Goal: Task Accomplishment & Management: Manage account settings

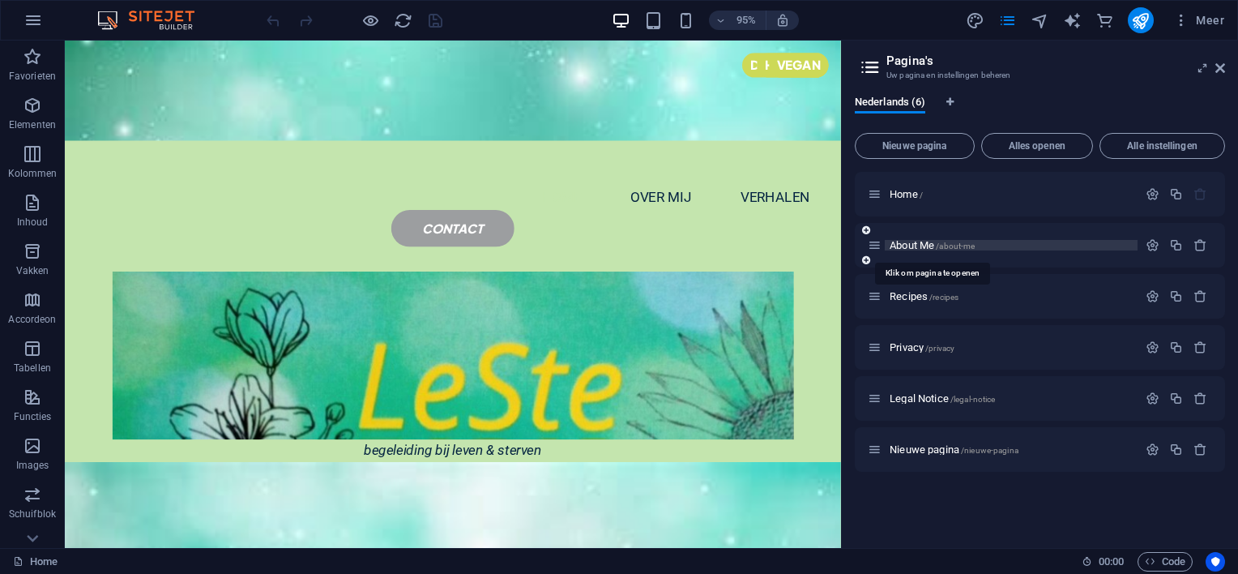
click at [907, 240] on span "About Me /about-me" at bounding box center [932, 245] width 85 height 12
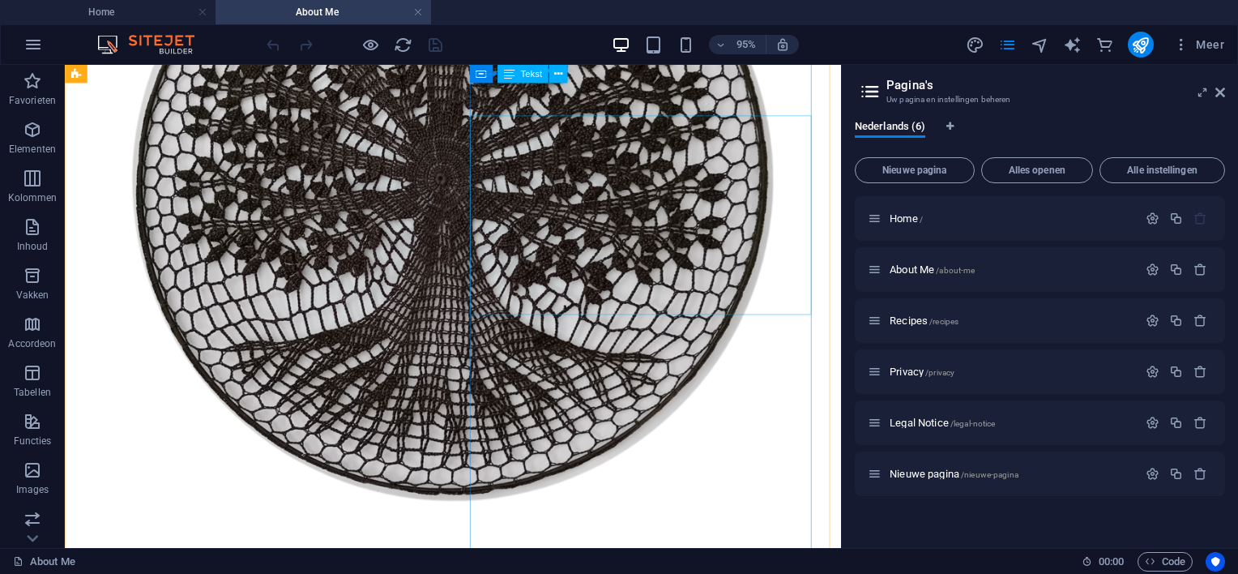
scroll to position [81, 0]
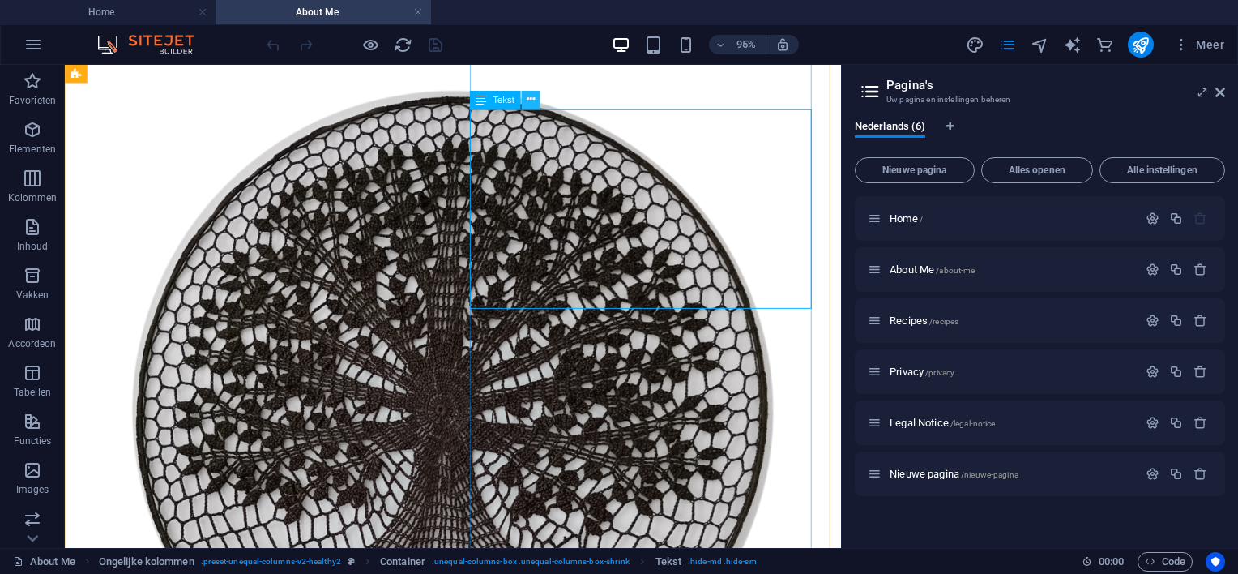
click at [530, 97] on icon at bounding box center [530, 100] width 8 height 16
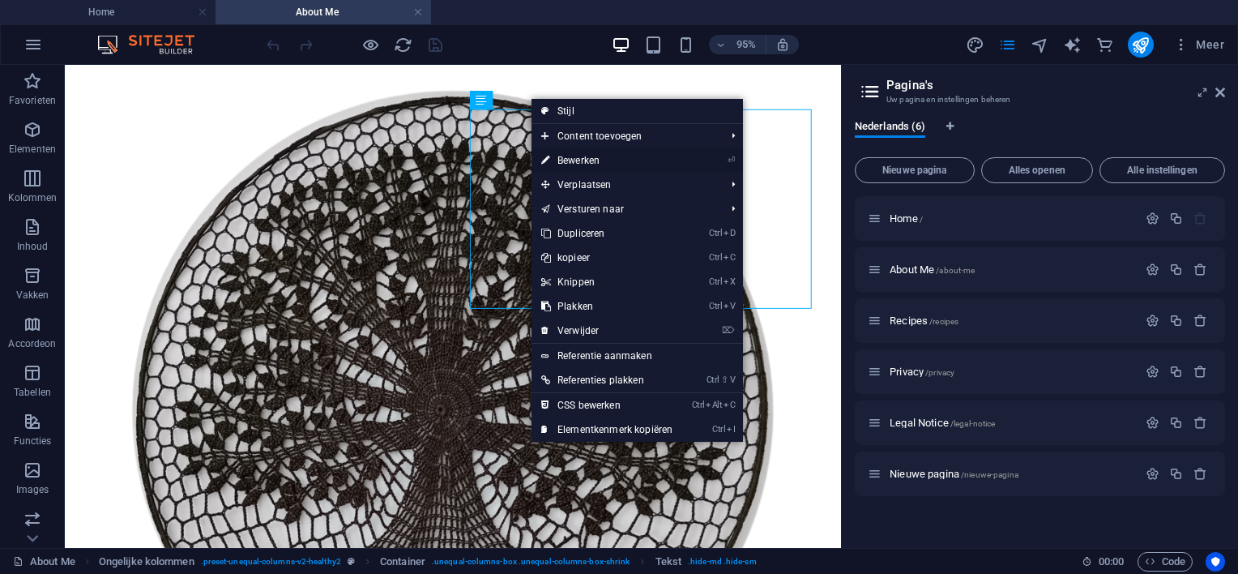
click at [573, 158] on link "⏎ Bewerken" at bounding box center [607, 160] width 151 height 24
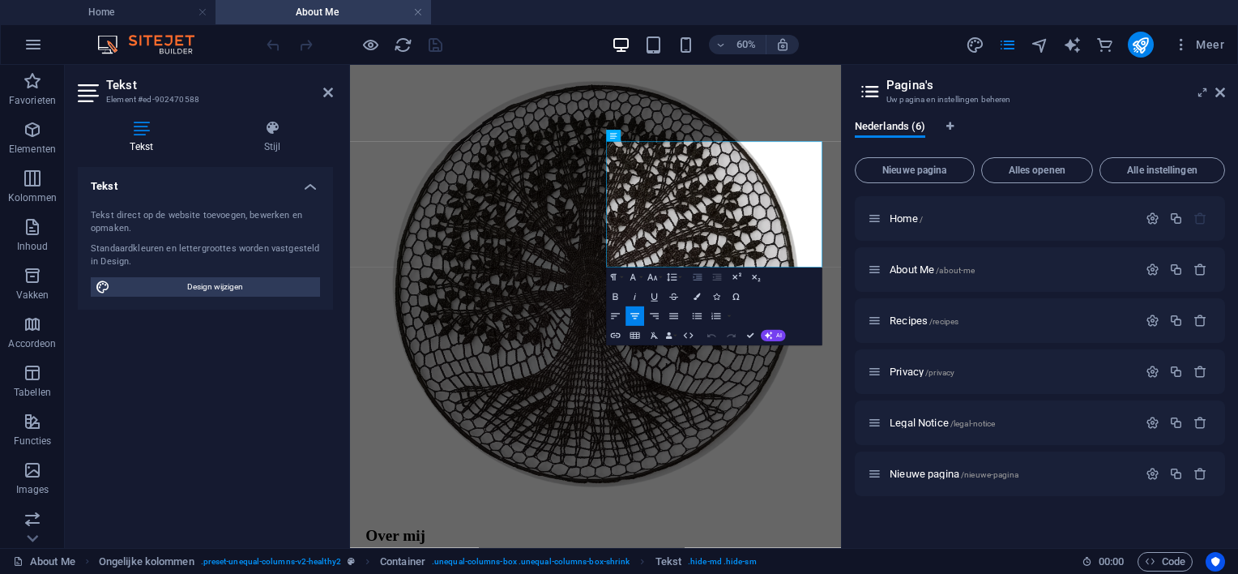
scroll to position [0, 0]
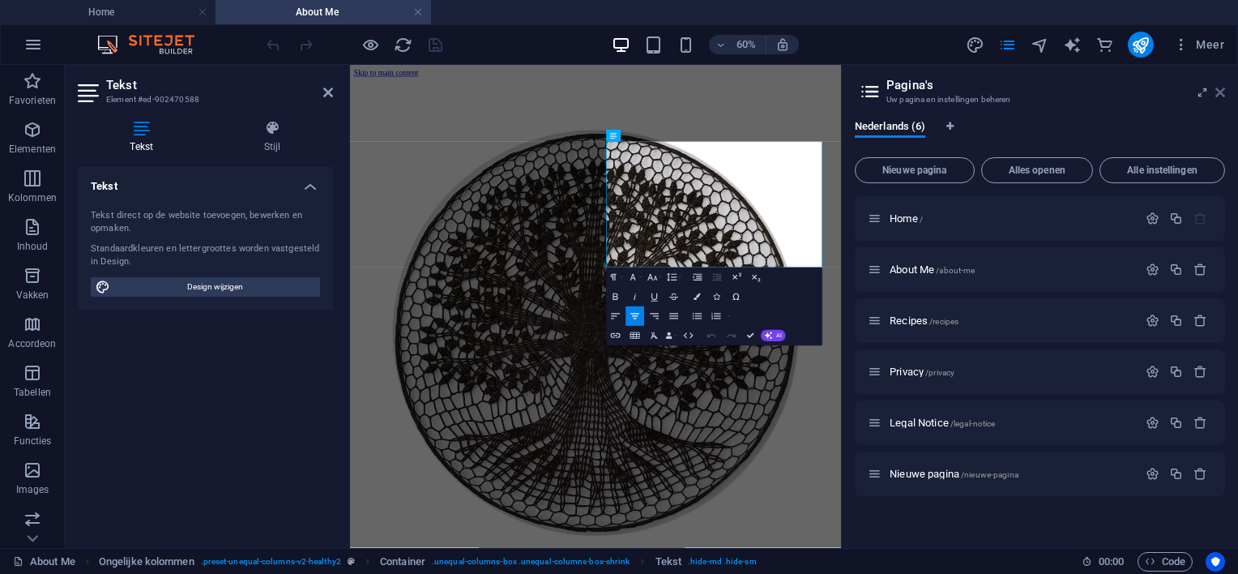
click at [1219, 93] on icon at bounding box center [1220, 92] width 10 height 13
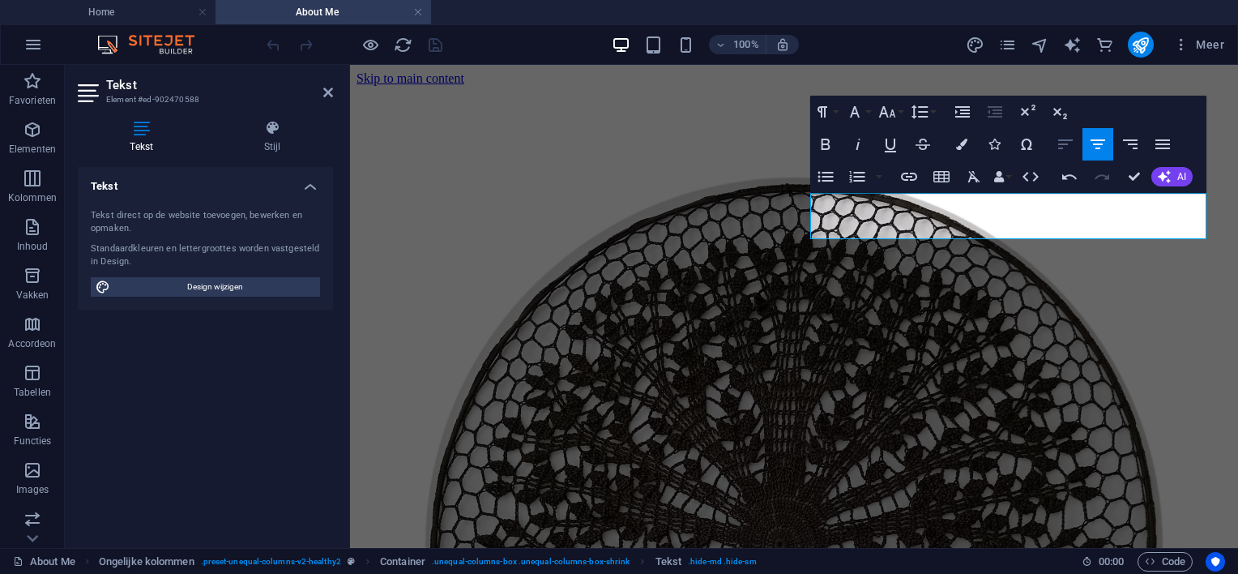
click at [1060, 145] on icon "button" at bounding box center [1065, 144] width 19 height 19
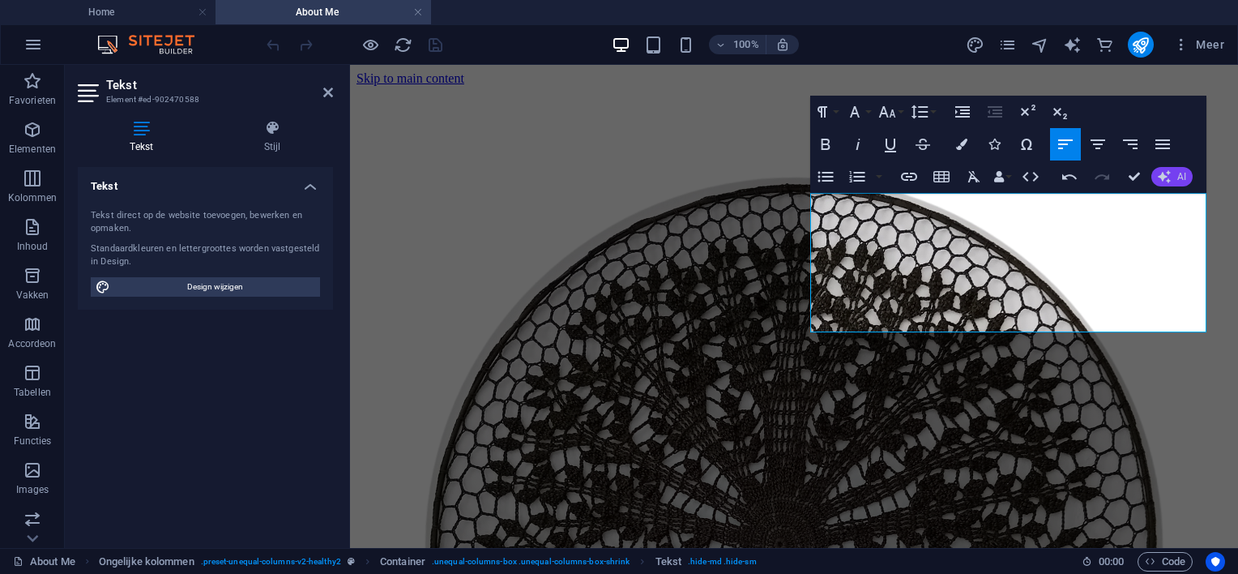
click at [1173, 177] on button "AI" at bounding box center [1171, 176] width 41 height 19
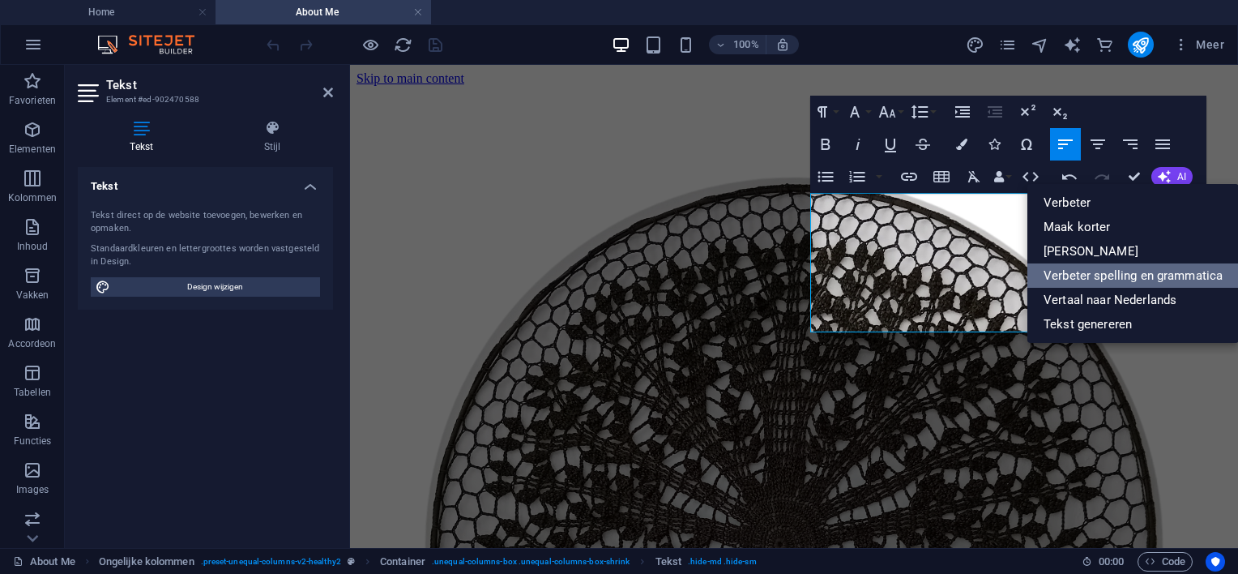
click at [1131, 275] on link "Verbeter spelling en grammatica" at bounding box center [1132, 275] width 211 height 24
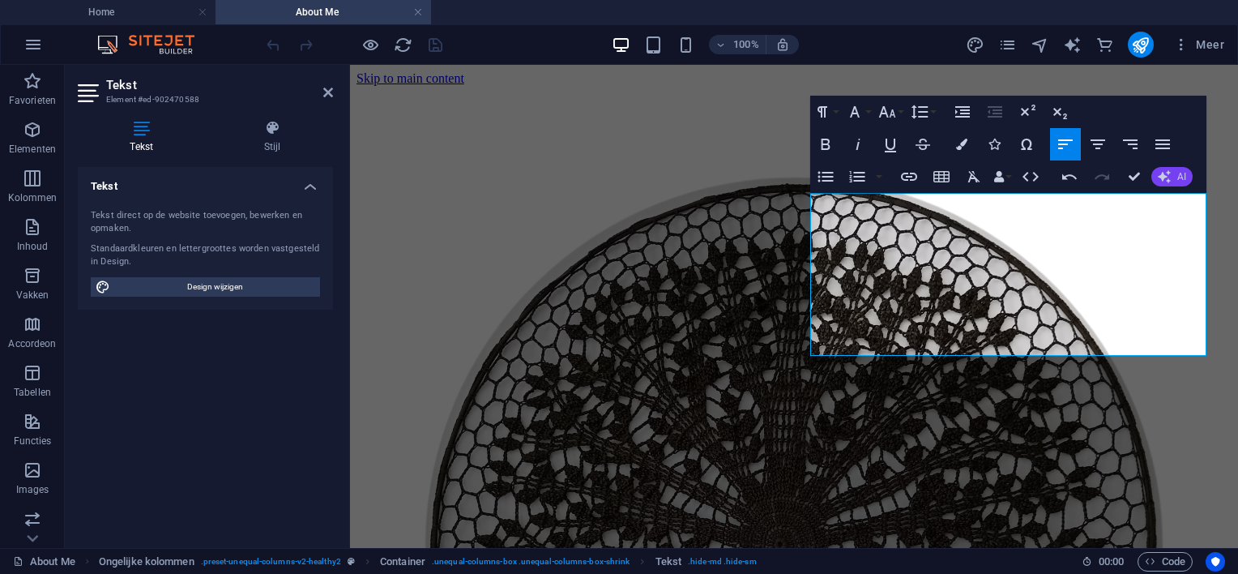
click at [1174, 172] on button "AI" at bounding box center [1171, 176] width 41 height 19
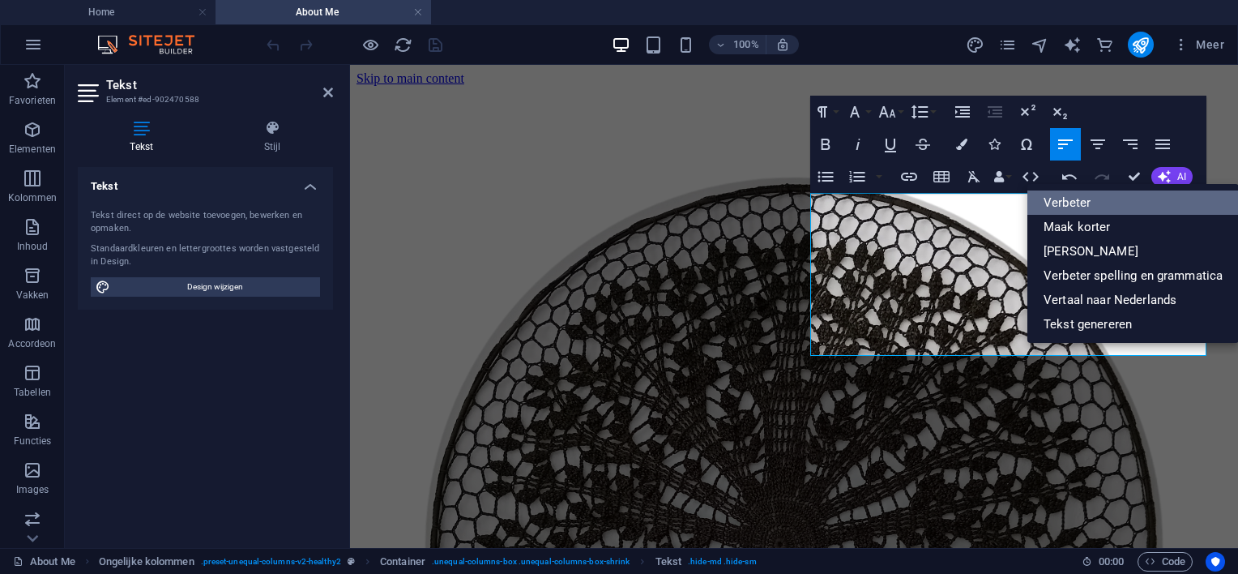
click at [1083, 202] on link "Verbeter" at bounding box center [1132, 202] width 211 height 24
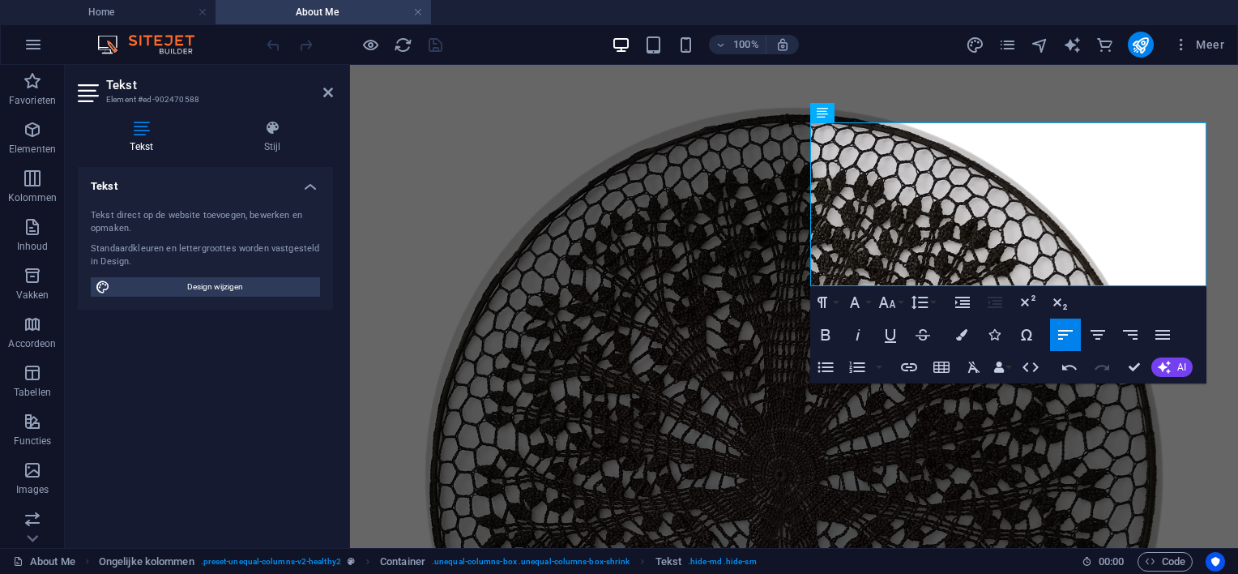
scroll to position [81, 0]
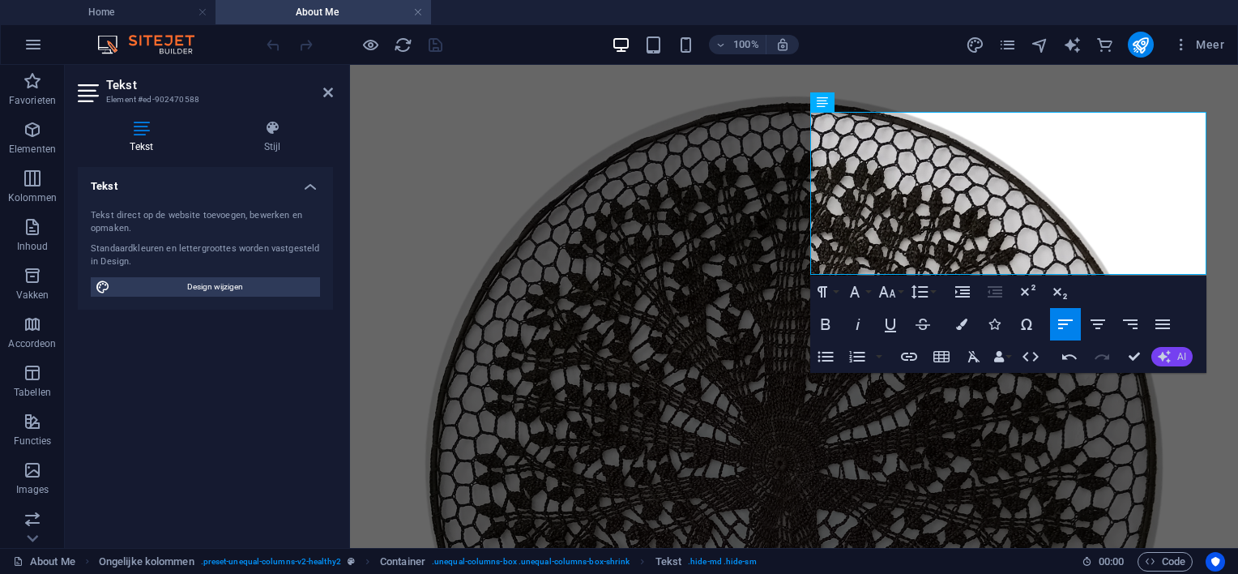
click at [1171, 353] on button "AI" at bounding box center [1171, 356] width 41 height 19
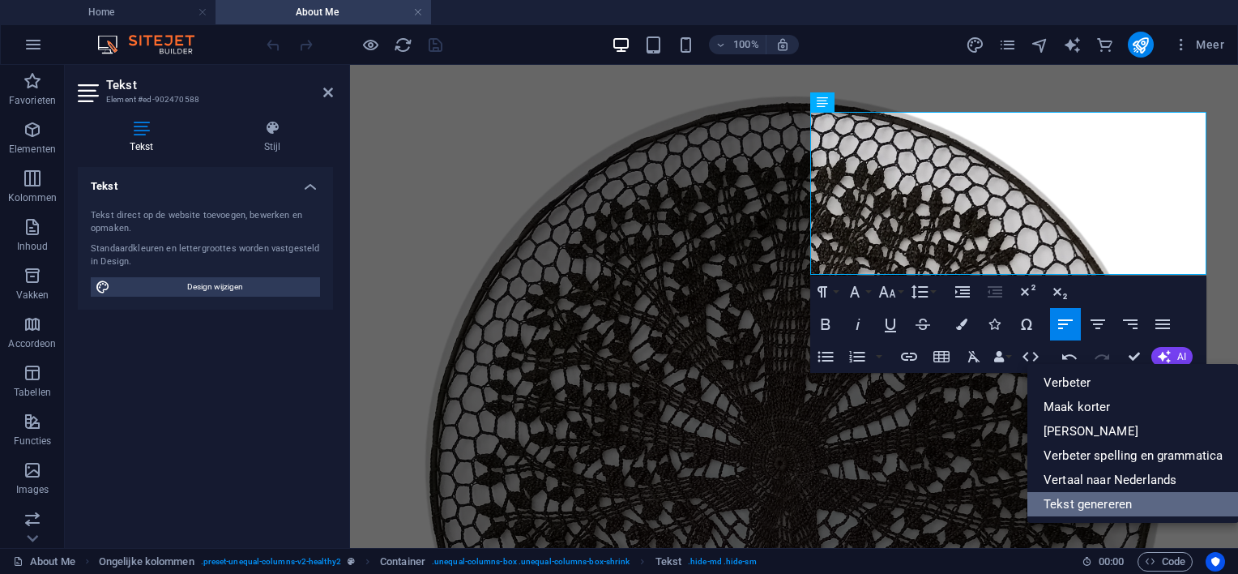
click at [1100, 506] on link "Tekst genereren" at bounding box center [1132, 504] width 211 height 24
select select "English"
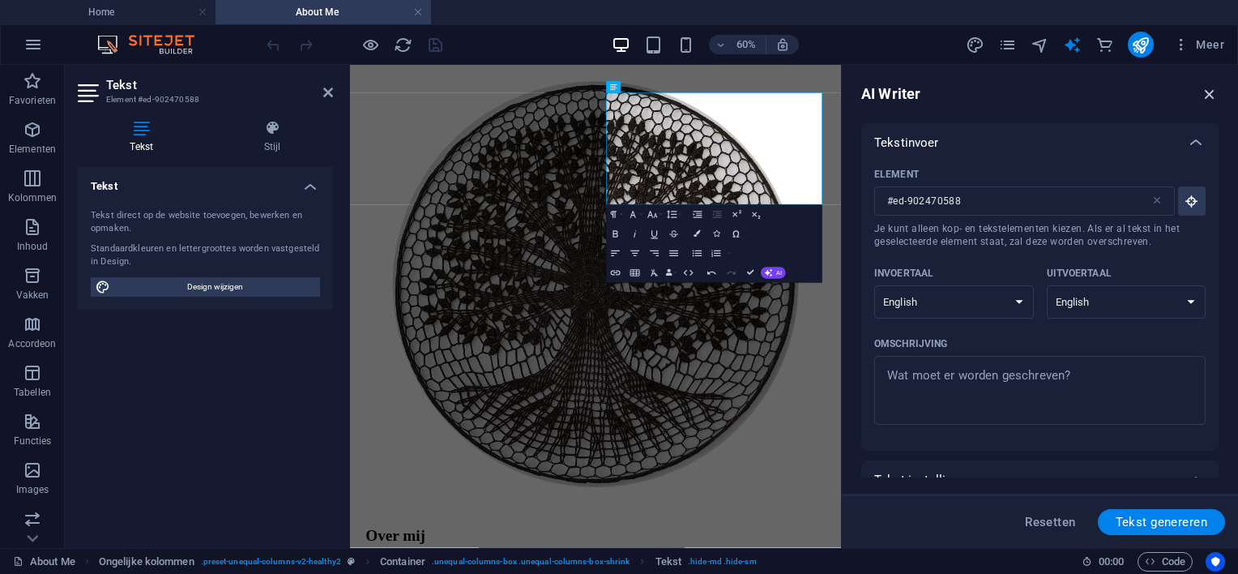
click at [1212, 89] on icon "button" at bounding box center [1210, 94] width 18 height 18
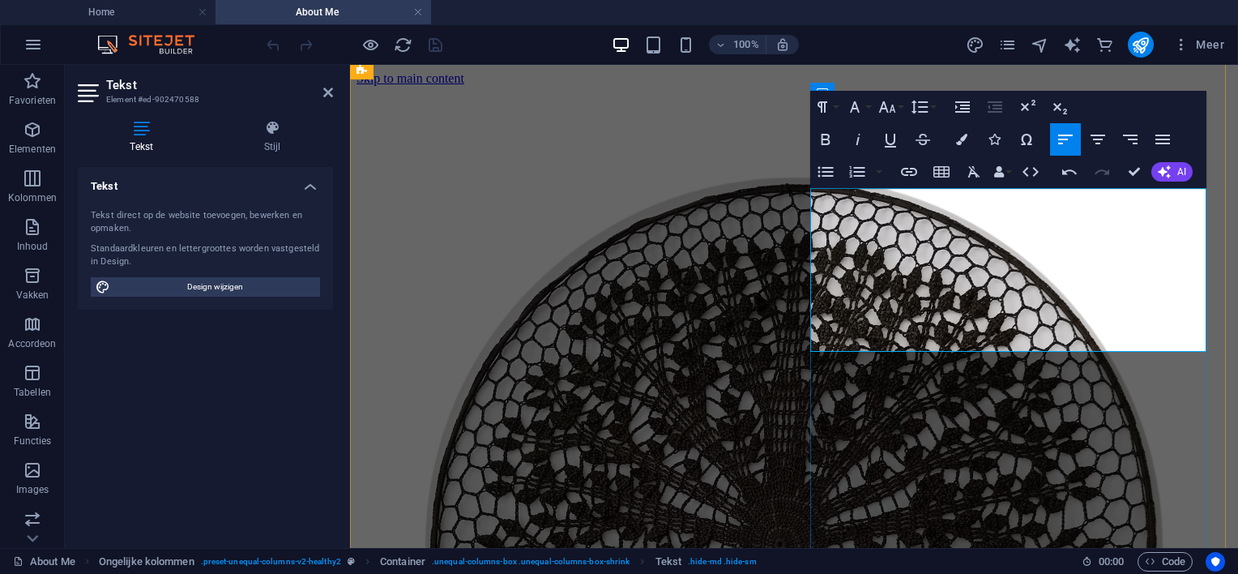
scroll to position [81, 0]
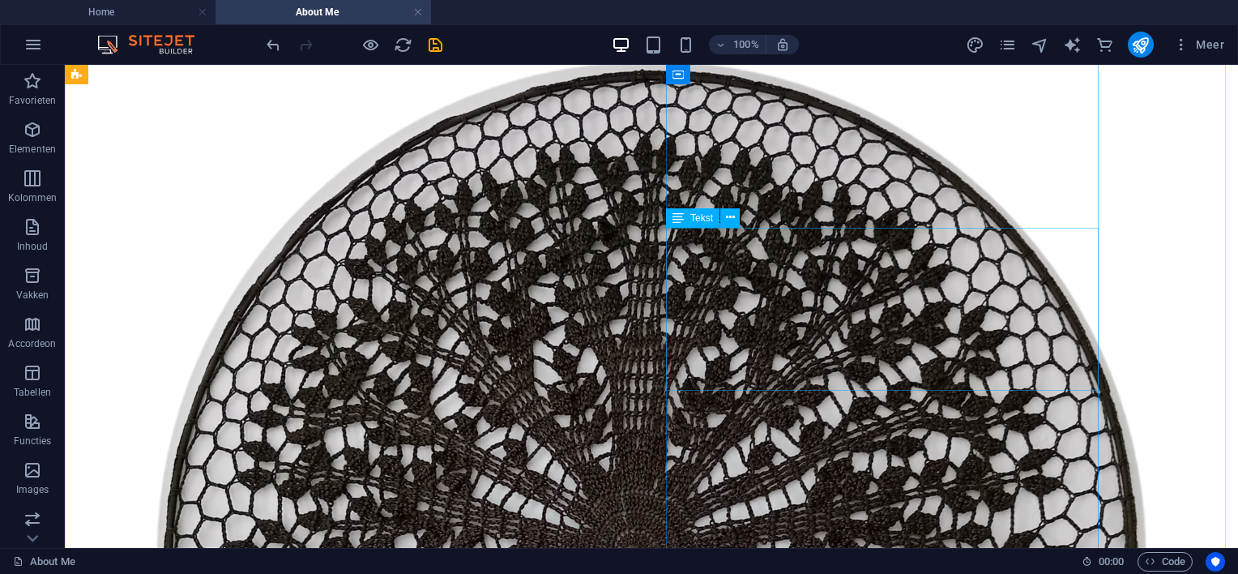
scroll to position [0, 0]
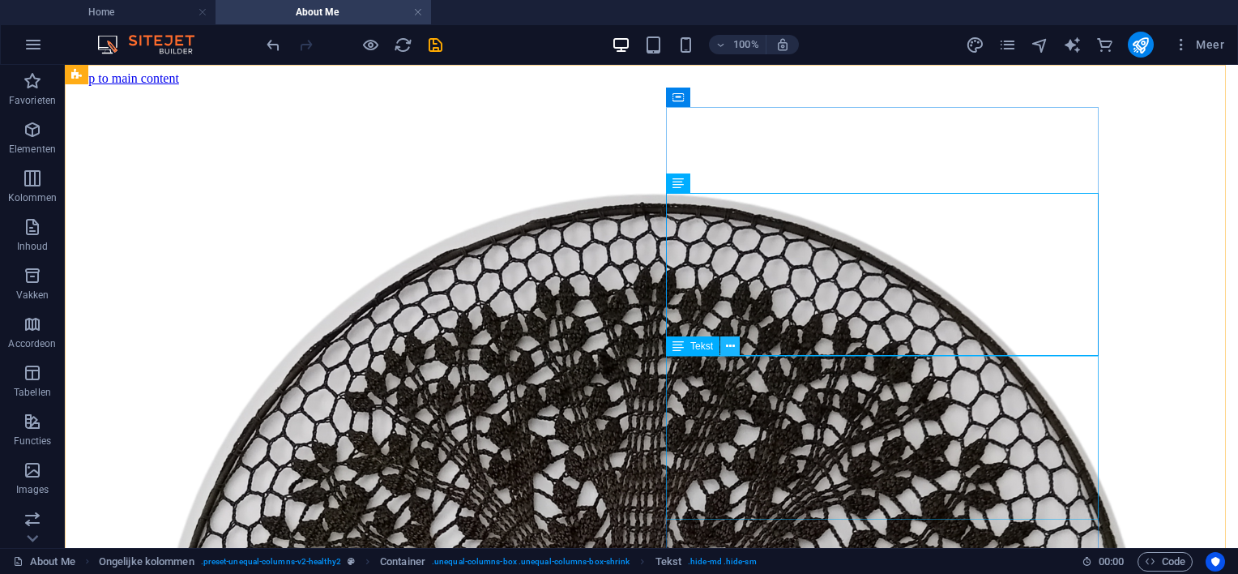
click at [732, 348] on icon at bounding box center [730, 346] width 9 height 17
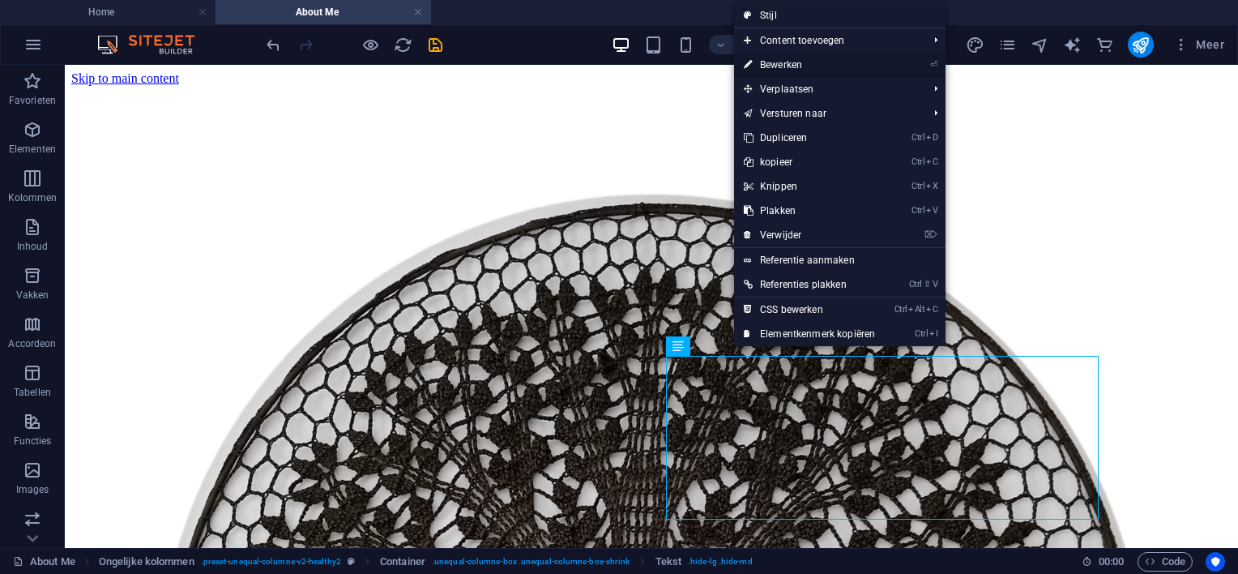
click at [810, 68] on link "⏎ Bewerken" at bounding box center [809, 65] width 151 height 24
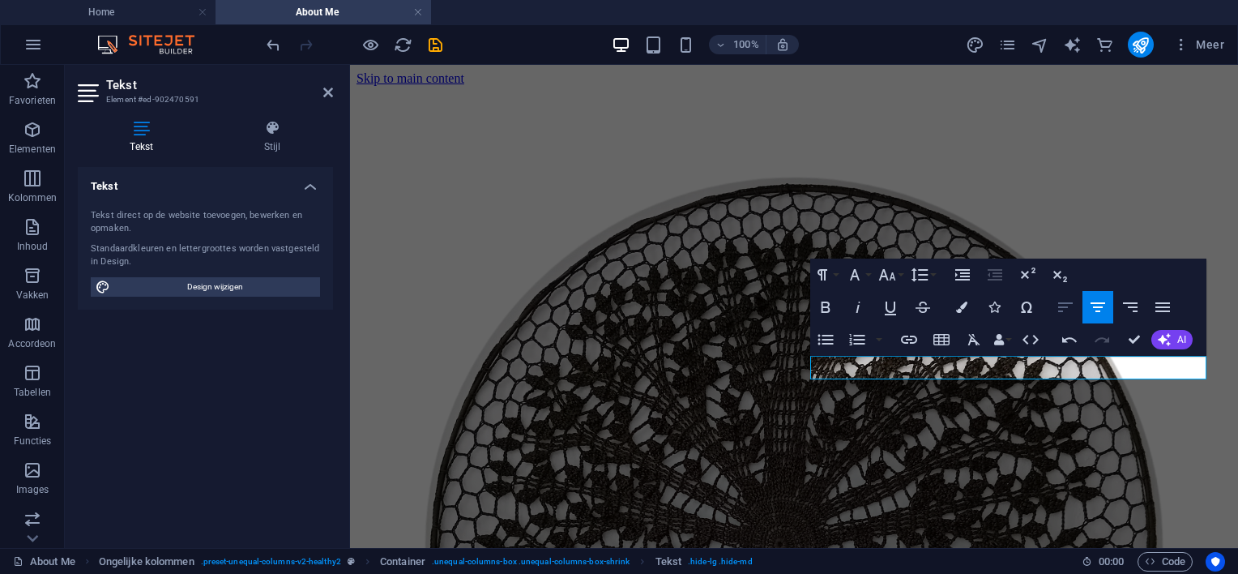
click at [1065, 307] on icon "button" at bounding box center [1065, 307] width 15 height 10
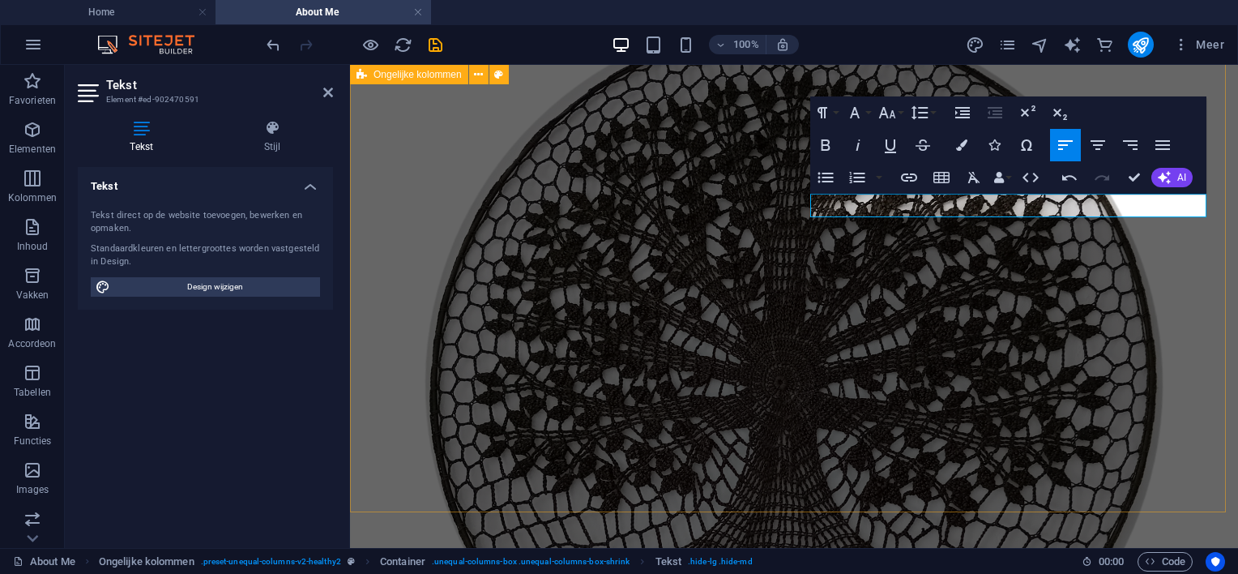
click at [781, 181] on div "Over mij Mijn naam is [PERSON_NAME], geboren in [DEMOGRAPHIC_DATA] in [GEOGRAPH…" at bounding box center [794, 539] width 875 height 1230
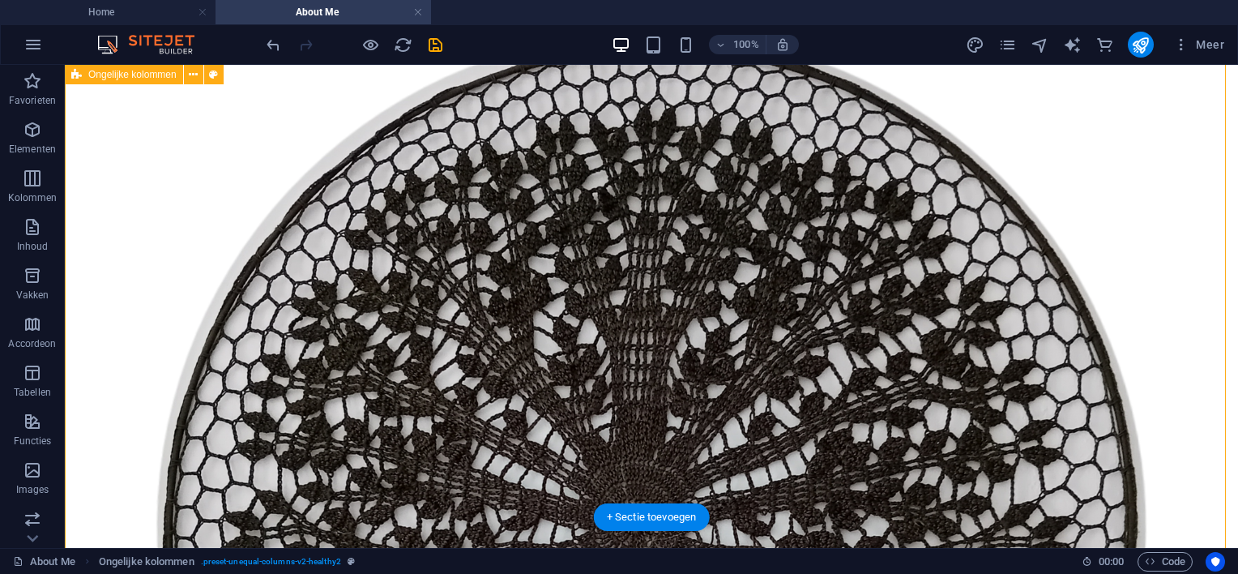
scroll to position [133, 0]
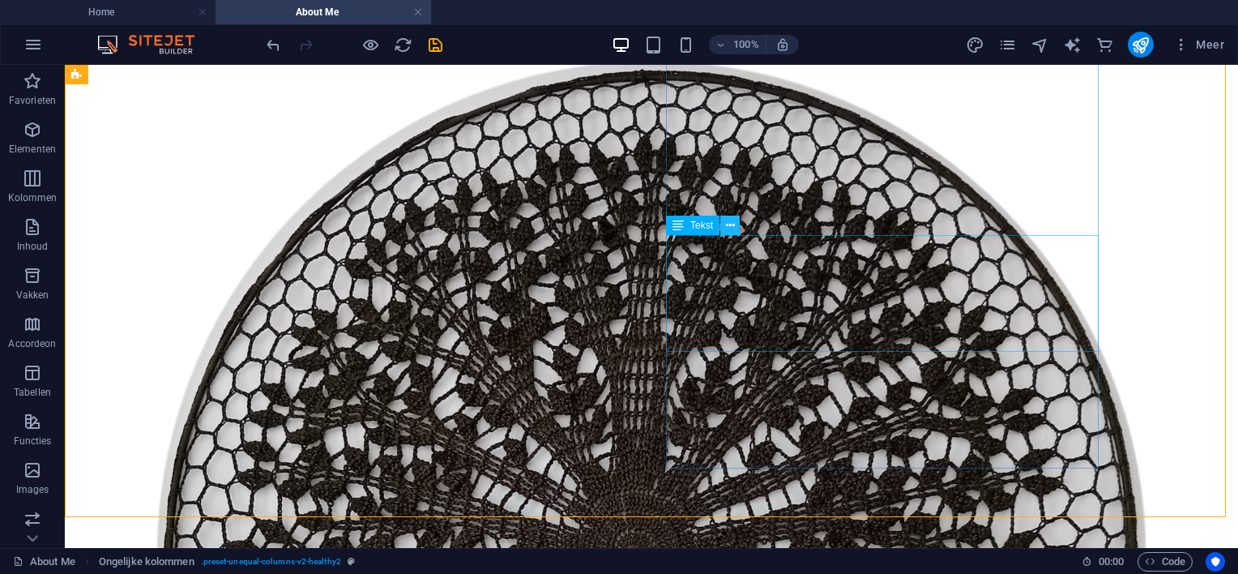
click at [729, 222] on icon at bounding box center [730, 225] width 9 height 17
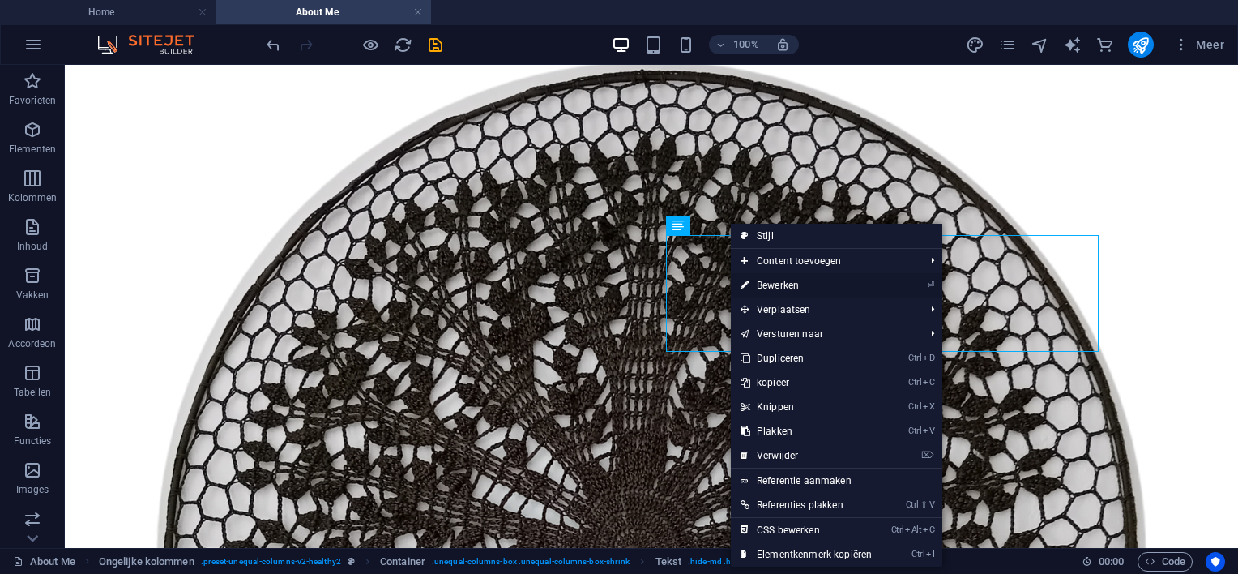
click at [771, 283] on link "⏎ Bewerken" at bounding box center [806, 285] width 151 height 24
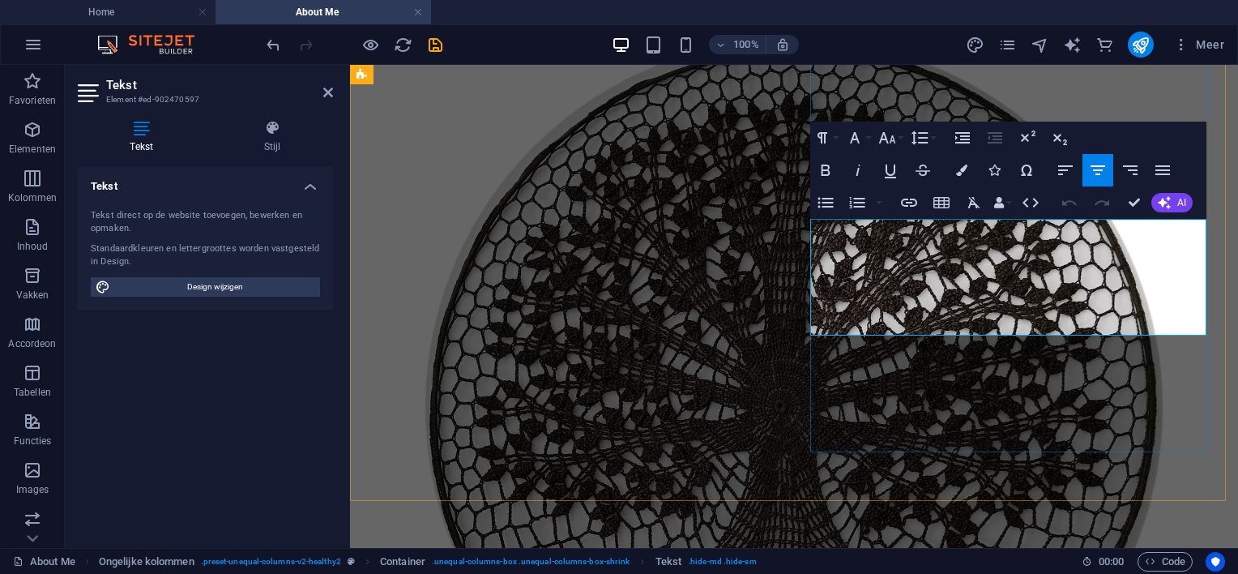
scroll to position [0, 0]
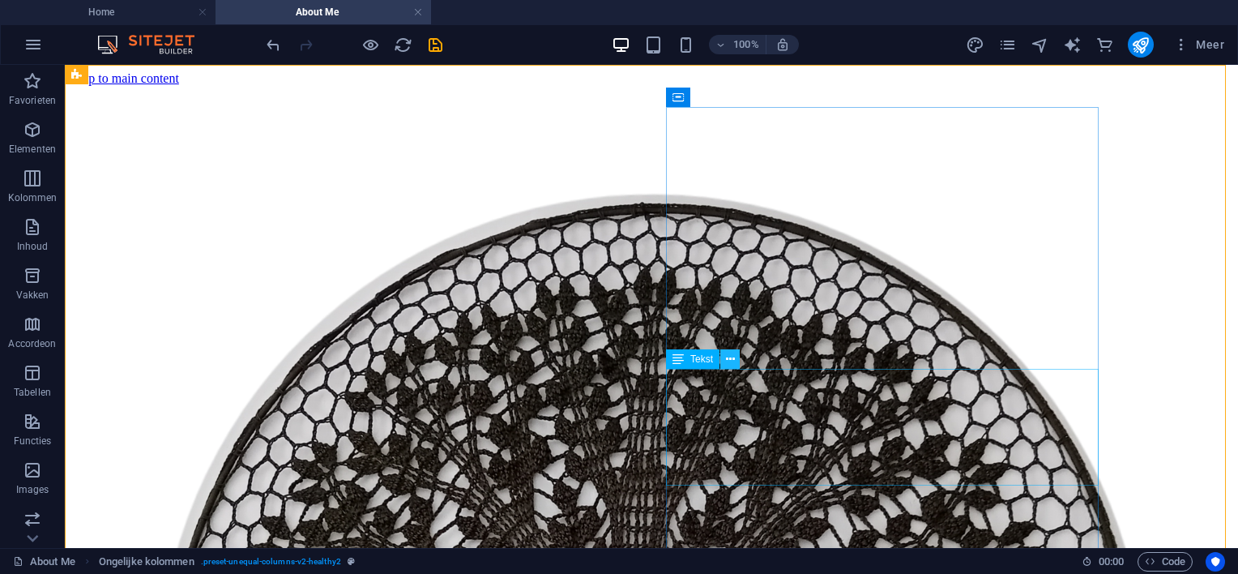
click at [729, 360] on icon at bounding box center [730, 359] width 9 height 17
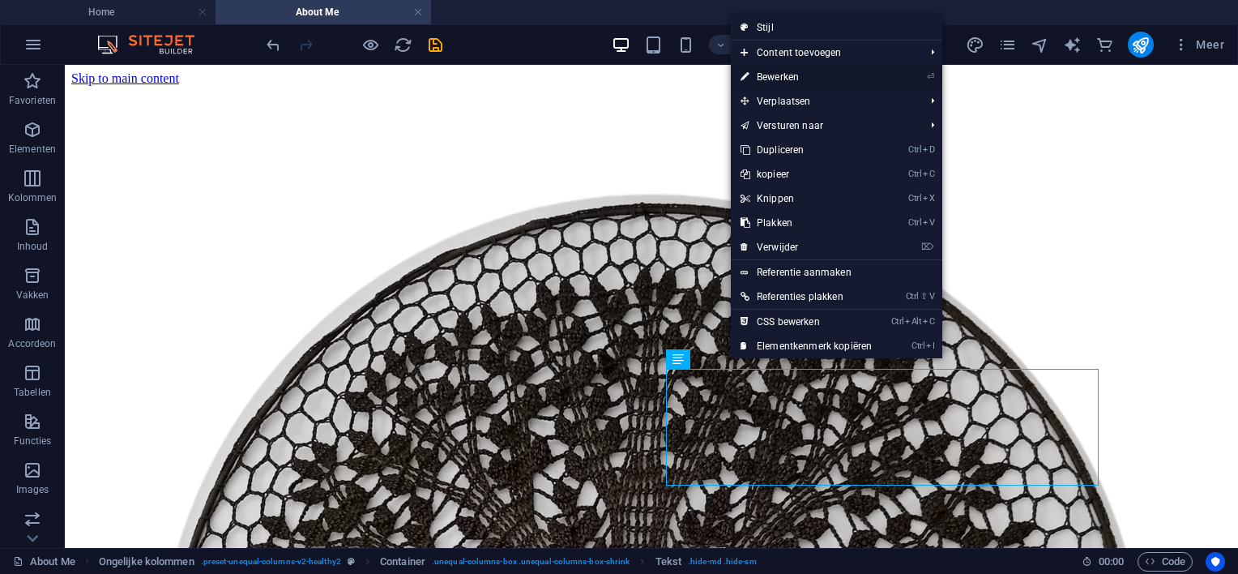
drag, startPoint x: 800, startPoint y: 76, endPoint x: 453, endPoint y: 18, distance: 351.7
click at [800, 76] on link "⏎ Bewerken" at bounding box center [806, 77] width 151 height 24
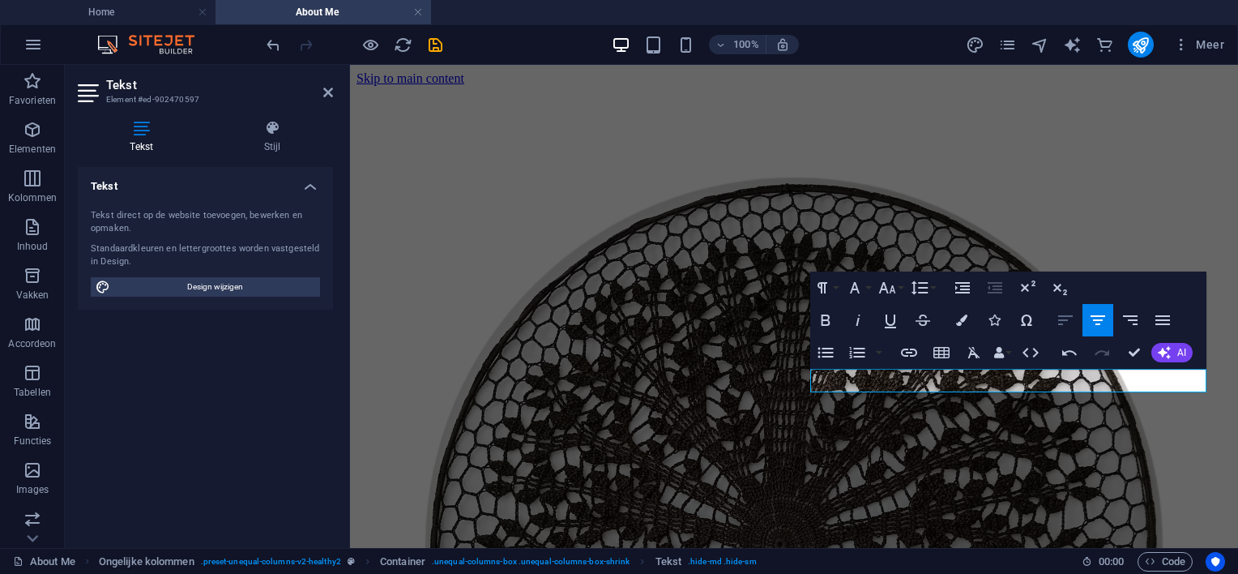
click at [1059, 318] on icon "button" at bounding box center [1065, 319] width 19 height 19
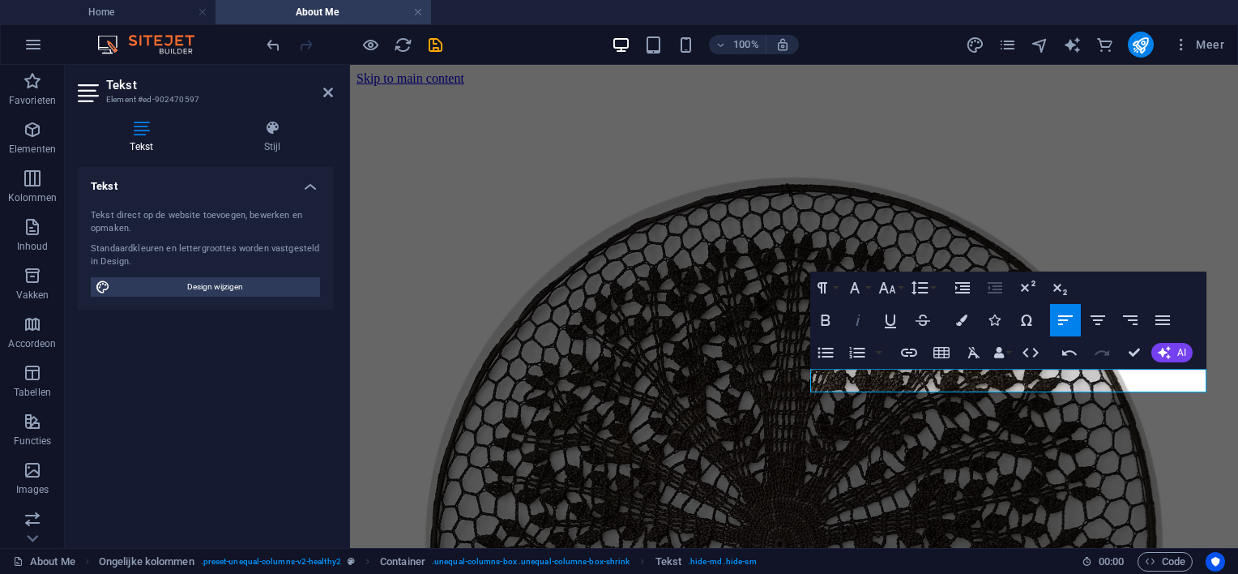
click at [858, 321] on icon "button" at bounding box center [858, 319] width 4 height 11
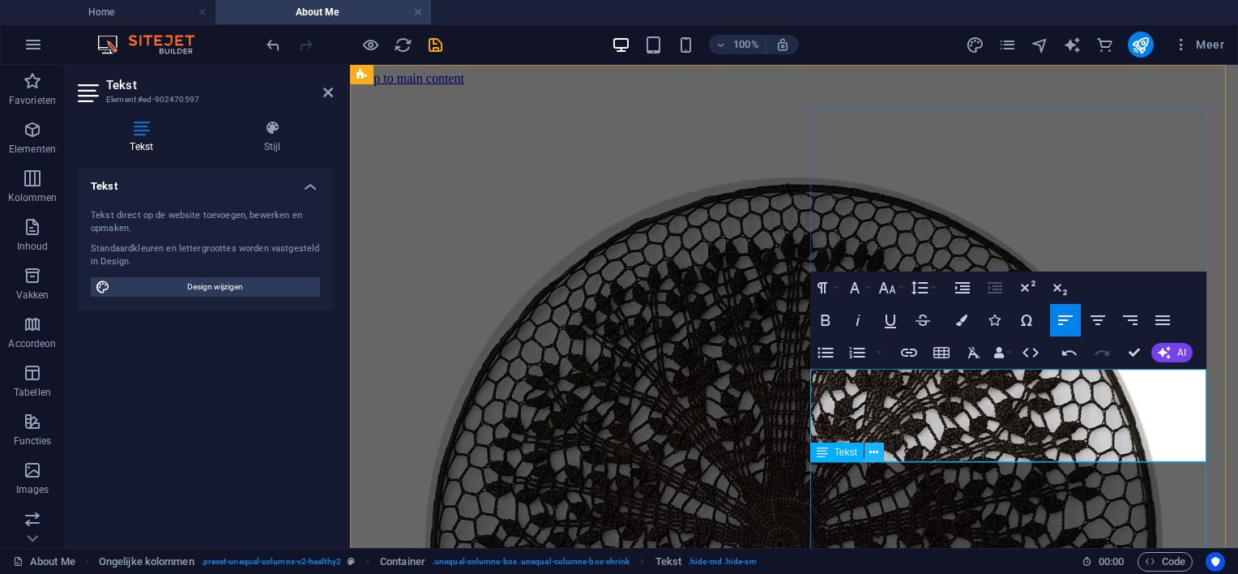
click at [875, 450] on icon at bounding box center [873, 452] width 9 height 17
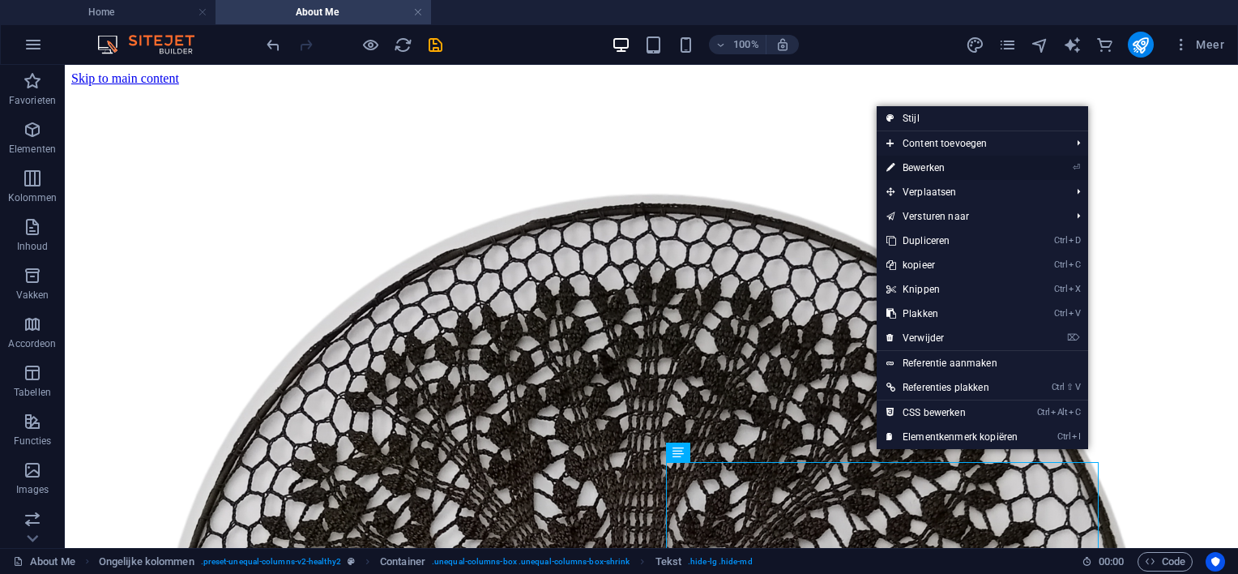
click at [911, 167] on link "⏎ Bewerken" at bounding box center [952, 168] width 151 height 24
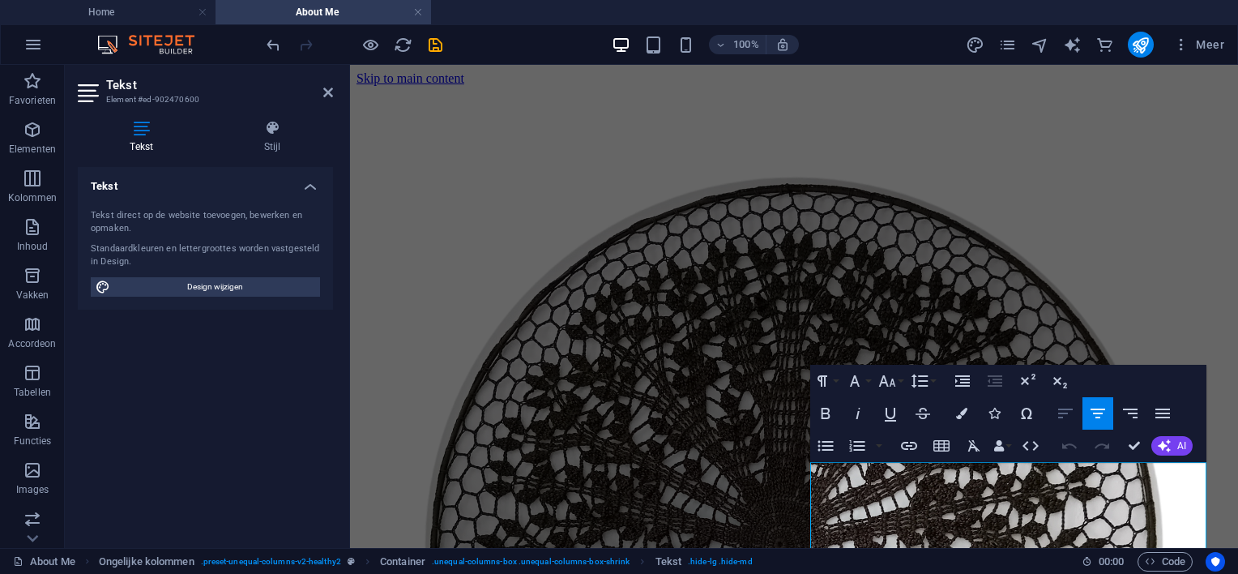
click at [1063, 410] on icon "button" at bounding box center [1065, 413] width 15 height 10
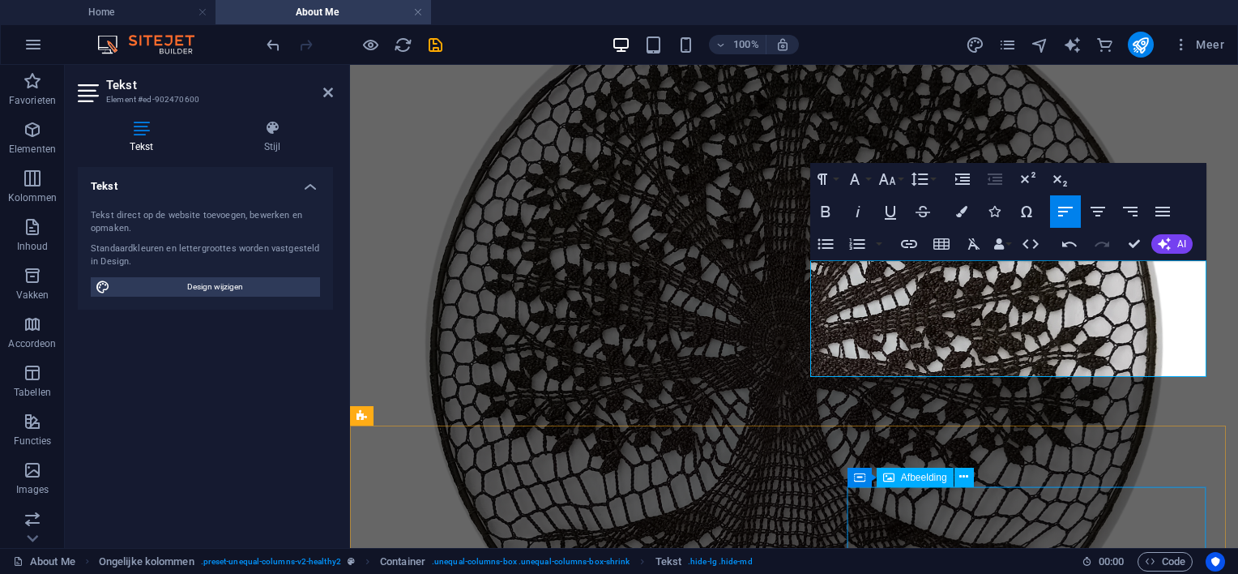
scroll to position [243, 0]
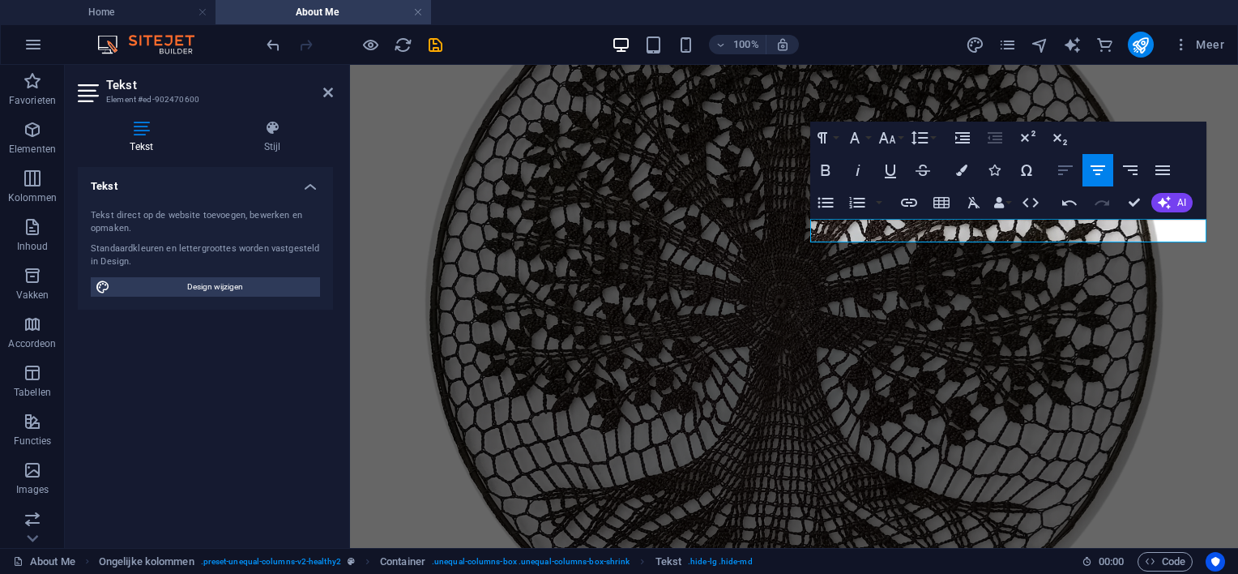
click at [1060, 165] on icon "button" at bounding box center [1065, 170] width 15 height 10
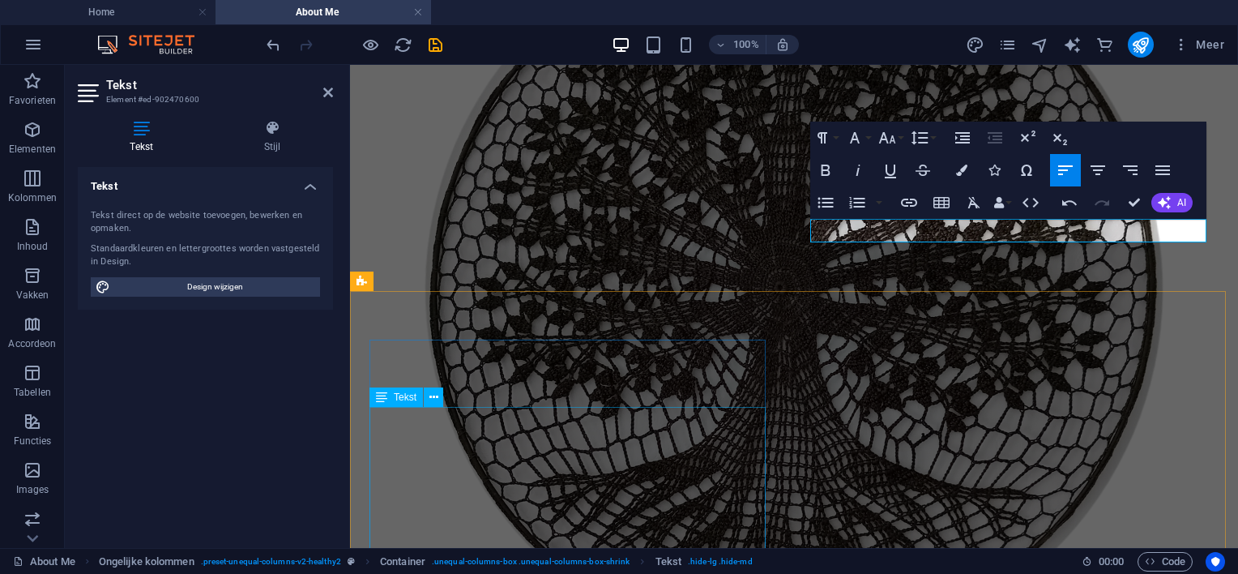
scroll to position [486, 0]
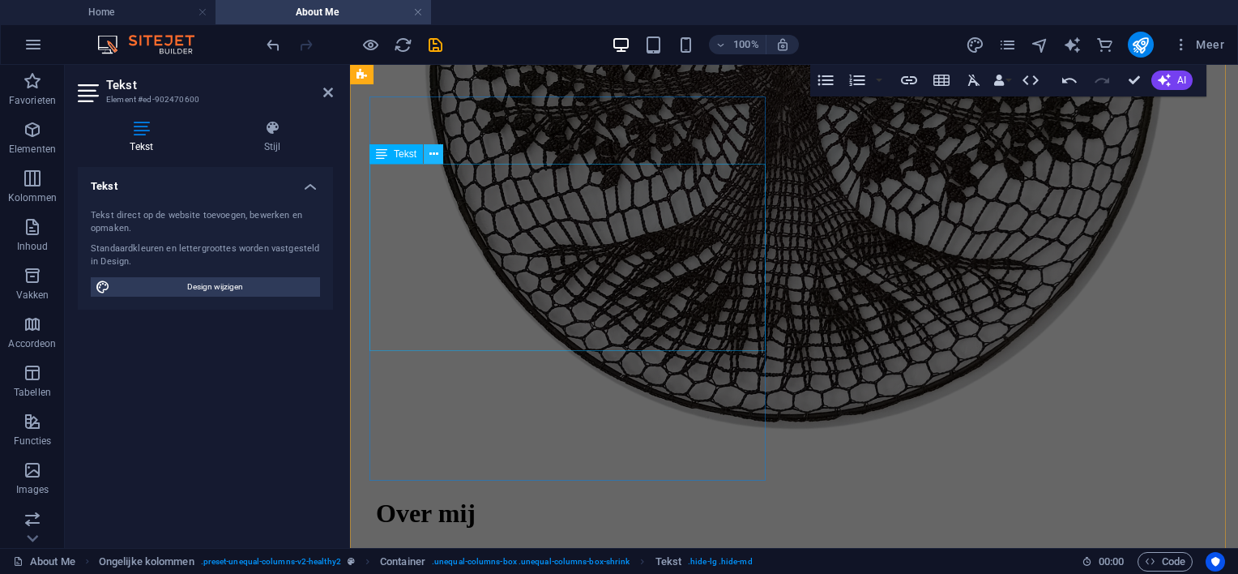
click at [438, 154] on icon at bounding box center [433, 154] width 9 height 17
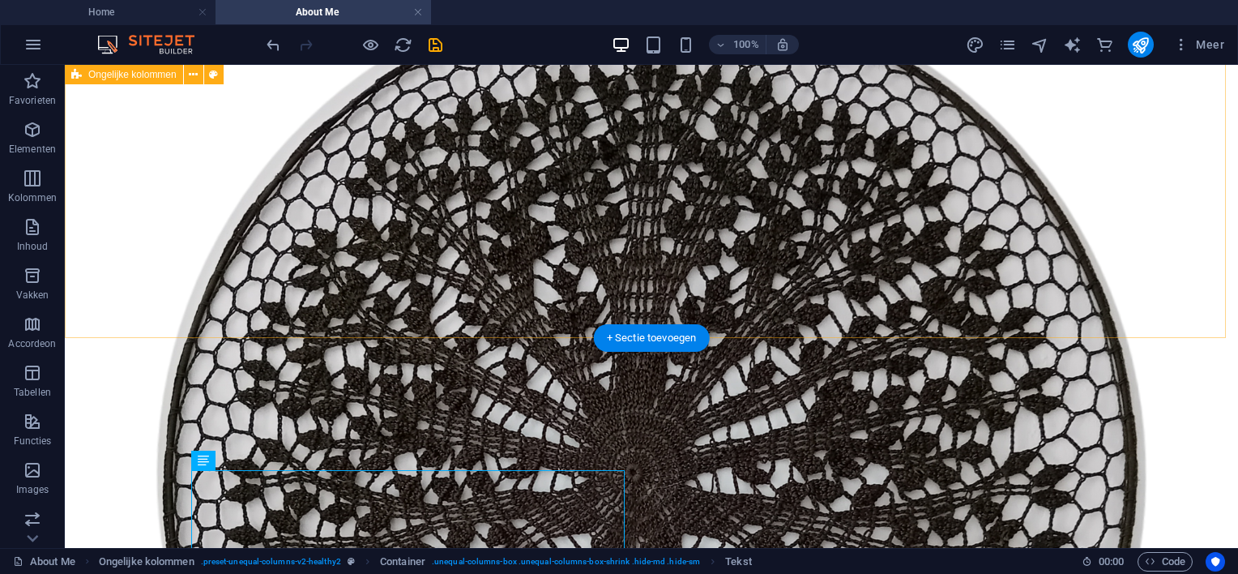
scroll to position [52, 0]
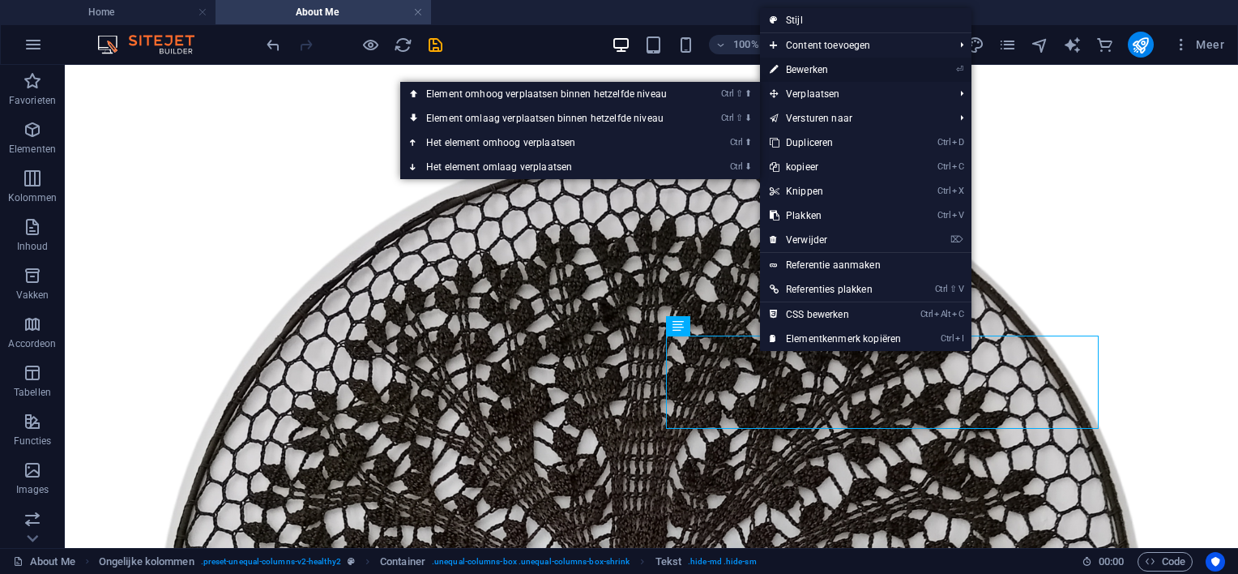
click at [805, 66] on link "⏎ Bewerken" at bounding box center [835, 70] width 151 height 24
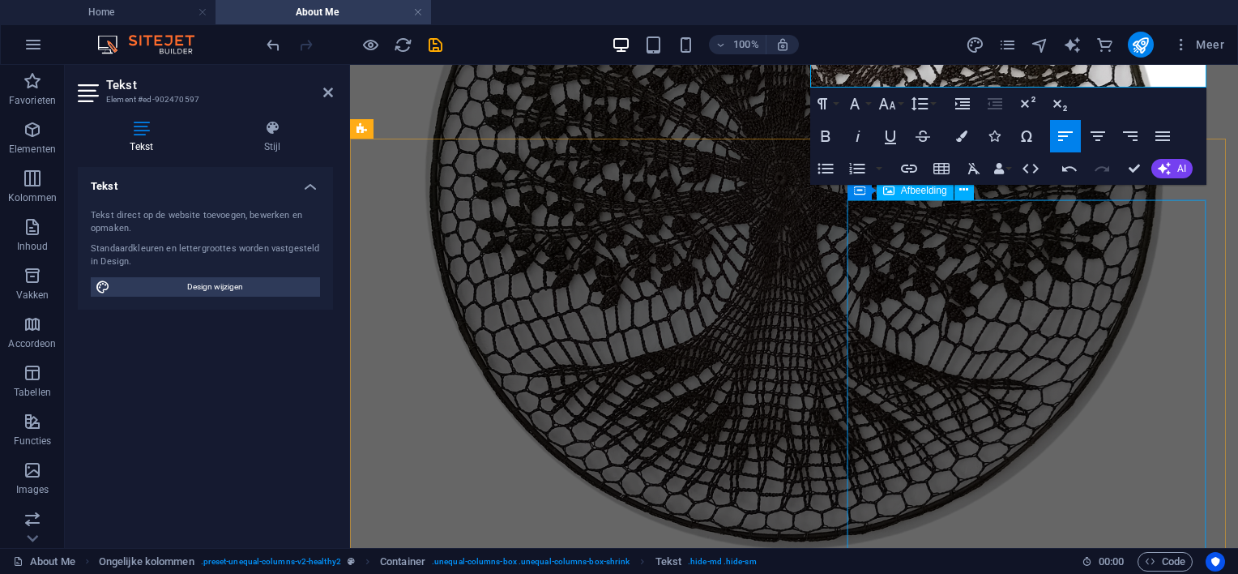
scroll to position [376, 0]
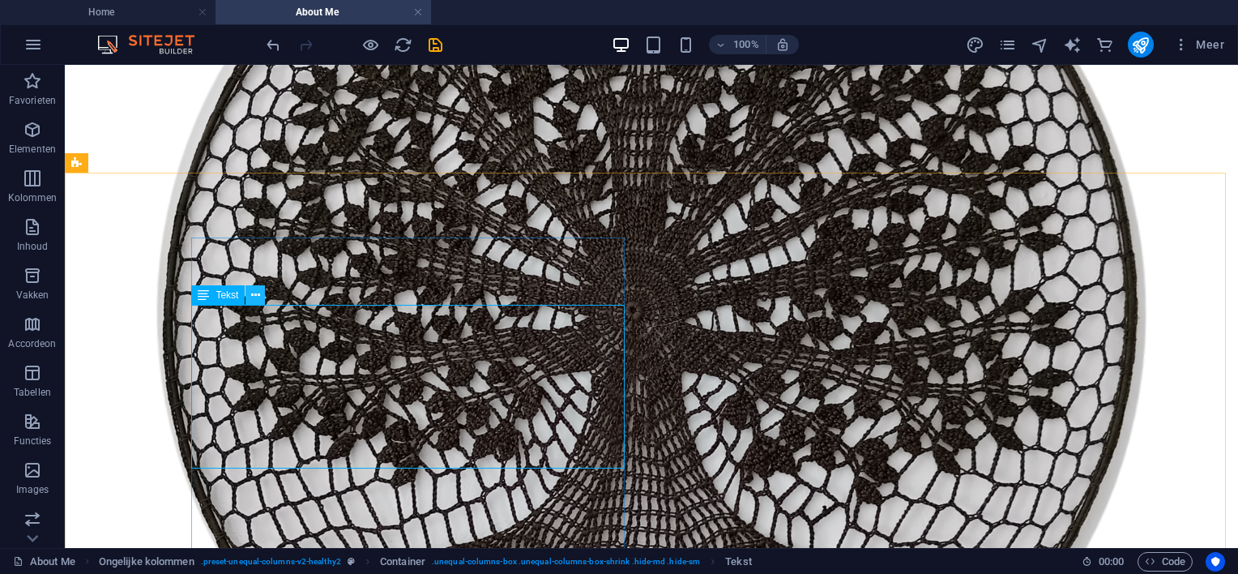
click at [258, 293] on icon at bounding box center [255, 295] width 9 height 17
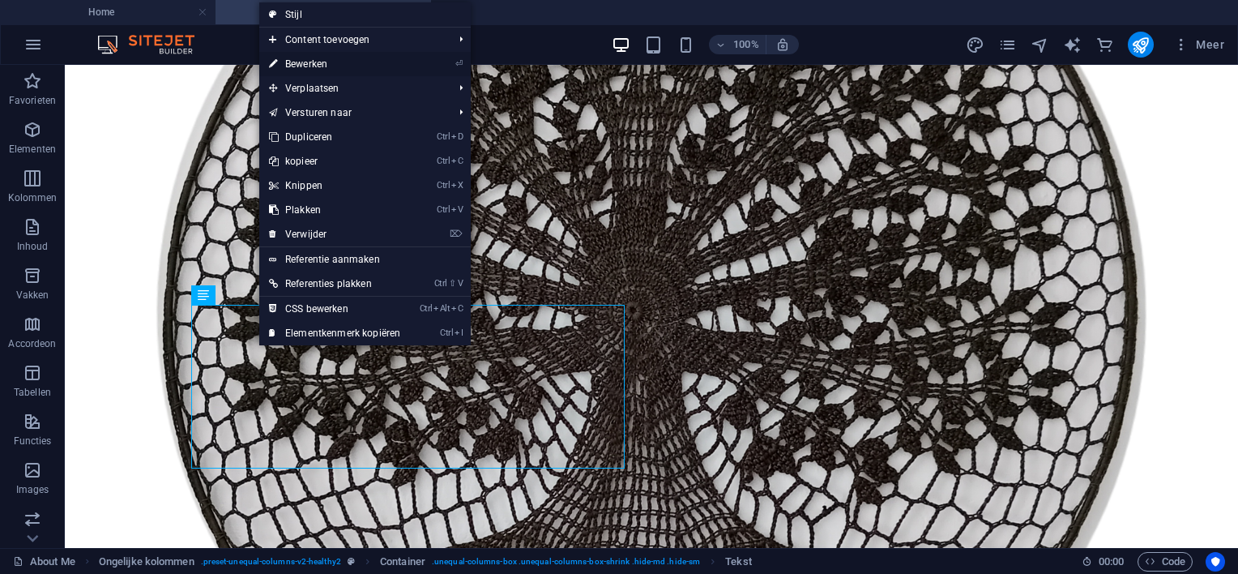
click at [335, 59] on link "⏎ Bewerken" at bounding box center [334, 64] width 151 height 24
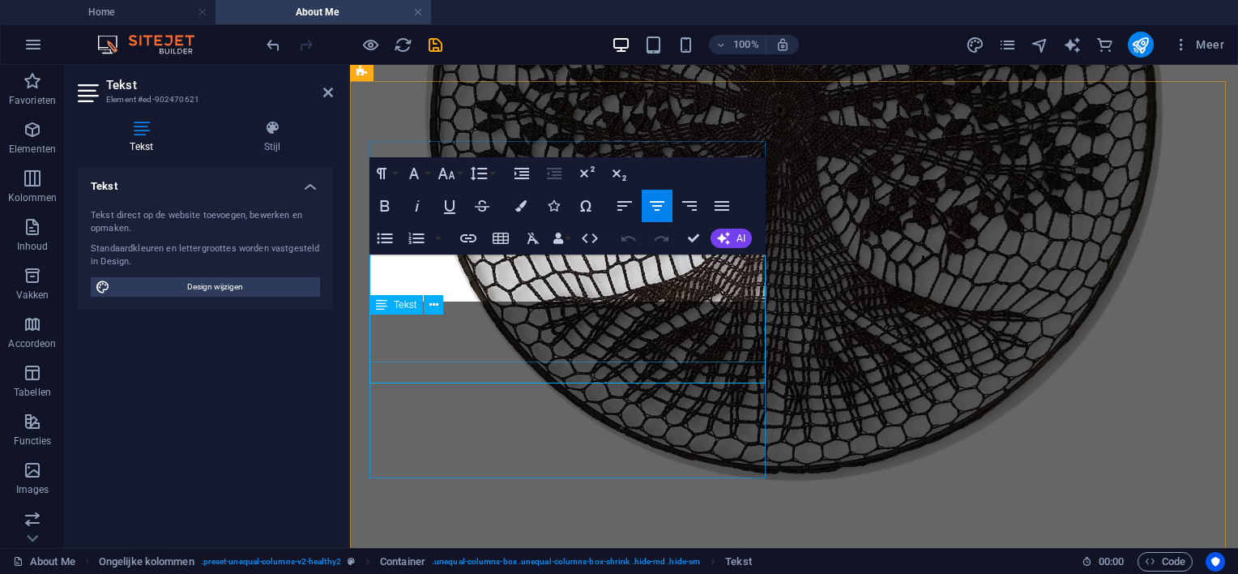
scroll to position [446, 0]
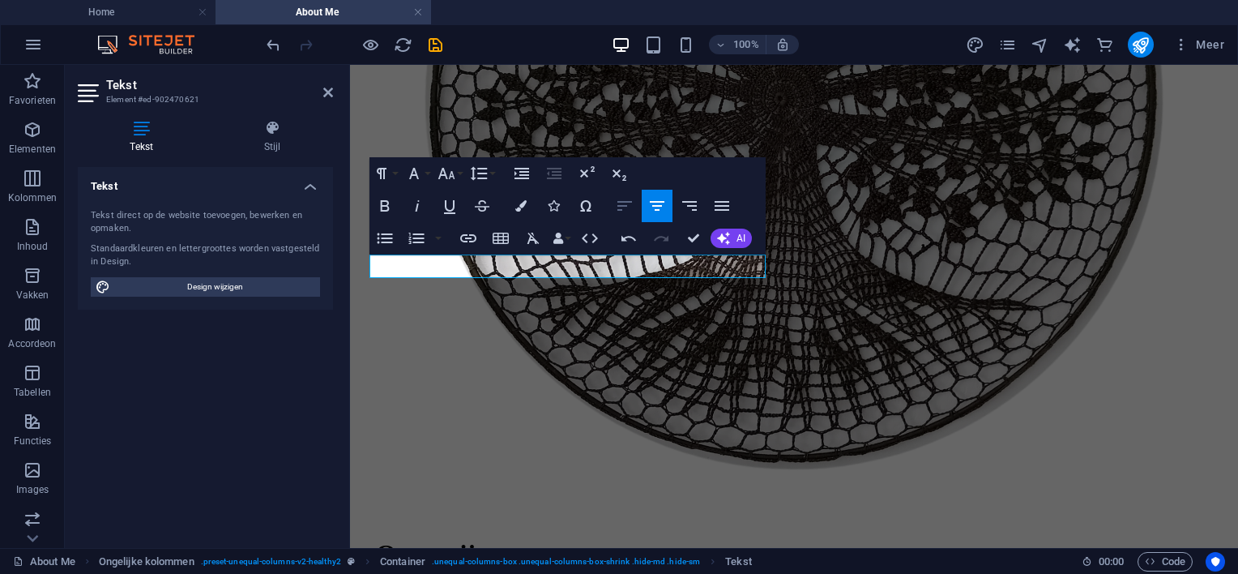
click at [621, 204] on icon "button" at bounding box center [624, 205] width 19 height 19
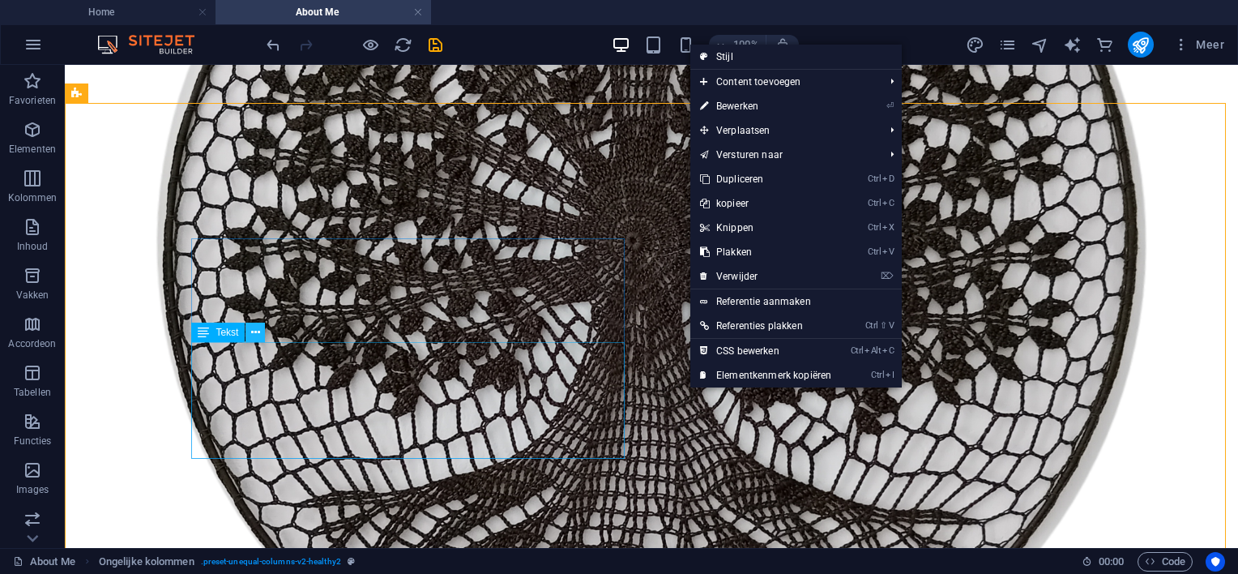
click at [259, 327] on icon at bounding box center [255, 332] width 9 height 17
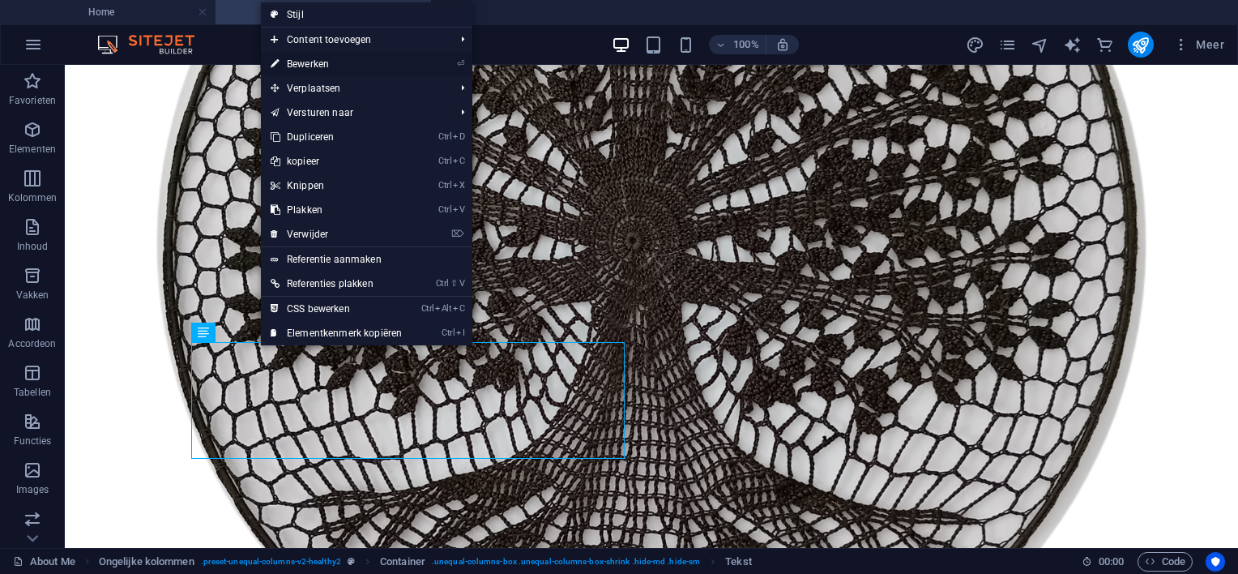
click at [302, 59] on link "⏎ Bewerken" at bounding box center [336, 64] width 151 height 24
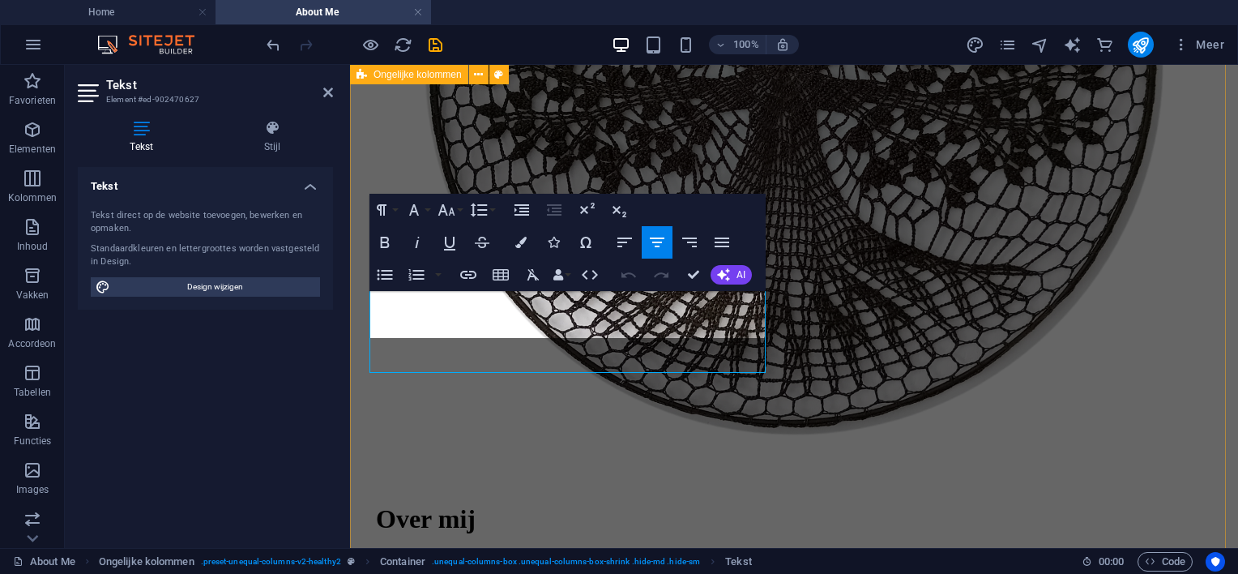
scroll to position [493, 0]
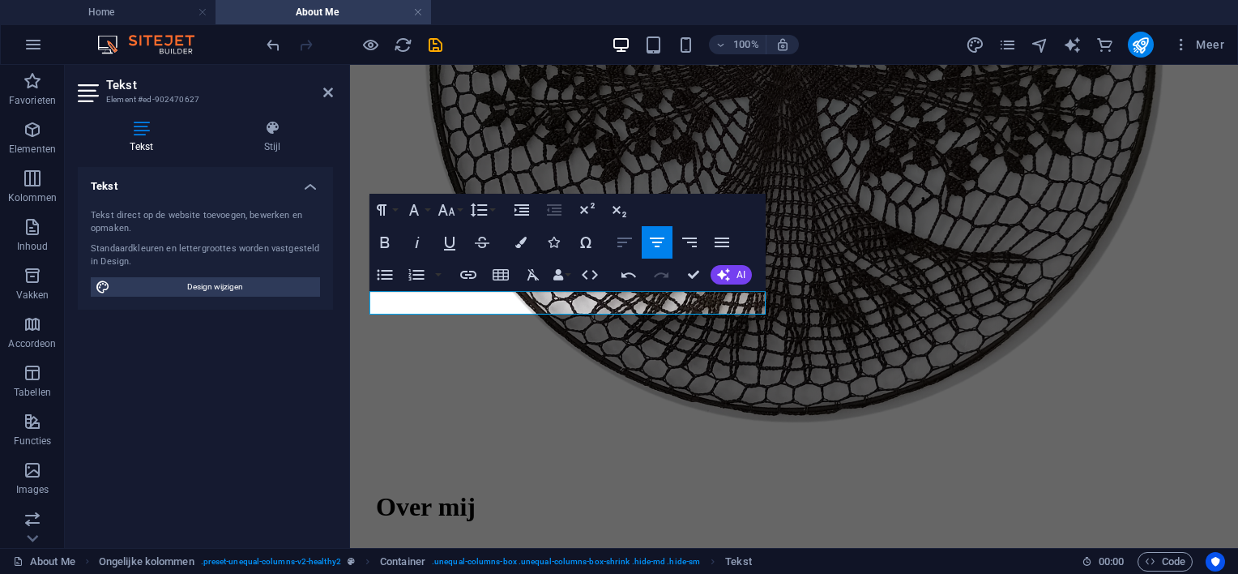
click at [618, 246] on icon "button" at bounding box center [624, 242] width 15 height 10
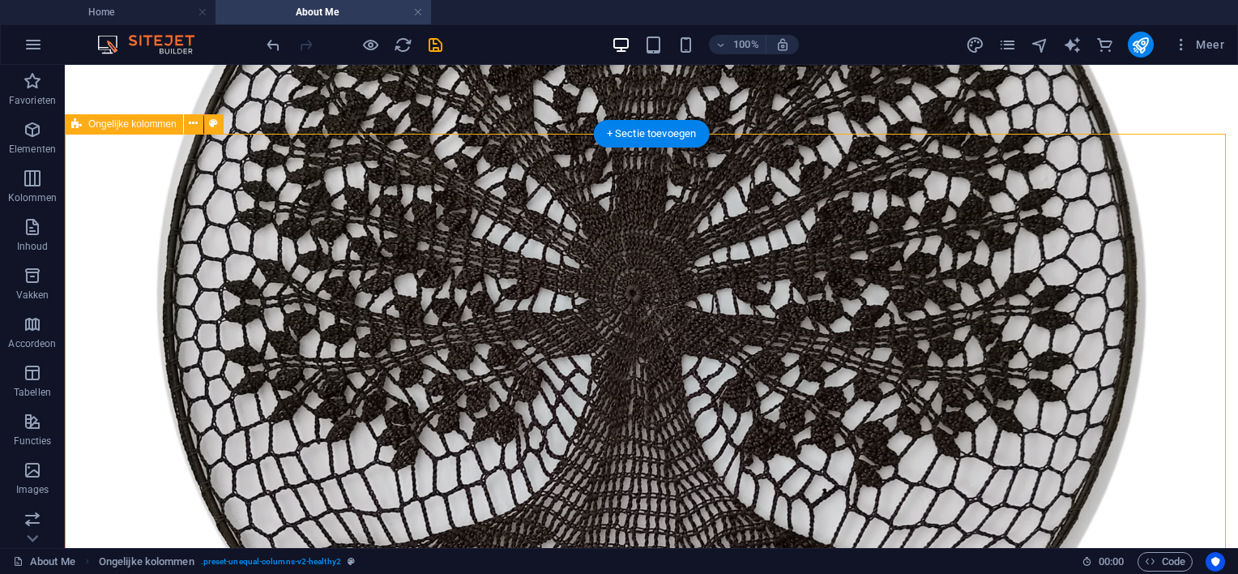
scroll to position [486, 0]
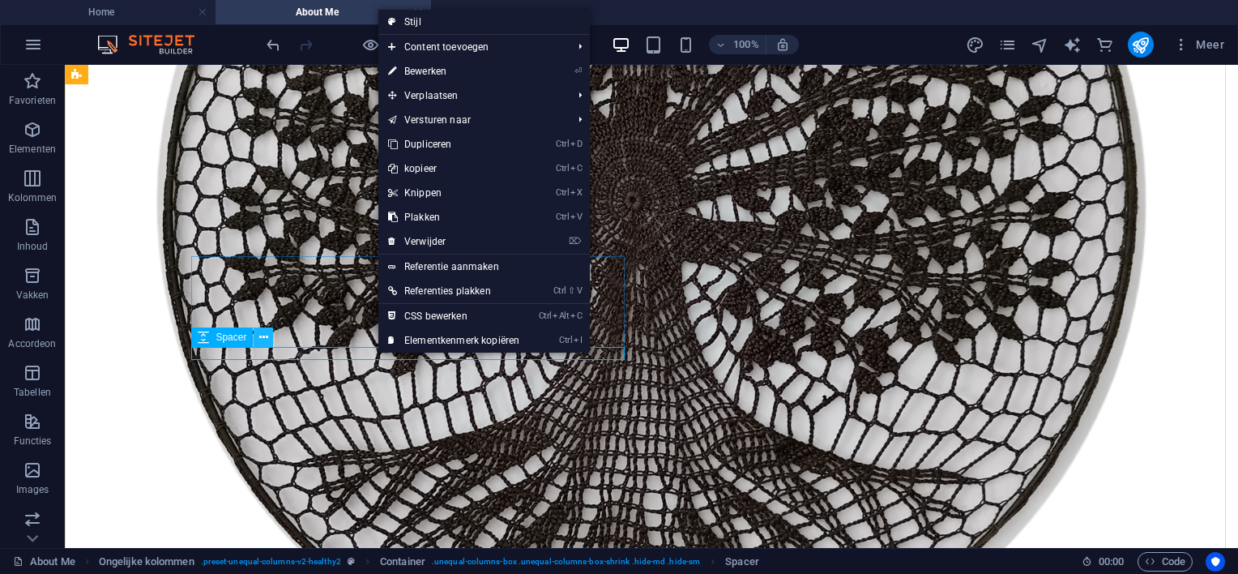
click at [263, 336] on icon at bounding box center [263, 337] width 9 height 17
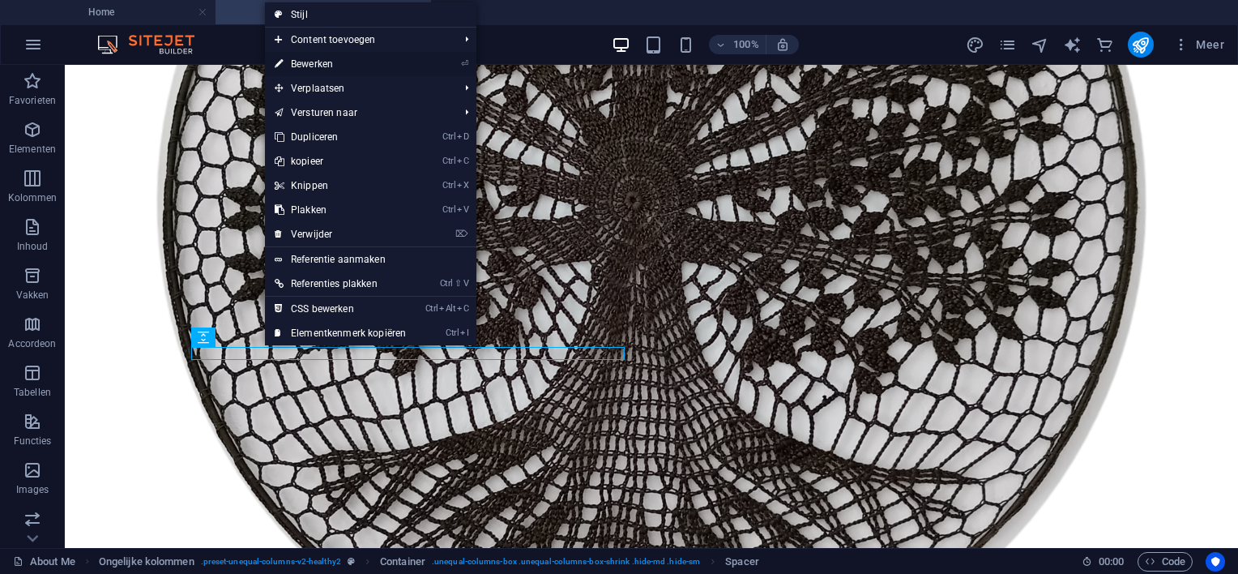
click at [309, 63] on link "⏎ Bewerken" at bounding box center [340, 64] width 151 height 24
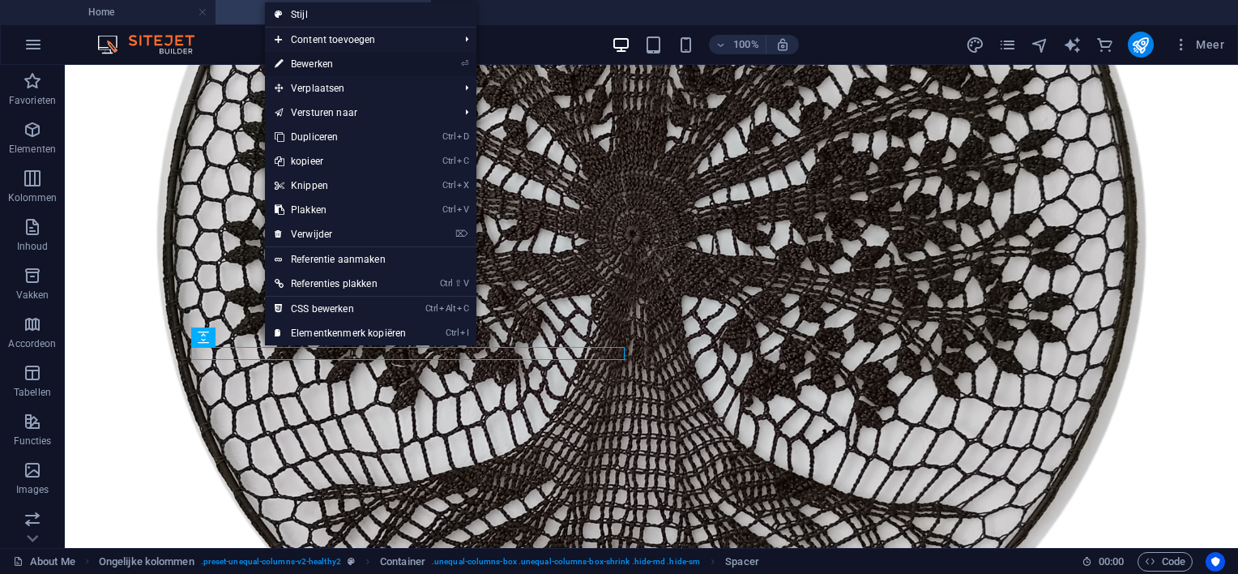
select select "px"
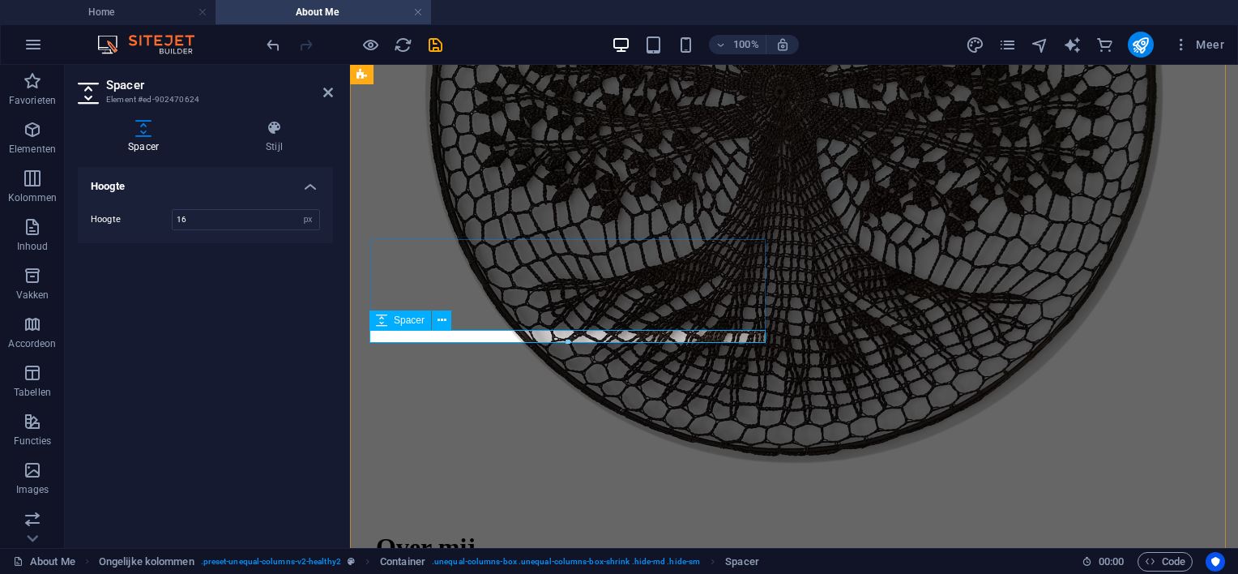
click at [442, 318] on icon at bounding box center [442, 320] width 9 height 17
click at [382, 327] on icon at bounding box center [381, 319] width 11 height 19
click at [442, 319] on icon at bounding box center [442, 320] width 9 height 17
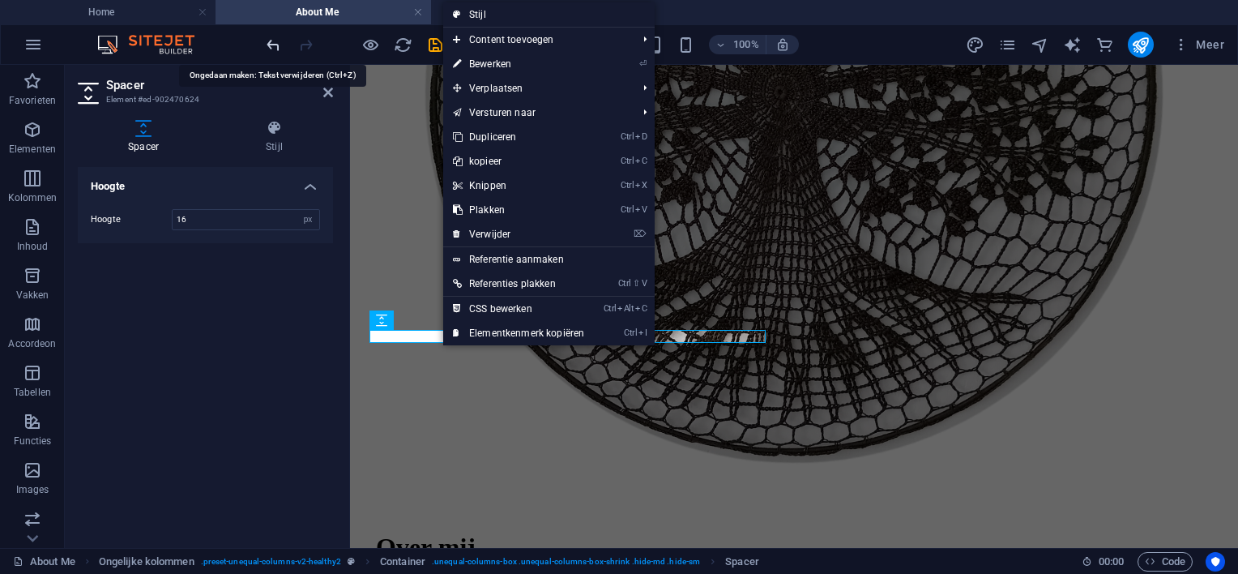
click at [275, 45] on icon "undo" at bounding box center [273, 45] width 19 height 19
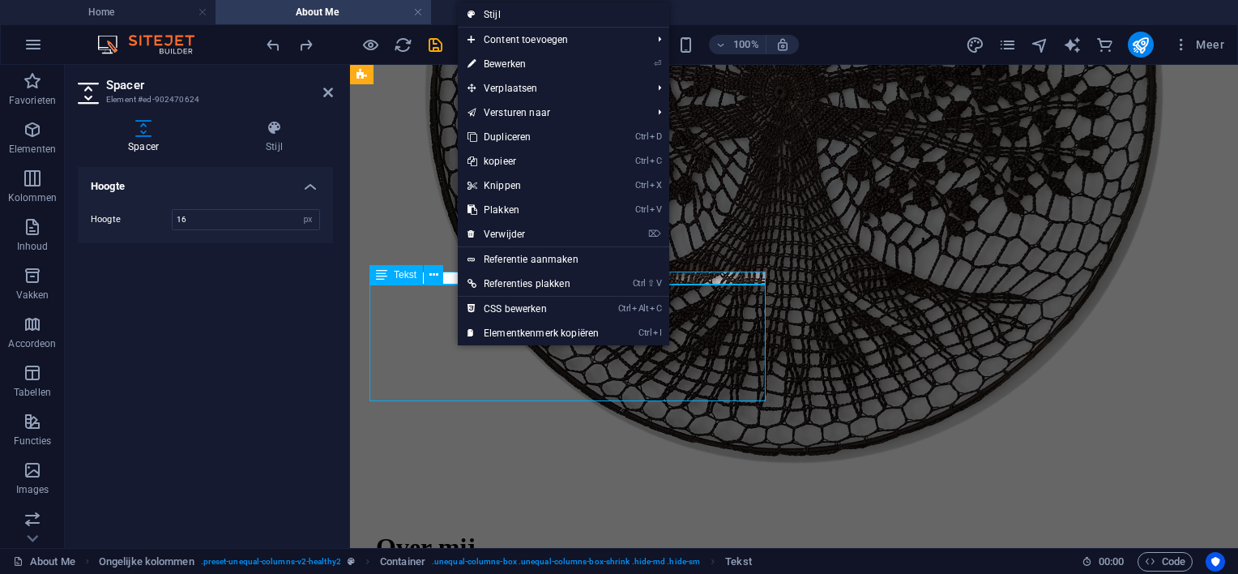
scroll to position [486, 0]
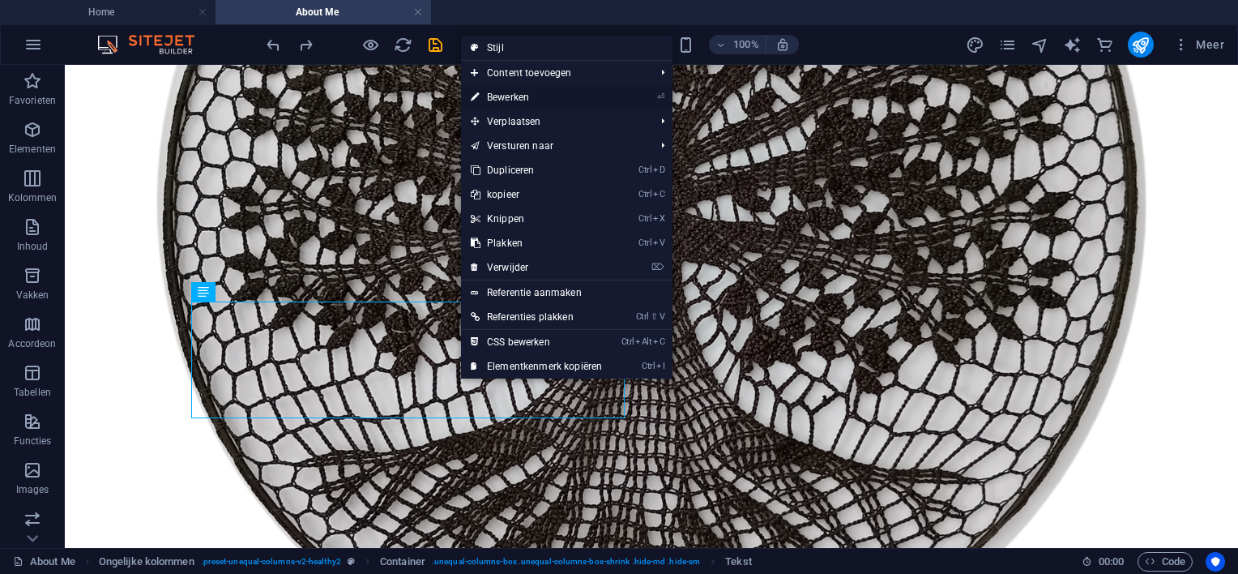
drag, startPoint x: 512, startPoint y: 96, endPoint x: 162, endPoint y: 40, distance: 354.6
click at [512, 96] on link "⏎ Bewerken" at bounding box center [536, 97] width 151 height 24
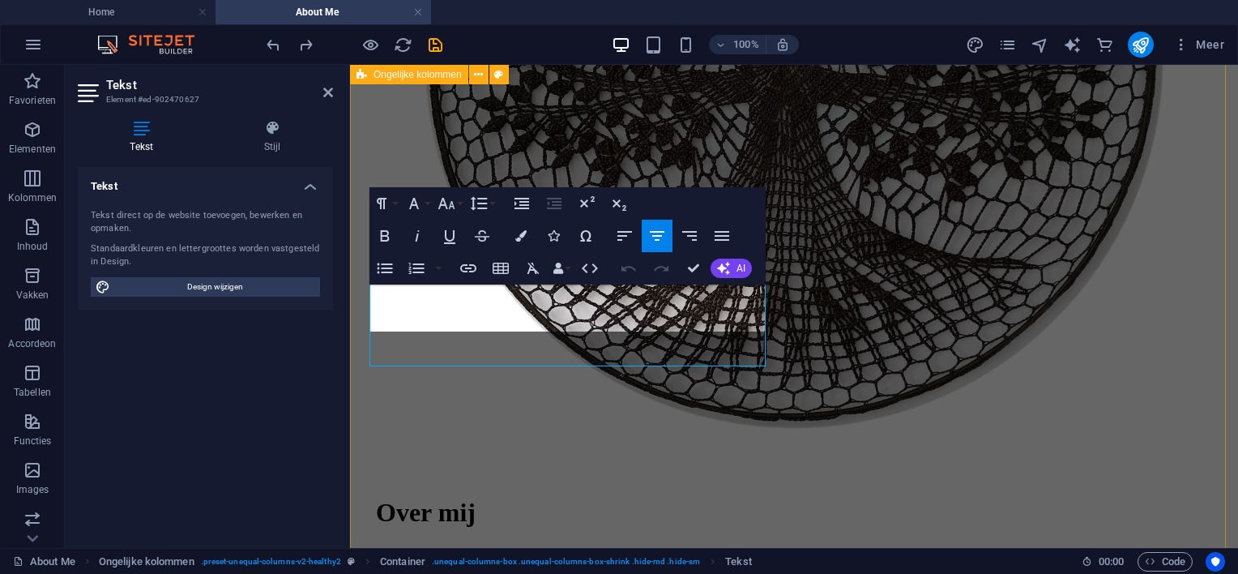
scroll to position [499, 0]
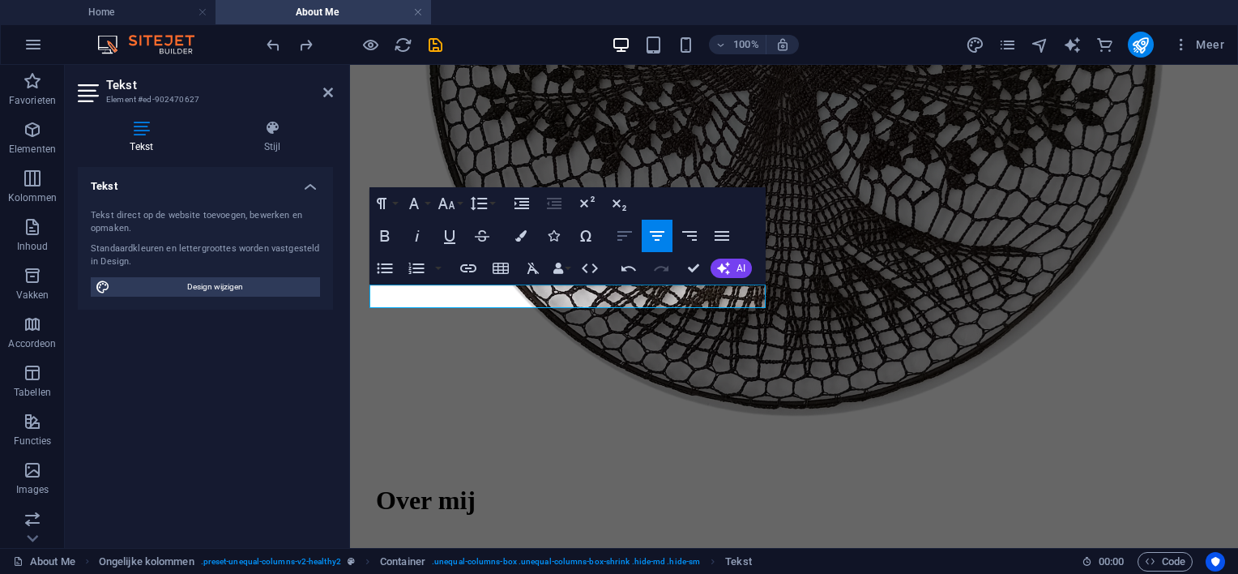
click at [620, 237] on icon "button" at bounding box center [624, 235] width 19 height 19
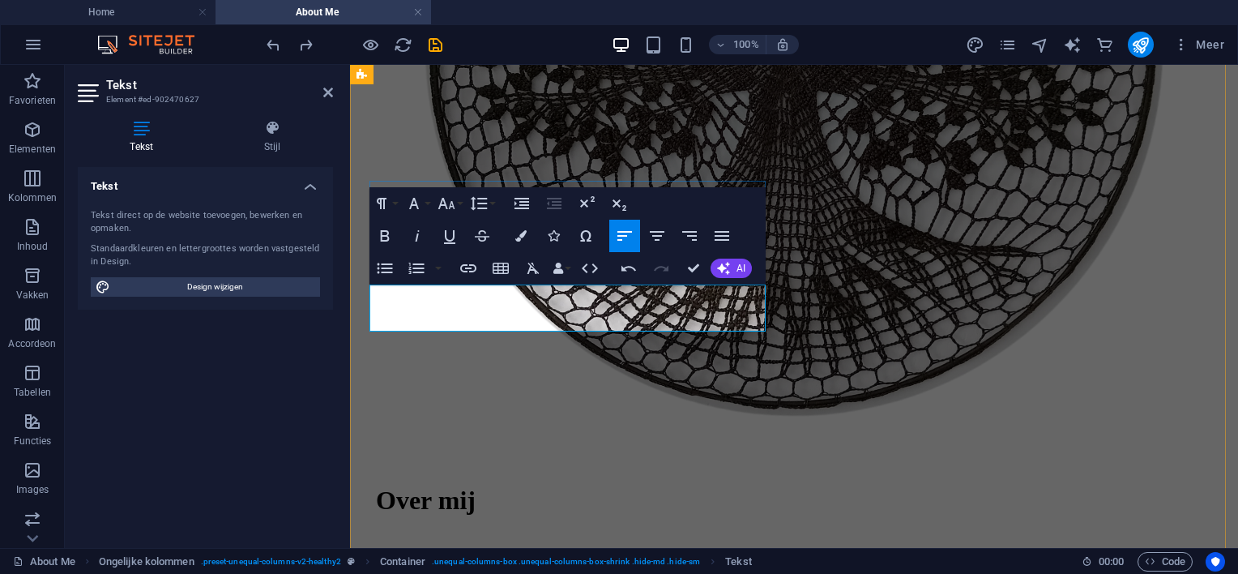
scroll to position [487, 0]
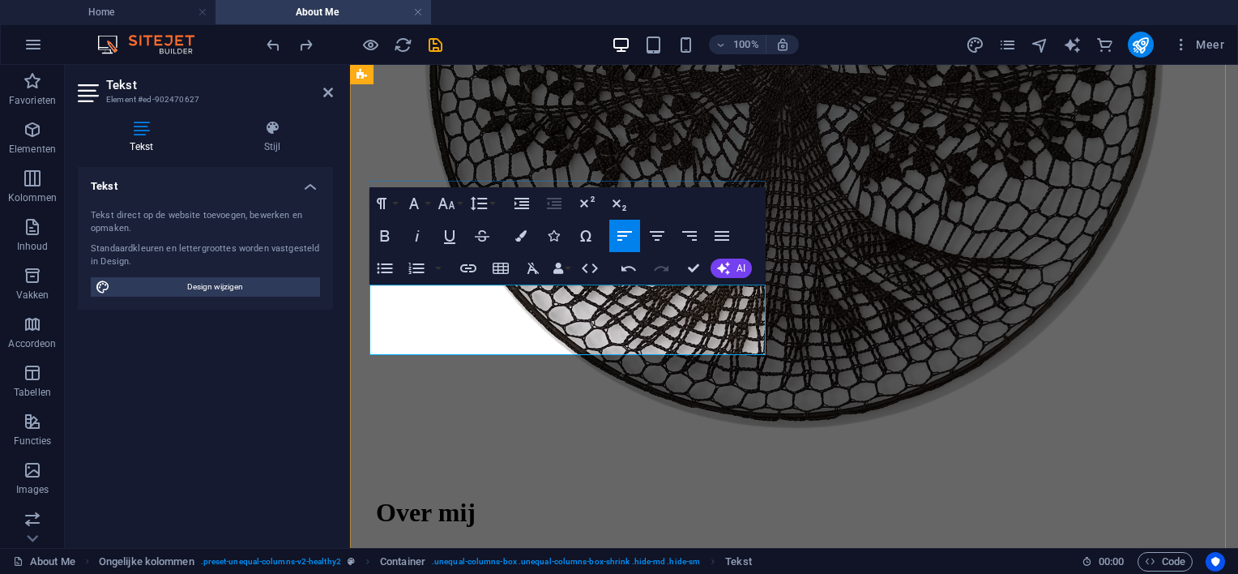
scroll to position [476, 0]
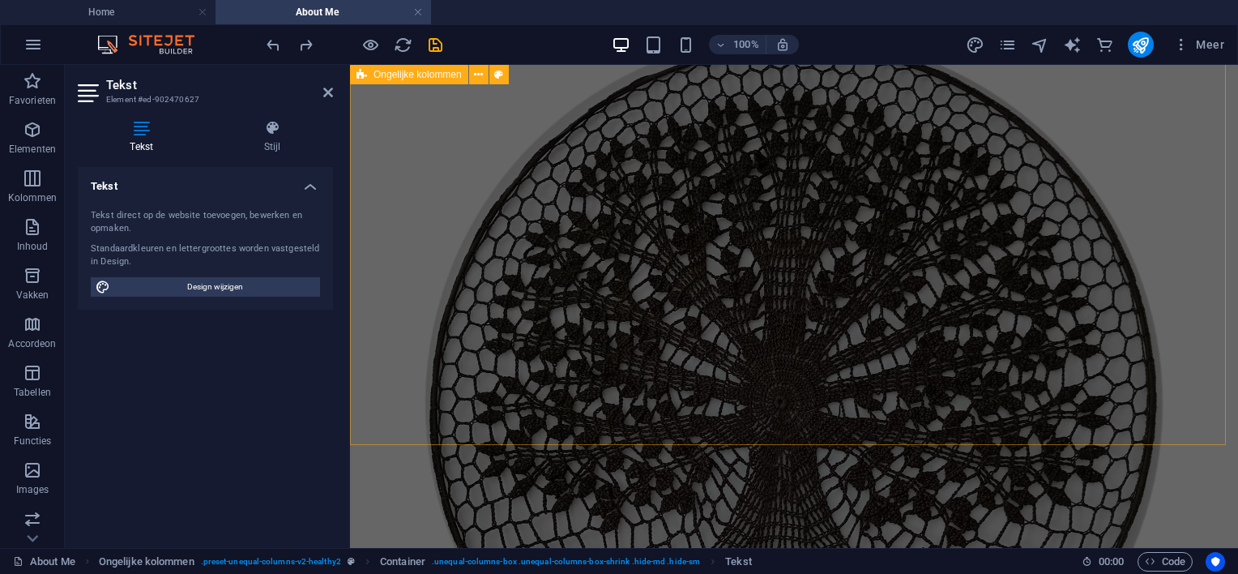
scroll to position [314, 0]
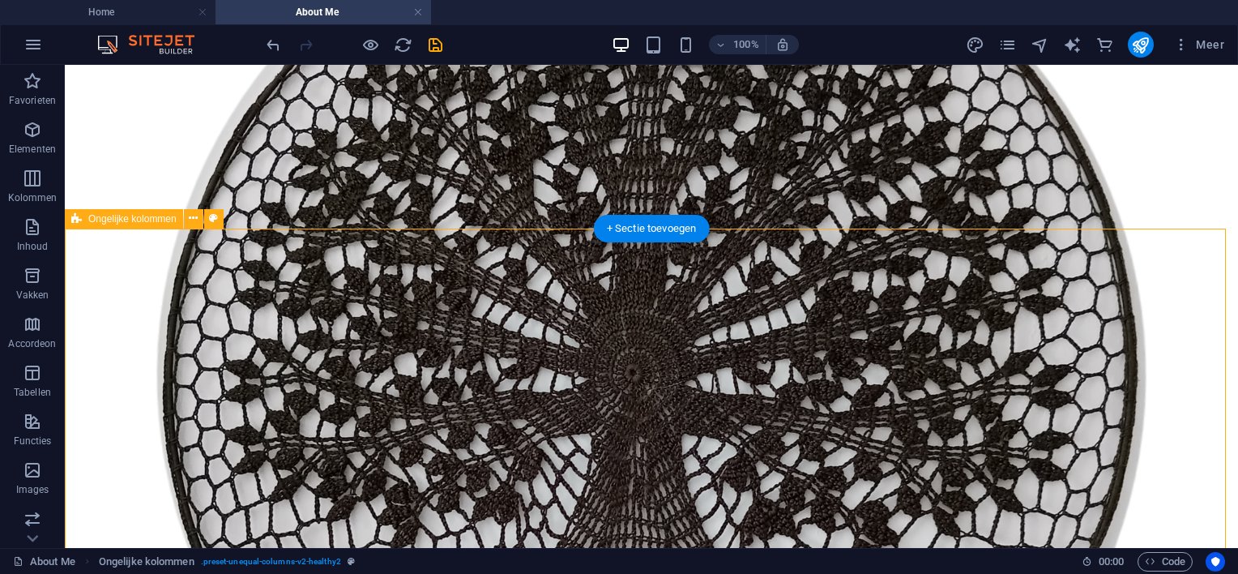
scroll to position [638, 0]
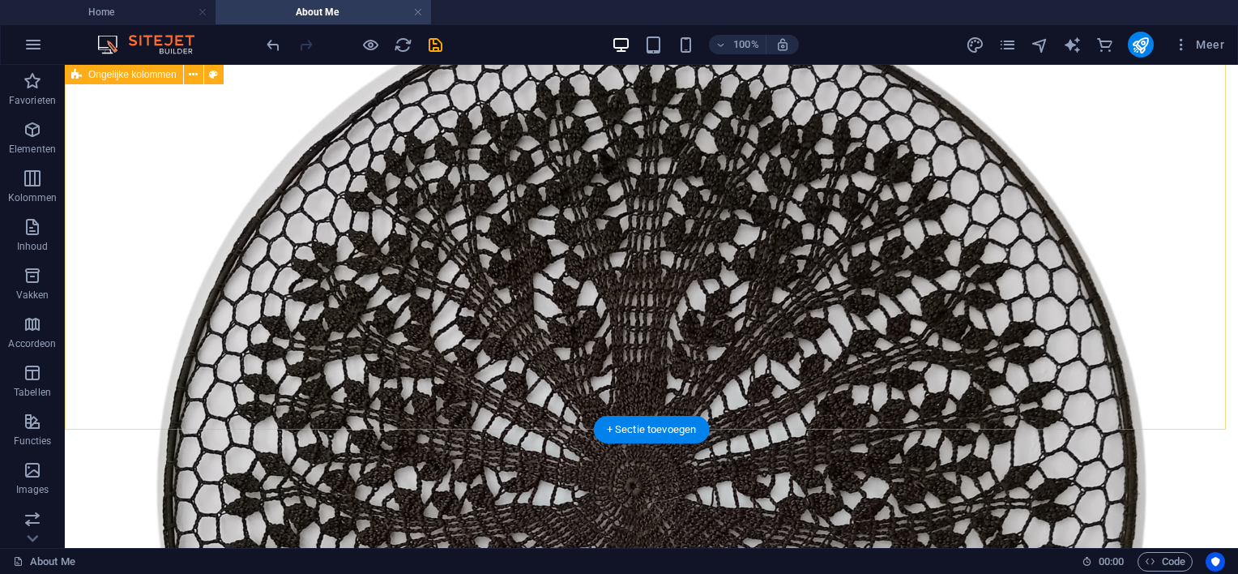
scroll to position [0, 0]
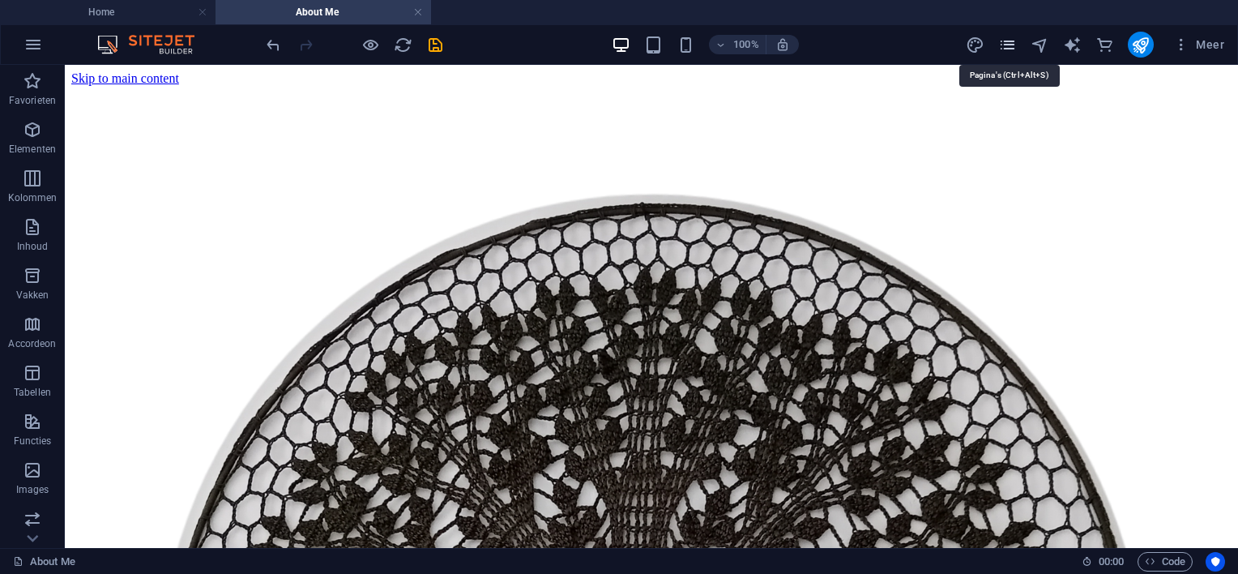
click at [1006, 45] on icon "pages" at bounding box center [1007, 45] width 19 height 19
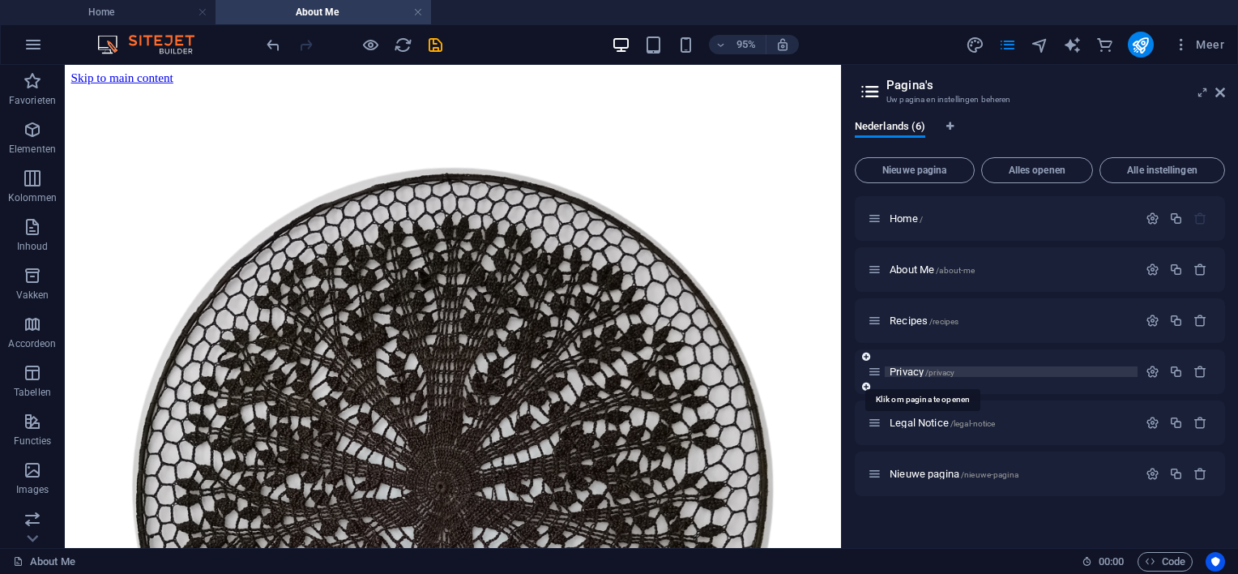
click at [899, 370] on span "Privacy /privacy" at bounding box center [922, 371] width 65 height 12
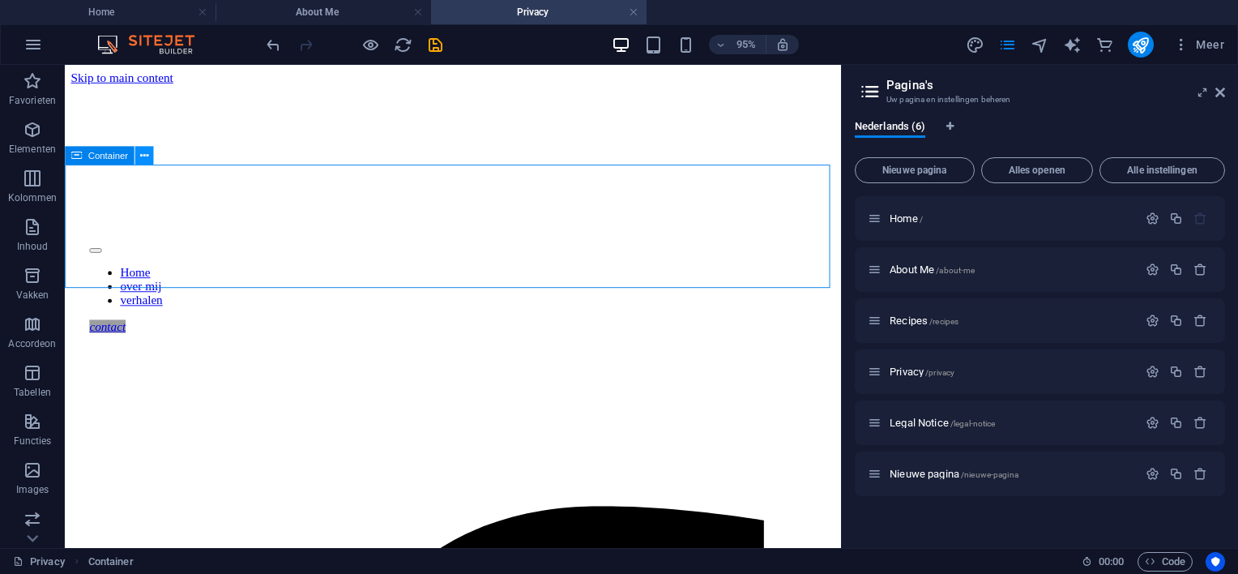
click at [146, 158] on icon at bounding box center [144, 155] width 8 height 16
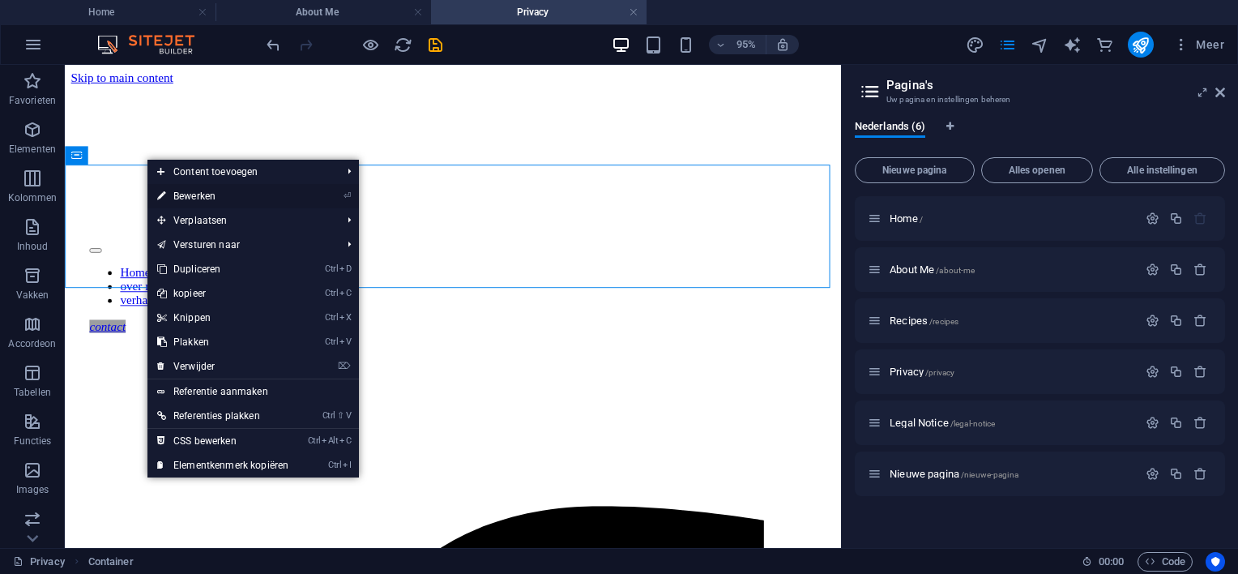
click at [211, 193] on link "⏎ Bewerken" at bounding box center [222, 196] width 151 height 24
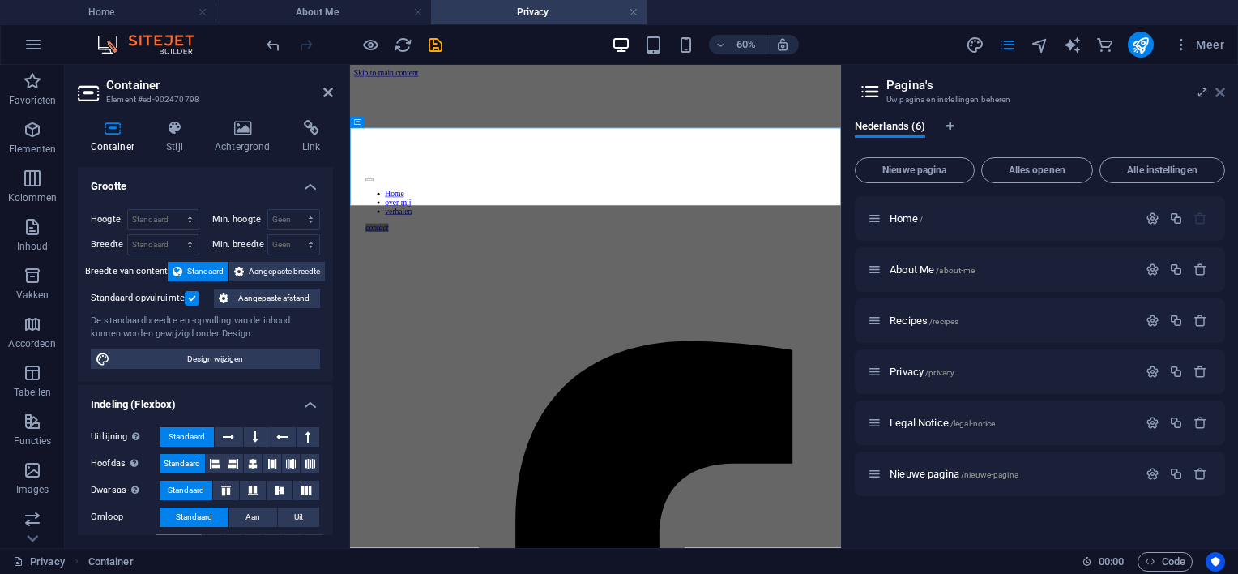
drag, startPoint x: 869, startPoint y: 23, endPoint x: 1219, endPoint y: 88, distance: 356.0
click at [1219, 88] on icon at bounding box center [1220, 92] width 10 height 13
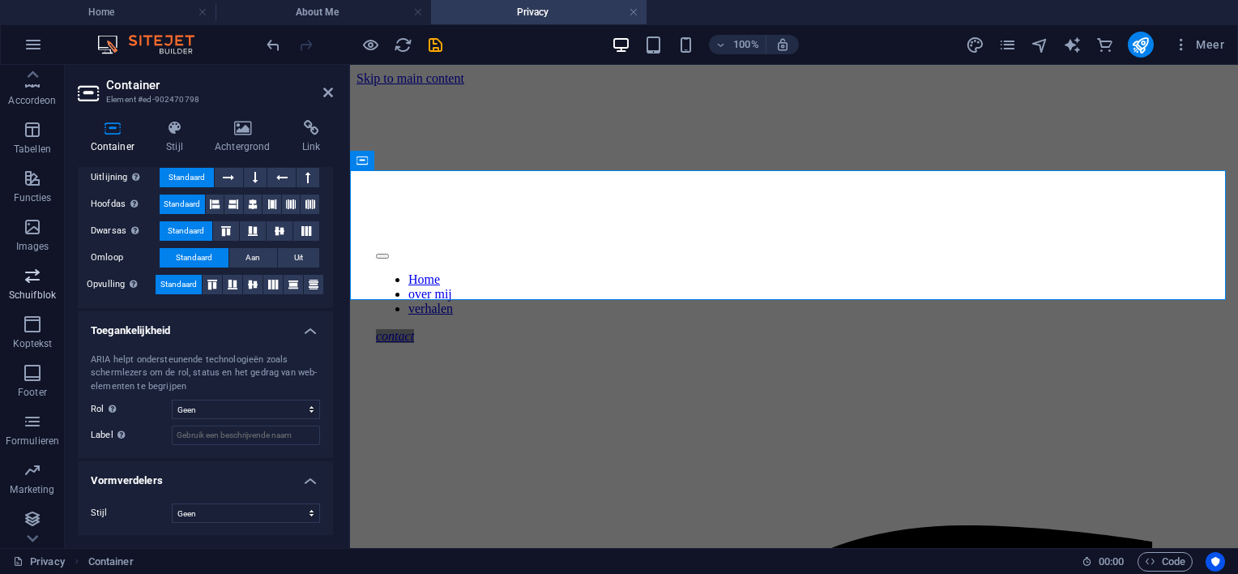
scroll to position [295, 0]
click at [36, 372] on icon "button" at bounding box center [32, 369] width 19 height 19
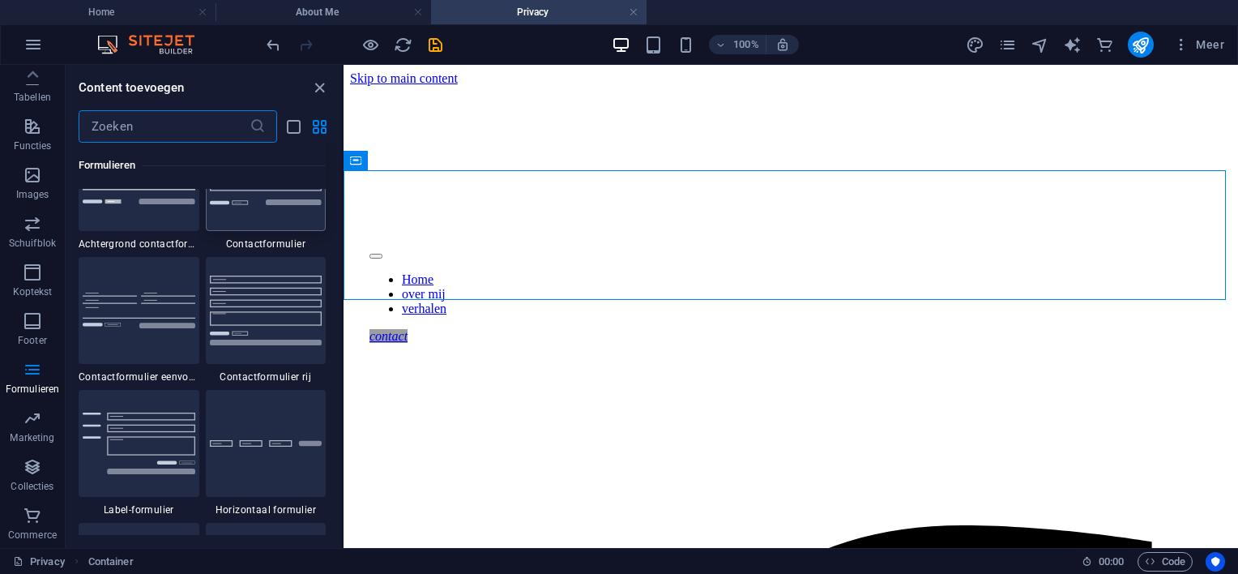
scroll to position [11911, 0]
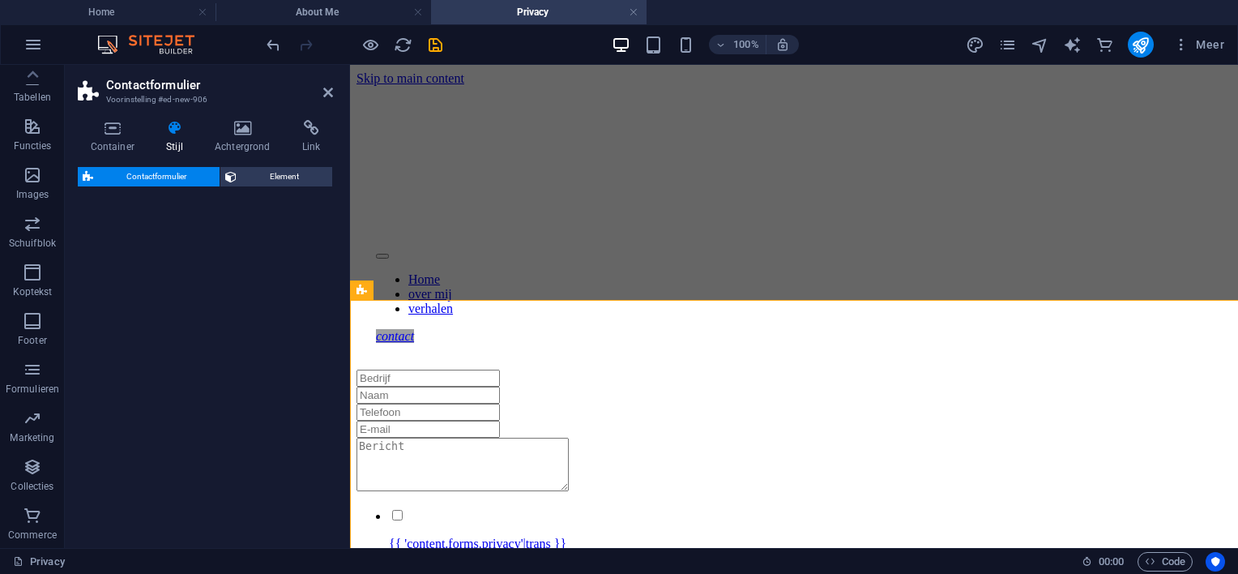
select select "rem"
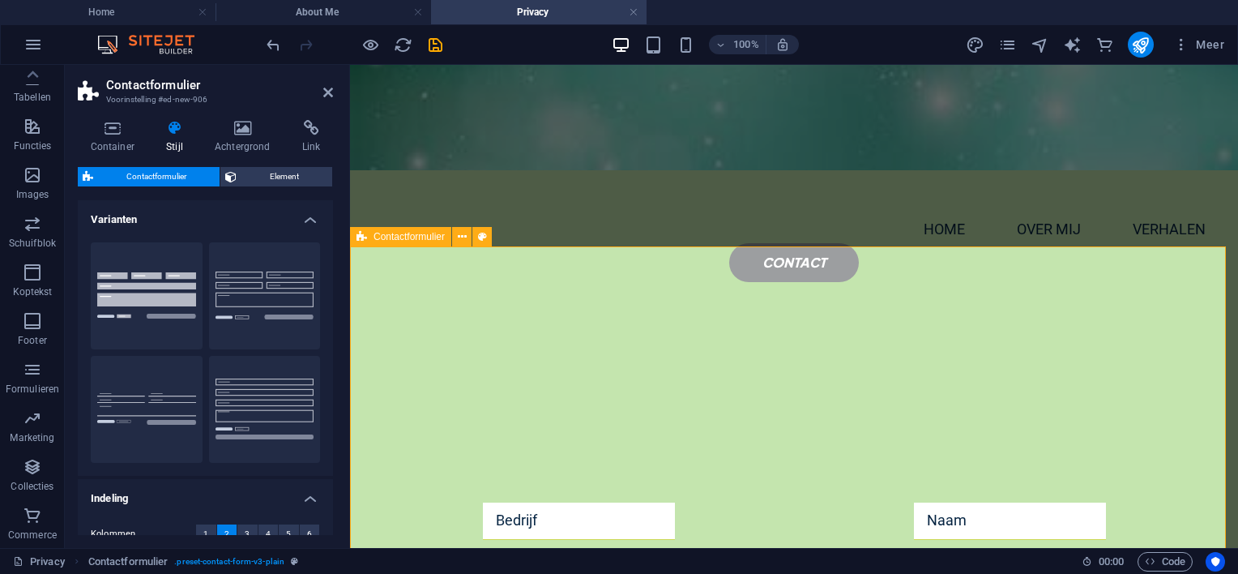
scroll to position [162, 0]
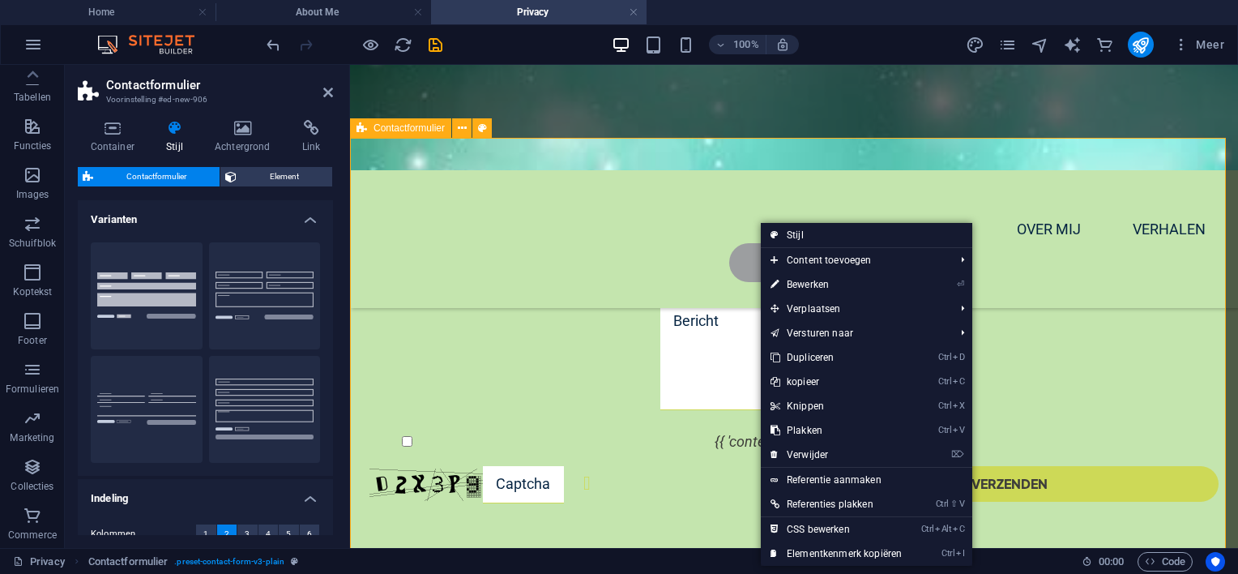
click at [668, 186] on div "{{ 'content.forms.privacy'|trans }} Niet leesbaar? Opnieuw genereren Verzenden" at bounding box center [794, 353] width 888 height 430
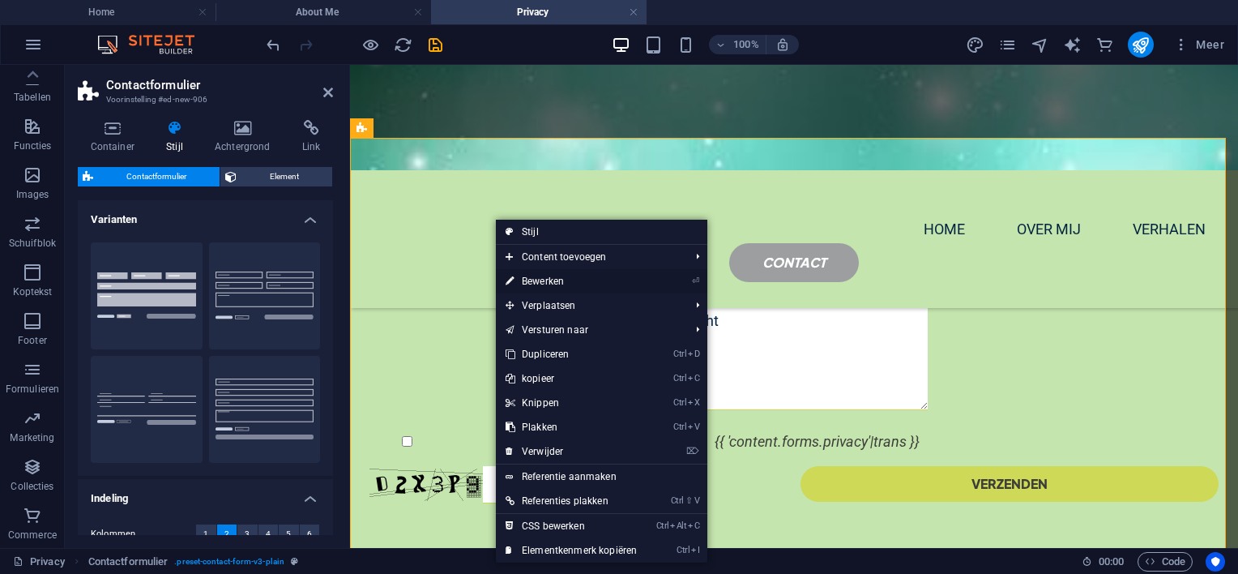
click at [532, 275] on link "⏎ Bewerken" at bounding box center [571, 281] width 151 height 24
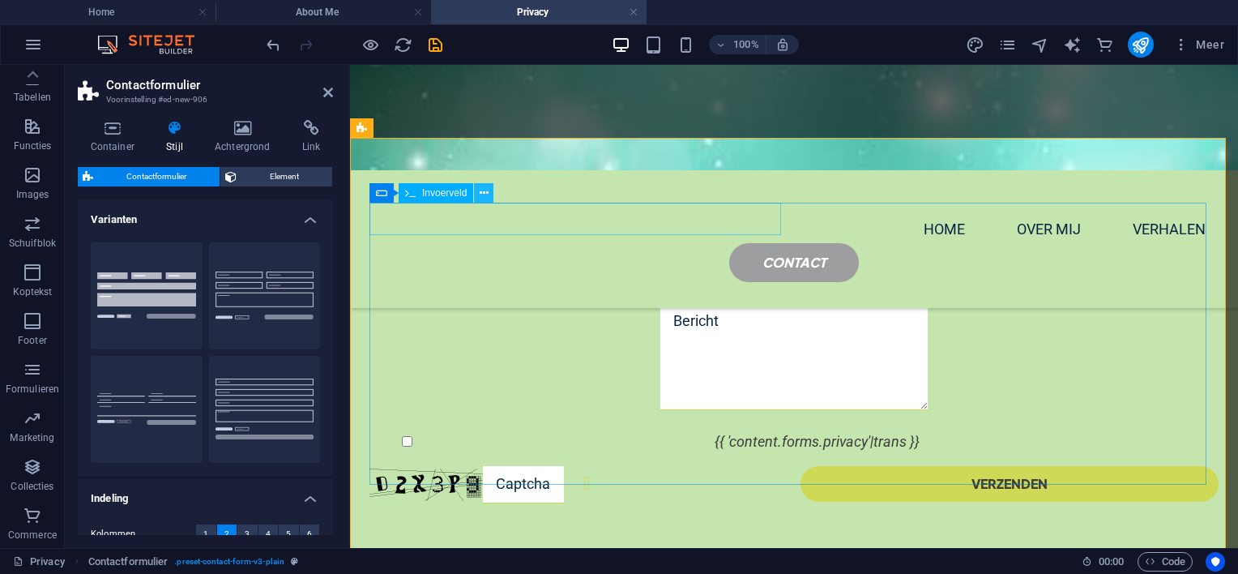
click at [488, 192] on icon at bounding box center [484, 193] width 9 height 17
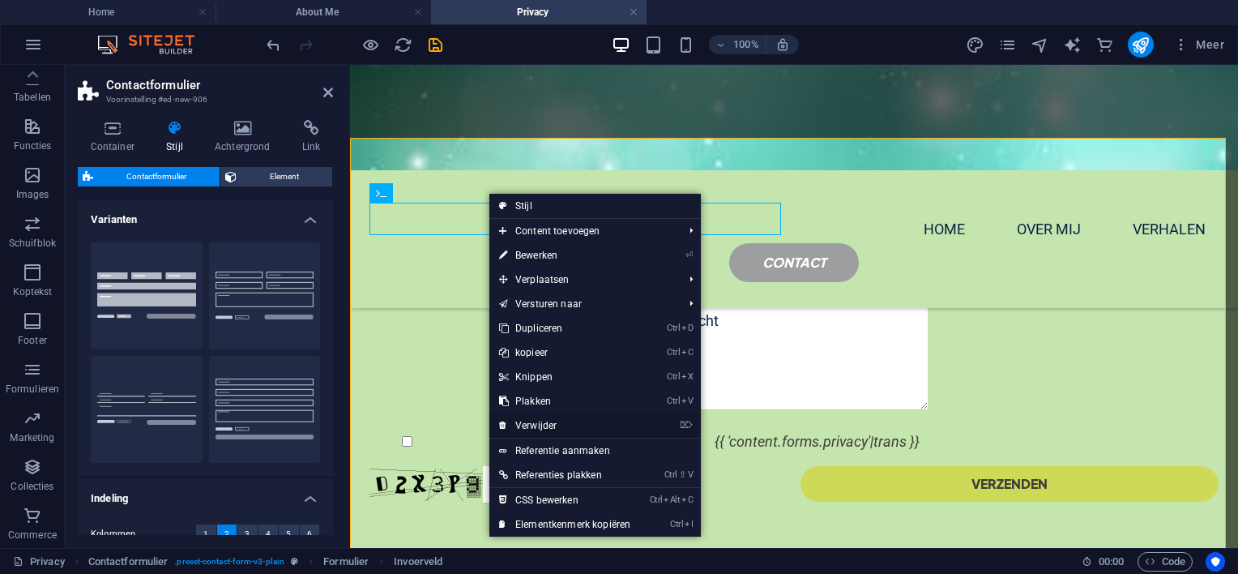
drag, startPoint x: 521, startPoint y: 421, endPoint x: 172, endPoint y: 352, distance: 355.9
click at [521, 421] on link "⌦ Verwijder" at bounding box center [564, 425] width 151 height 24
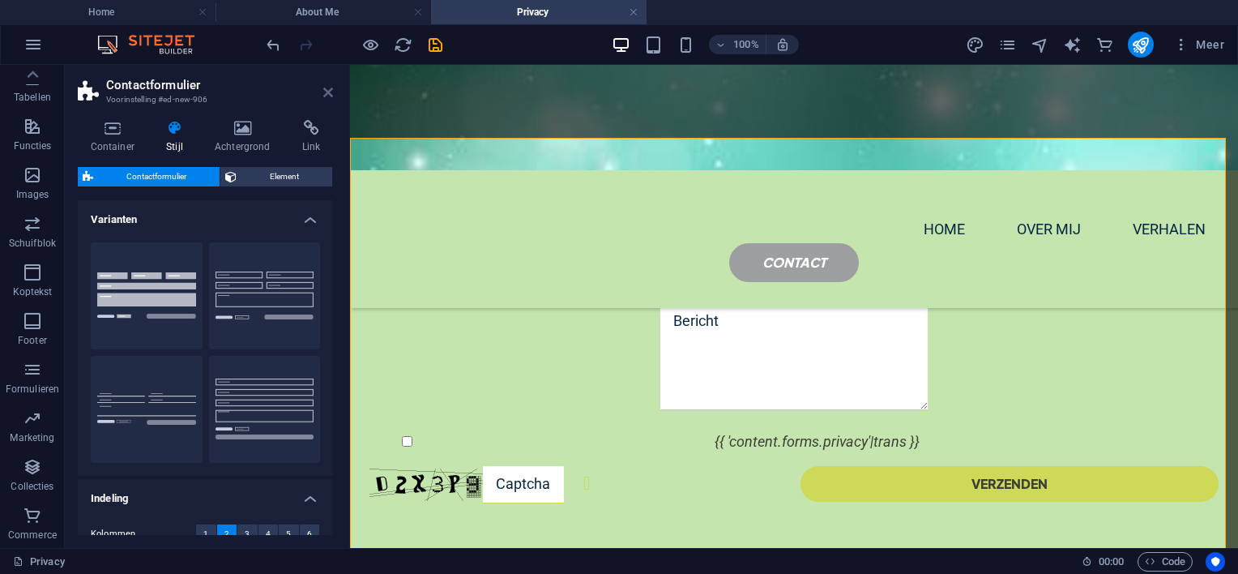
click at [330, 91] on icon at bounding box center [328, 92] width 10 height 13
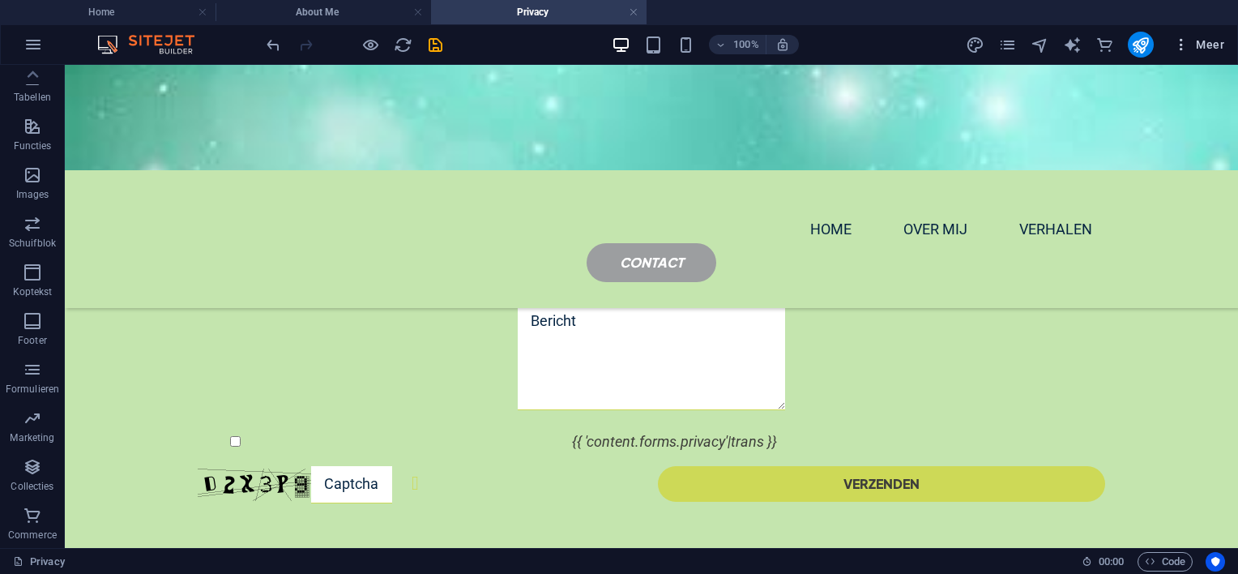
click at [1201, 42] on span "Meer" at bounding box center [1198, 44] width 51 height 16
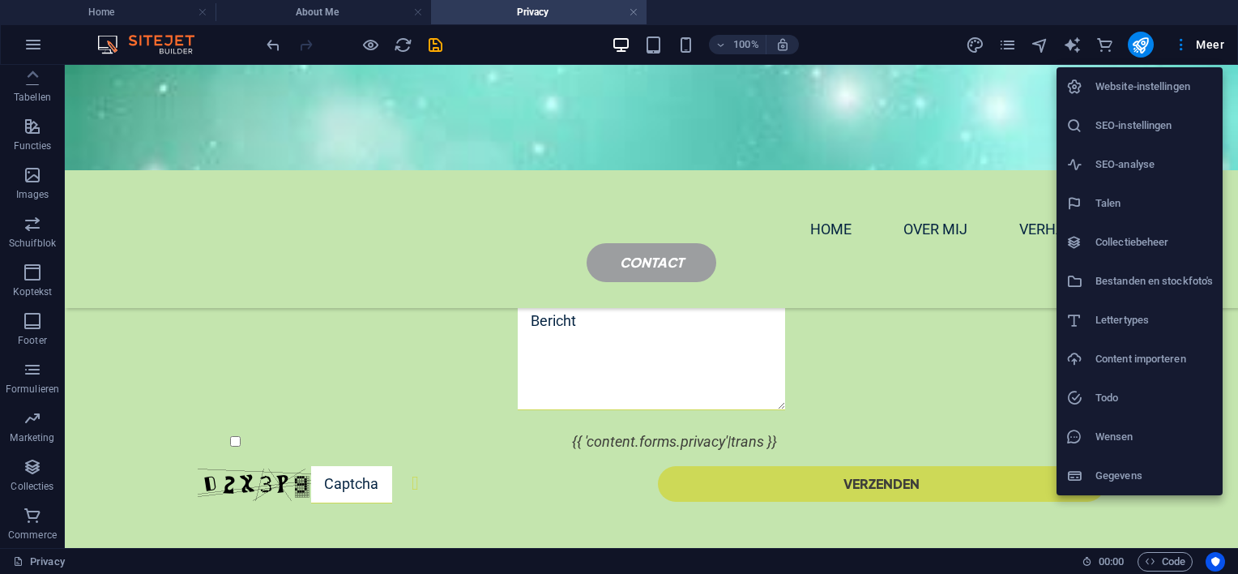
click at [1010, 44] on div at bounding box center [619, 287] width 1238 height 574
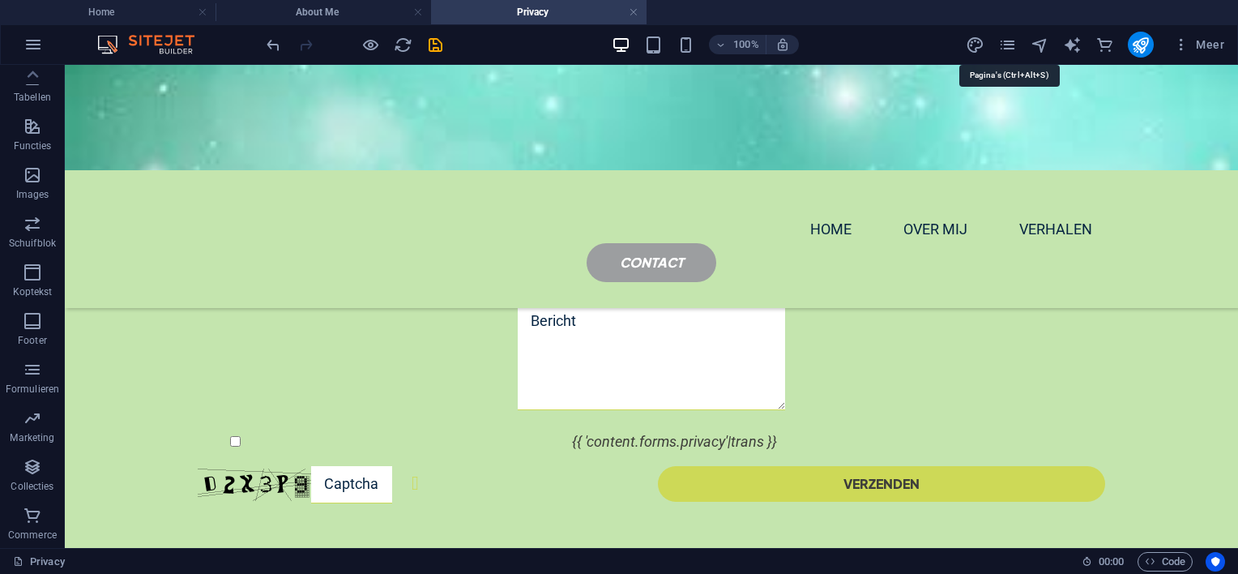
click at [1010, 44] on icon "pages" at bounding box center [1007, 45] width 19 height 19
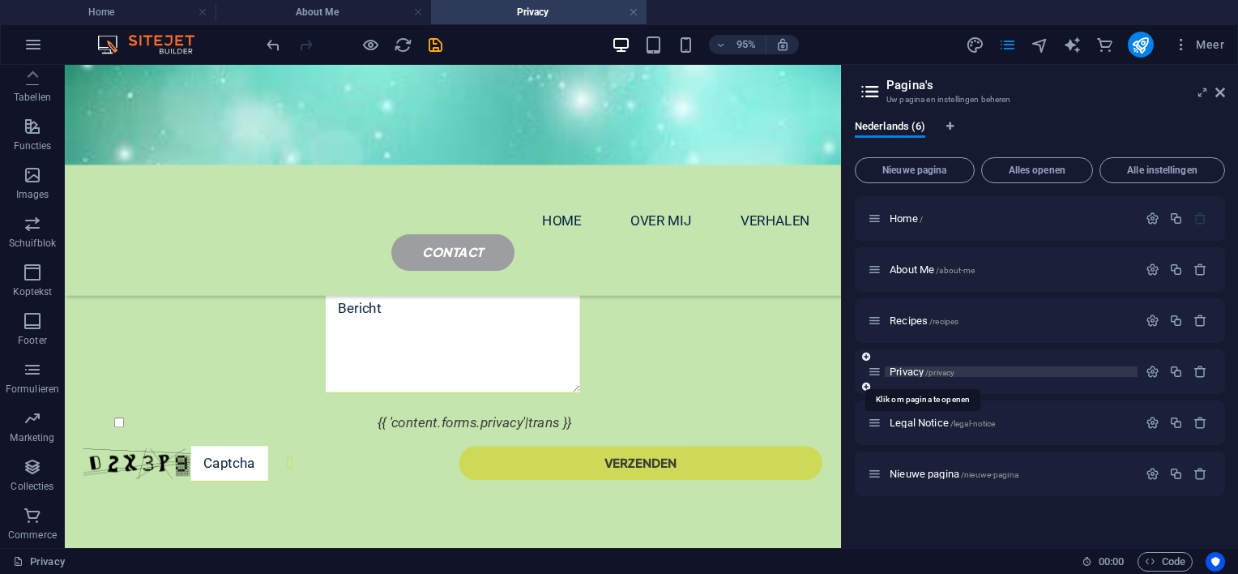
click at [911, 369] on span "Privacy /privacy" at bounding box center [922, 371] width 65 height 12
click at [916, 324] on span "Recipes /recipes" at bounding box center [924, 320] width 69 height 12
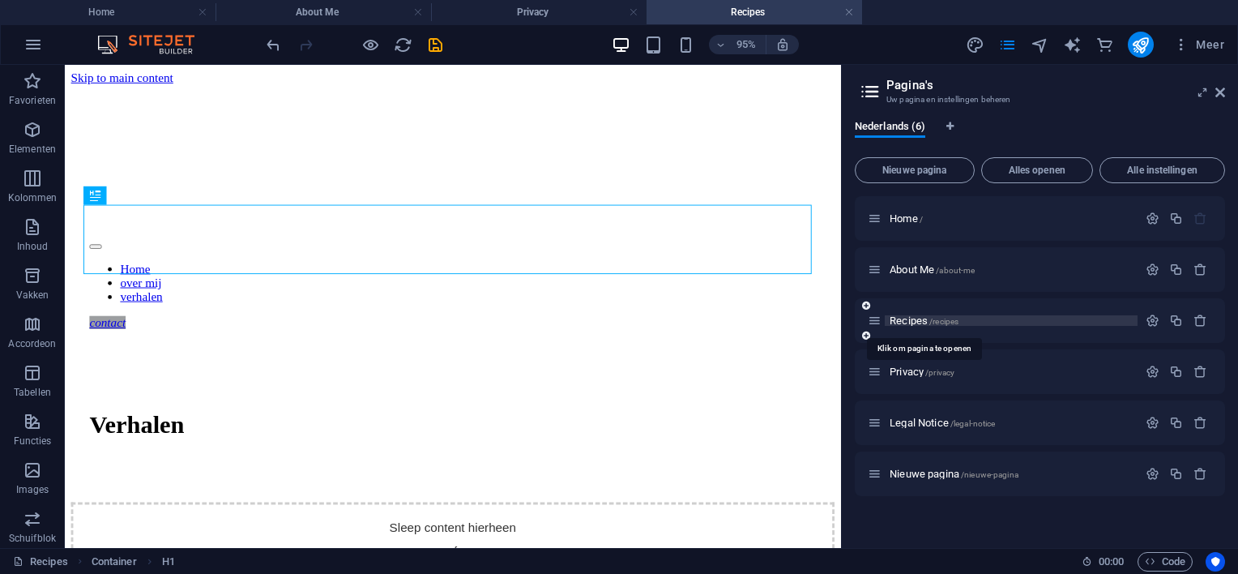
scroll to position [0, 0]
click at [934, 419] on span "Legal Notice /legal-notice" at bounding box center [942, 422] width 105 height 12
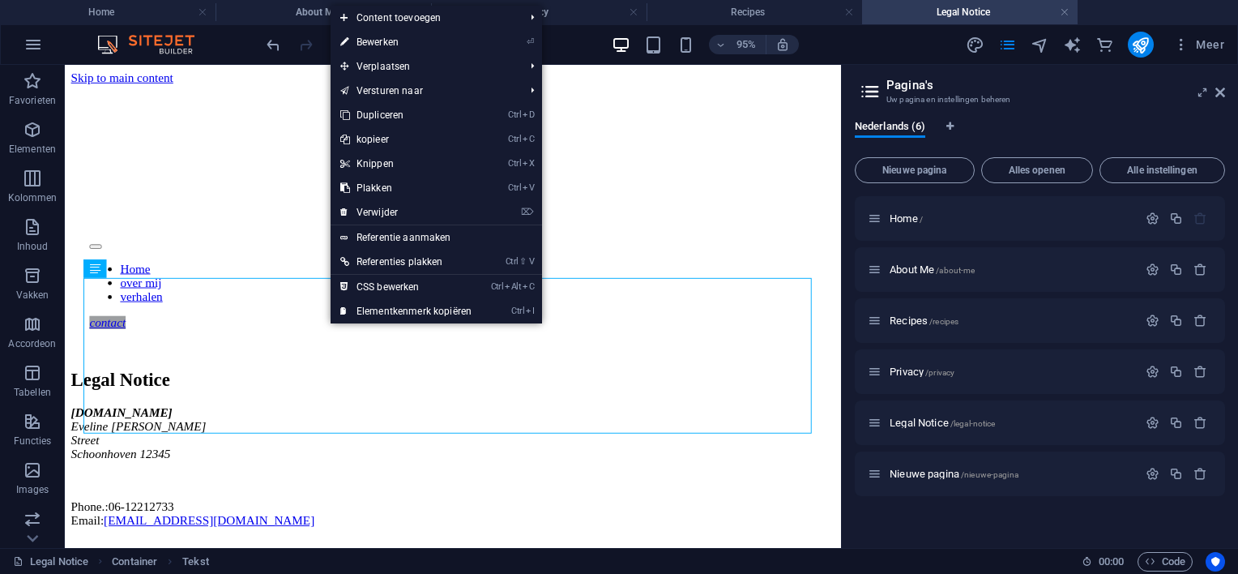
drag, startPoint x: 385, startPoint y: 40, endPoint x: 399, endPoint y: 58, distance: 23.2
click at [385, 39] on link "⏎ Bewerken" at bounding box center [406, 42] width 151 height 24
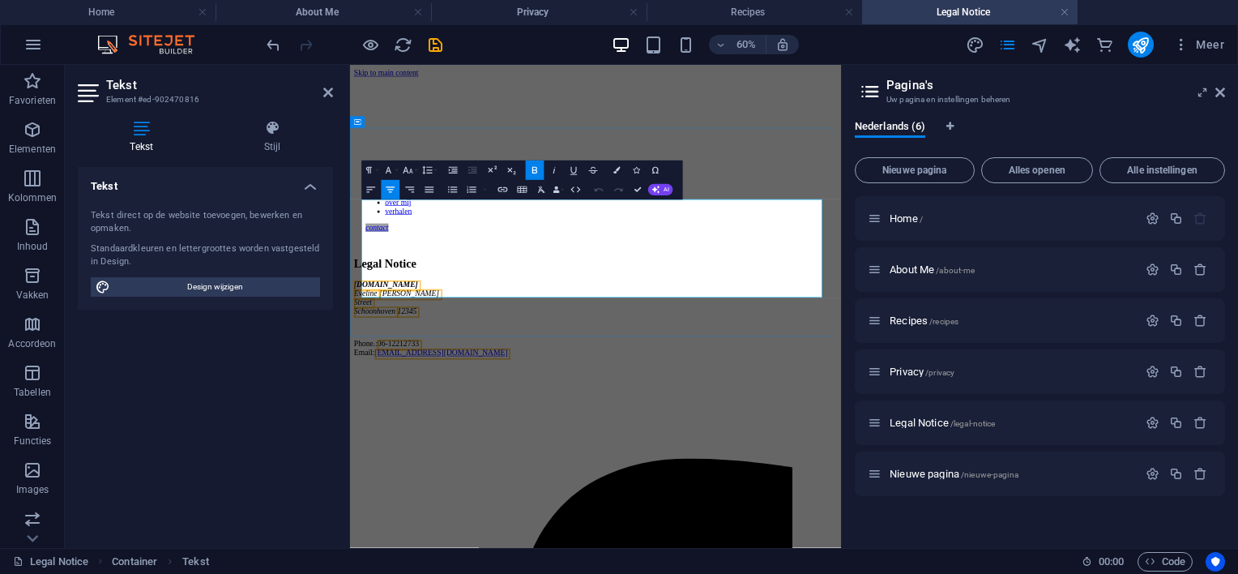
click at [783, 424] on address "[DOMAIN_NAME] Eveline van den [GEOGRAPHIC_DATA] 12345" at bounding box center [759, 453] width 805 height 58
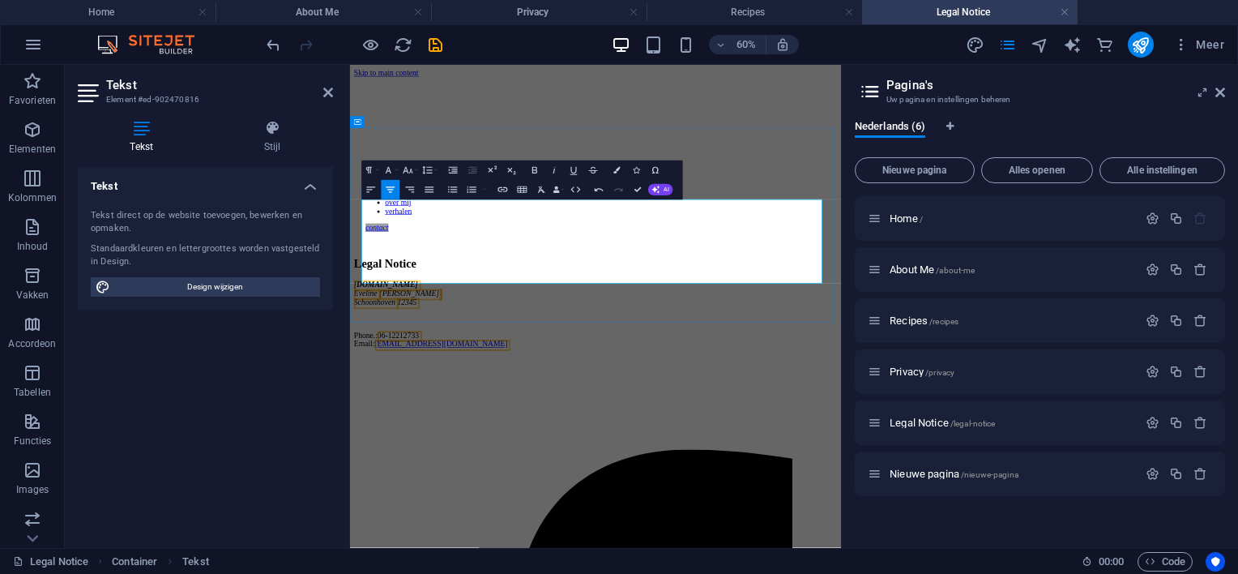
click at [825, 424] on address "[DOMAIN_NAME] [PERSON_NAME] 12345" at bounding box center [759, 446] width 805 height 44
drag, startPoint x: 920, startPoint y: 652, endPoint x: 1010, endPoint y: 435, distance: 235.0
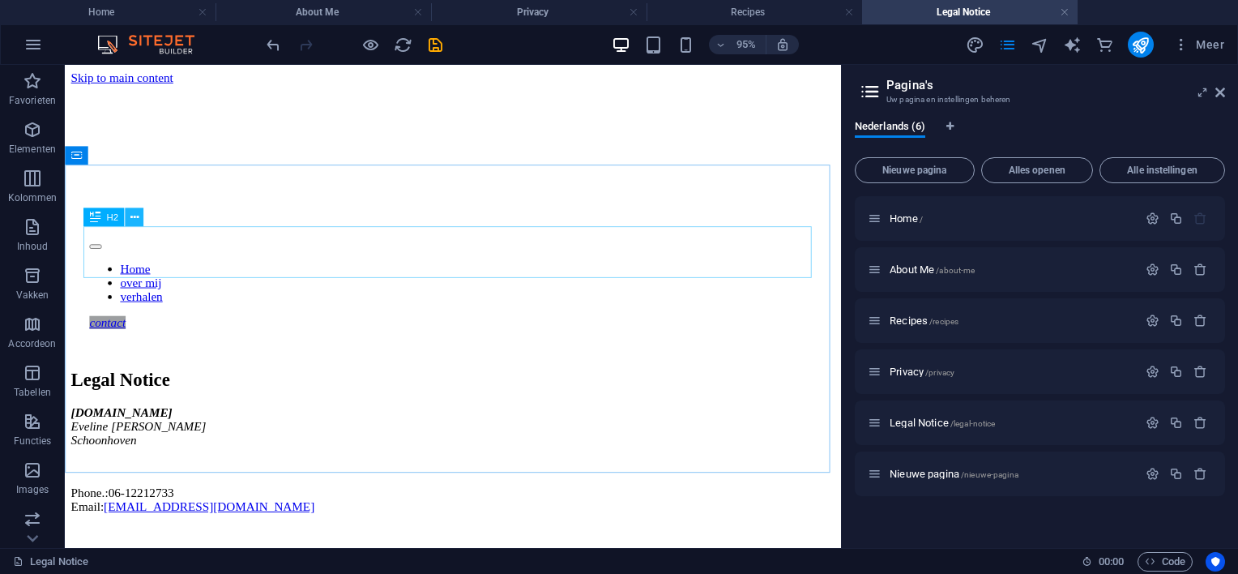
click at [136, 216] on icon at bounding box center [134, 217] width 8 height 16
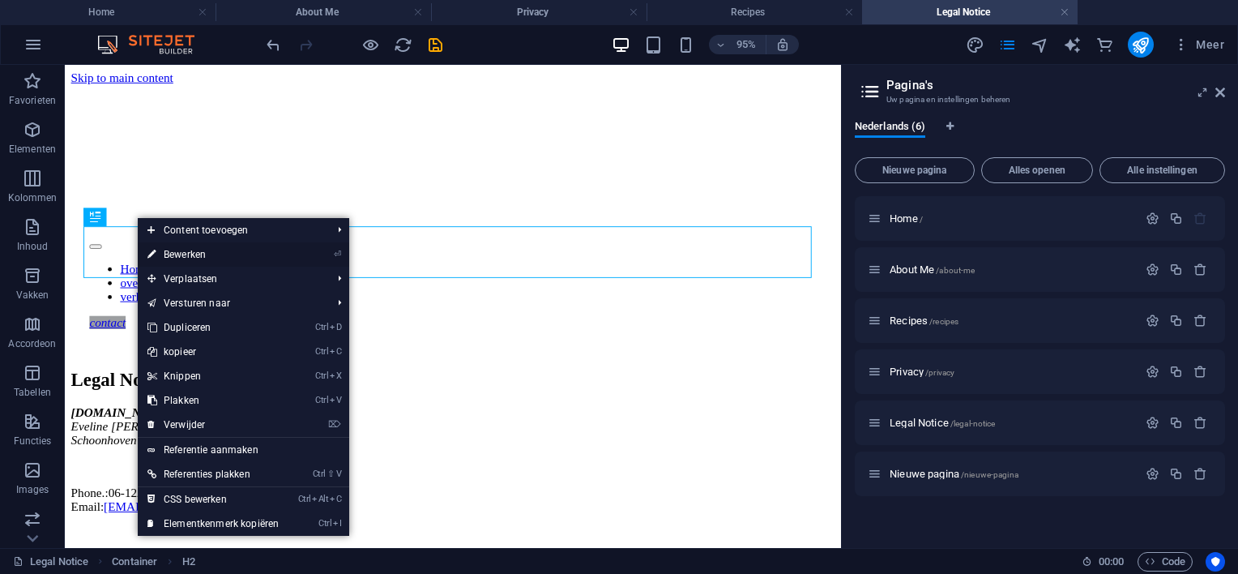
click at [181, 252] on link "⏎ Bewerken" at bounding box center [213, 254] width 151 height 24
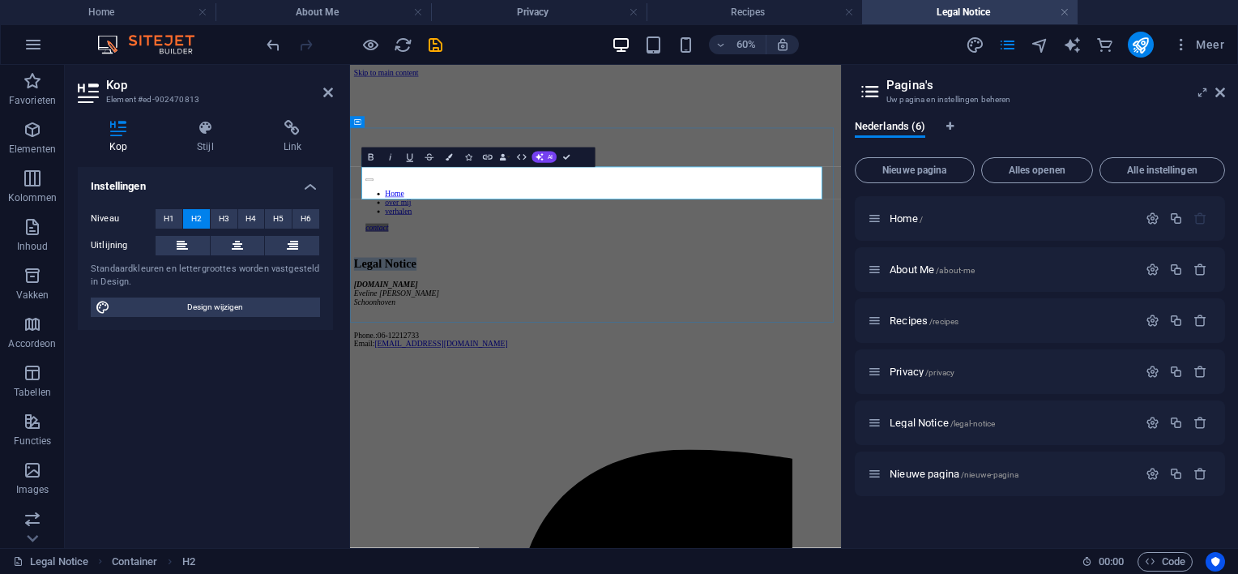
click at [931, 386] on h2 "Legal Notice" at bounding box center [759, 397] width 805 height 22
click at [221, 218] on span "H3" at bounding box center [224, 218] width 11 height 19
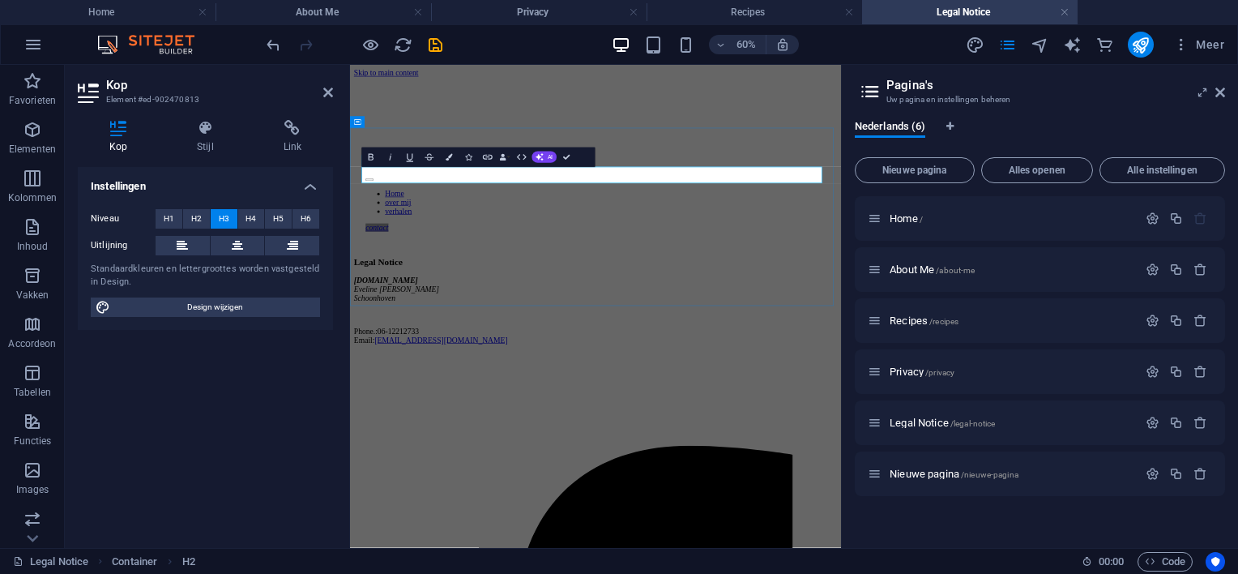
click at [824, 385] on h3 "Legal Notice" at bounding box center [759, 394] width 805 height 18
click at [749, 385] on h3 "mijn verhalen en info zijn puur informatief" at bounding box center [759, 394] width 805 height 18
click at [727, 385] on h3 "mijn verhalen e zijn puur informatief" at bounding box center [759, 394] width 805 height 18
click at [733, 385] on h3 "mijn verhalen en zijn puur informatief" at bounding box center [759, 394] width 805 height 18
click at [1010, 385] on h3 "mijn verhalen en andere teksten zijn puur informatief" at bounding box center [759, 394] width 805 height 18
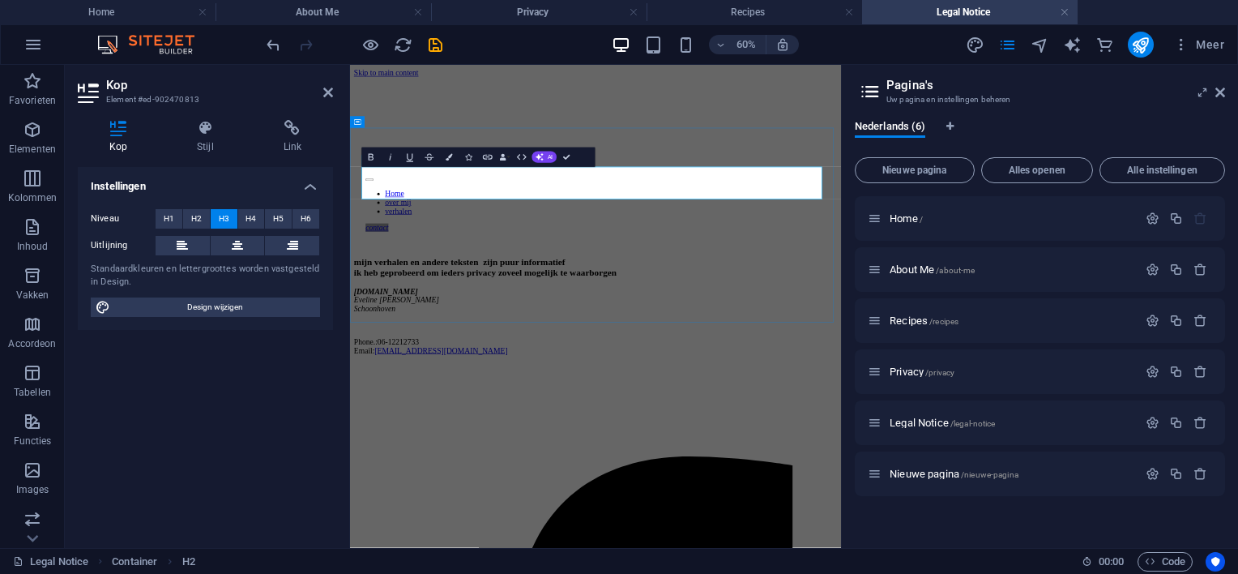
click at [1108, 385] on h3 "mijn verhalen en andere teksten zijn puur informatief ‌ik heb geprobeerd om ied…" at bounding box center [759, 403] width 805 height 36
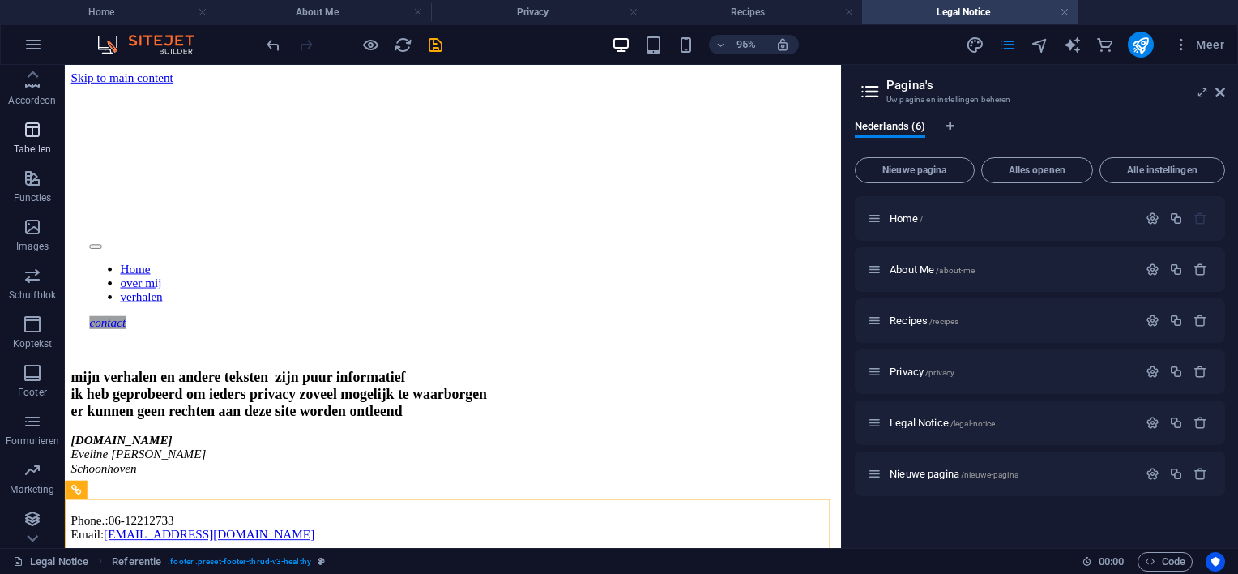
scroll to position [295, 0]
click at [29, 322] on icon "button" at bounding box center [32, 320] width 19 height 19
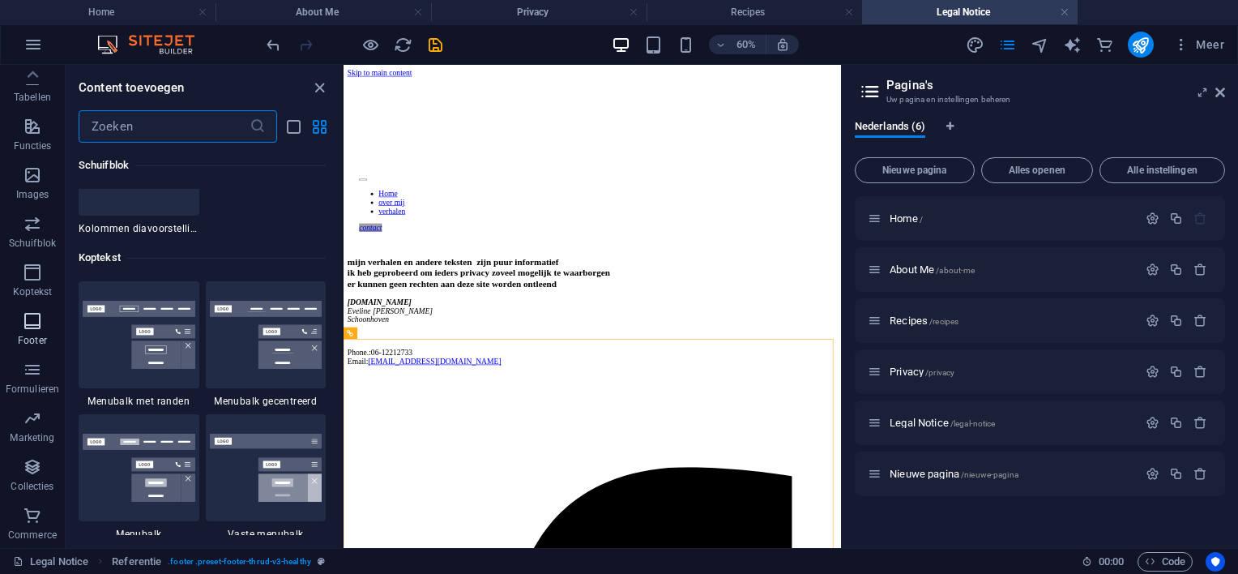
scroll to position [10727, 0]
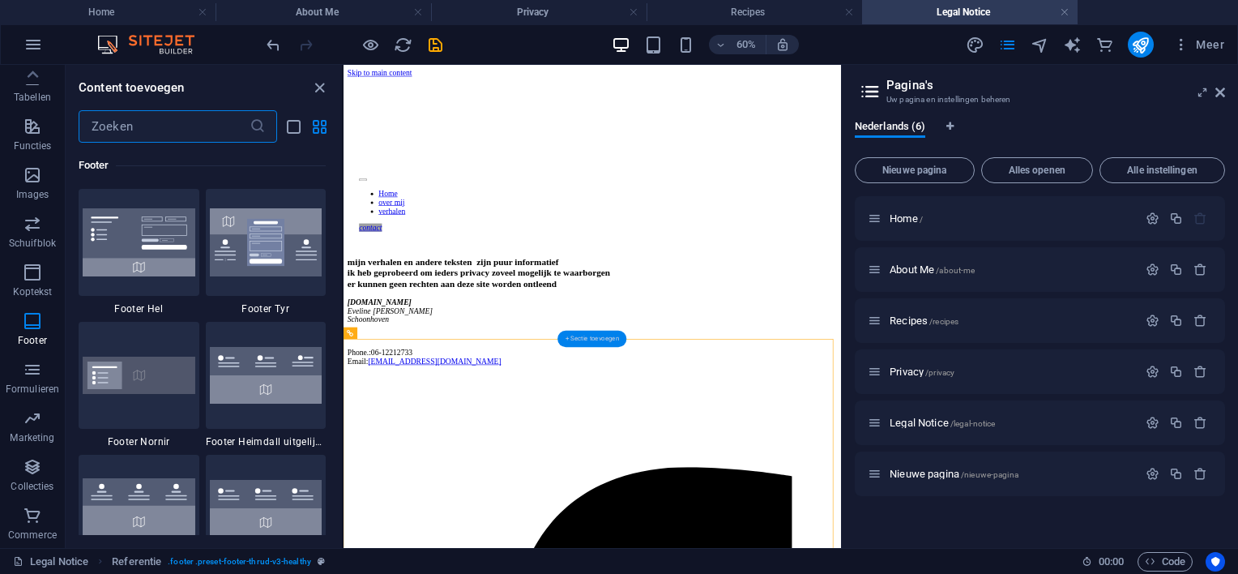
click at [596, 339] on div "+ Sectie toevoegen" at bounding box center [592, 339] width 70 height 16
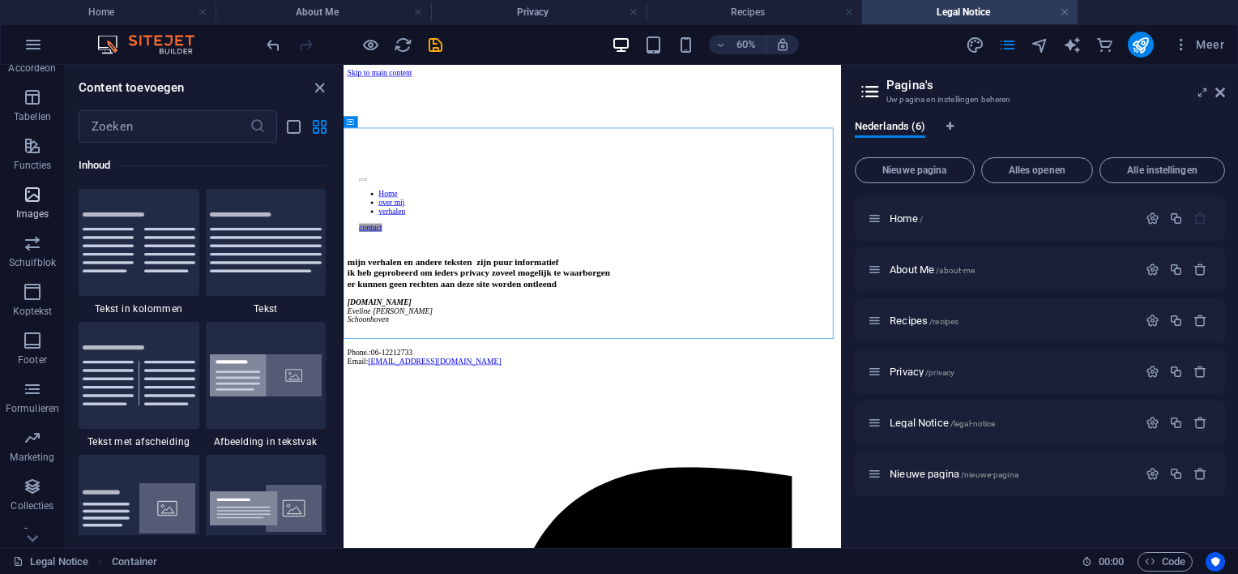
scroll to position [295, 0]
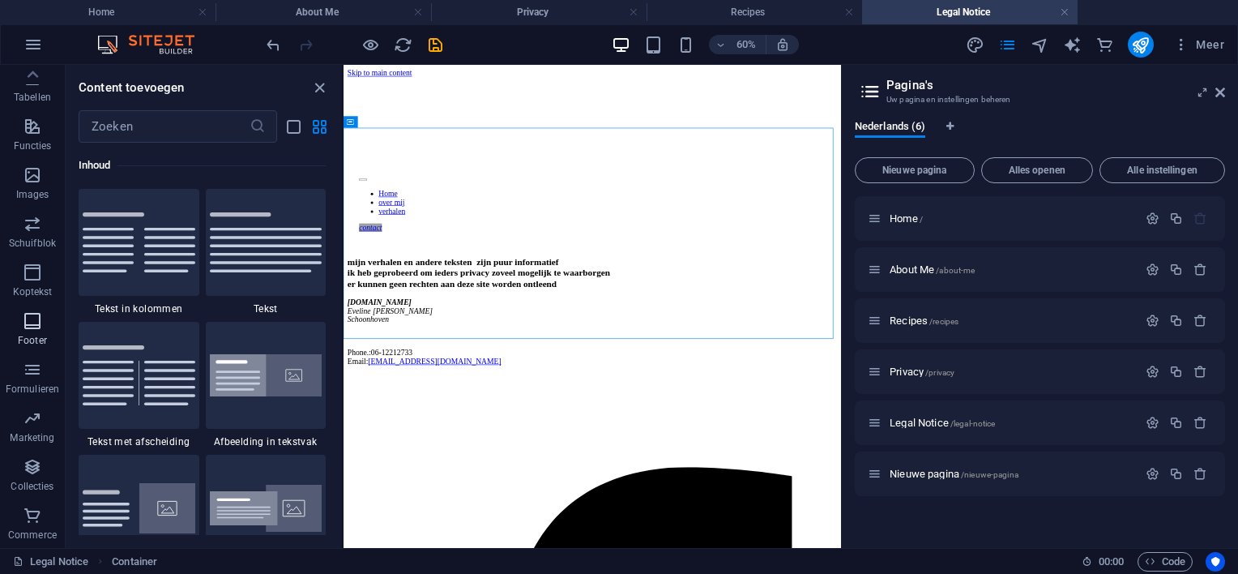
click at [24, 318] on icon "button" at bounding box center [32, 320] width 19 height 19
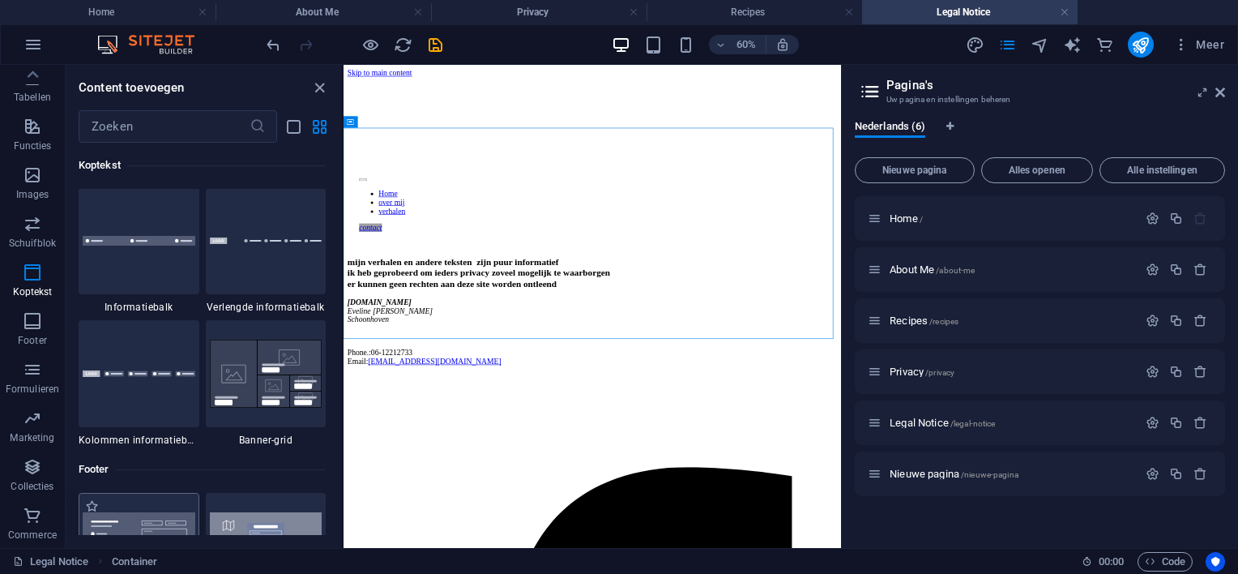
scroll to position [10403, 0]
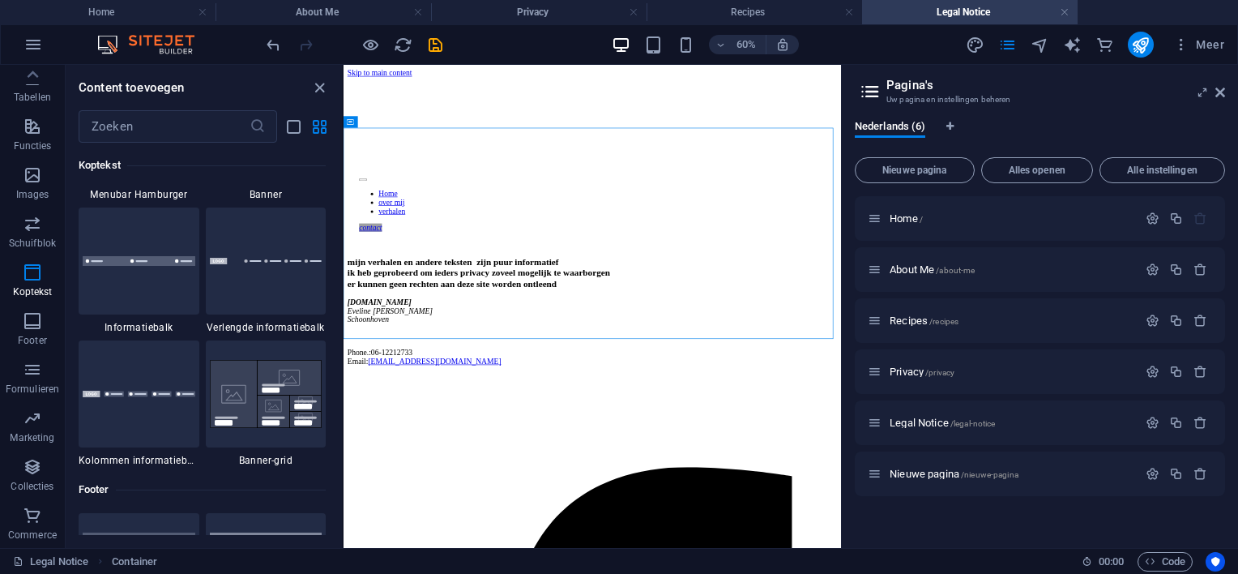
drag, startPoint x: 253, startPoint y: 277, endPoint x: 285, endPoint y: 321, distance: 54.4
click at [253, 276] on div at bounding box center [266, 260] width 121 height 107
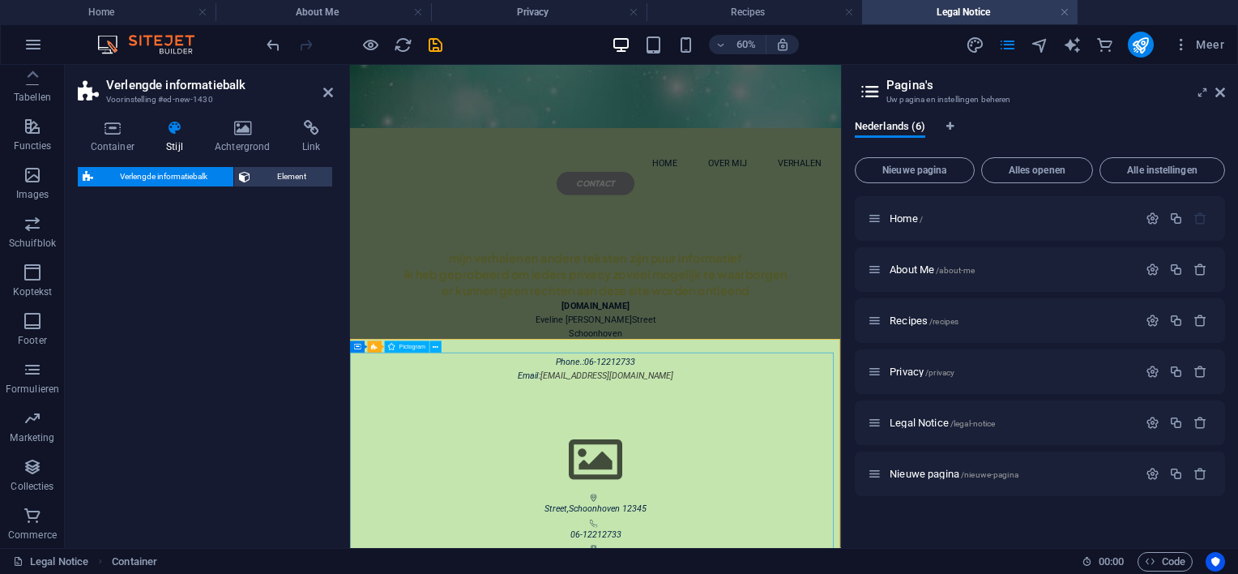
select select "rem"
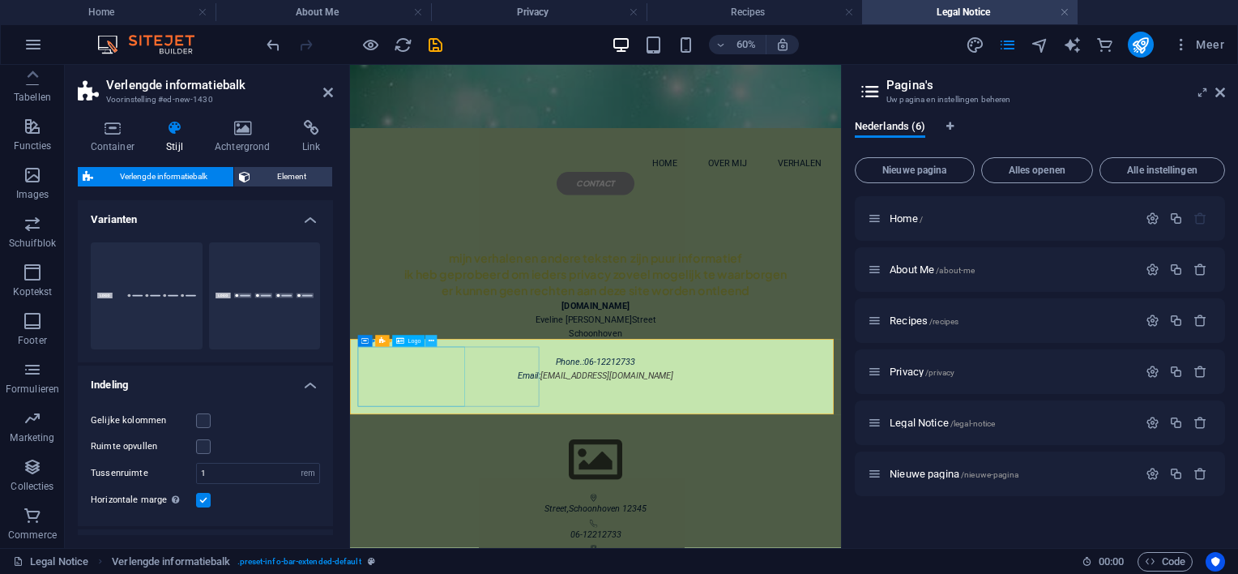
click at [430, 339] on icon at bounding box center [432, 340] width 6 height 11
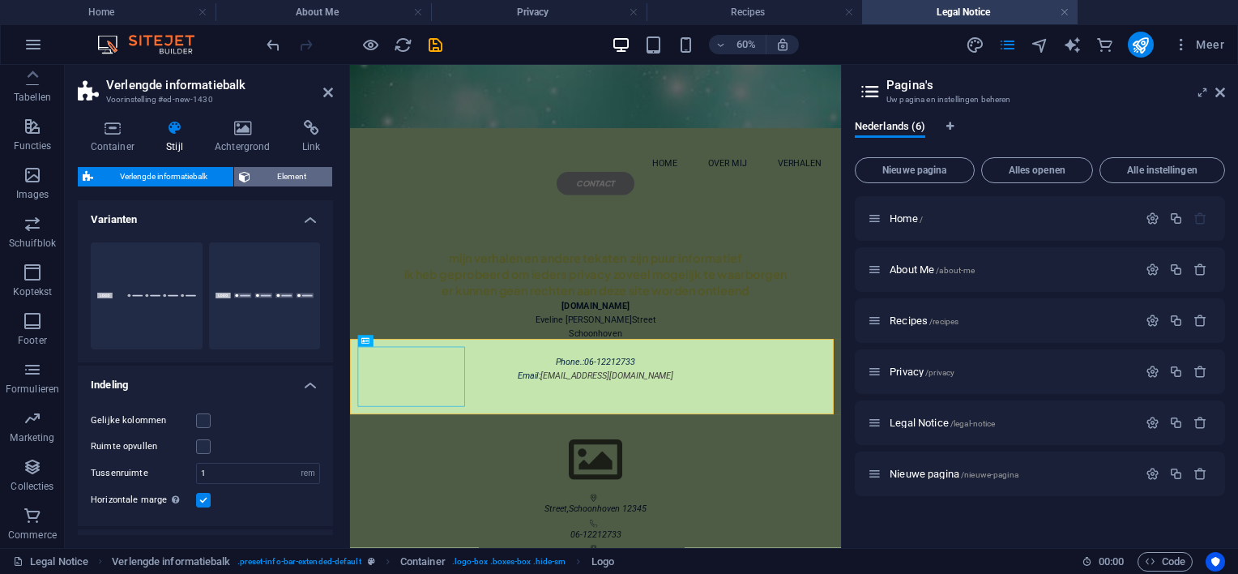
click at [271, 173] on span "Element" at bounding box center [291, 176] width 72 height 19
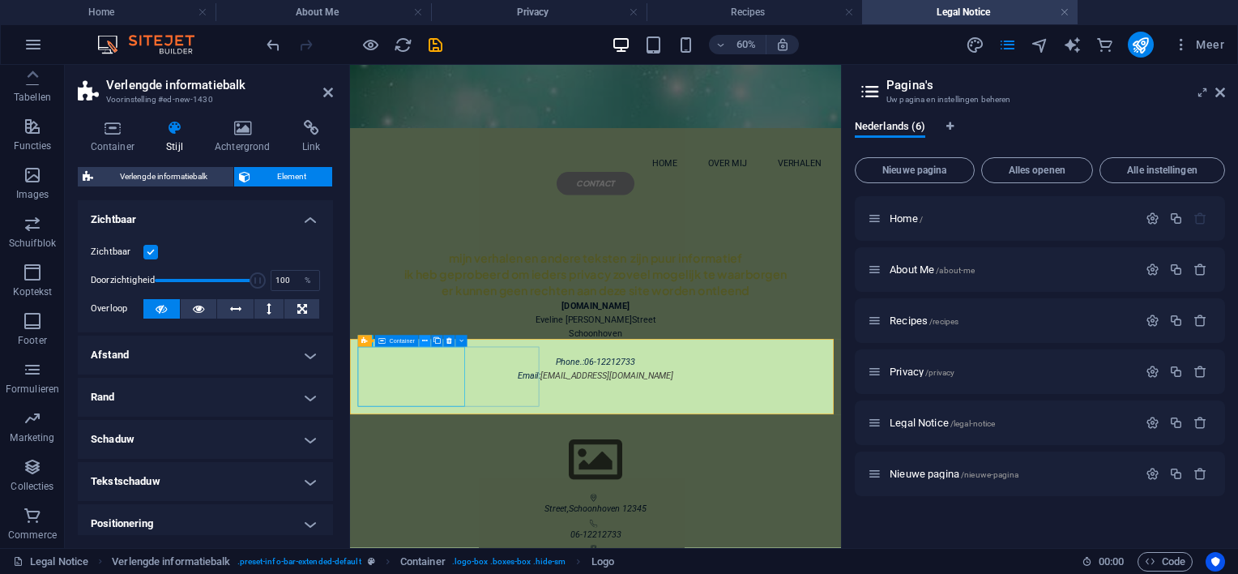
click at [425, 340] on icon at bounding box center [425, 340] width 6 height 11
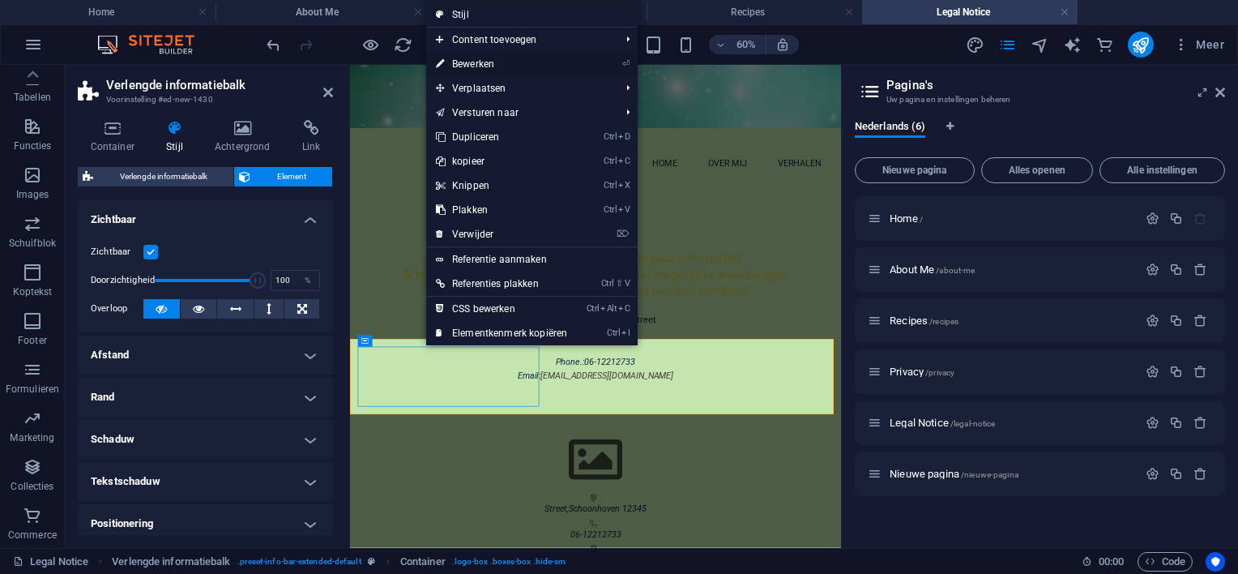
click at [476, 61] on link "⏎ Bewerken" at bounding box center [501, 64] width 151 height 24
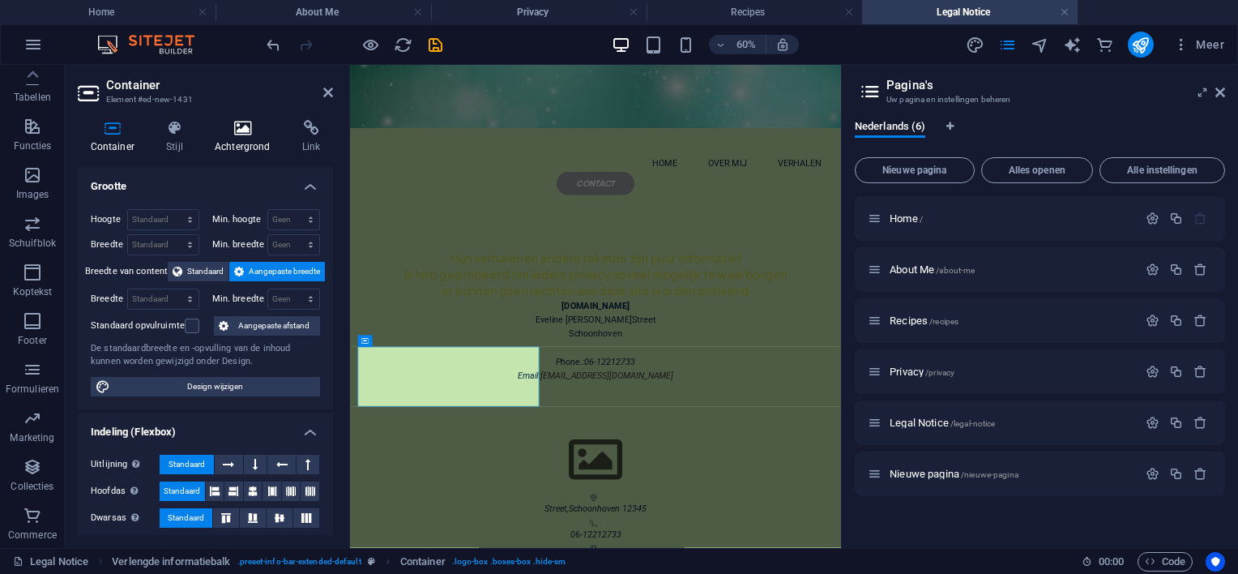
click at [245, 126] on icon at bounding box center [242, 128] width 81 height 16
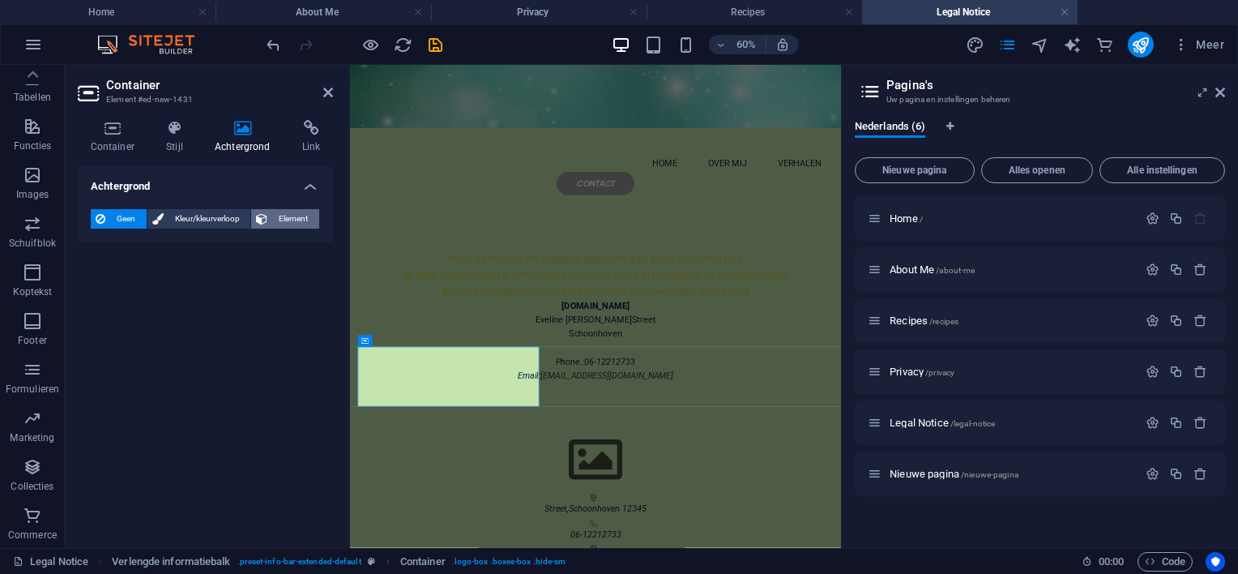
click at [275, 220] on span "Element" at bounding box center [293, 218] width 42 height 19
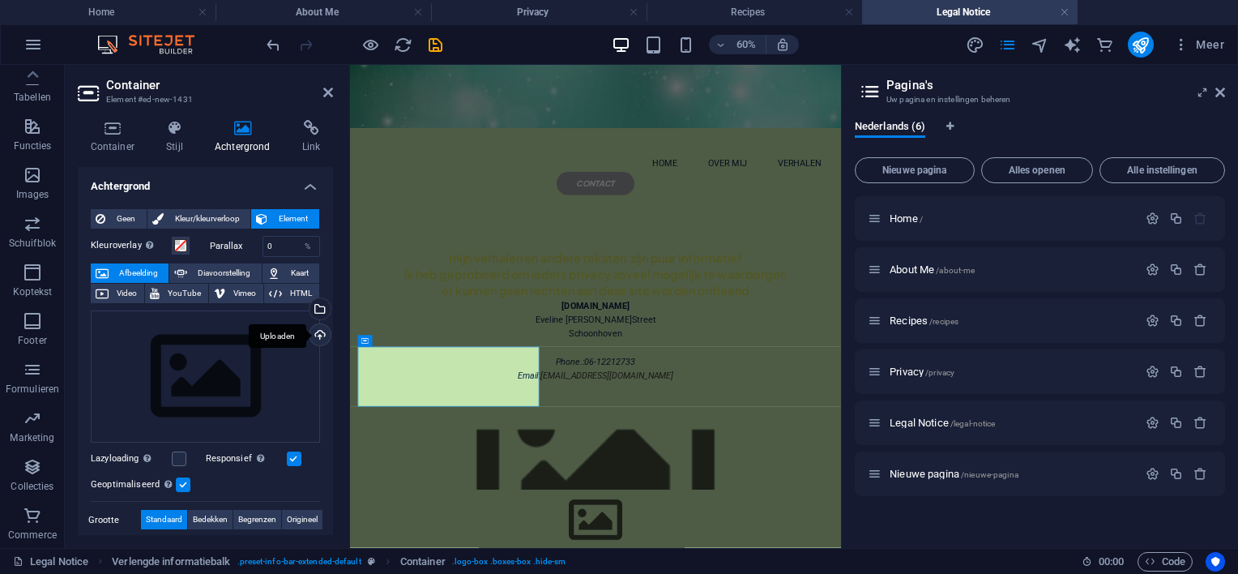
click at [317, 330] on div "Uploaden" at bounding box center [318, 336] width 24 height 24
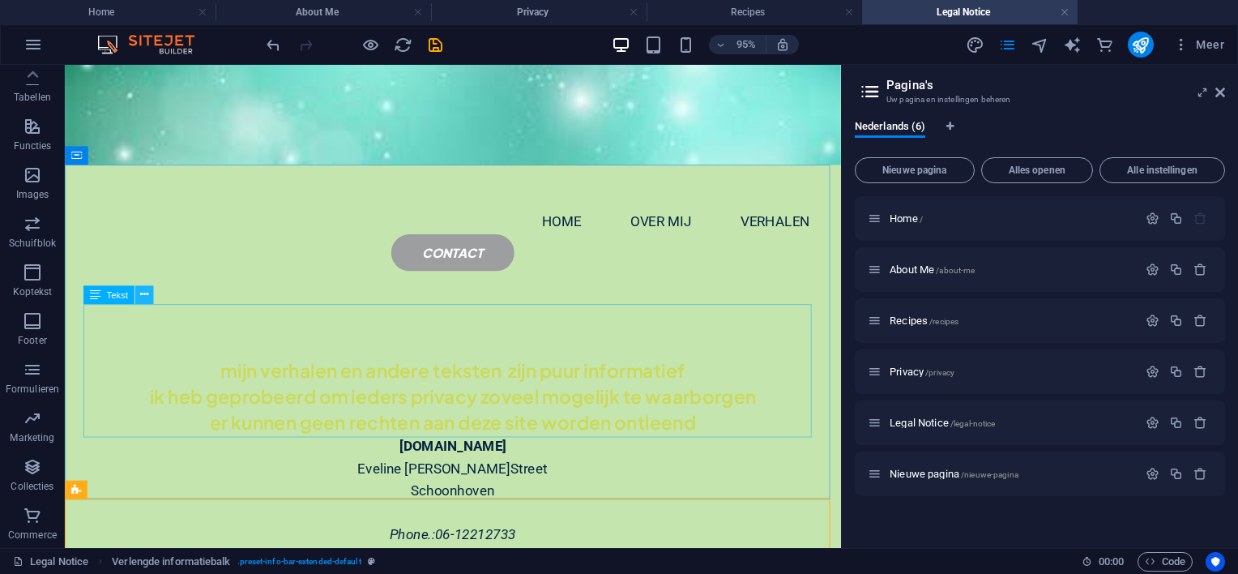
click at [144, 292] on icon at bounding box center [144, 295] width 8 height 16
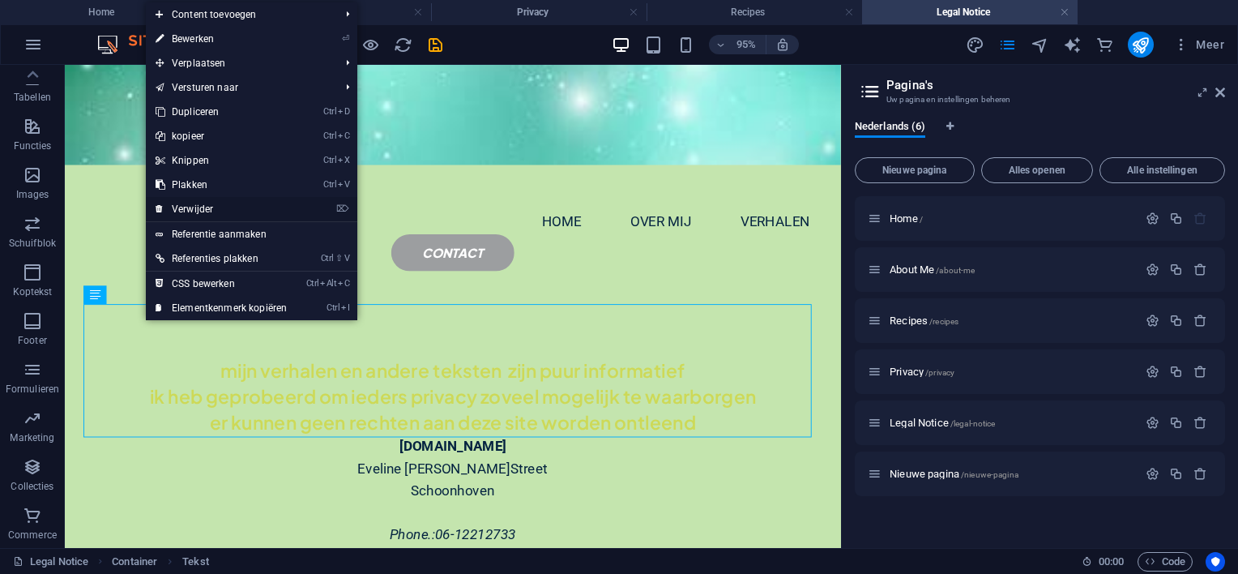
click at [203, 205] on link "⌦ Verwijder" at bounding box center [221, 209] width 151 height 24
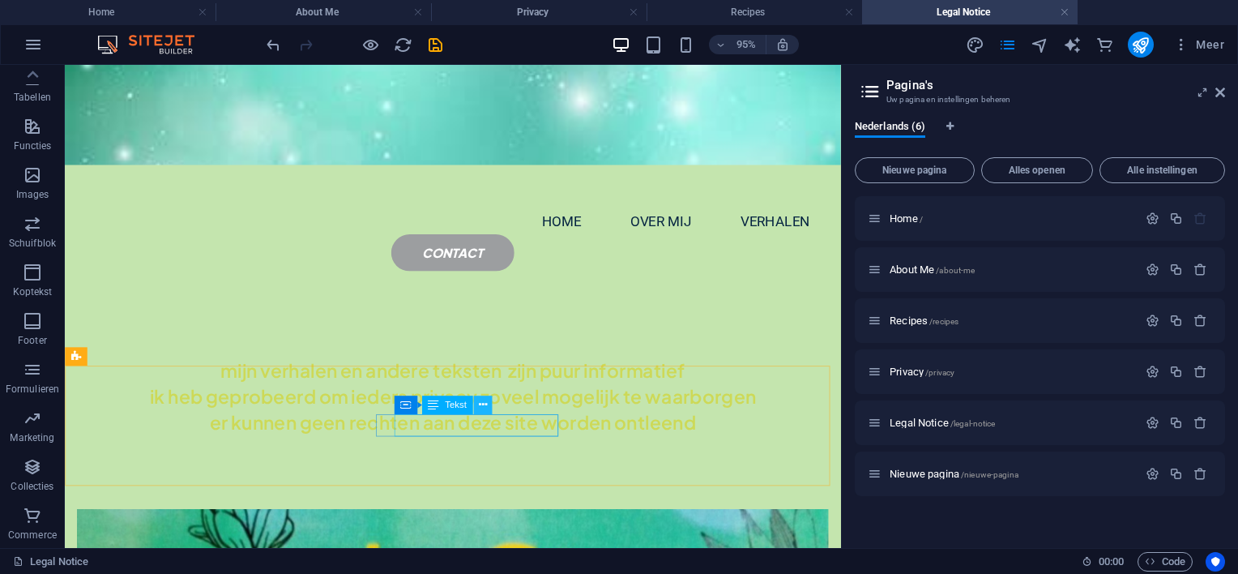
click at [480, 404] on icon at bounding box center [482, 405] width 8 height 16
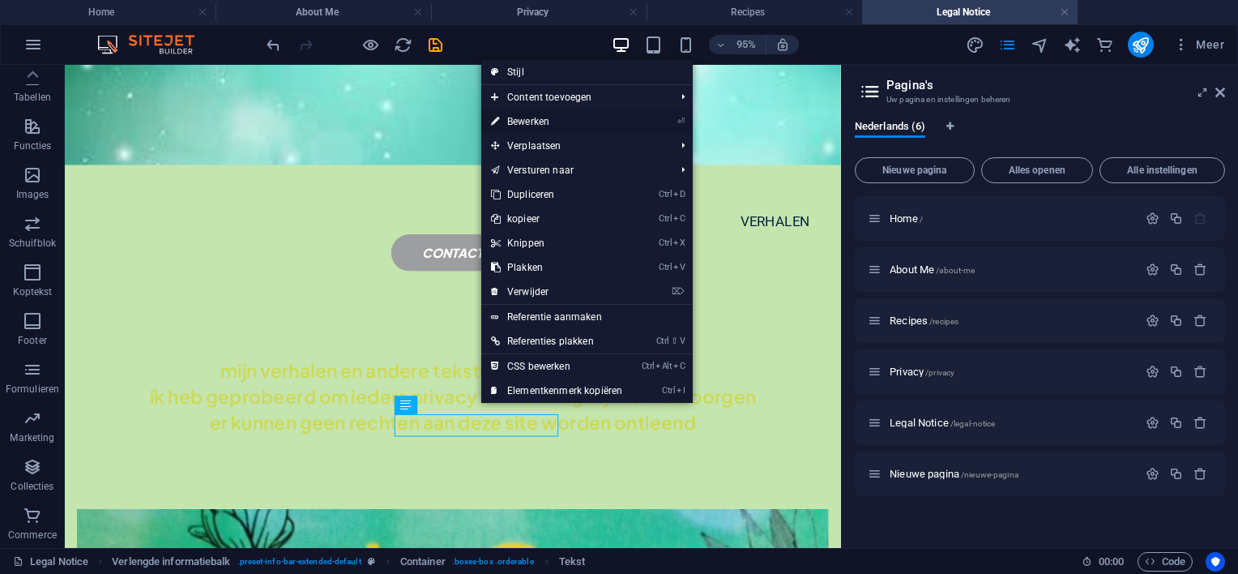
click at [536, 122] on link "⏎ Bewerken" at bounding box center [556, 121] width 151 height 24
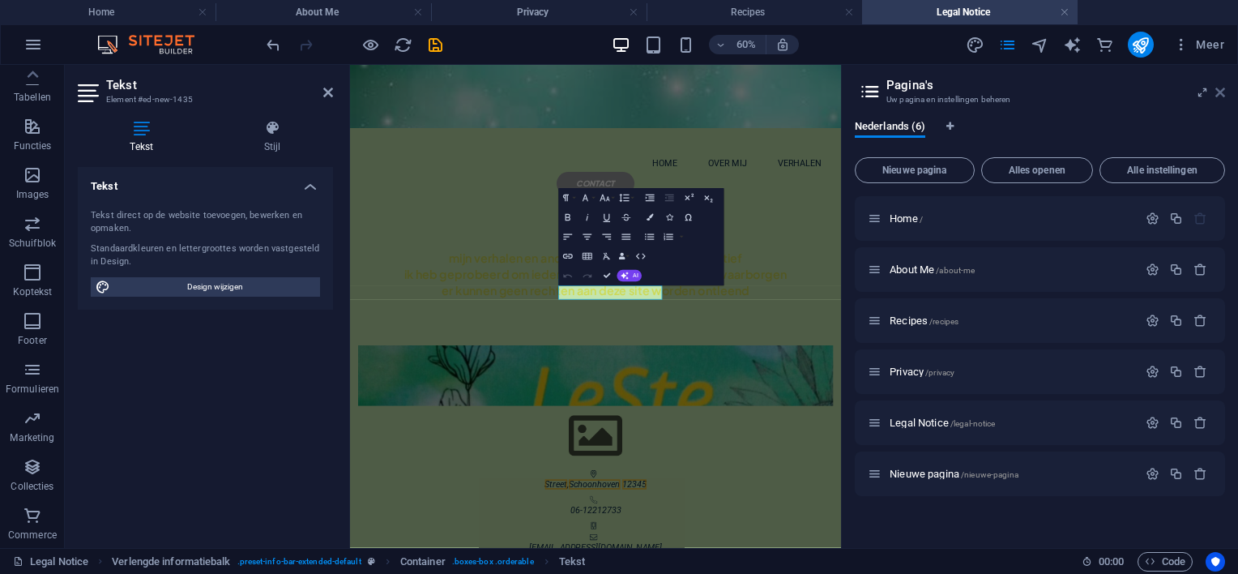
click at [1220, 90] on icon at bounding box center [1220, 92] width 10 height 13
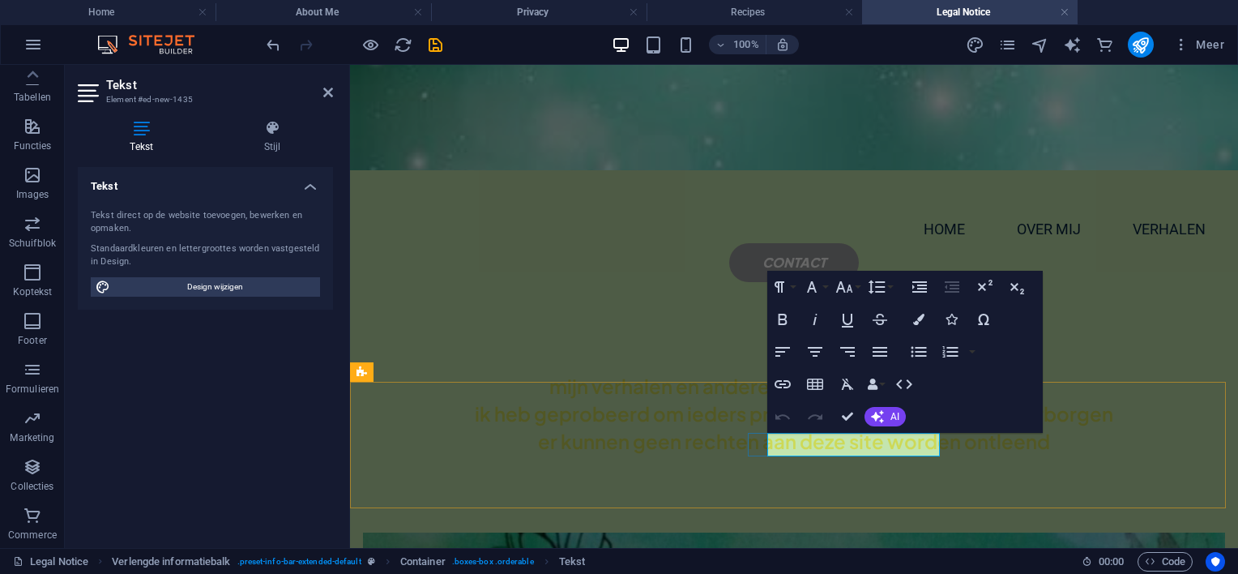
drag, startPoint x: 801, startPoint y: 446, endPoint x: 1099, endPoint y: 698, distance: 391.5
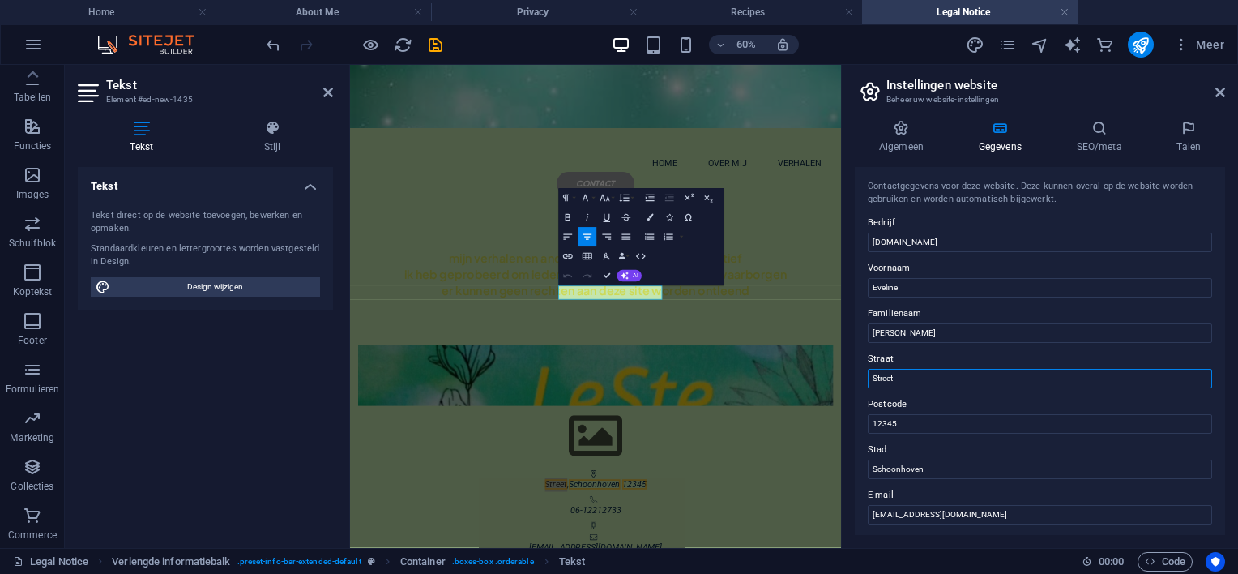
click at [904, 379] on input "Street" at bounding box center [1040, 378] width 344 height 19
type input "S"
click at [912, 425] on input "12345" at bounding box center [1040, 423] width 344 height 19
type input "1"
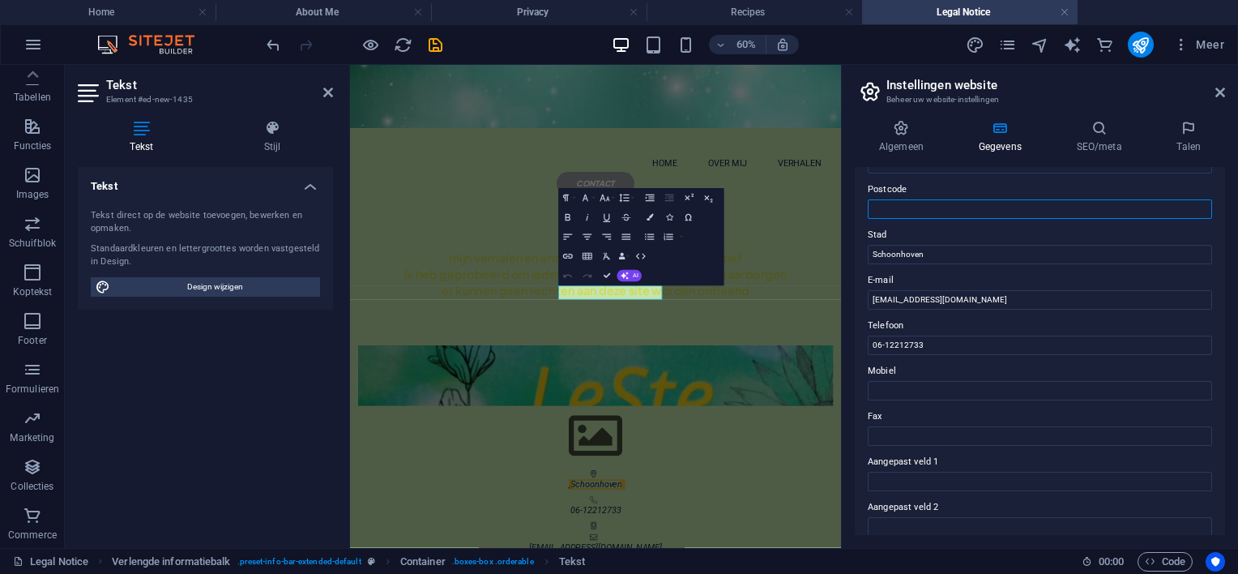
scroll to position [243, 0]
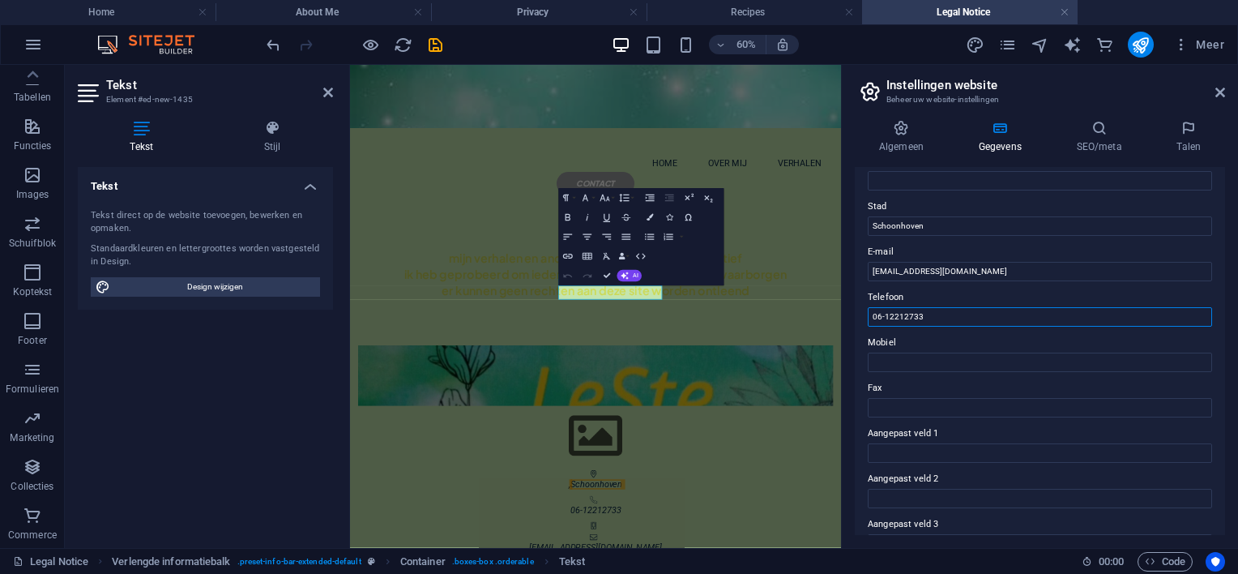
click at [930, 312] on input "06-12212733" at bounding box center [1040, 316] width 344 height 19
type input "0"
click at [898, 365] on input "Mobiel" at bounding box center [1040, 361] width 344 height 19
type input "0"
click at [914, 314] on input "Telefoon" at bounding box center [1040, 316] width 344 height 19
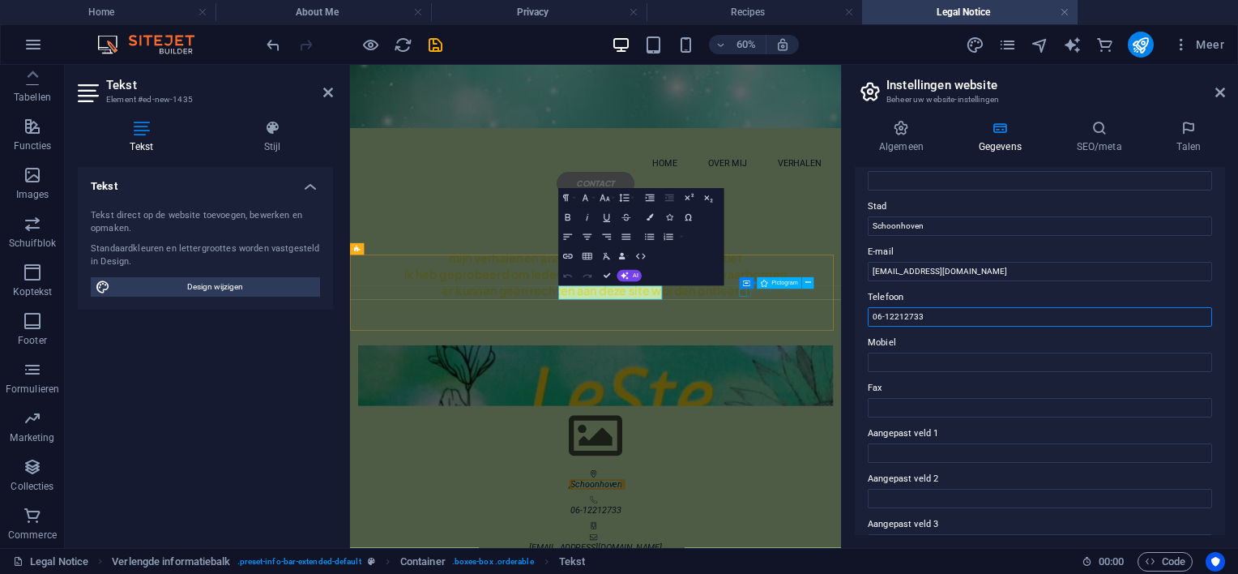
type input "06-12212733"
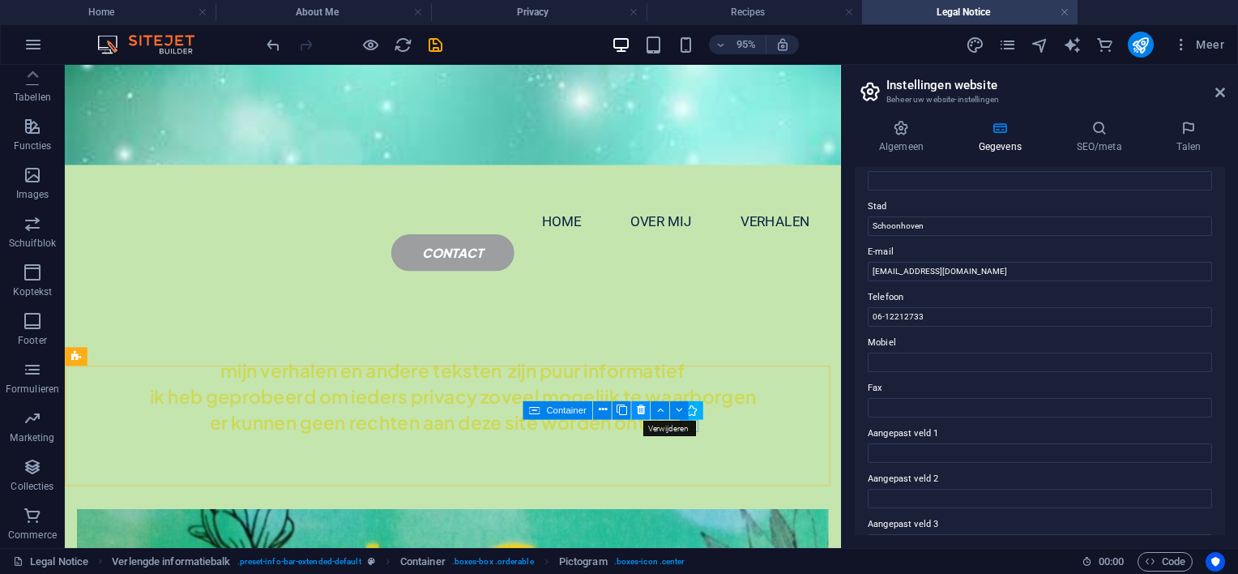
click at [638, 408] on icon at bounding box center [641, 410] width 8 height 16
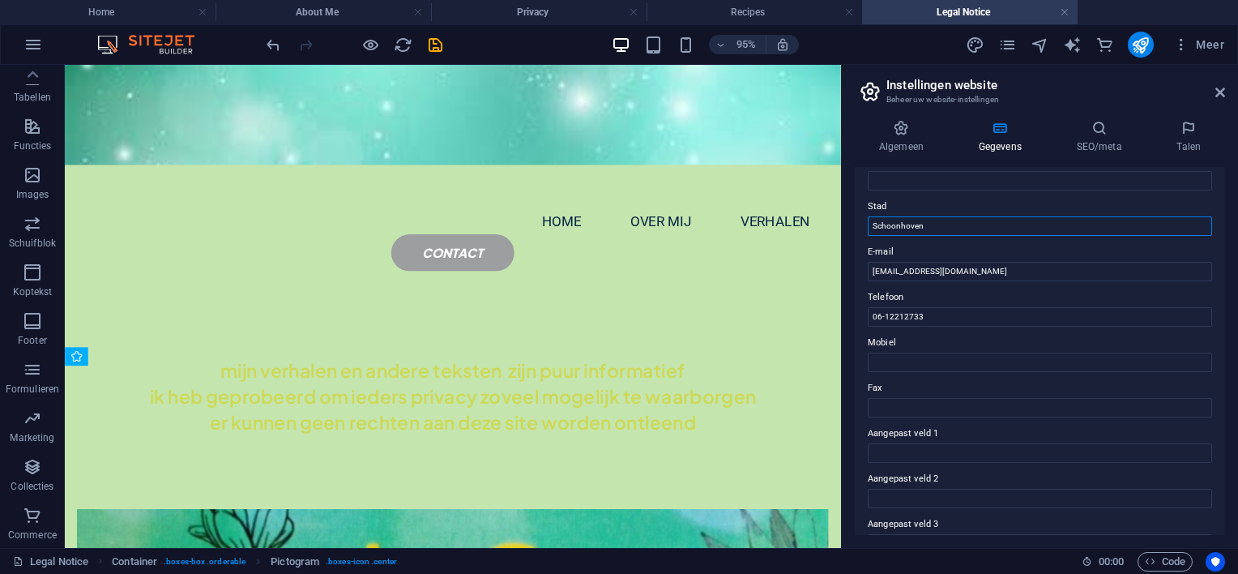
click at [872, 221] on input "Schoonhoven" at bounding box center [1040, 225] width 344 height 19
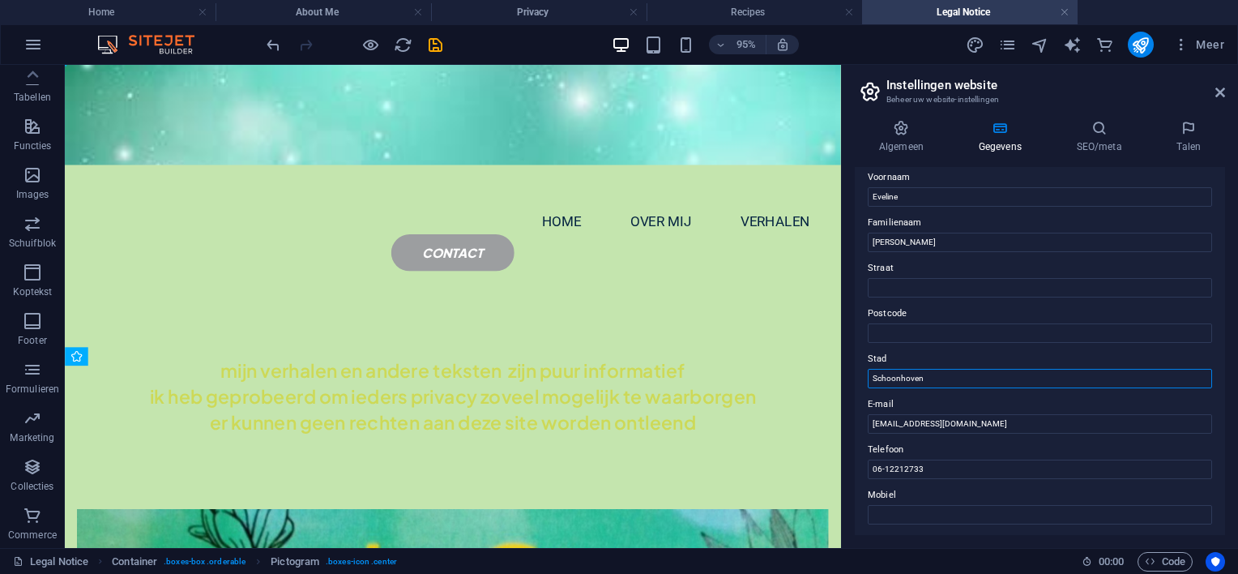
scroll to position [81, 0]
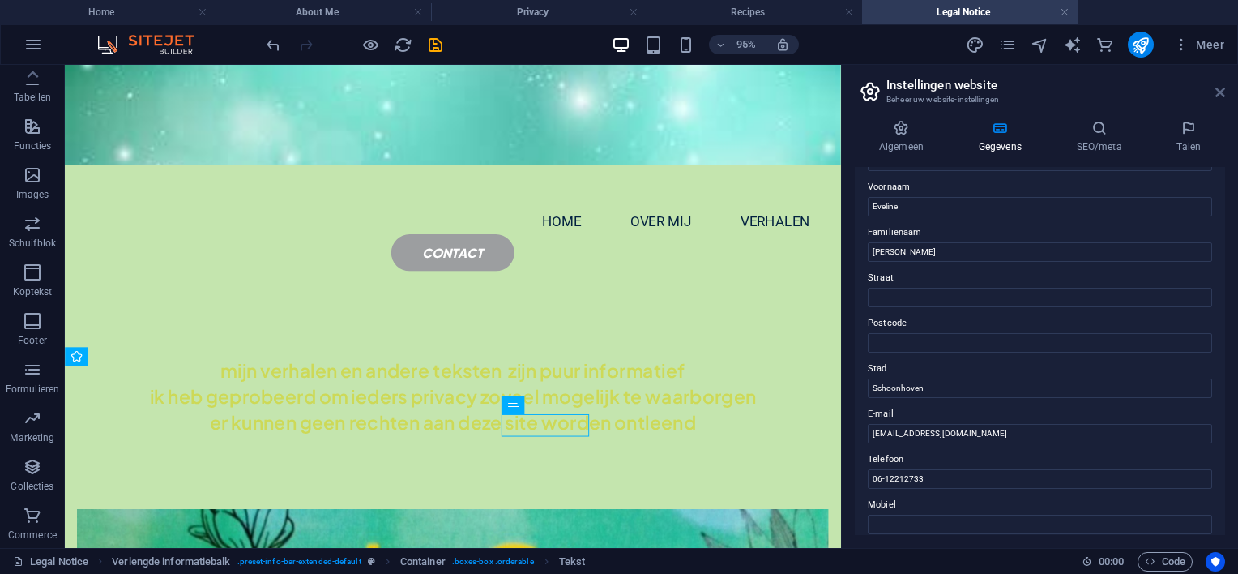
click at [1223, 91] on icon at bounding box center [1220, 92] width 10 height 13
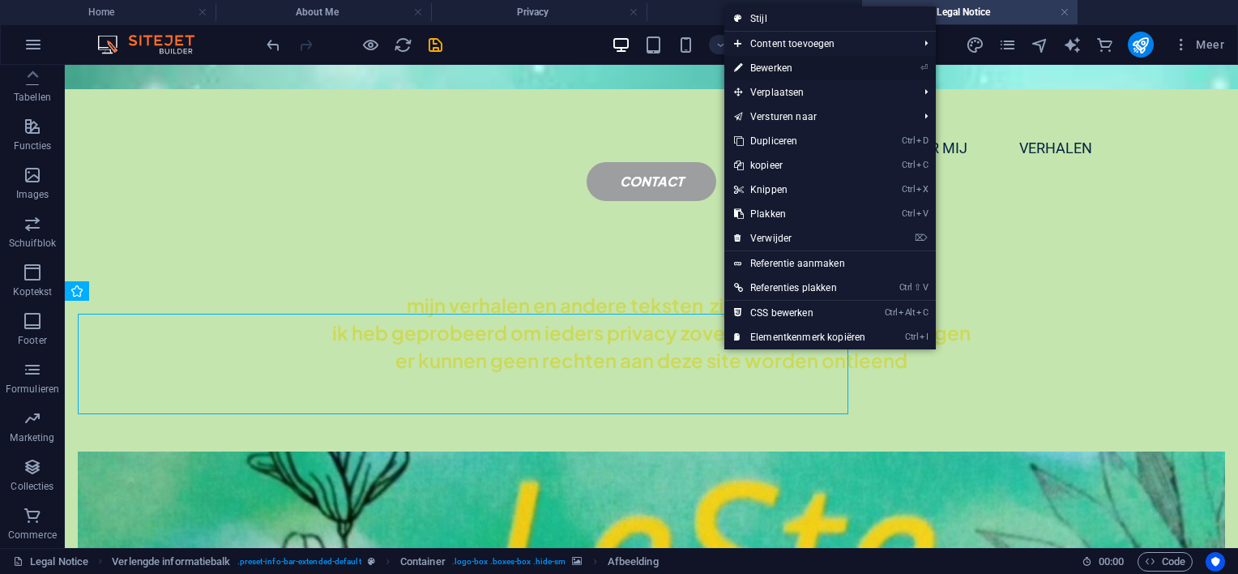
click at [794, 65] on link "⏎ Bewerken" at bounding box center [799, 68] width 151 height 24
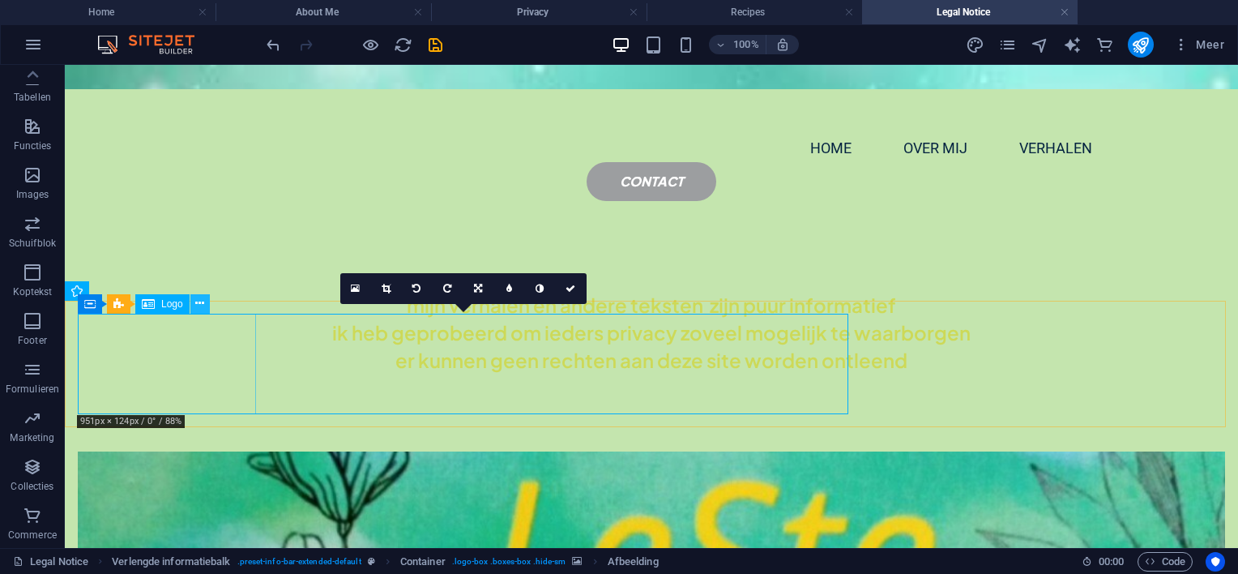
click at [198, 305] on icon at bounding box center [199, 303] width 9 height 17
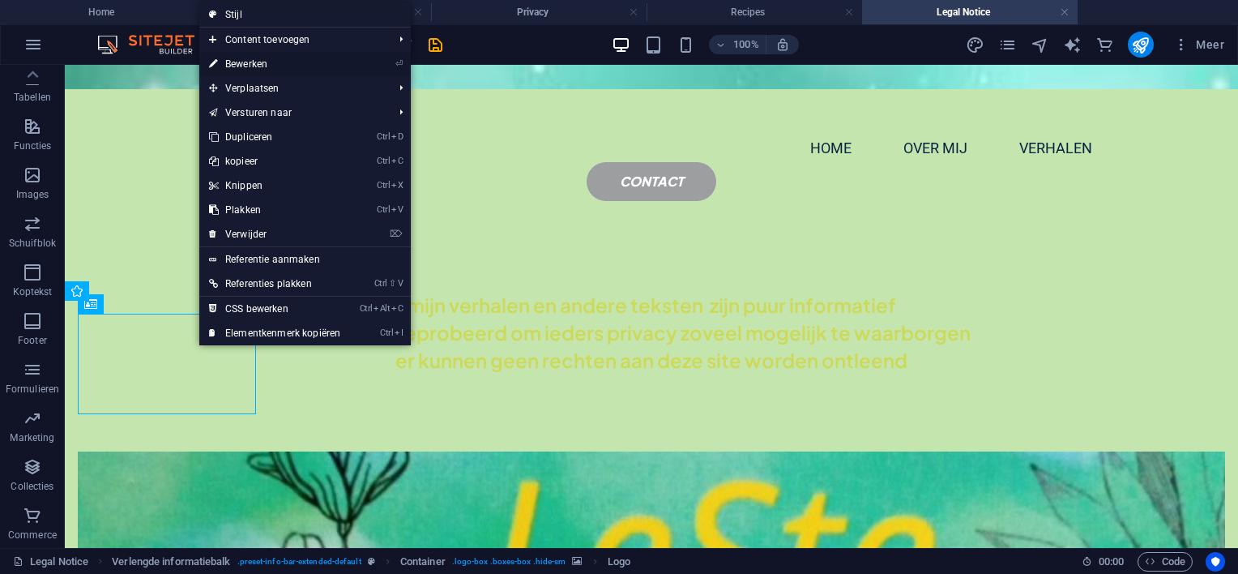
click at [259, 65] on link "⏎ Bewerken" at bounding box center [274, 64] width 151 height 24
select select "px"
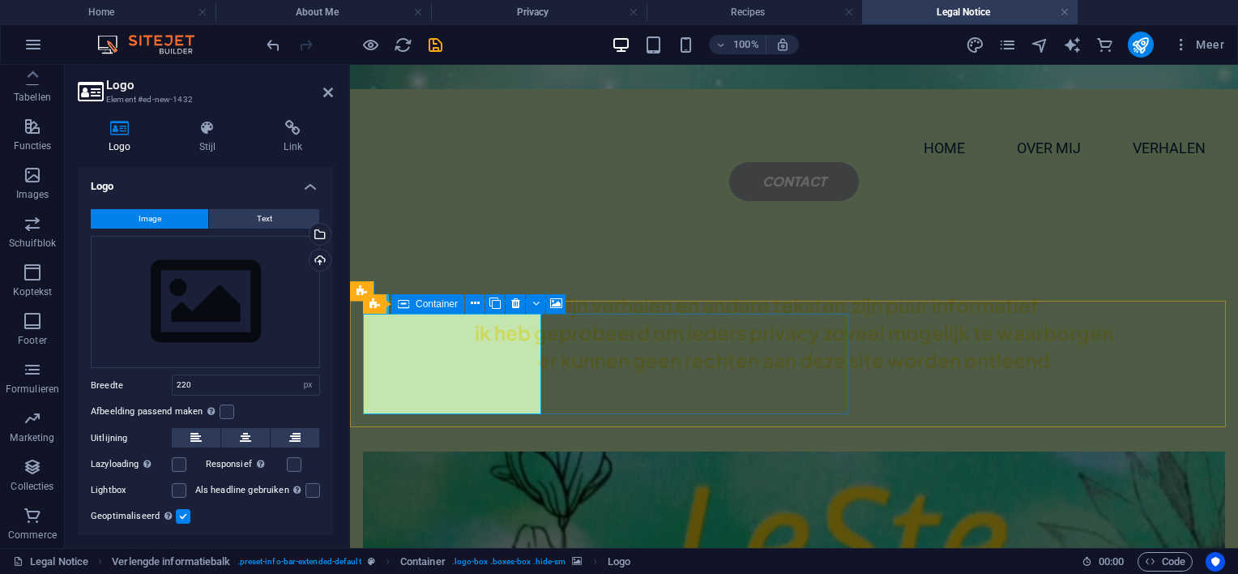
click at [819, 451] on figure at bounding box center [794, 501] width 862 height 100
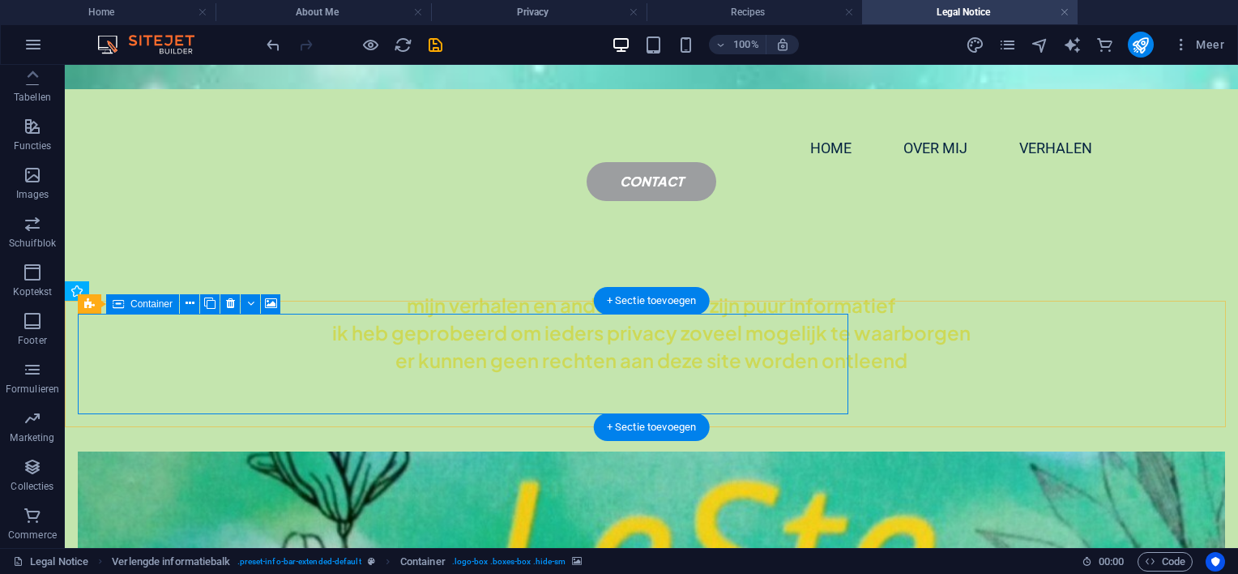
click at [844, 451] on figure at bounding box center [651, 501] width 1147 height 100
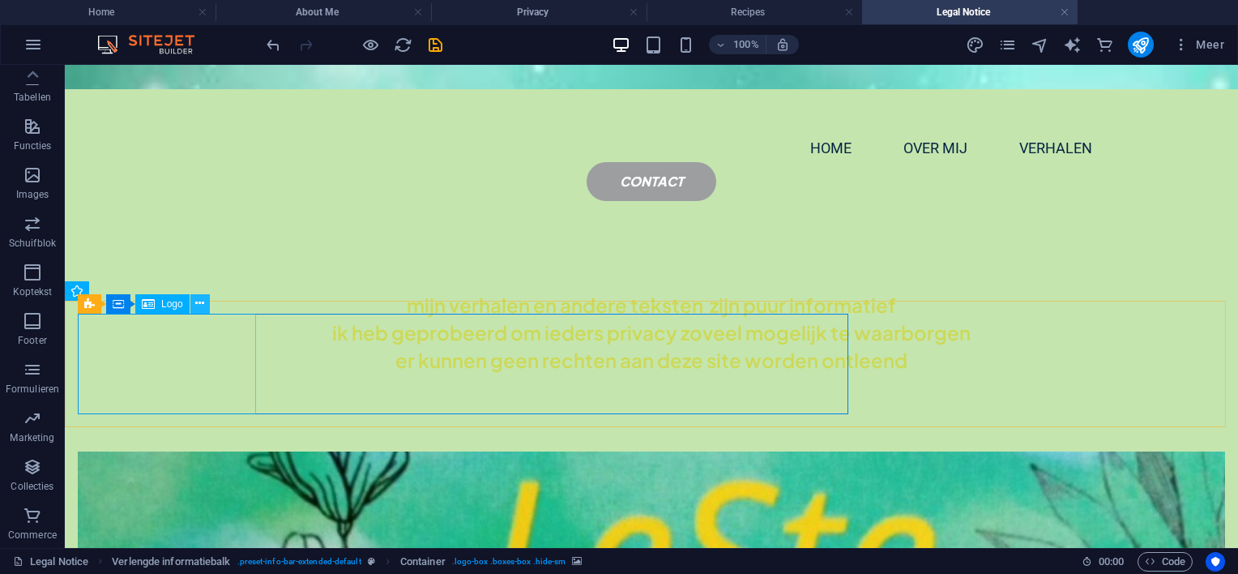
click at [202, 302] on icon at bounding box center [199, 303] width 9 height 17
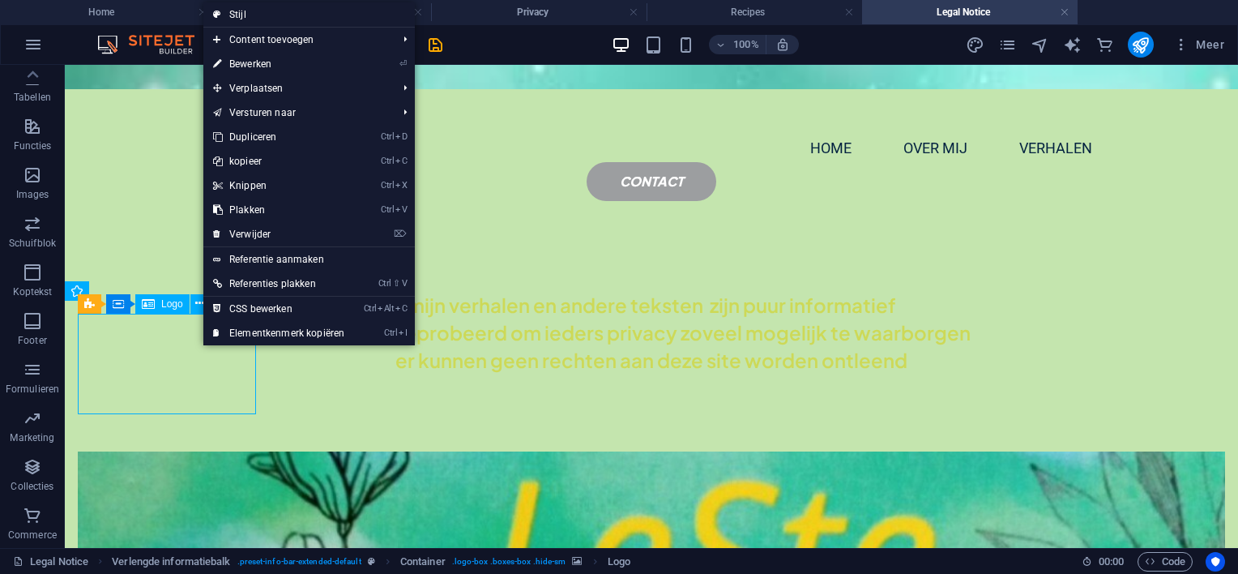
click at [167, 305] on span "Logo" at bounding box center [172, 304] width 22 height 10
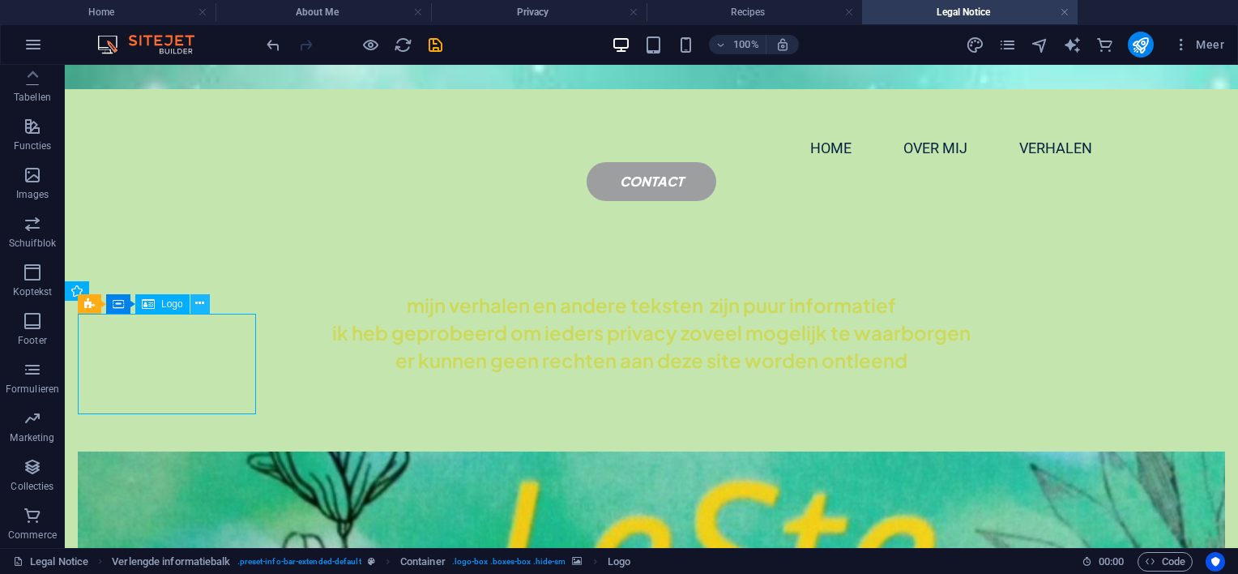
click at [193, 305] on button at bounding box center [199, 303] width 19 height 19
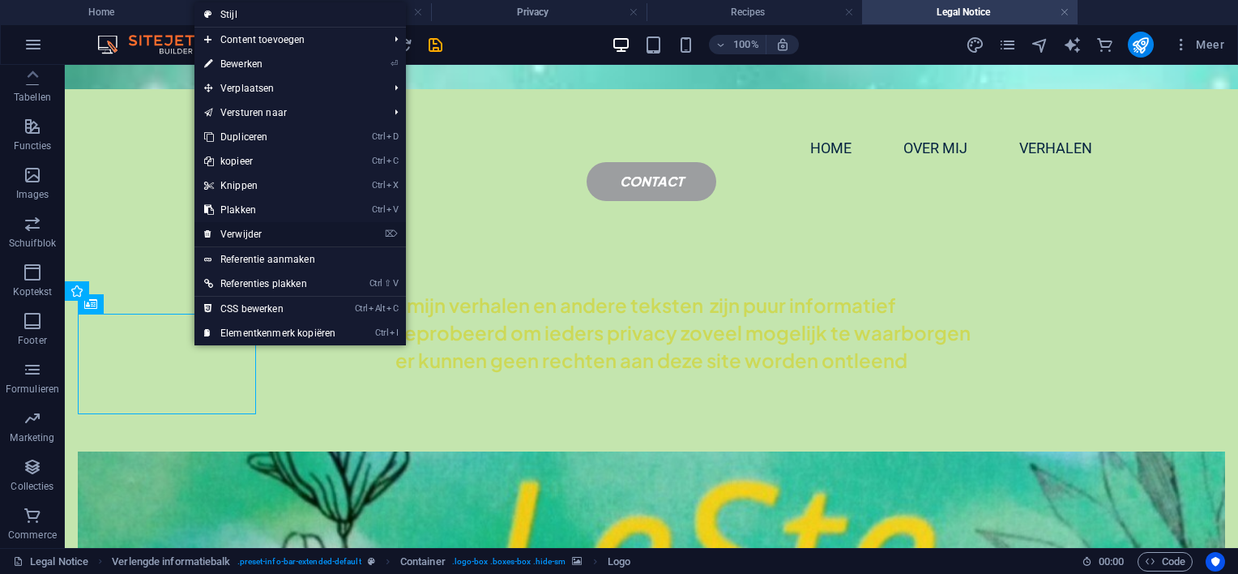
click at [245, 230] on link "⌦ Verwijder" at bounding box center [269, 234] width 151 height 24
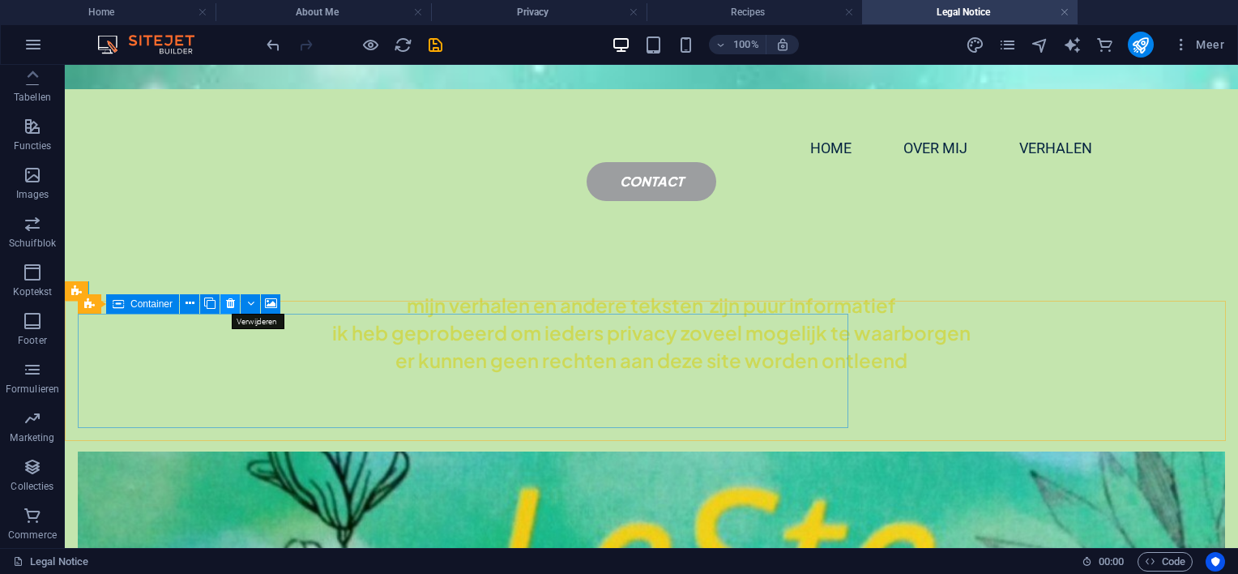
click at [227, 300] on icon at bounding box center [230, 303] width 9 height 17
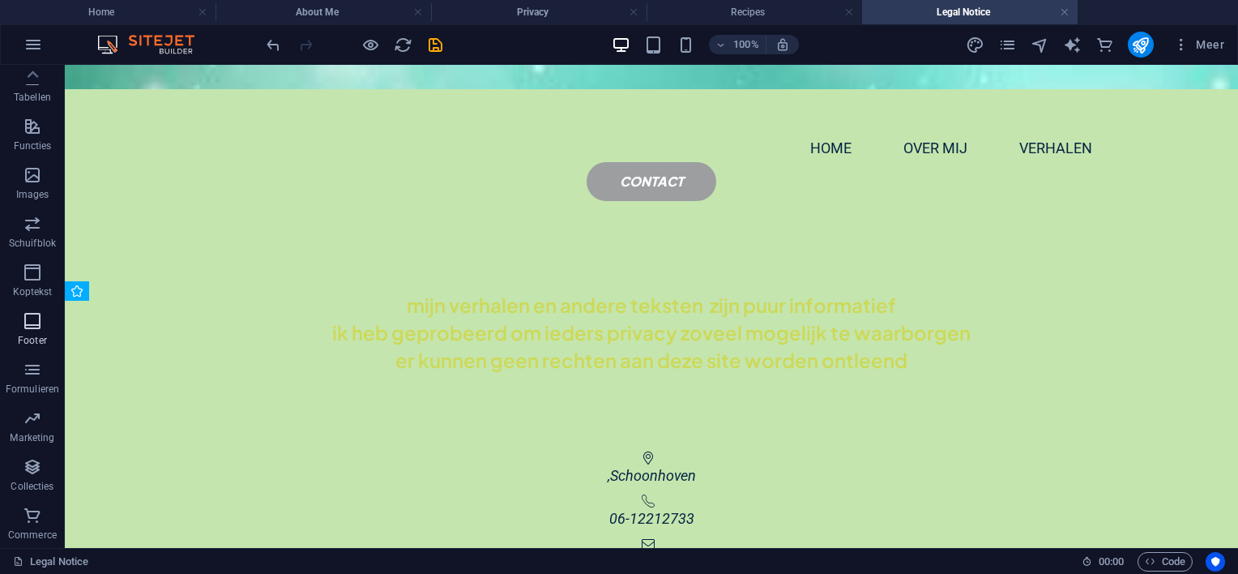
click at [34, 321] on icon "button" at bounding box center [32, 320] width 19 height 19
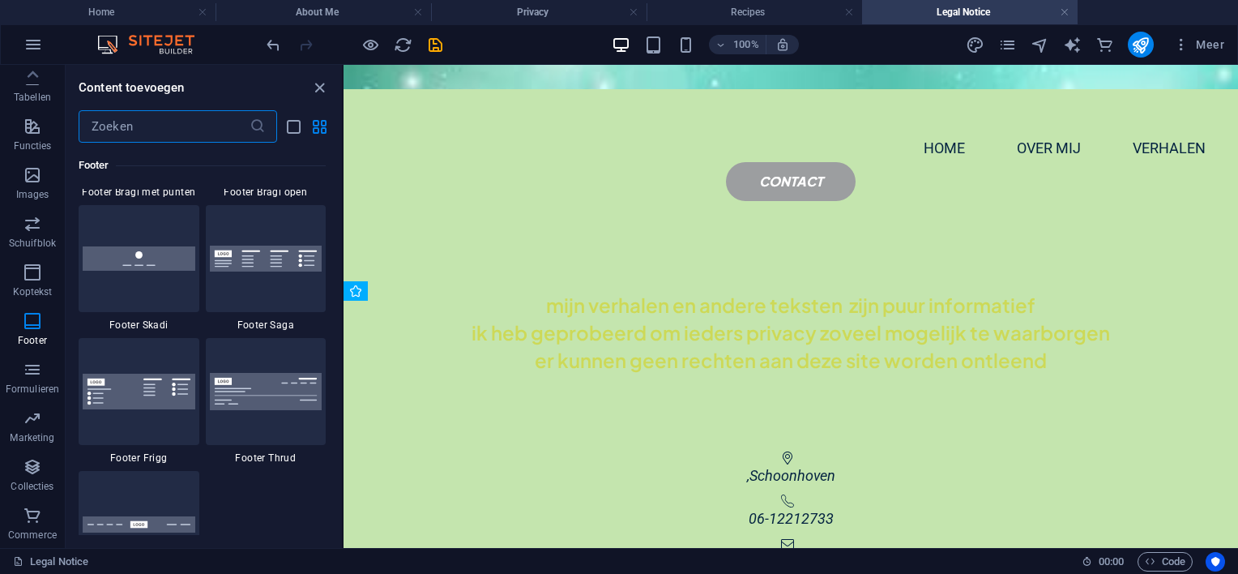
scroll to position [11618, 0]
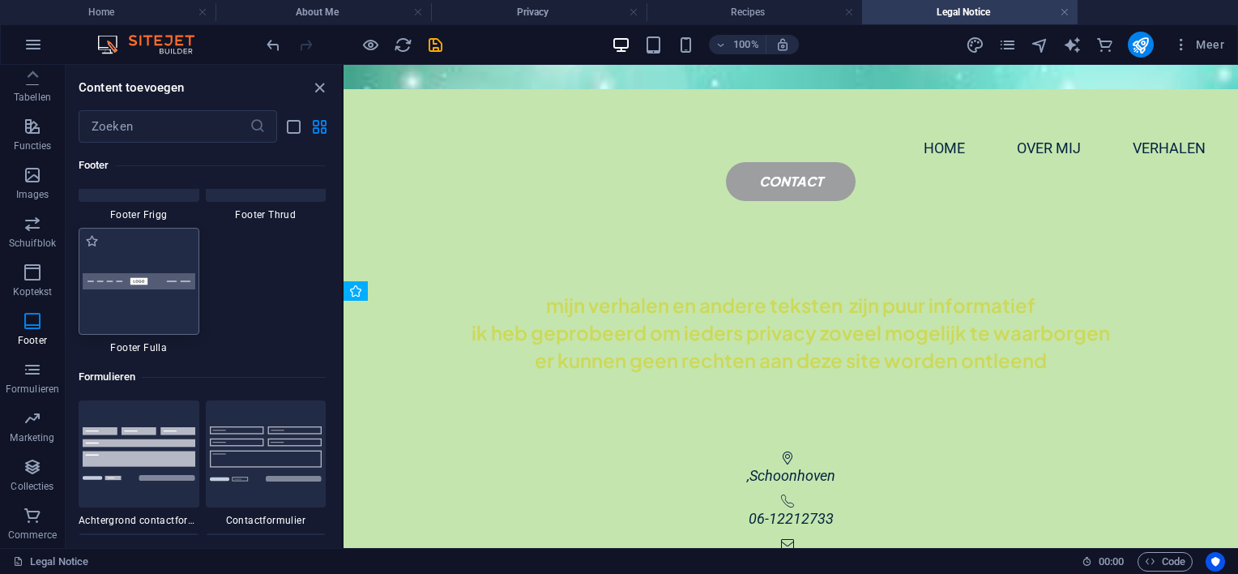
click at [152, 284] on img at bounding box center [139, 281] width 113 height 17
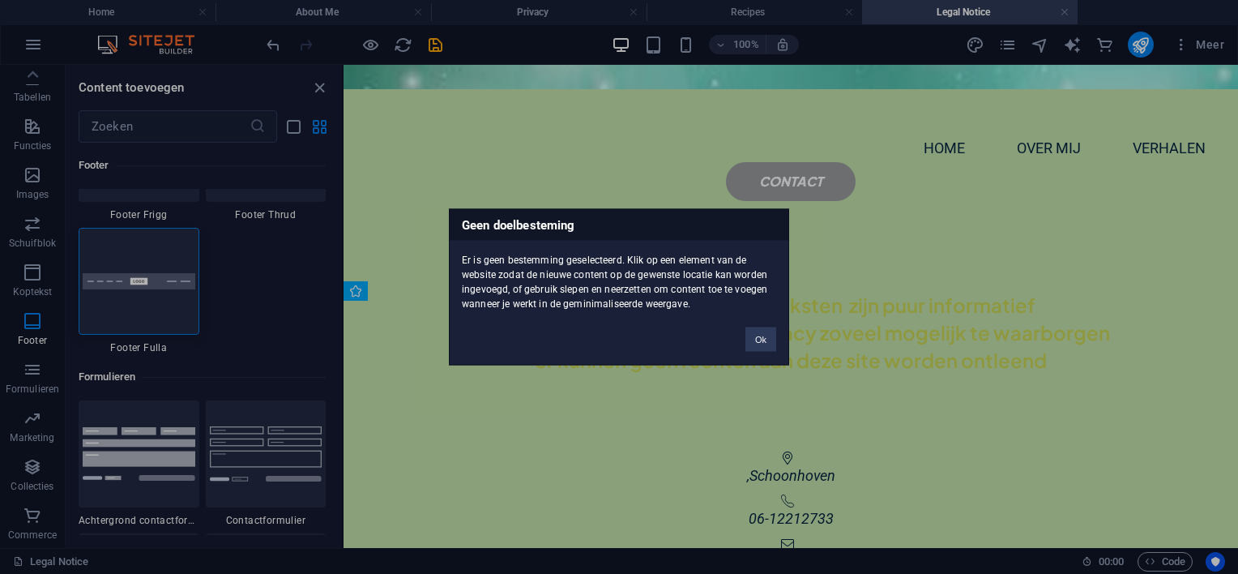
click at [432, 366] on div "Geen doelbesteming Er is geen bestemming geselecteerd. Klik op een element van …" at bounding box center [619, 287] width 1238 height 574
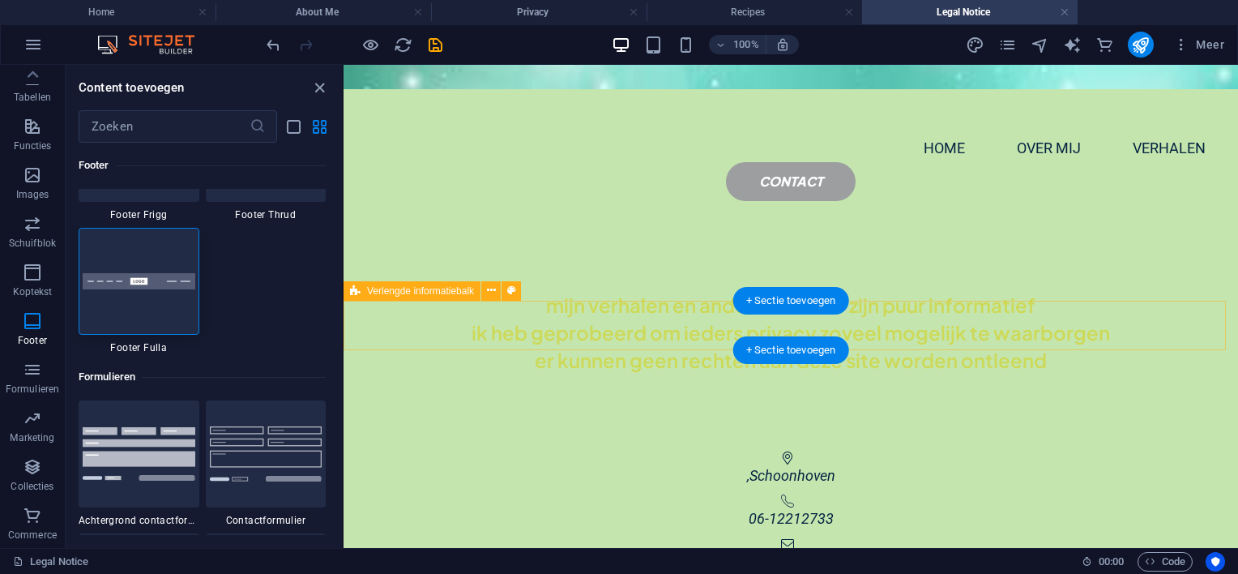
click at [440, 438] on div ", Schoonhoven 06-12212733 [EMAIL_ADDRESS][DOMAIN_NAME]" at bounding box center [791, 511] width 895 height 147
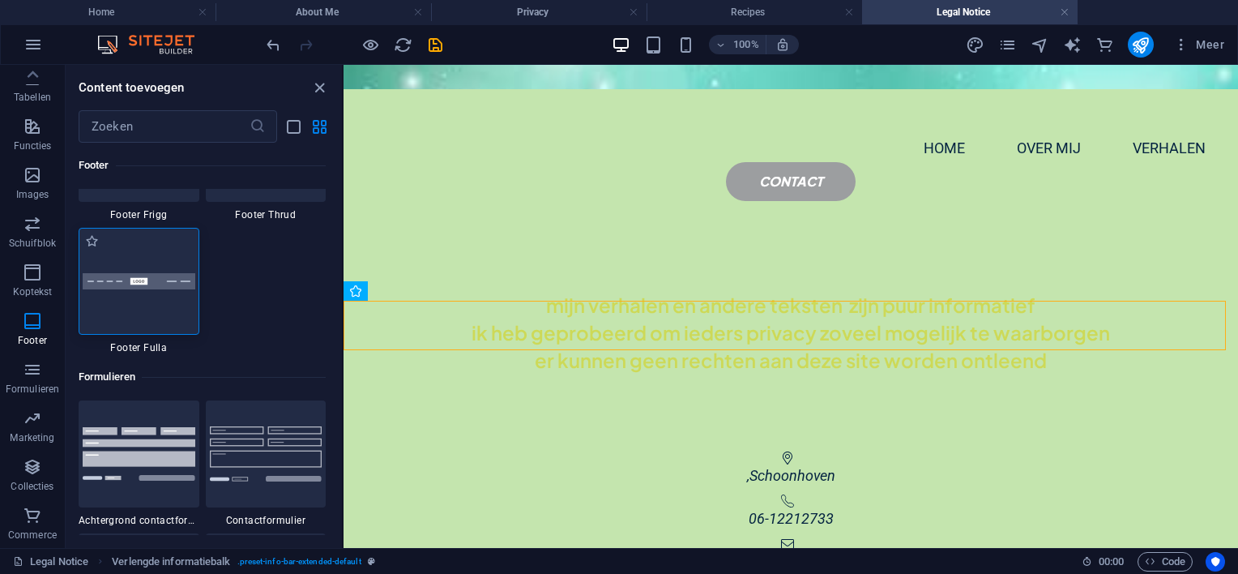
click at [173, 285] on img at bounding box center [139, 281] width 113 height 17
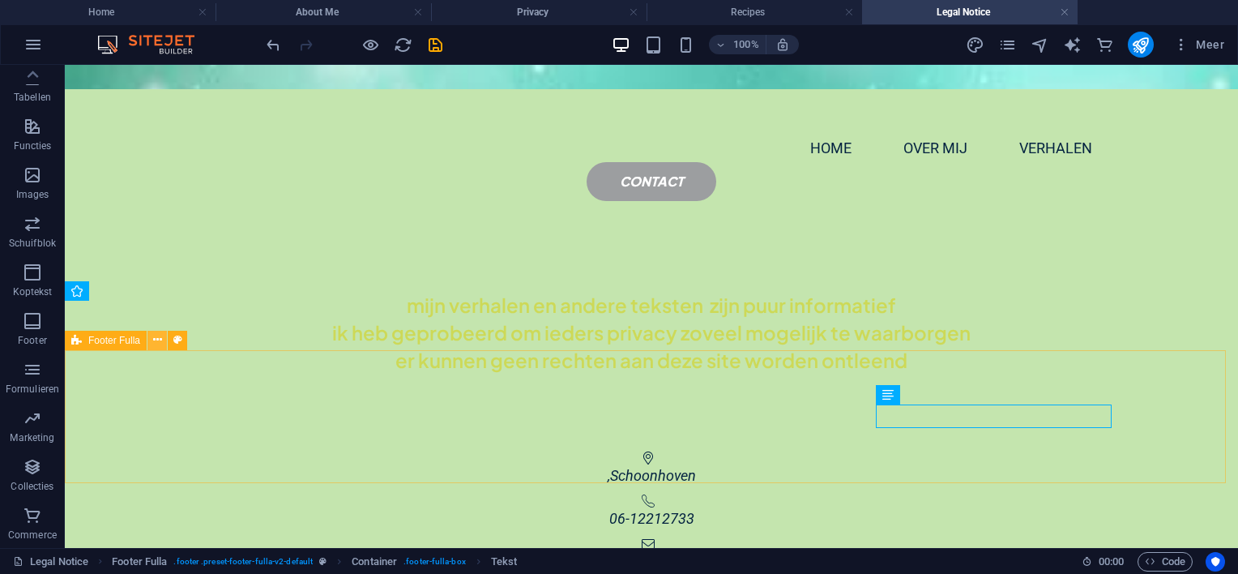
click at [160, 340] on icon at bounding box center [157, 339] width 9 height 17
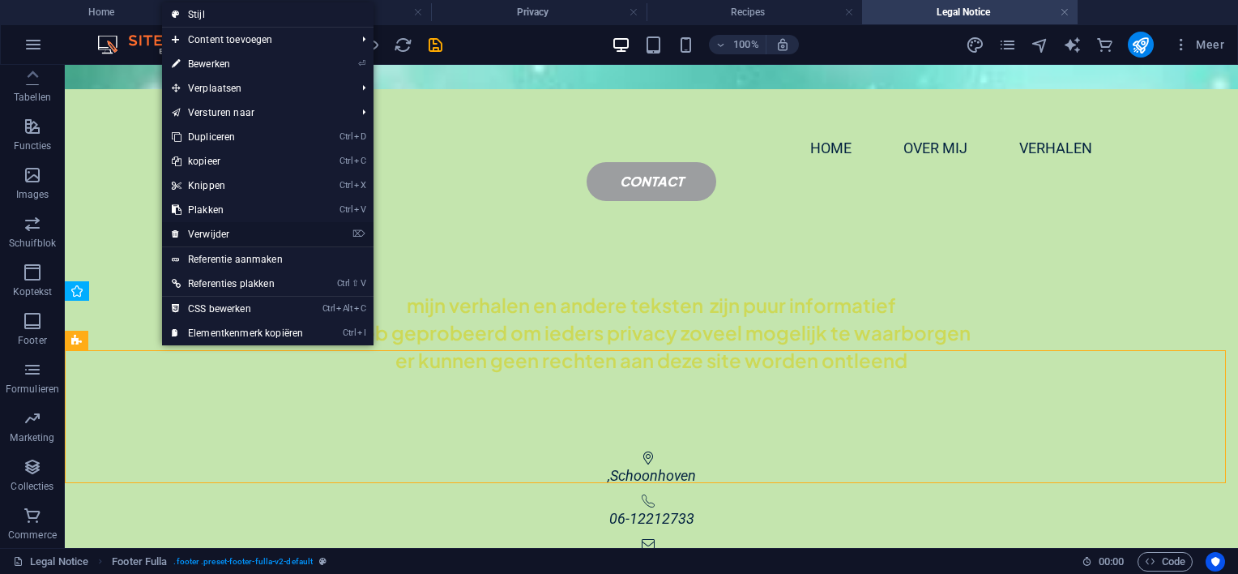
click at [199, 230] on link "⌦ Verwijder" at bounding box center [237, 234] width 151 height 24
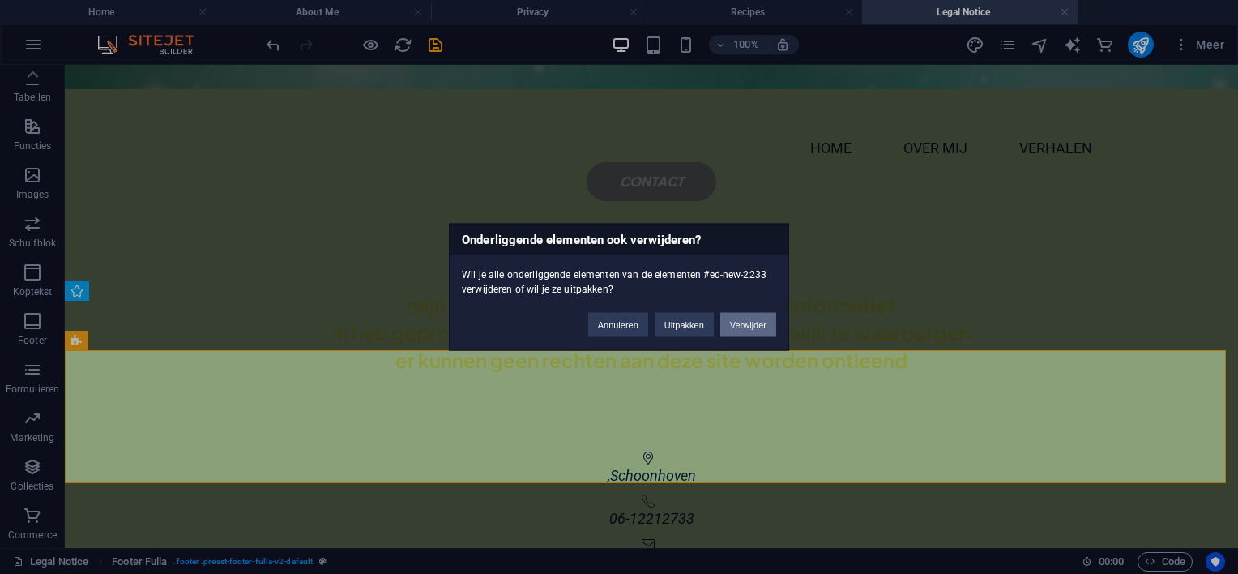
click at [749, 324] on button "Verwijder" at bounding box center [748, 325] width 56 height 24
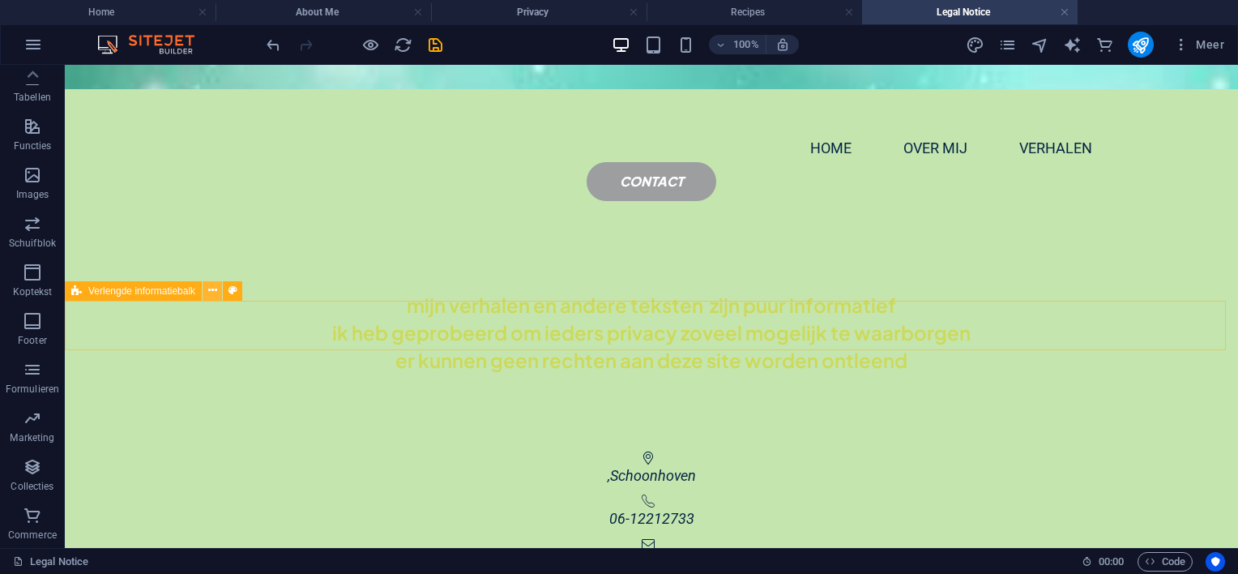
click at [216, 289] on icon at bounding box center [212, 290] width 9 height 17
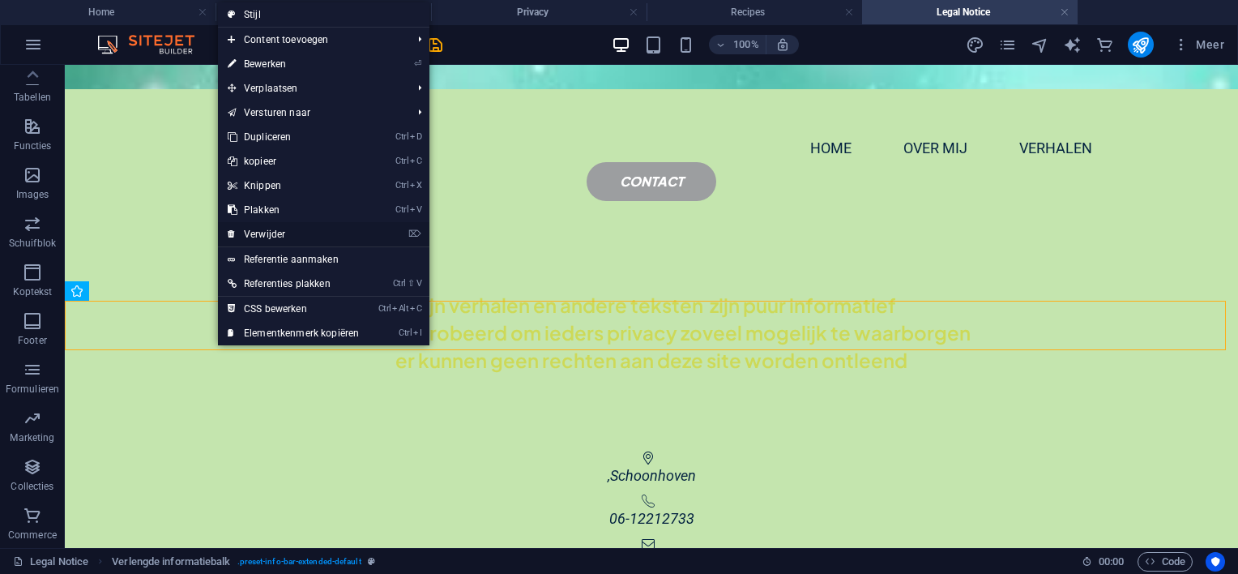
click at [252, 227] on link "⌦ Verwijder" at bounding box center [293, 234] width 151 height 24
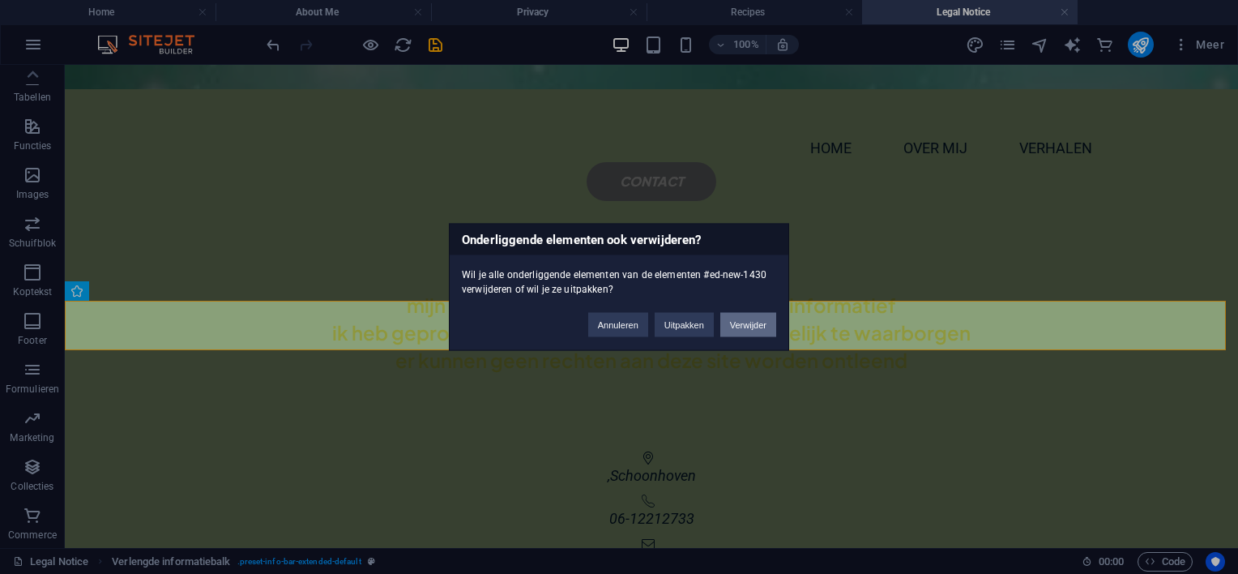
click at [739, 320] on button "Verwijder" at bounding box center [748, 325] width 56 height 24
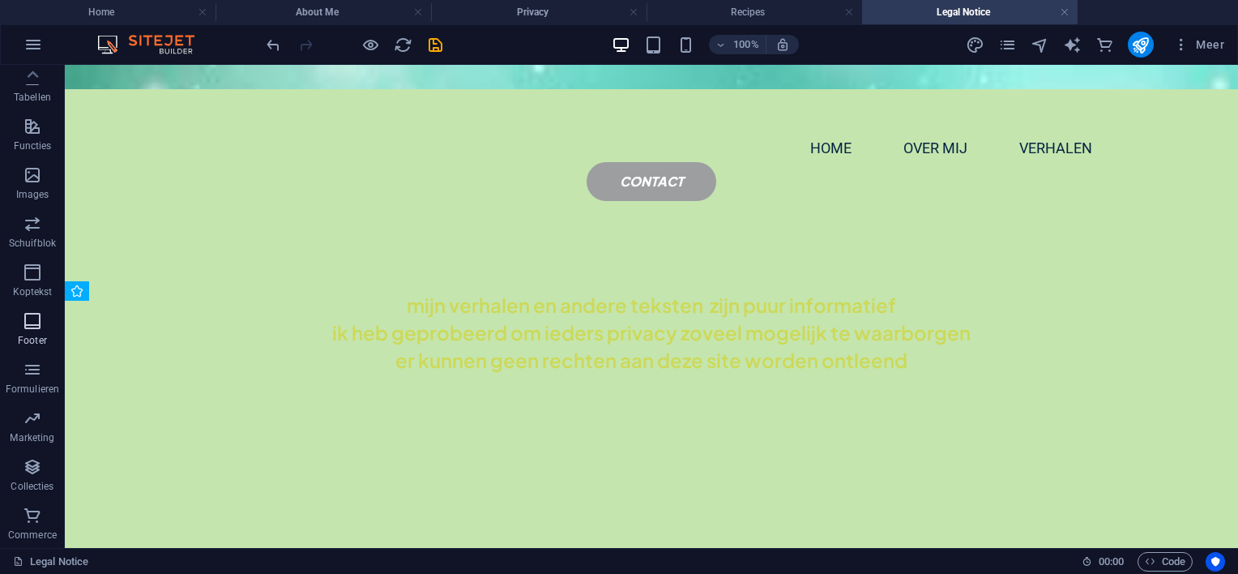
click at [37, 327] on icon "button" at bounding box center [32, 320] width 19 height 19
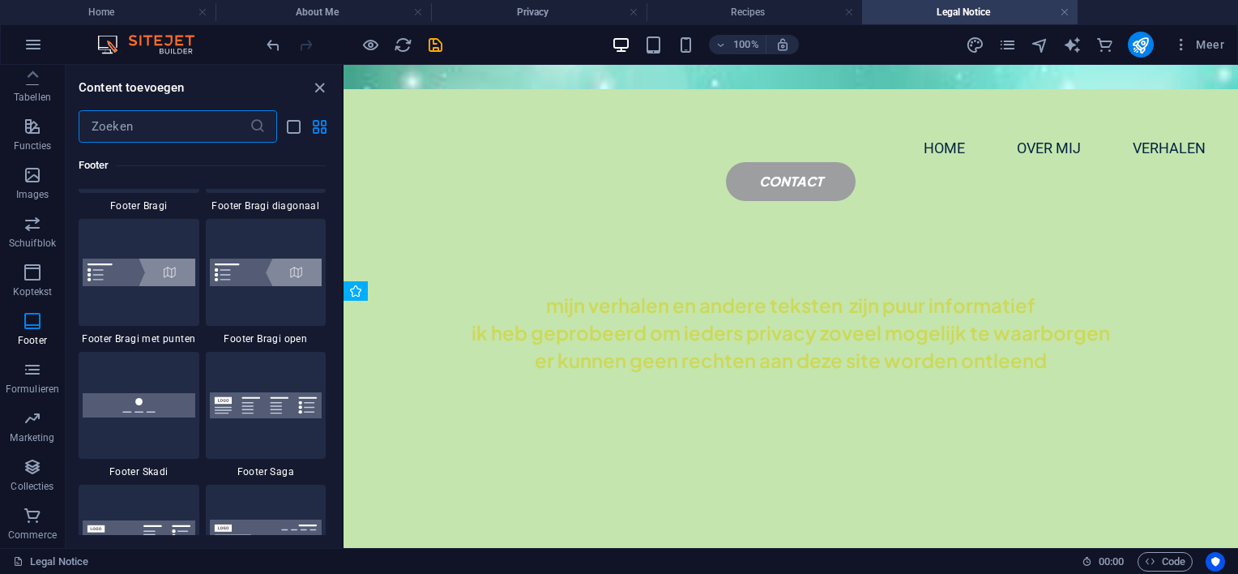
scroll to position [11294, 0]
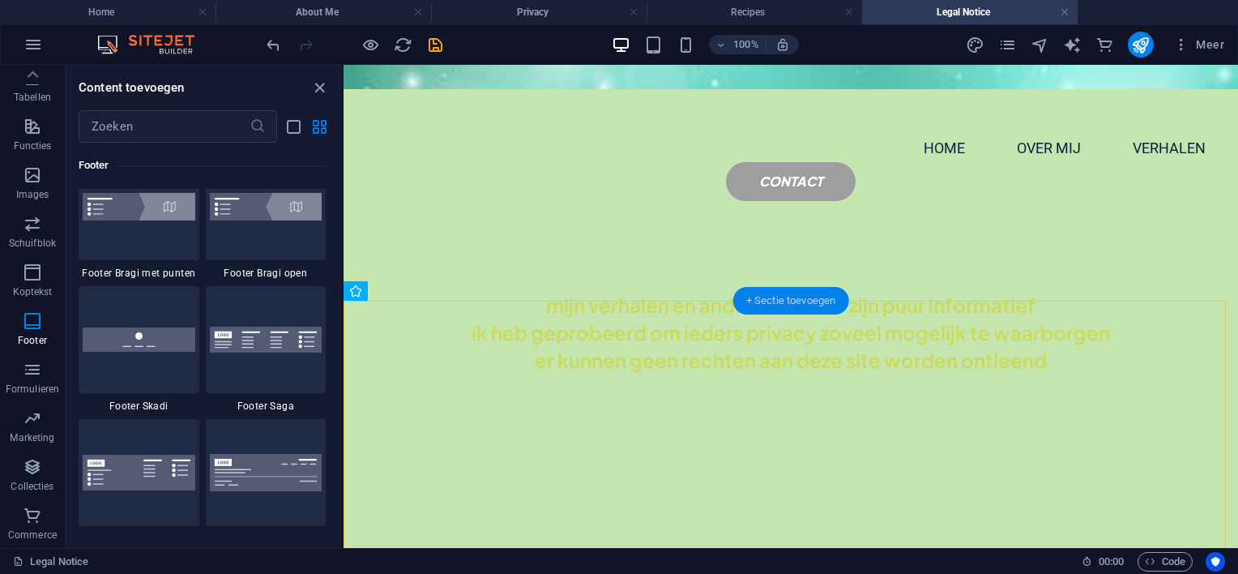
click at [768, 298] on div "+ Sectie toevoegen" at bounding box center [791, 301] width 116 height 28
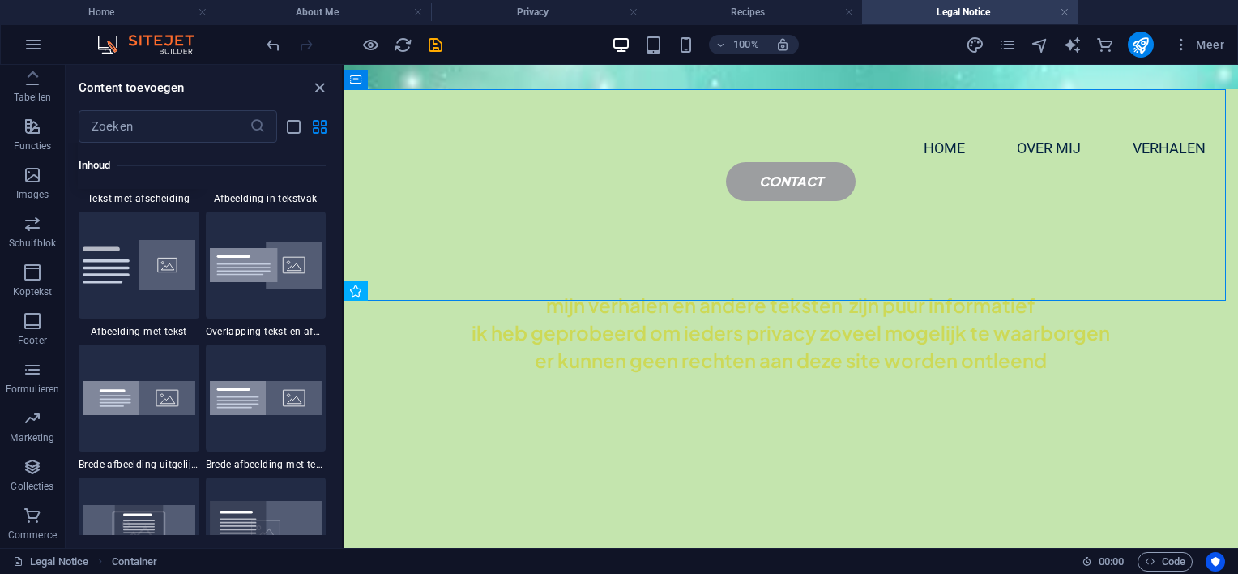
scroll to position [3321, 0]
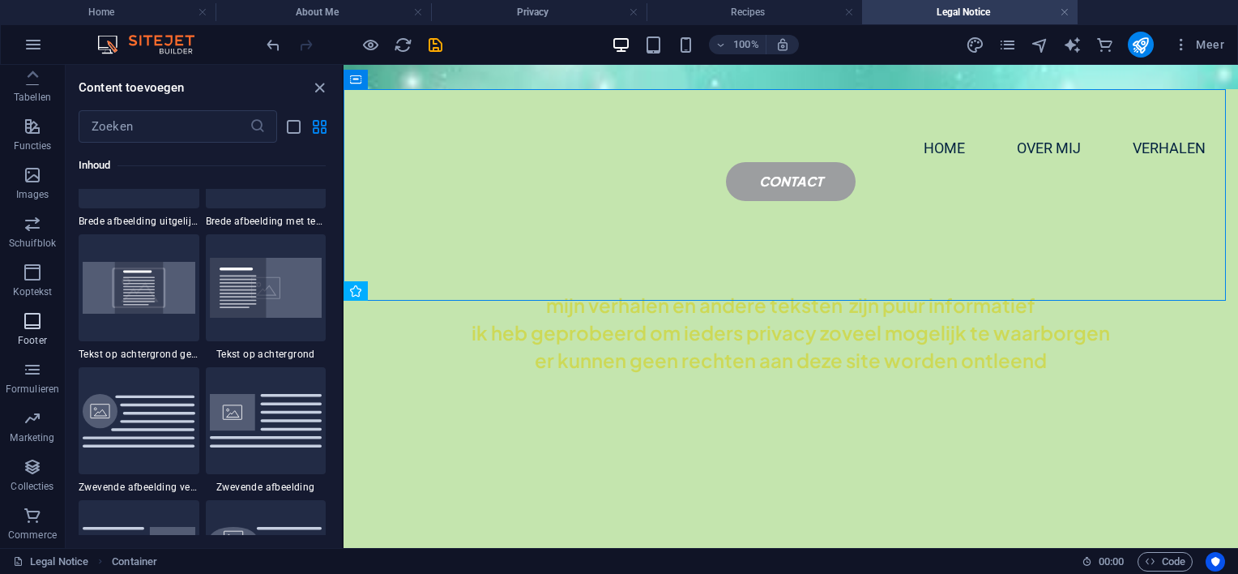
click at [32, 321] on icon "button" at bounding box center [32, 320] width 19 height 19
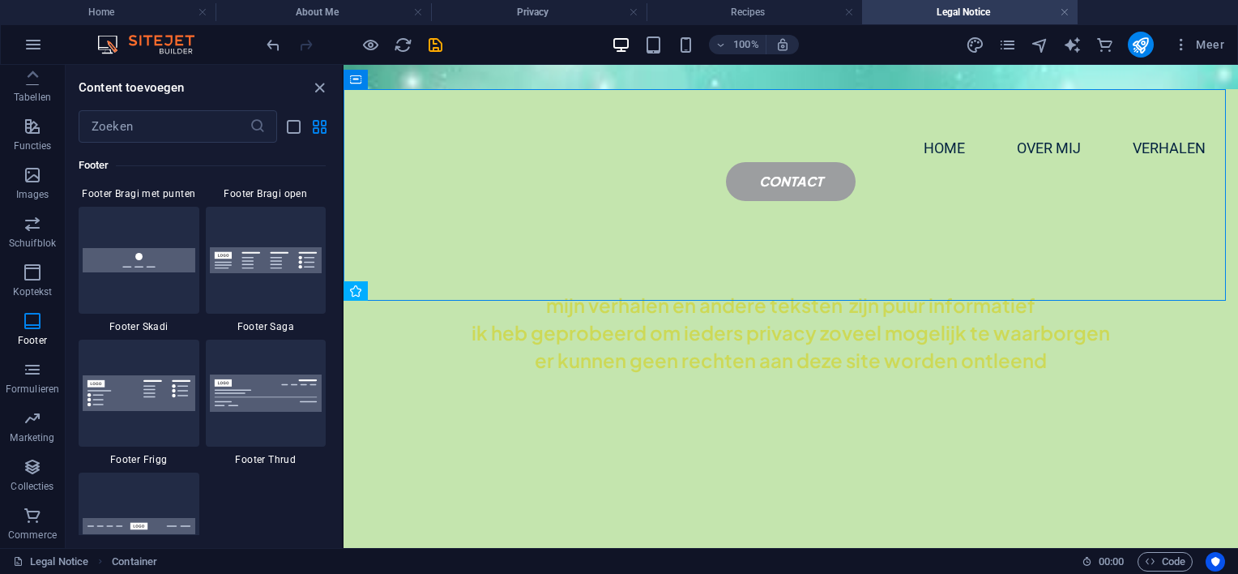
scroll to position [11375, 0]
drag, startPoint x: 154, startPoint y: 257, endPoint x: 107, endPoint y: 239, distance: 50.3
click at [154, 257] on img at bounding box center [139, 257] width 113 height 23
select select "rem"
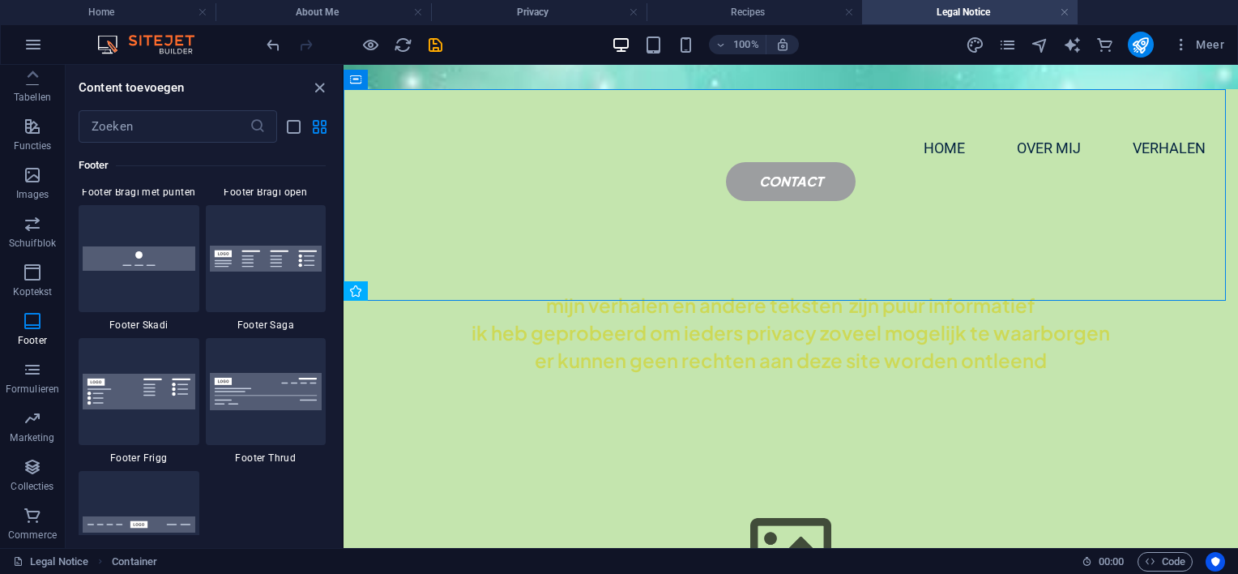
select select "rem"
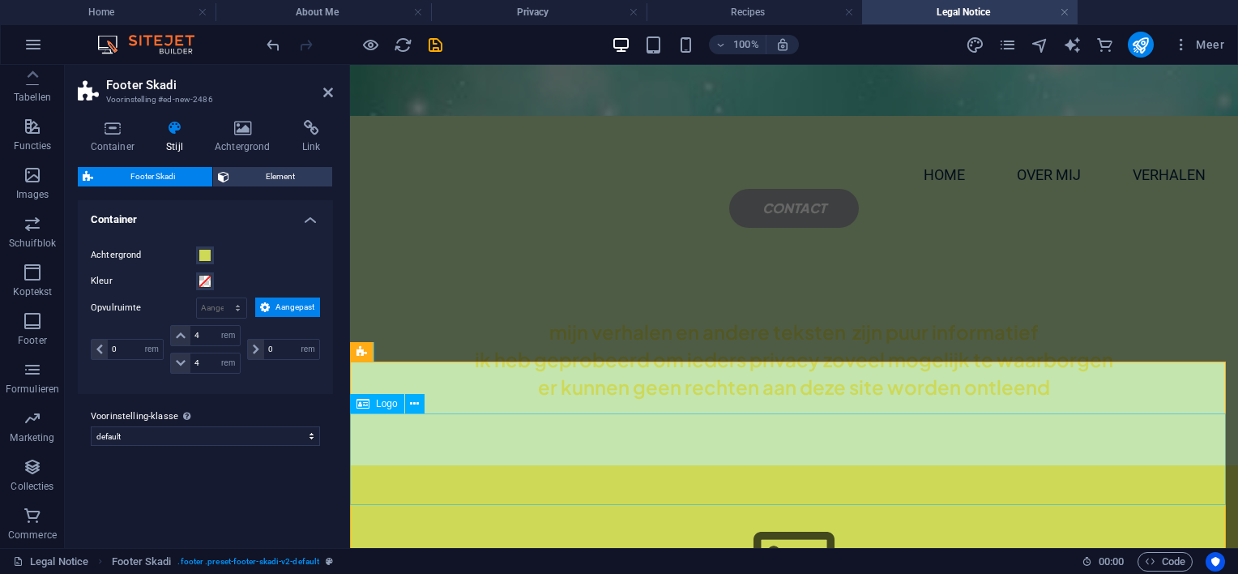
scroll to position [81, 0]
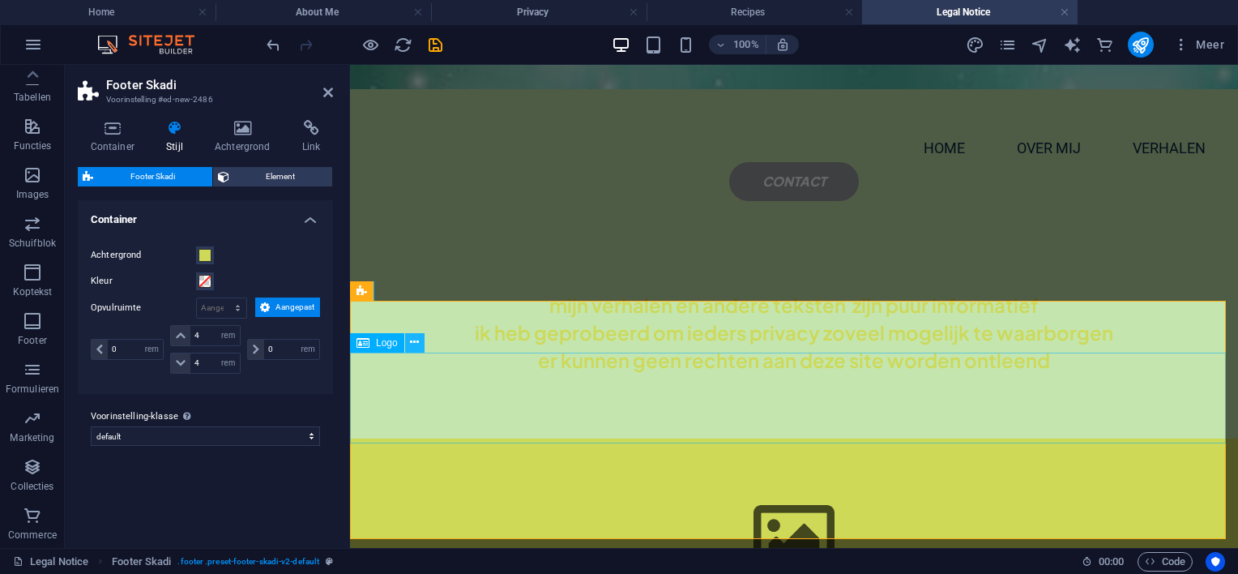
click at [413, 340] on icon at bounding box center [414, 342] width 9 height 17
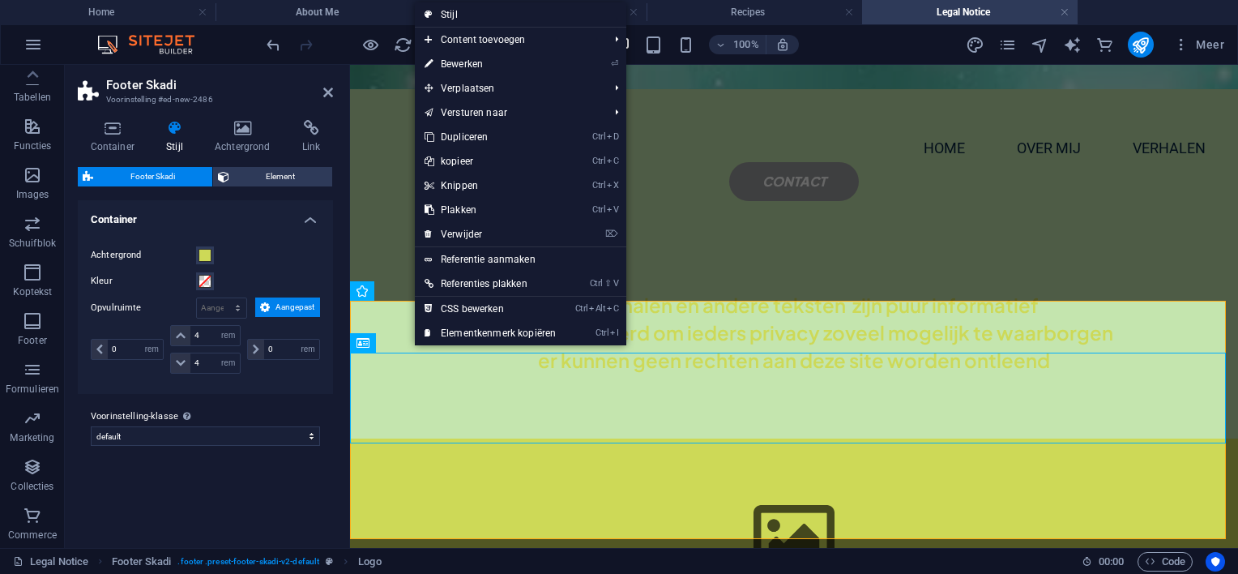
click at [468, 62] on link "⏎ Bewerken" at bounding box center [490, 64] width 151 height 24
select select "px"
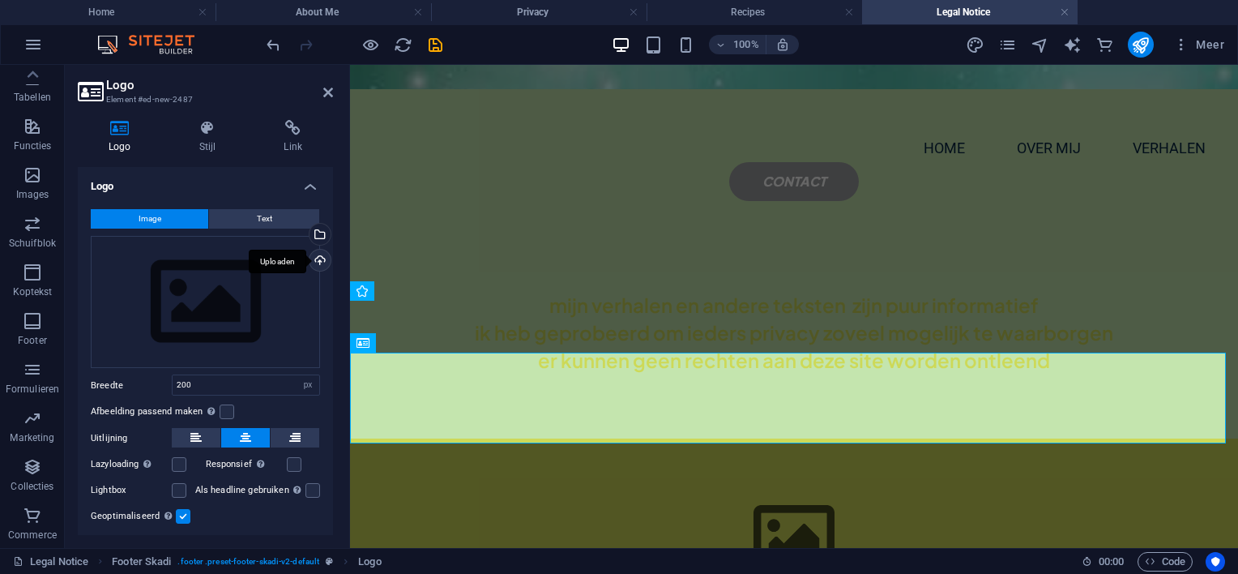
click at [314, 260] on div "Uploaden" at bounding box center [318, 262] width 24 height 24
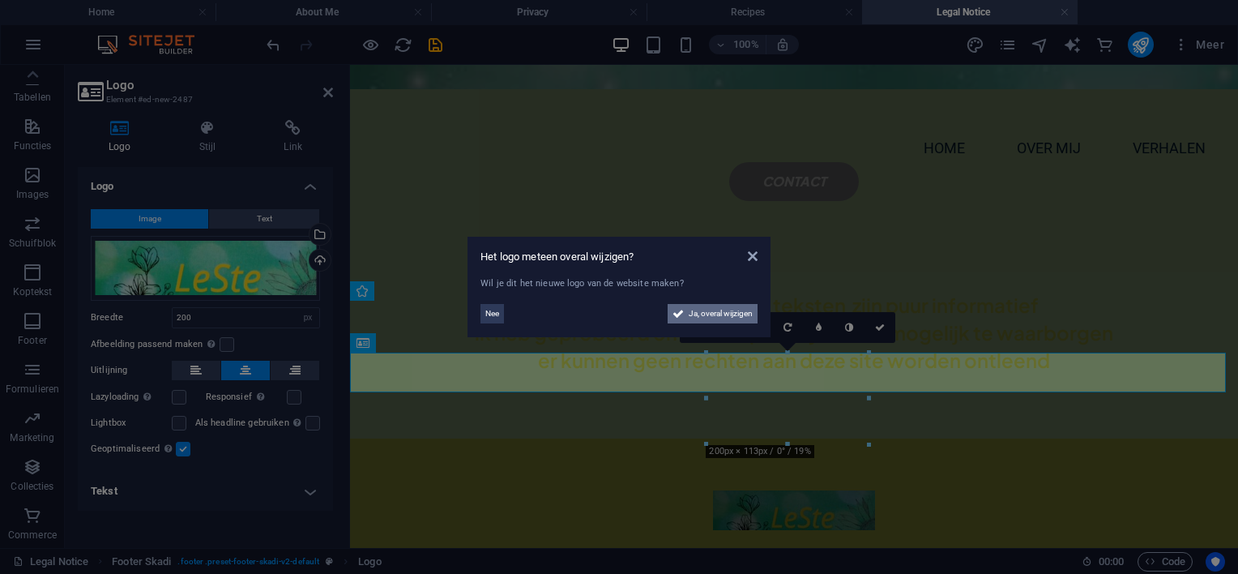
drag, startPoint x: 707, startPoint y: 310, endPoint x: 579, endPoint y: 437, distance: 180.5
click at [707, 310] on span "Ja, overal wijzigen" at bounding box center [721, 313] width 64 height 19
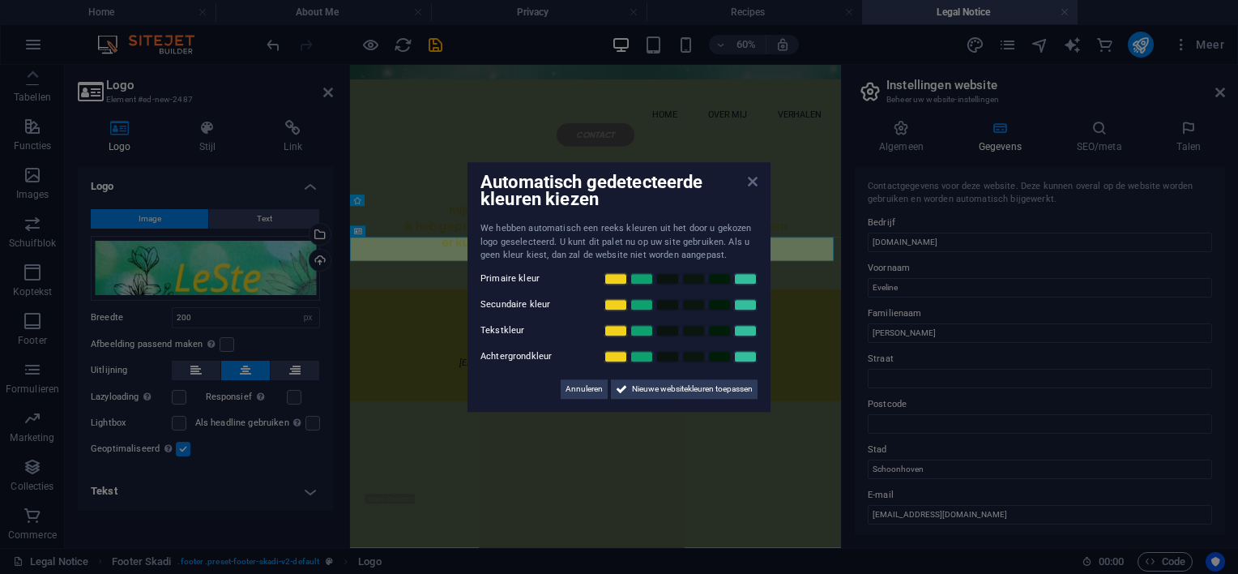
click at [755, 181] on icon at bounding box center [753, 181] width 10 height 13
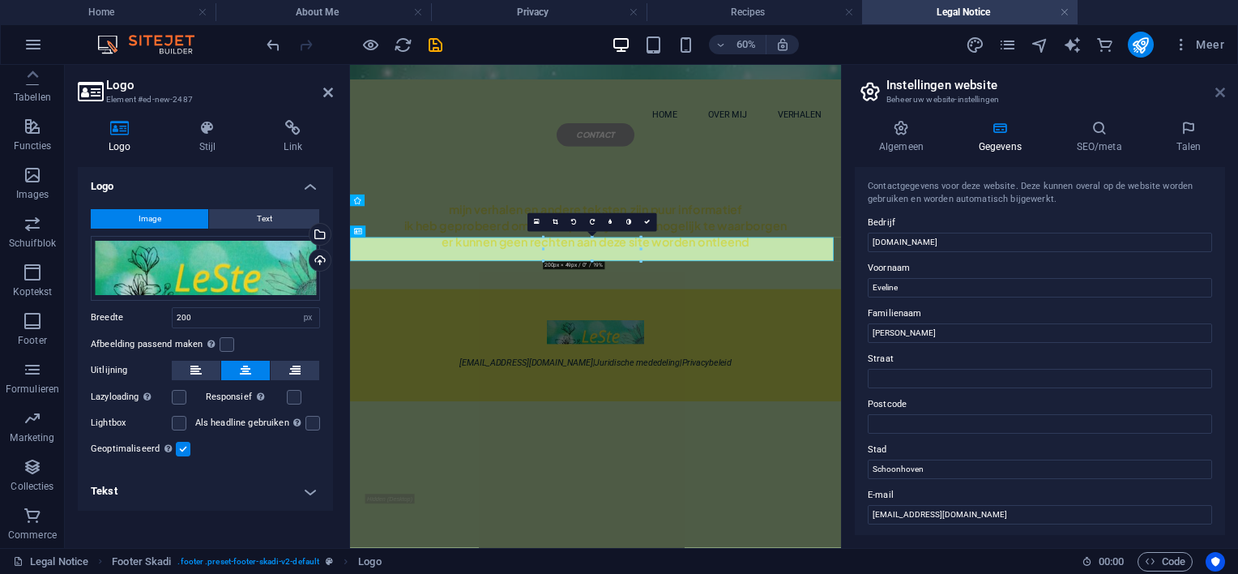
click at [1216, 91] on icon at bounding box center [1220, 92] width 10 height 13
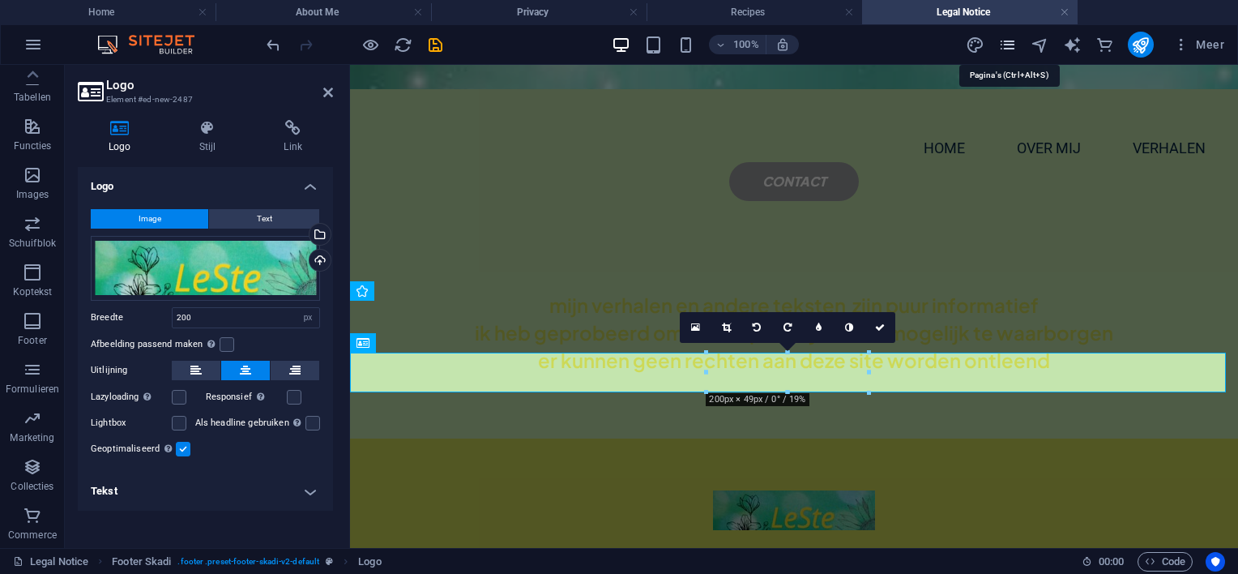
click at [1010, 41] on icon "pages" at bounding box center [1007, 45] width 19 height 19
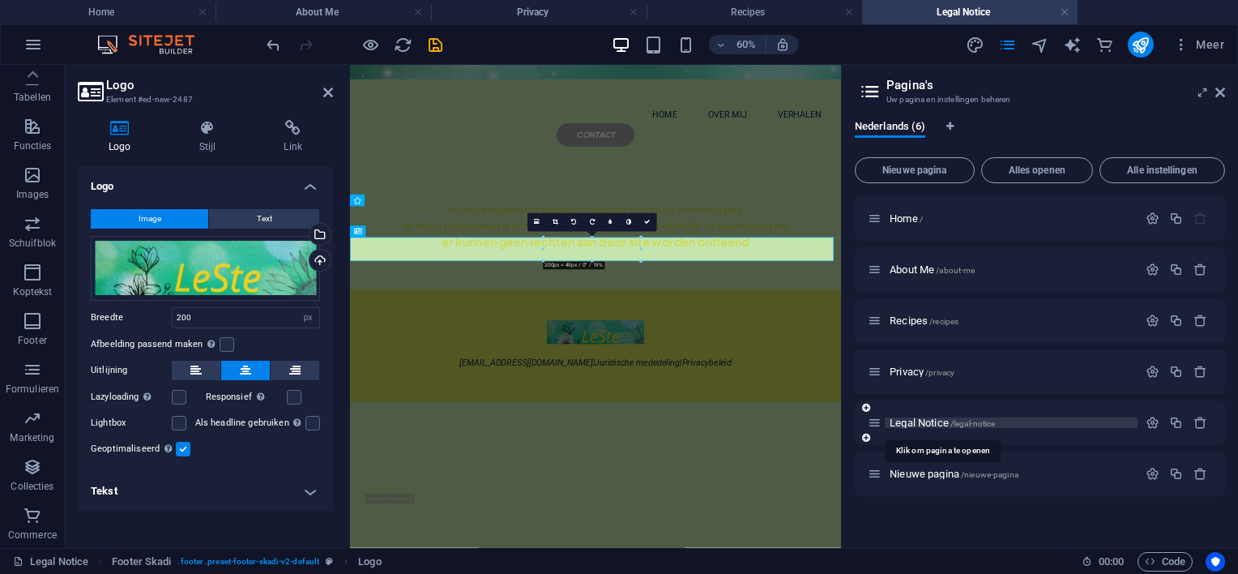
click at [910, 419] on span "Legal Notice /legal-notice" at bounding box center [942, 422] width 105 height 12
click at [907, 365] on div "Privacy /privacy" at bounding box center [1003, 371] width 270 height 19
click at [910, 372] on span "Privacy /privacy" at bounding box center [922, 371] width 65 height 12
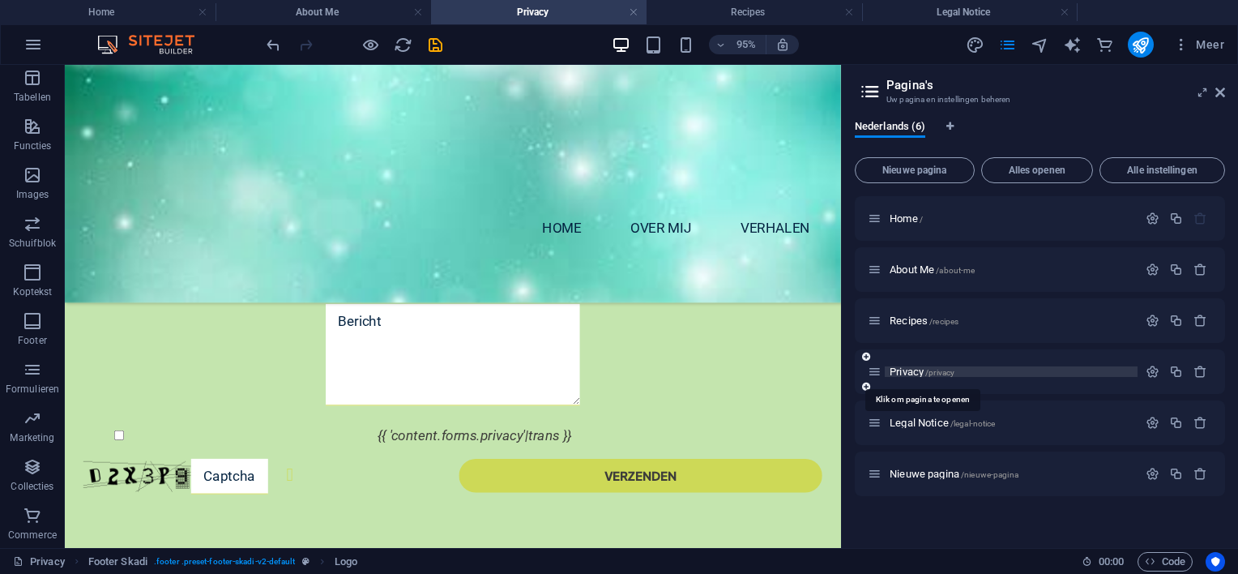
scroll to position [153, 0]
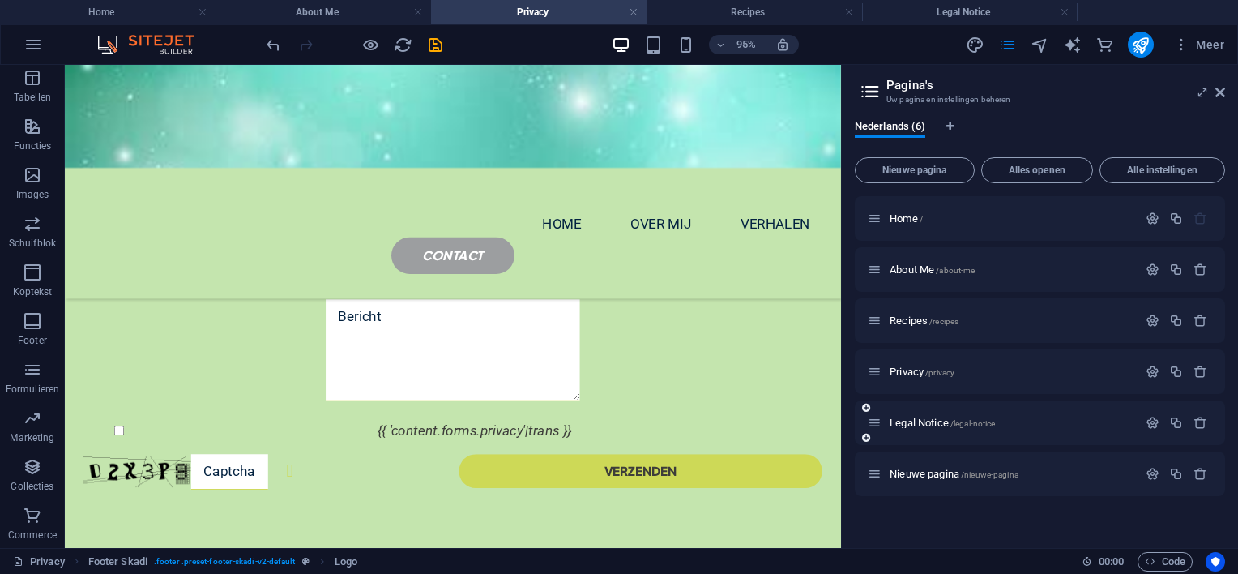
click at [918, 415] on div "Legal Notice /legal-notice" at bounding box center [1003, 422] width 270 height 19
click at [918, 419] on span "Legal Notice /legal-notice" at bounding box center [942, 422] width 105 height 12
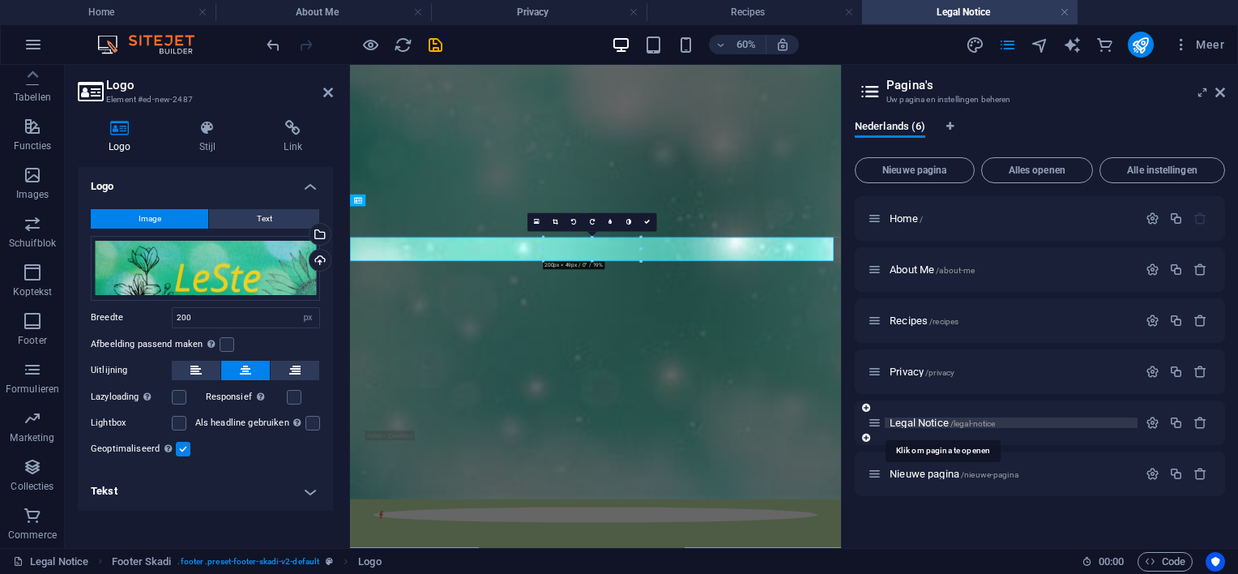
scroll to position [0, 0]
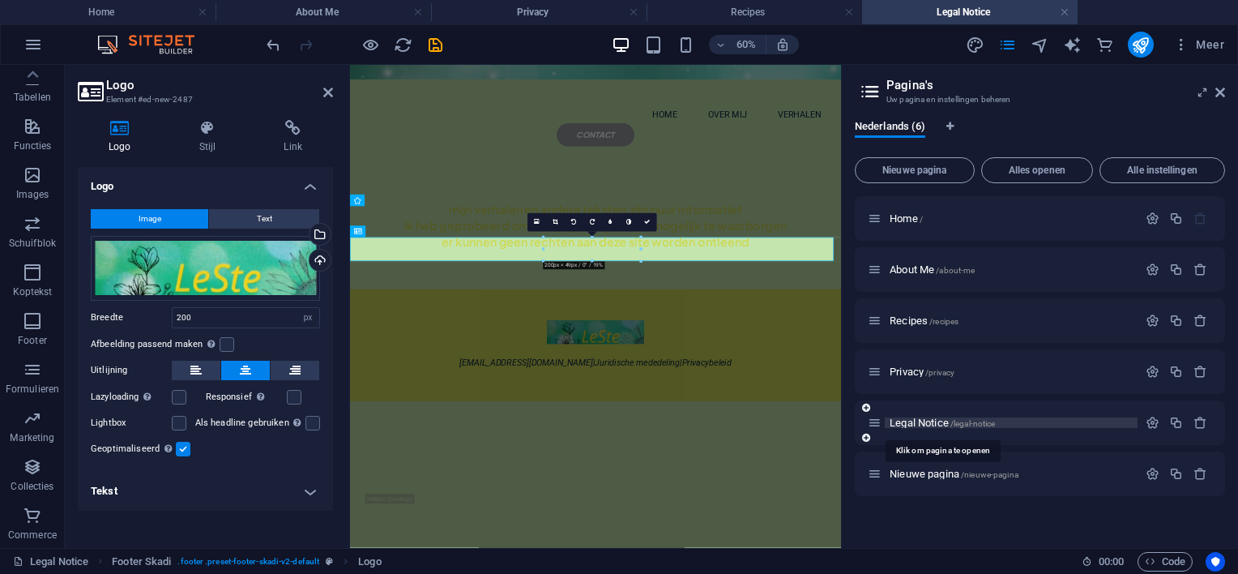
click at [918, 419] on span "Legal Notice /legal-notice" at bounding box center [942, 422] width 105 height 12
click at [1154, 420] on icon "button" at bounding box center [1153, 423] width 14 height 14
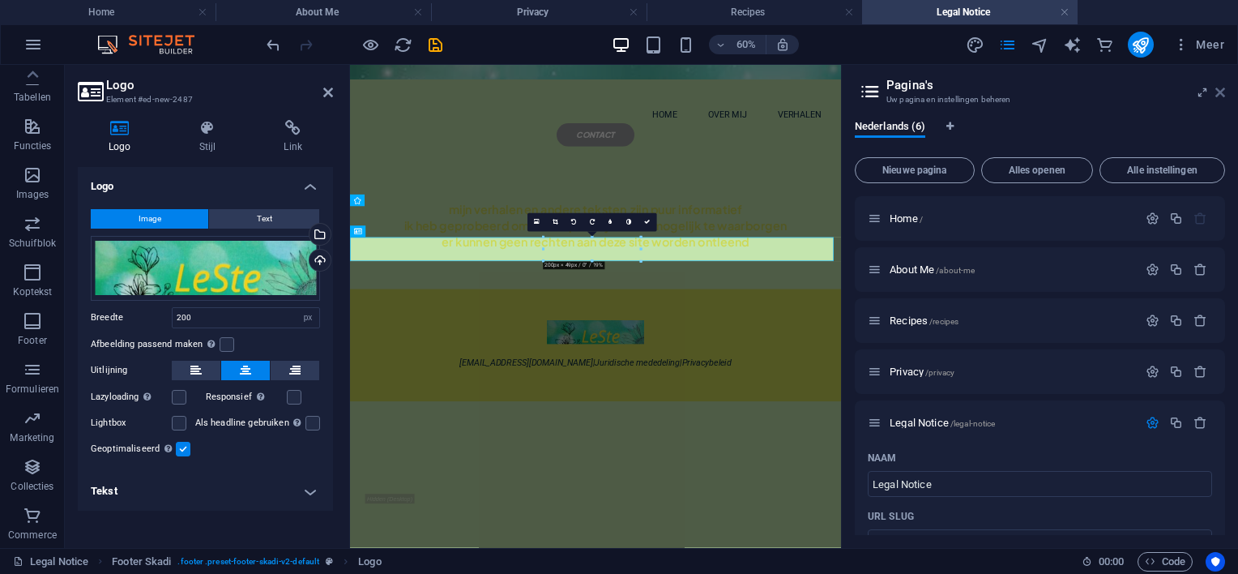
click at [1221, 89] on icon at bounding box center [1220, 92] width 10 height 13
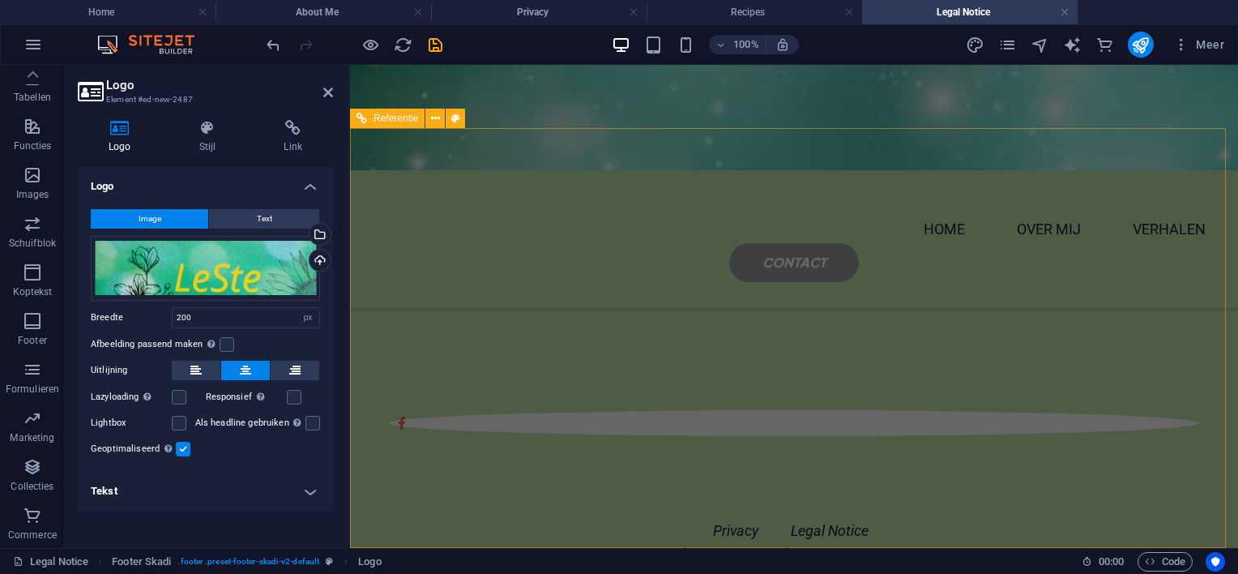
scroll to position [116, 0]
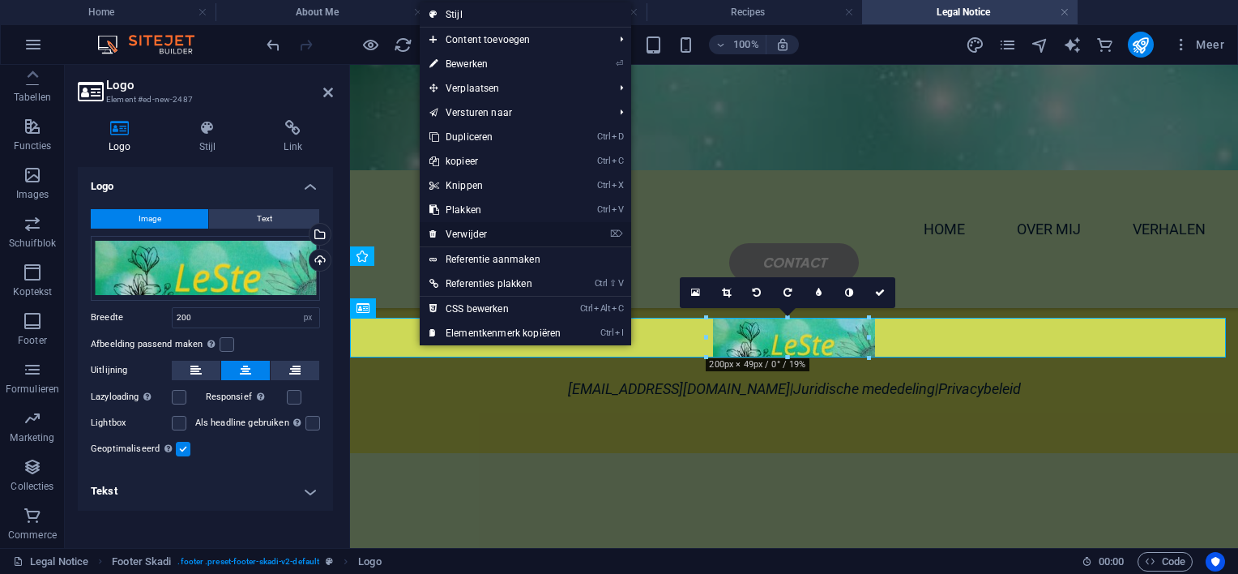
click at [467, 231] on link "⌦ Verwijder" at bounding box center [495, 234] width 151 height 24
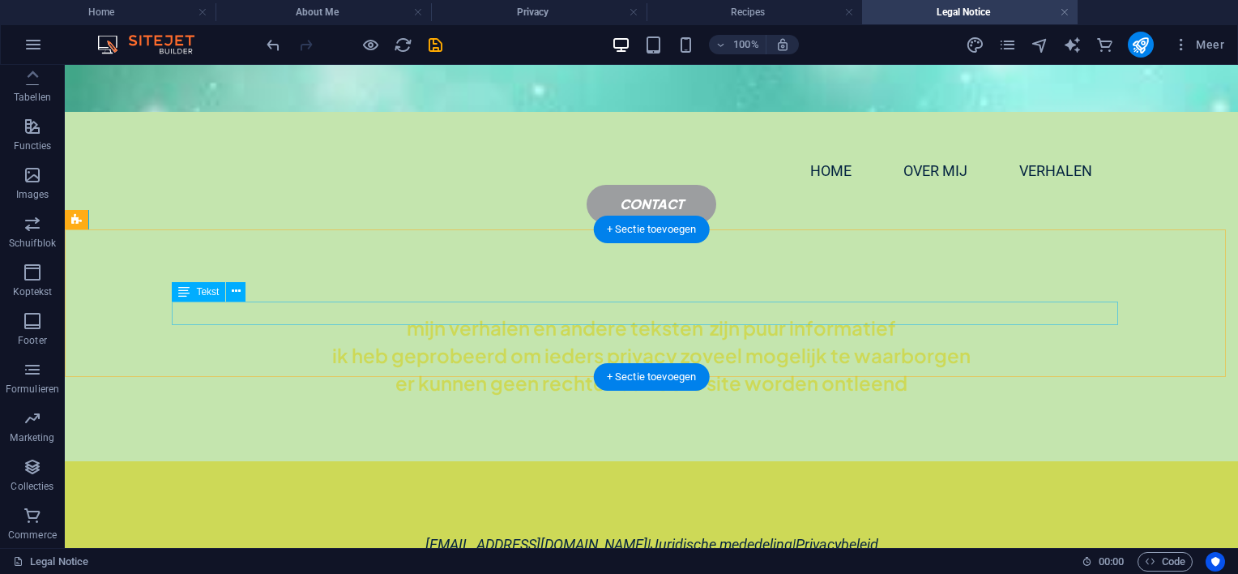
scroll to position [0, 0]
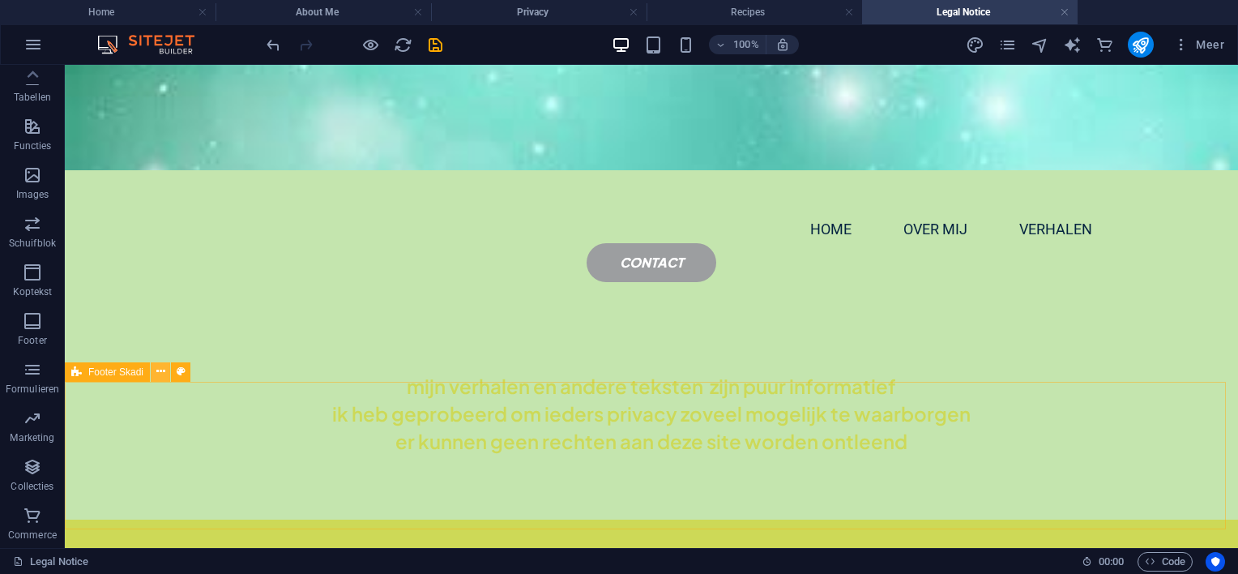
click at [163, 369] on icon at bounding box center [160, 371] width 9 height 17
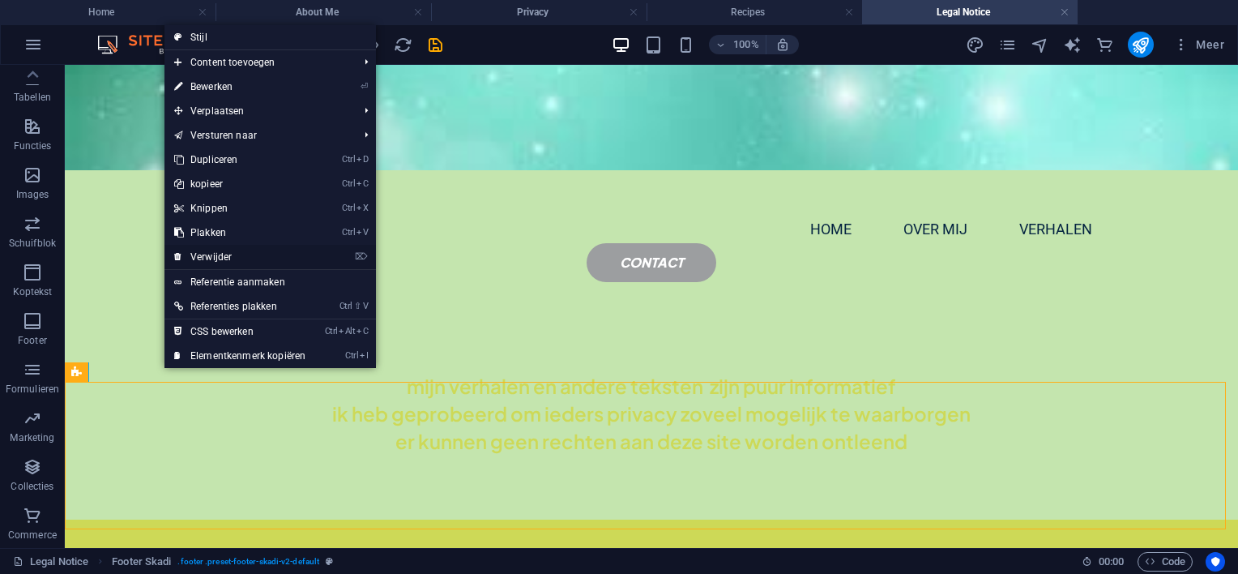
click at [227, 253] on link "⌦ Verwijder" at bounding box center [239, 257] width 151 height 24
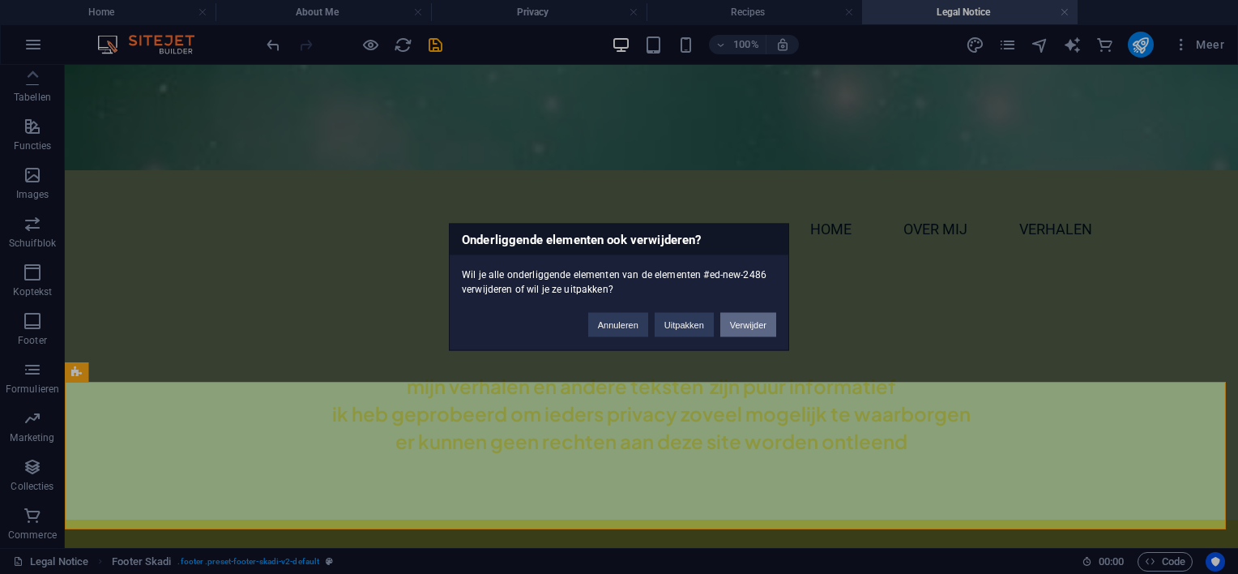
click at [747, 322] on button "Verwijder" at bounding box center [748, 325] width 56 height 24
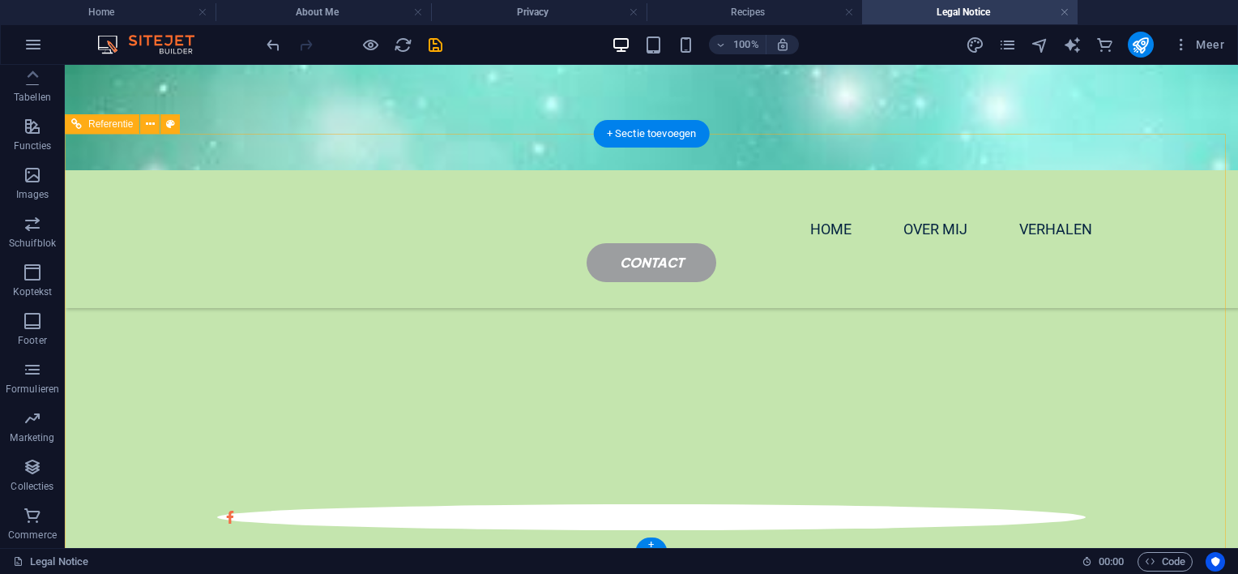
scroll to position [91, 0]
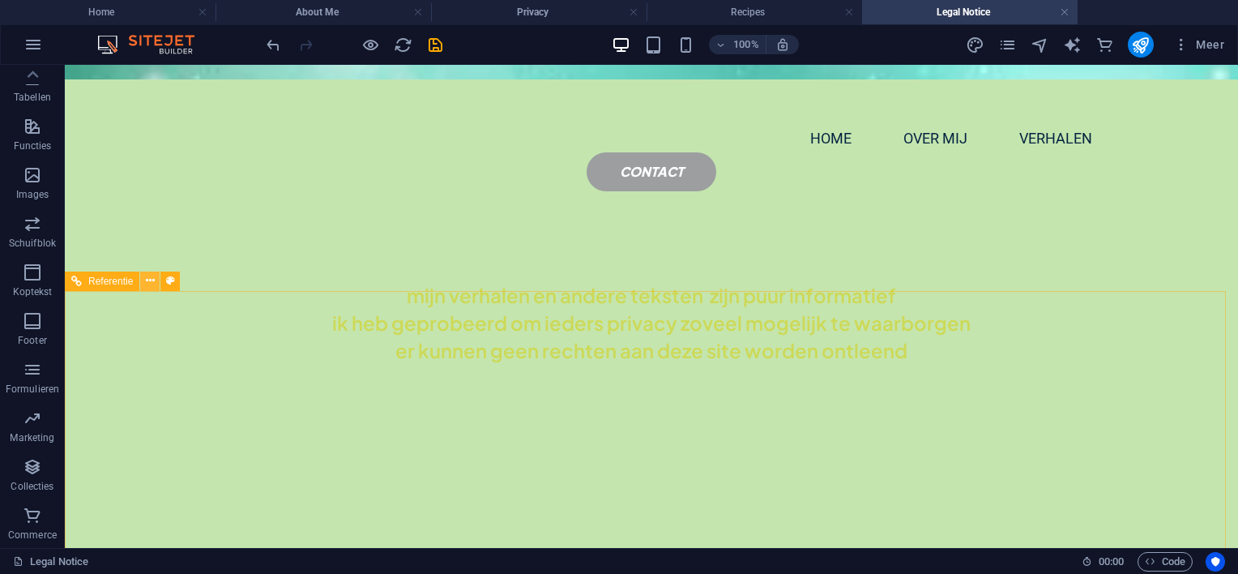
click at [152, 279] on icon at bounding box center [150, 280] width 9 height 17
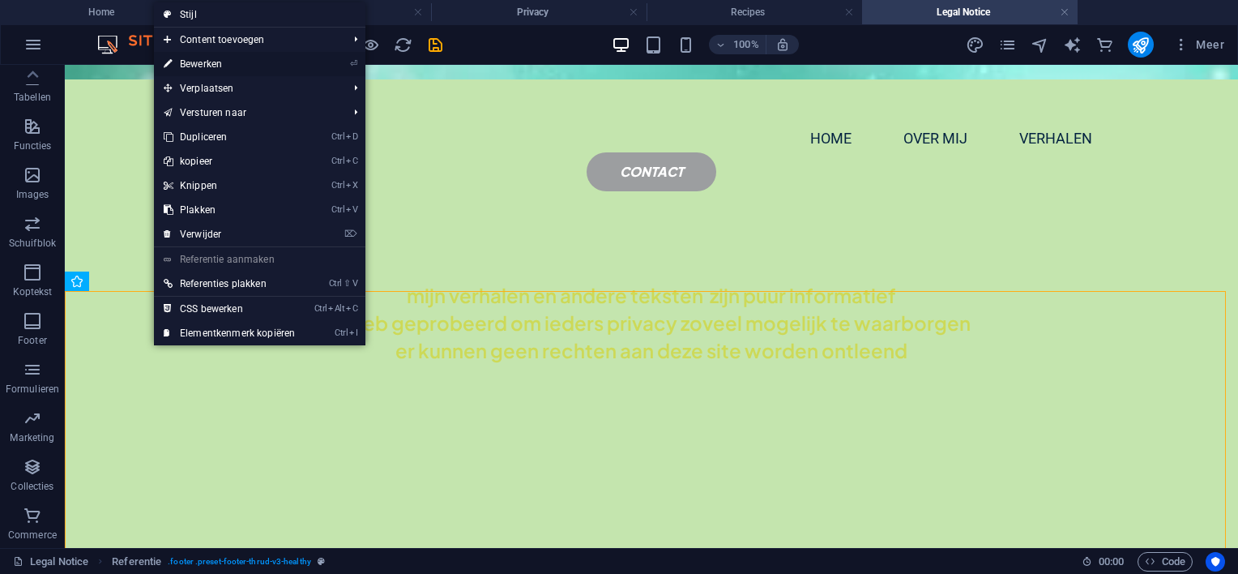
click at [199, 62] on link "⏎ Bewerken" at bounding box center [229, 64] width 151 height 24
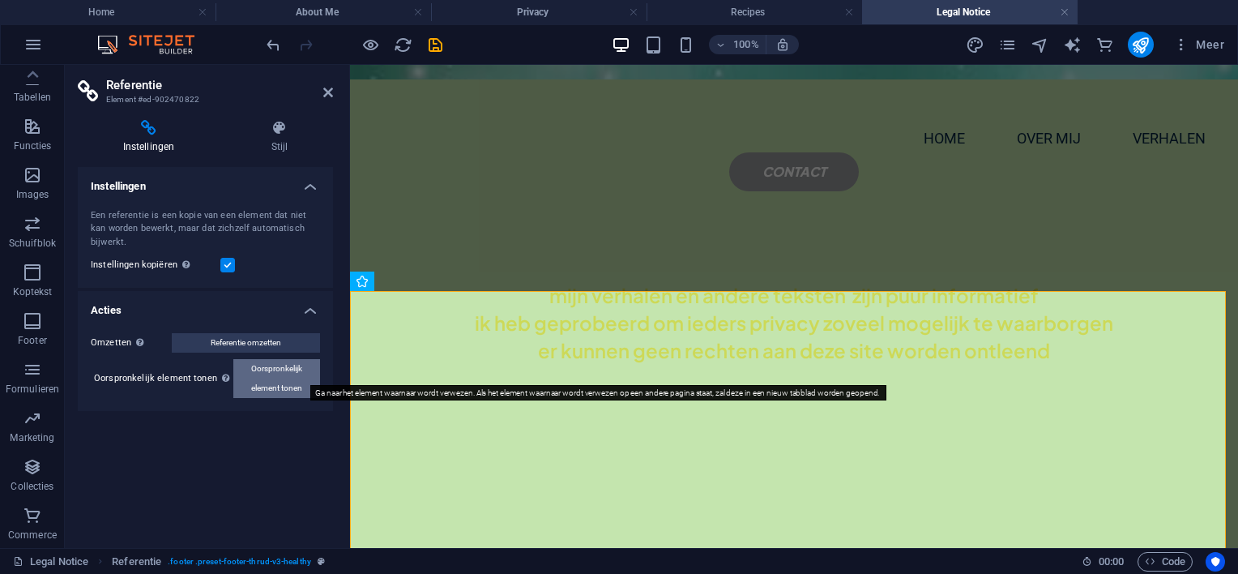
click at [303, 372] on span "Oorspronkelijk element tonen" at bounding box center [276, 378] width 77 height 39
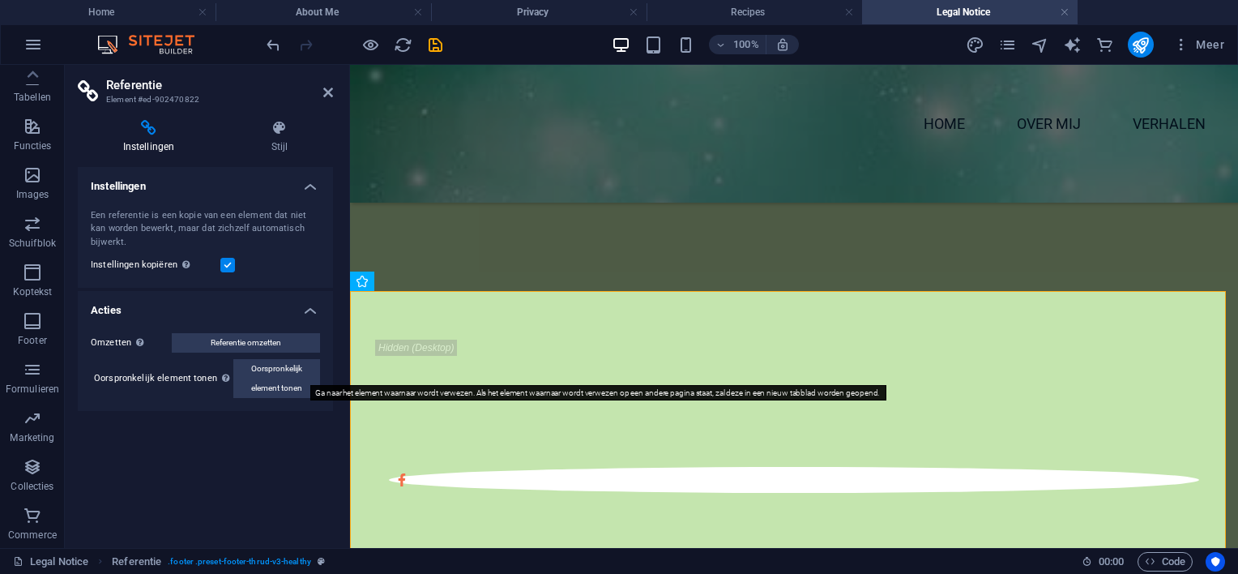
select select "footer"
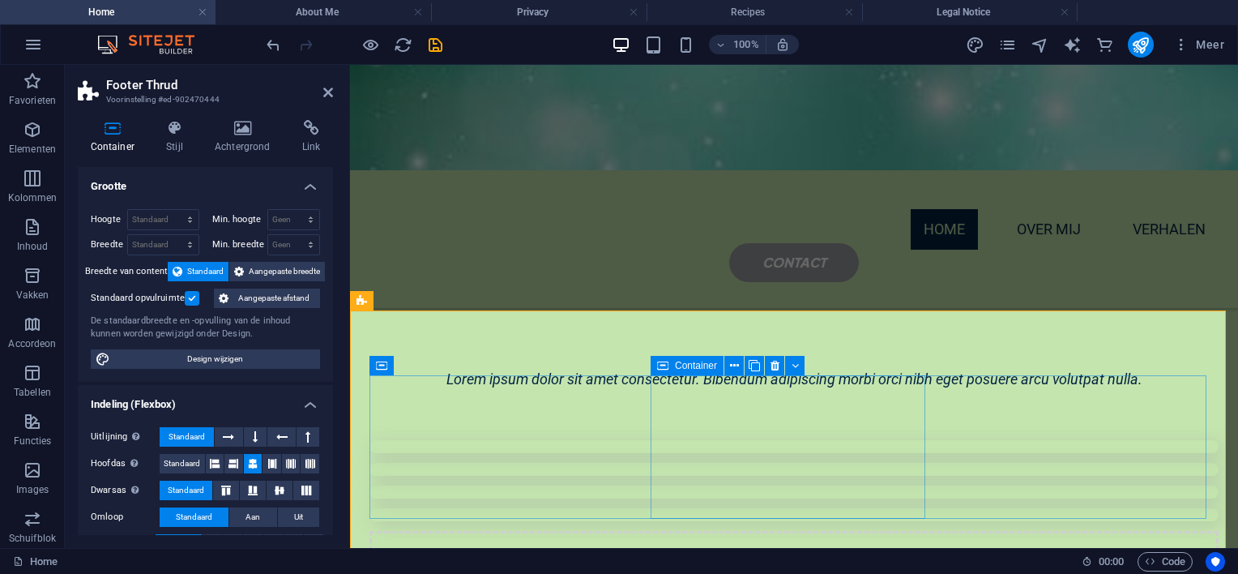
scroll to position [3538, 0]
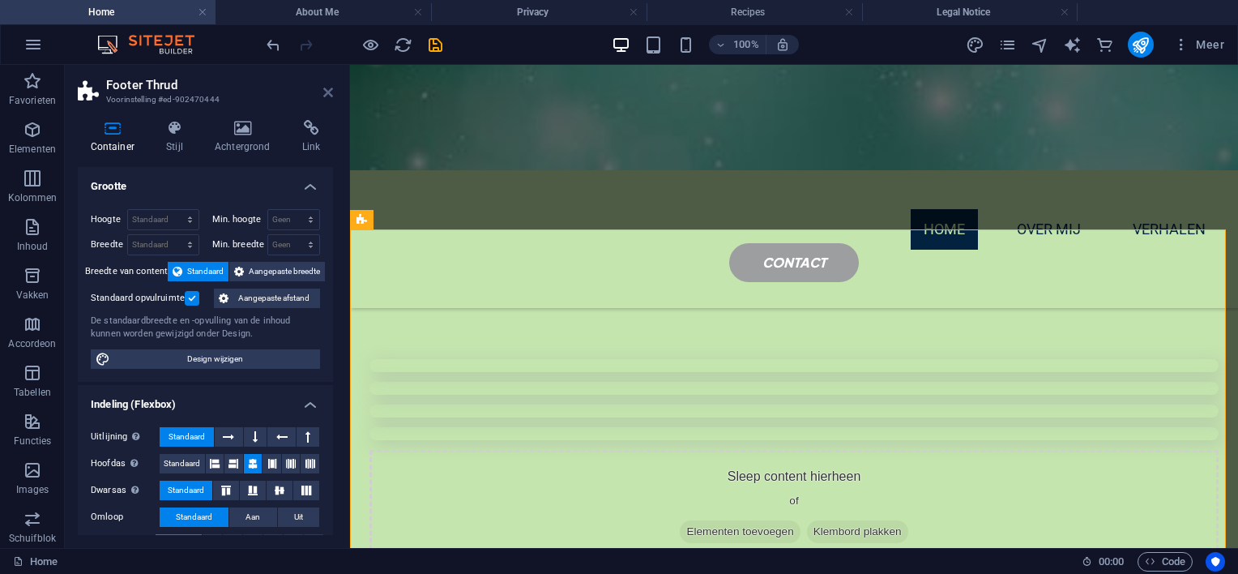
click at [327, 89] on icon at bounding box center [328, 92] width 10 height 13
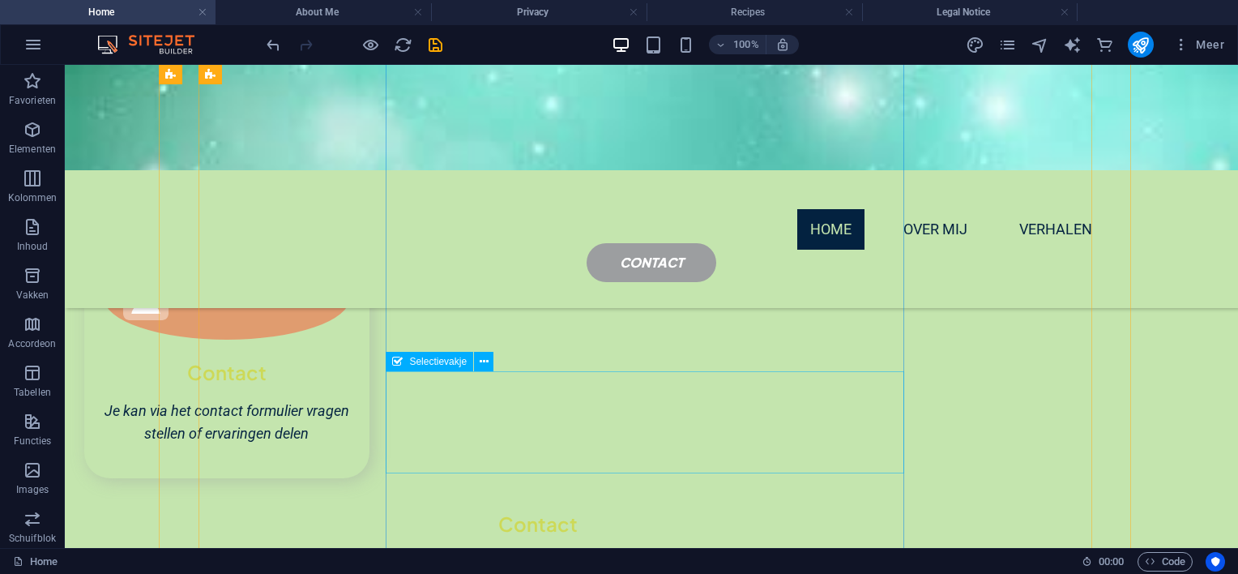
scroll to position [3051, 0]
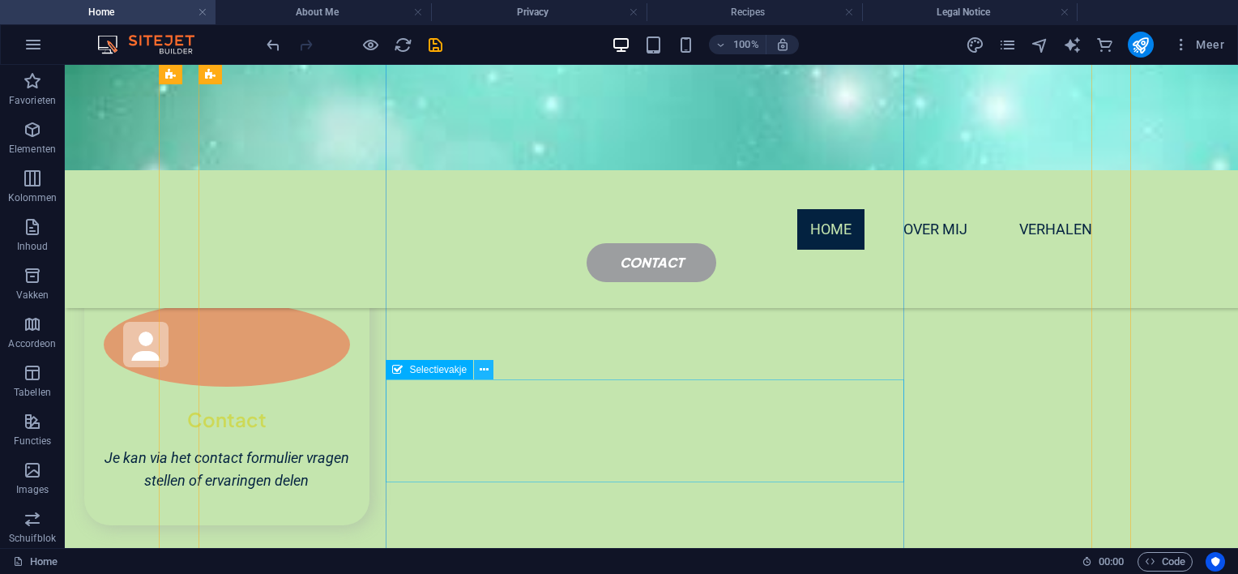
click at [484, 366] on icon at bounding box center [484, 369] width 9 height 17
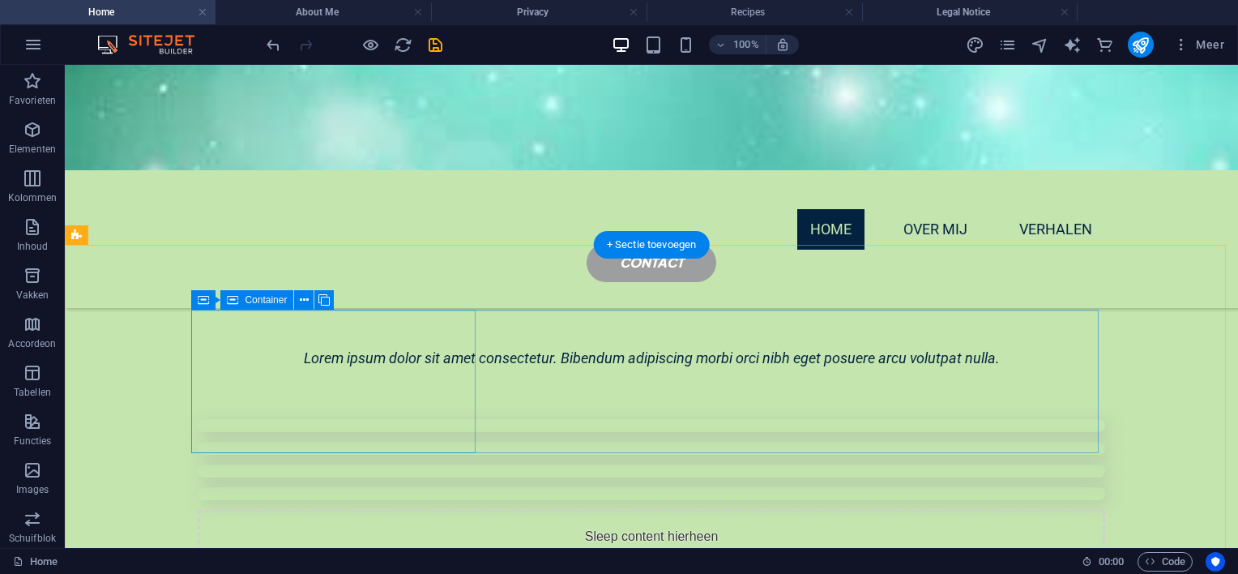
scroll to position [3421, 0]
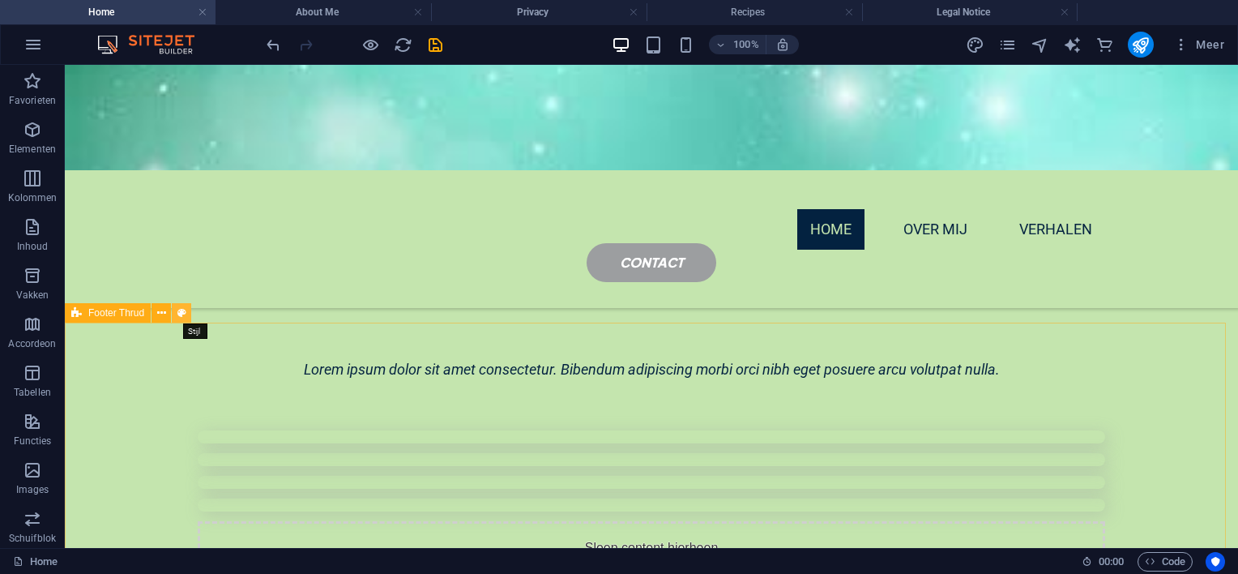
click at [178, 309] on icon at bounding box center [181, 313] width 9 height 17
select select "rem"
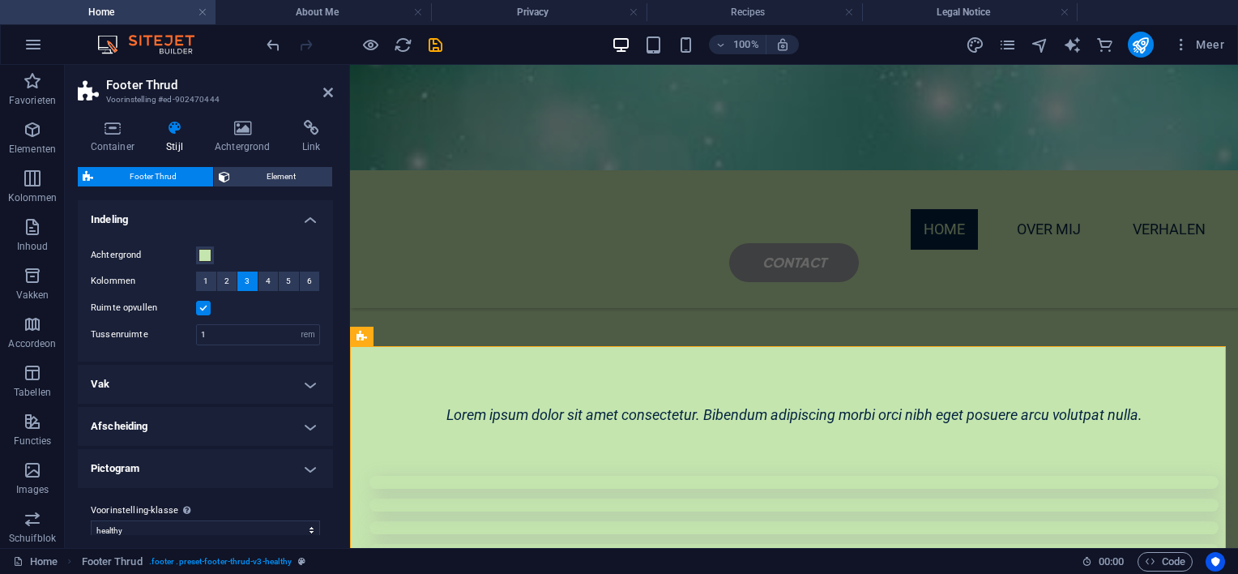
click at [210, 291] on div "Kolommen 1 2 3 4 5 6" at bounding box center [205, 281] width 229 height 20
click at [204, 276] on span "1" at bounding box center [205, 280] width 5 height 19
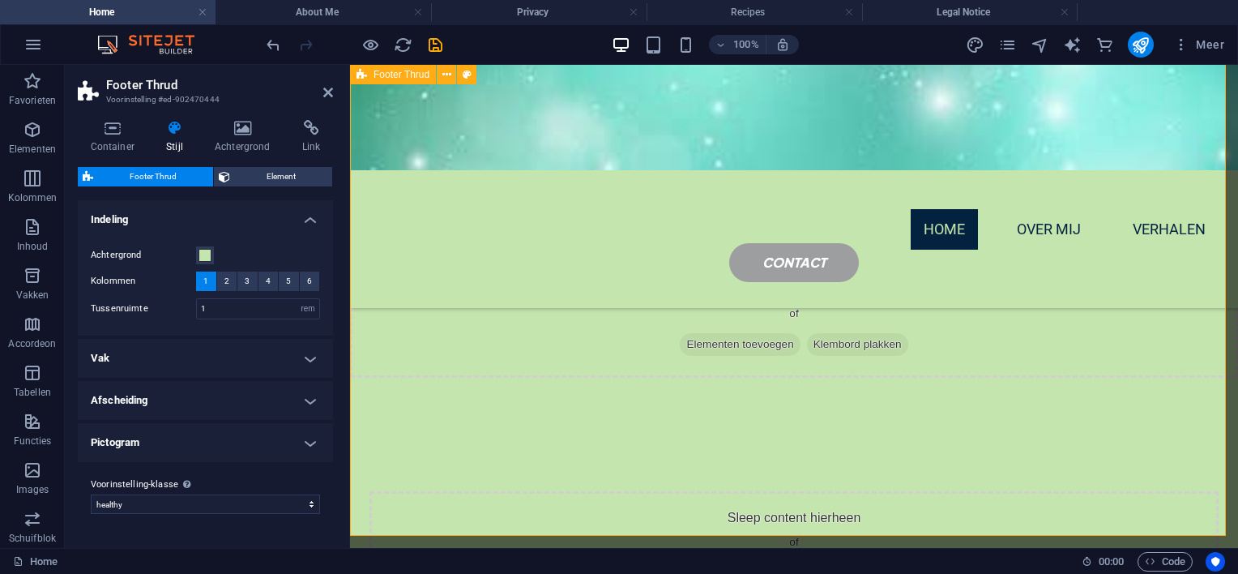
scroll to position [3925, 0]
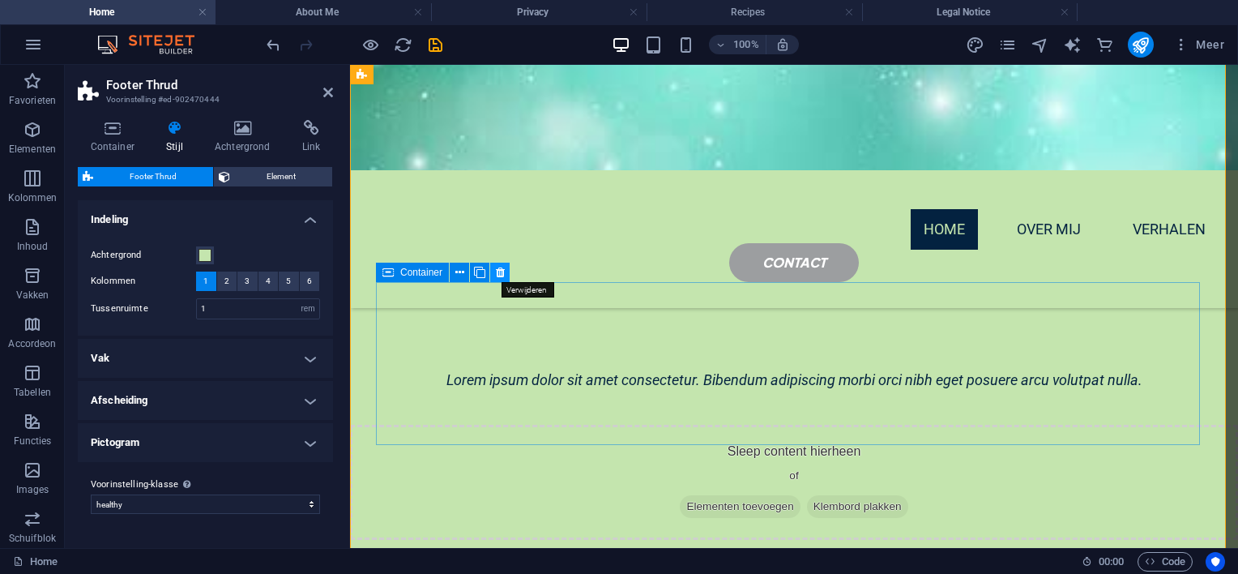
click at [501, 268] on icon at bounding box center [500, 272] width 9 height 17
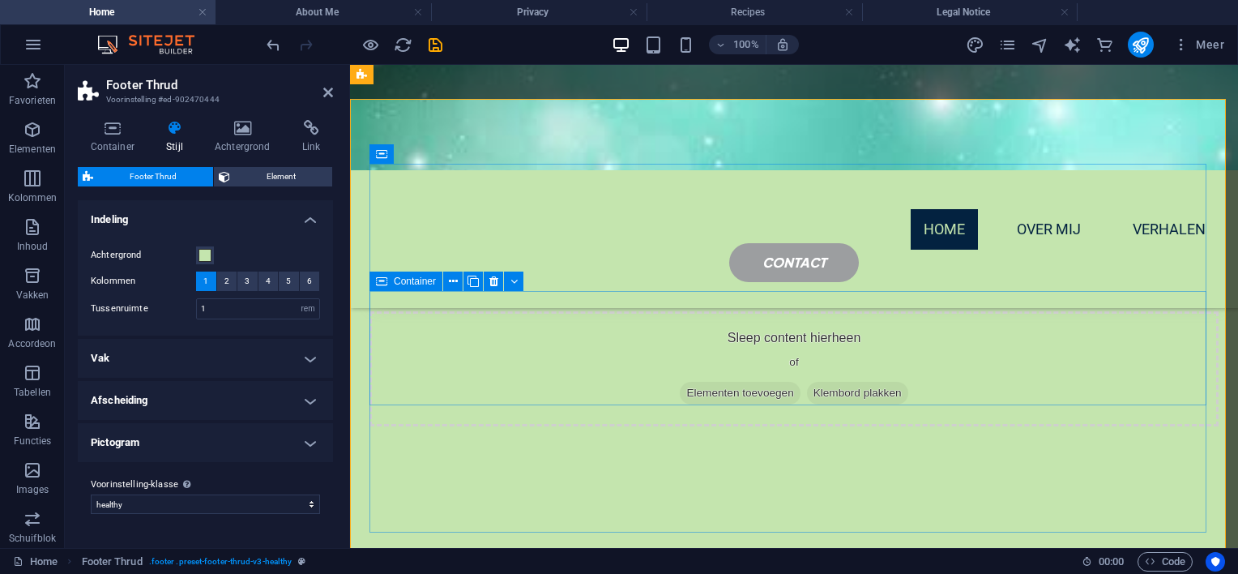
scroll to position [3668, 0]
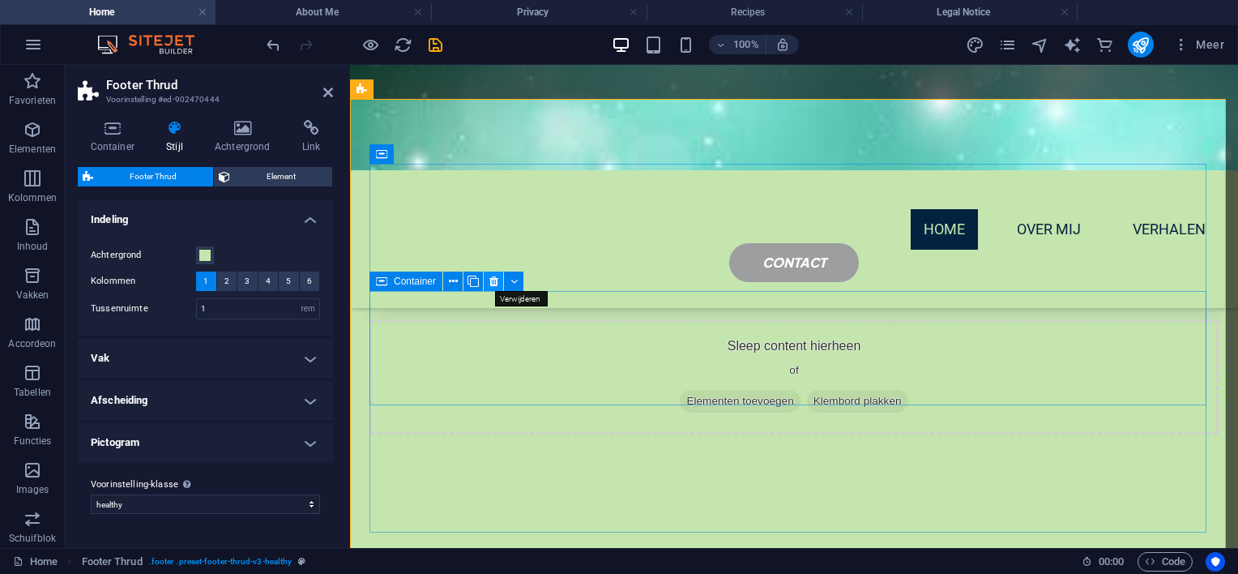
click at [493, 279] on icon at bounding box center [493, 281] width 9 height 17
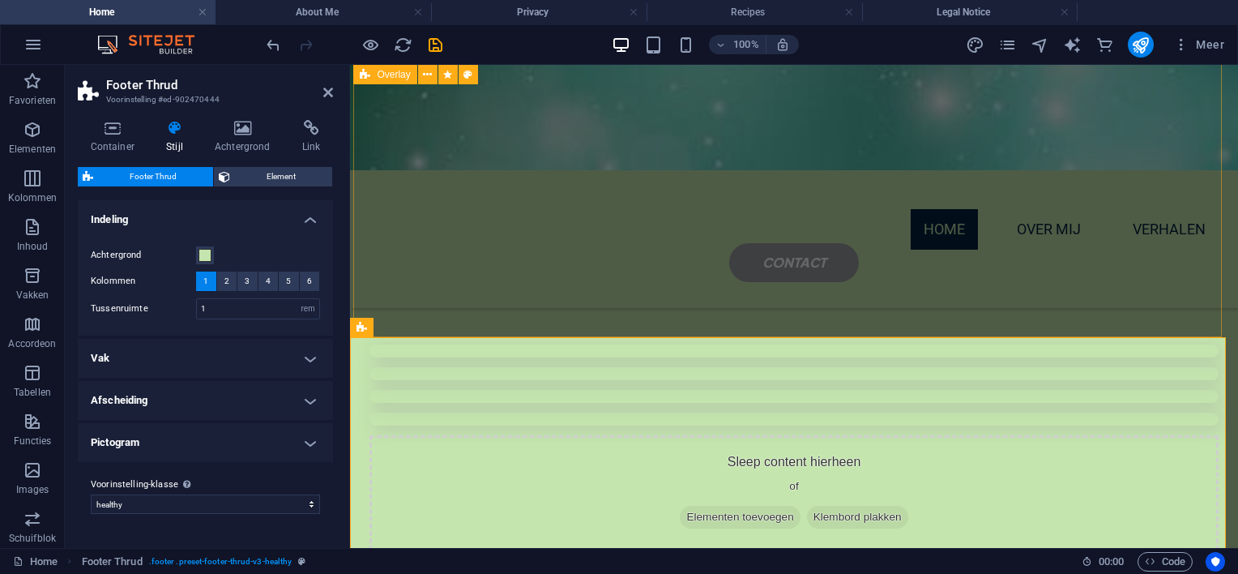
scroll to position [3414, 0]
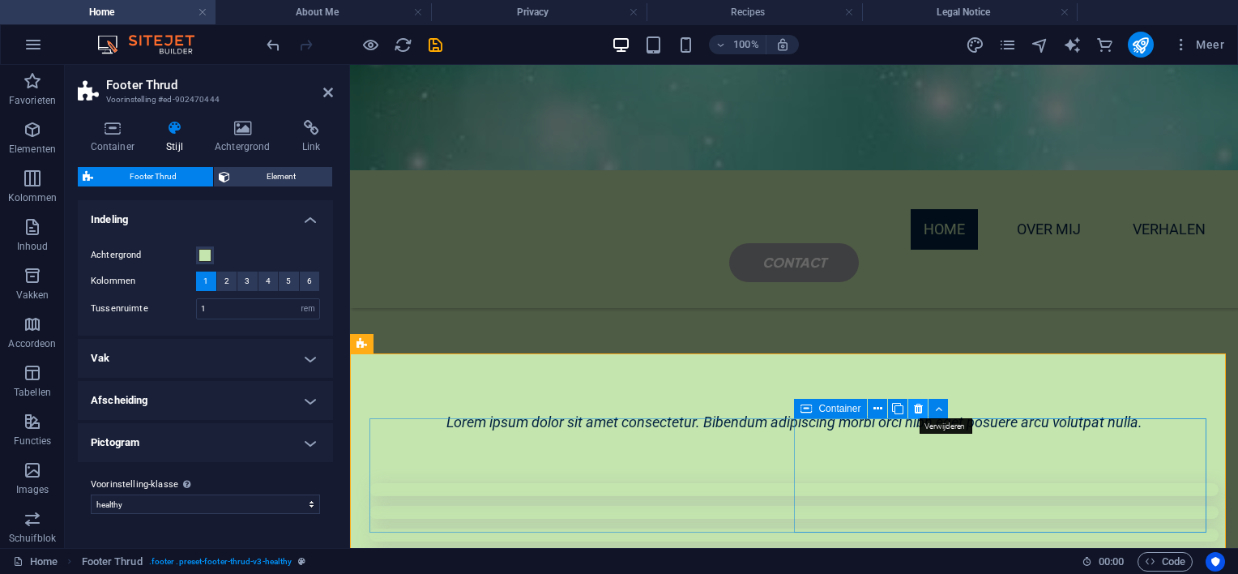
click at [917, 408] on icon at bounding box center [918, 408] width 9 height 17
click at [916, 408] on icon at bounding box center [918, 408] width 9 height 17
click at [916, 405] on icon at bounding box center [918, 408] width 9 height 17
click at [938, 406] on icon at bounding box center [938, 408] width 7 height 17
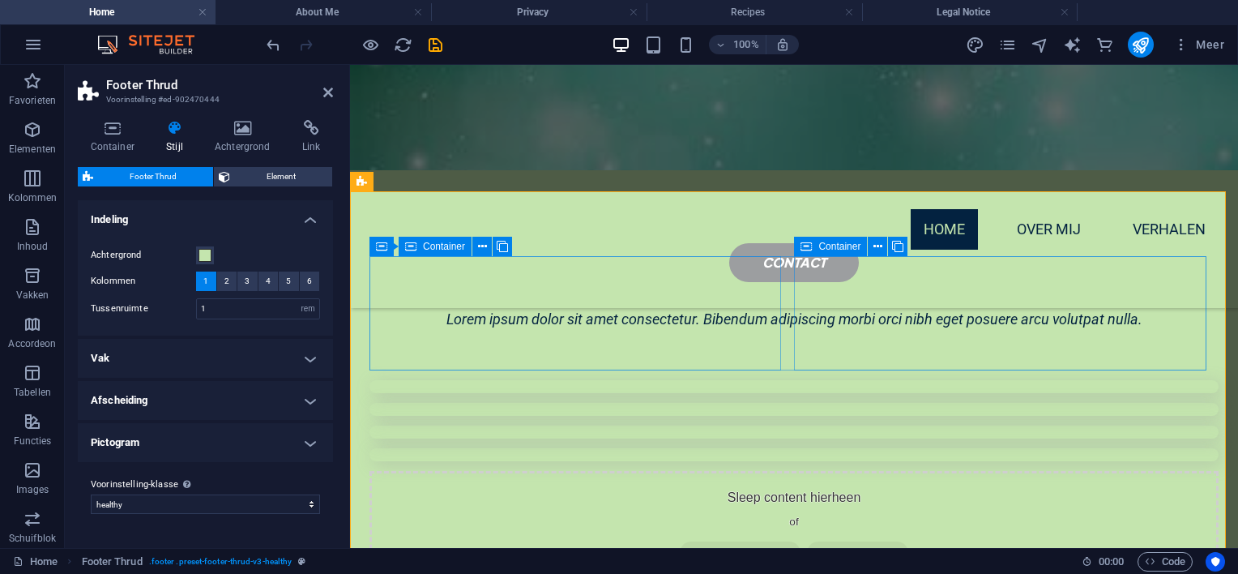
scroll to position [3495, 0]
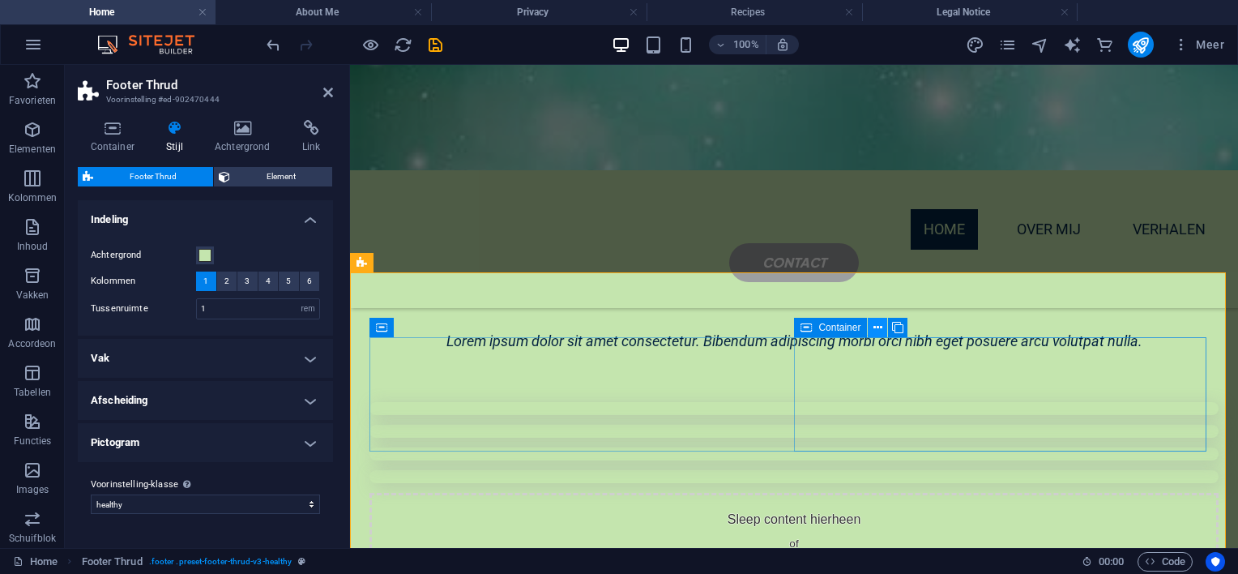
click at [878, 324] on icon at bounding box center [877, 327] width 9 height 17
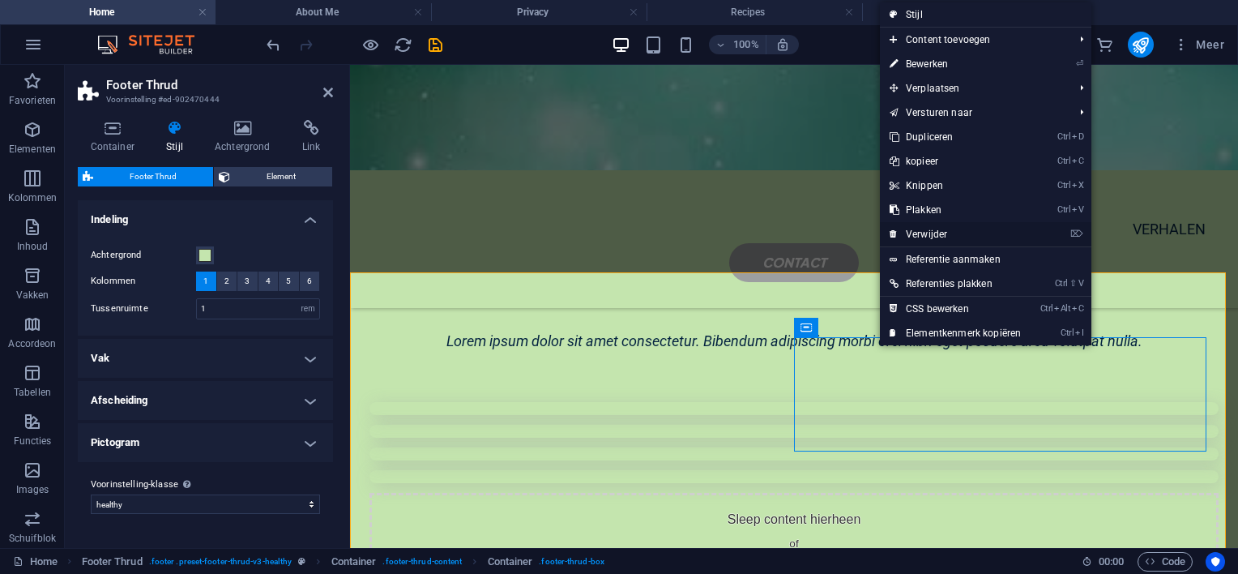
click at [916, 232] on link "⌦ Verwijder" at bounding box center [955, 234] width 151 height 24
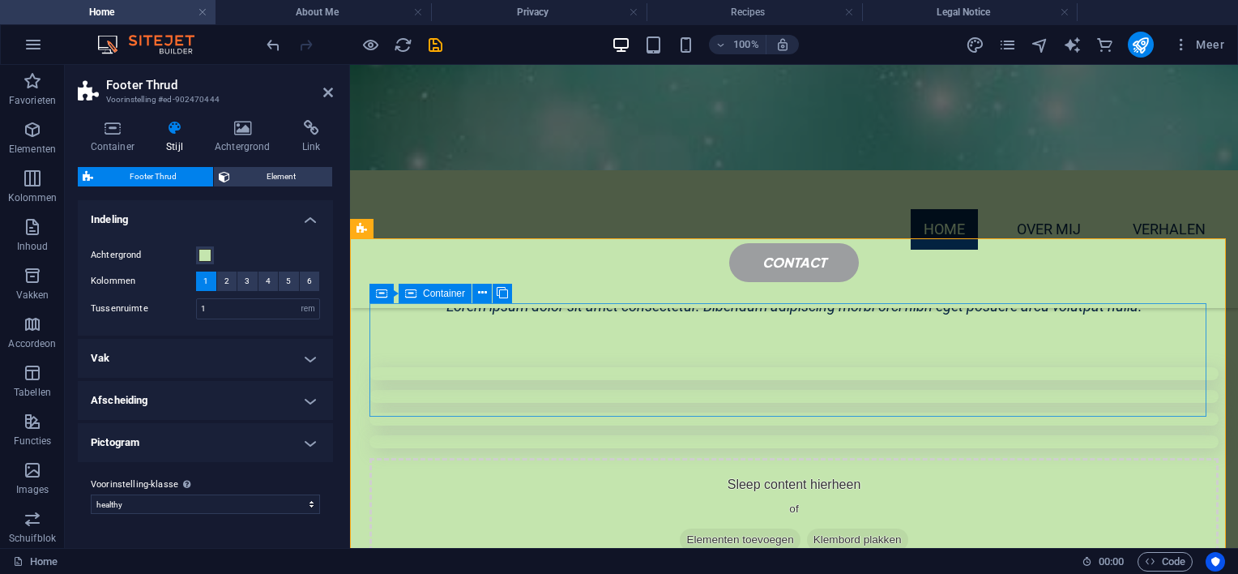
scroll to position [3576, 0]
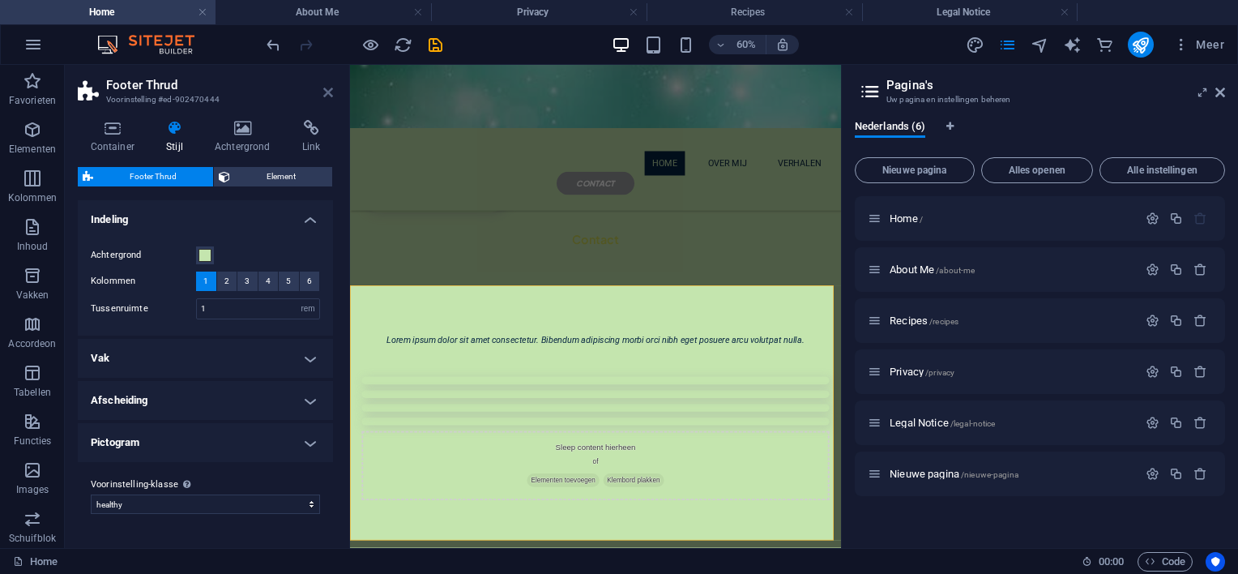
click at [327, 87] on icon at bounding box center [328, 92] width 10 height 13
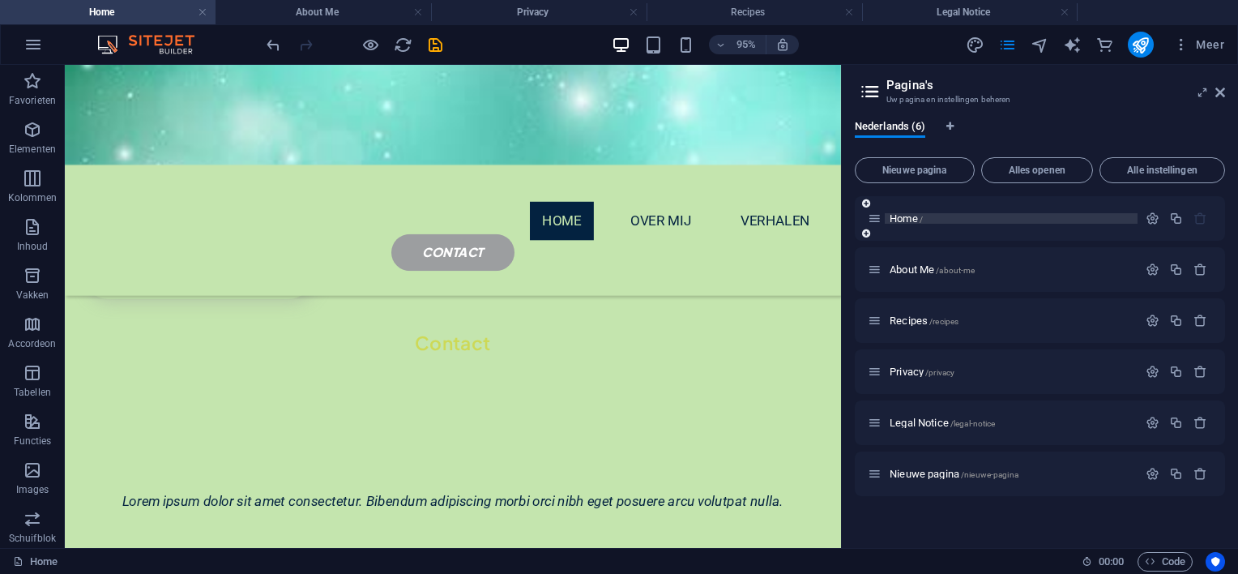
click at [911, 216] on span "Home /" at bounding box center [906, 218] width 33 height 12
click at [907, 220] on span "Home /" at bounding box center [906, 218] width 33 height 12
click at [899, 217] on span "Home /" at bounding box center [906, 218] width 33 height 12
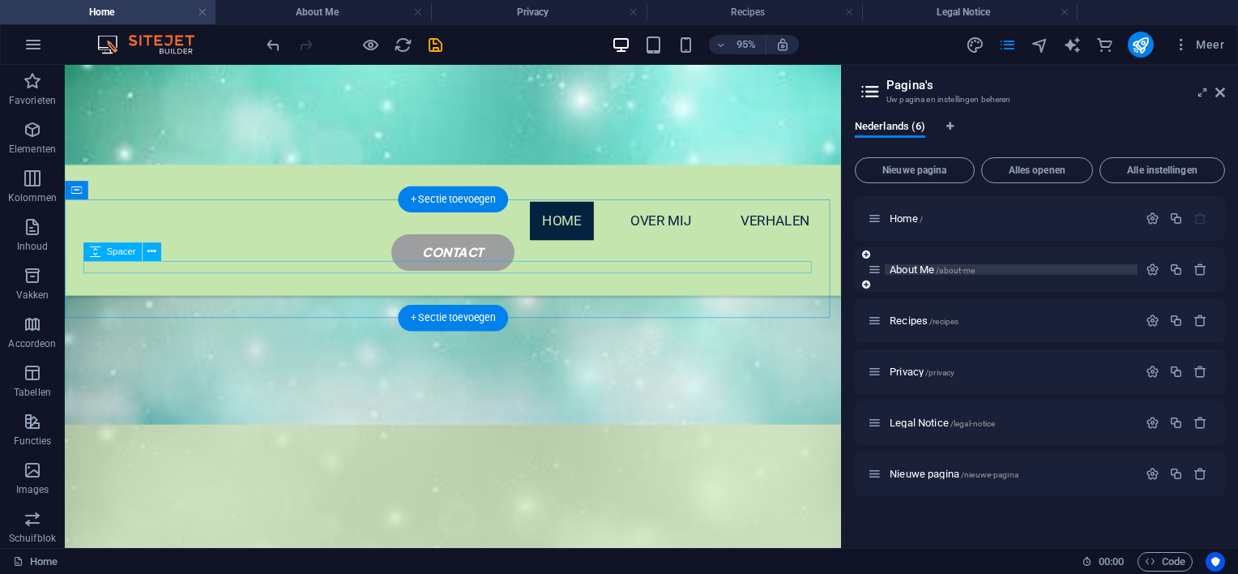
scroll to position [2111, 0]
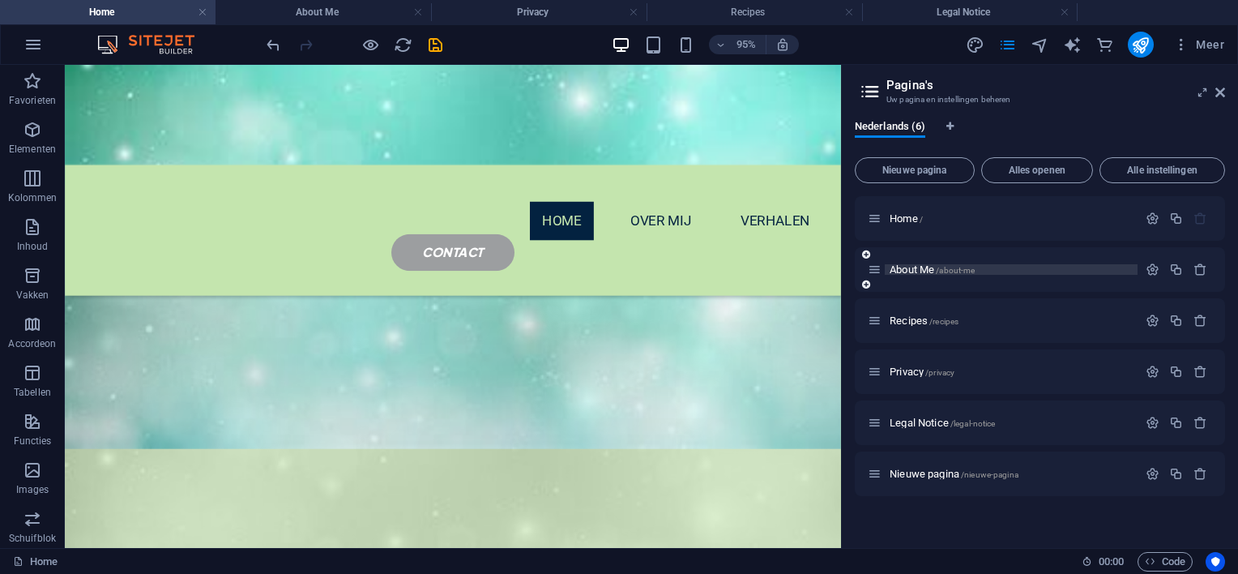
click at [909, 269] on span "About Me /about-me" at bounding box center [932, 269] width 85 height 12
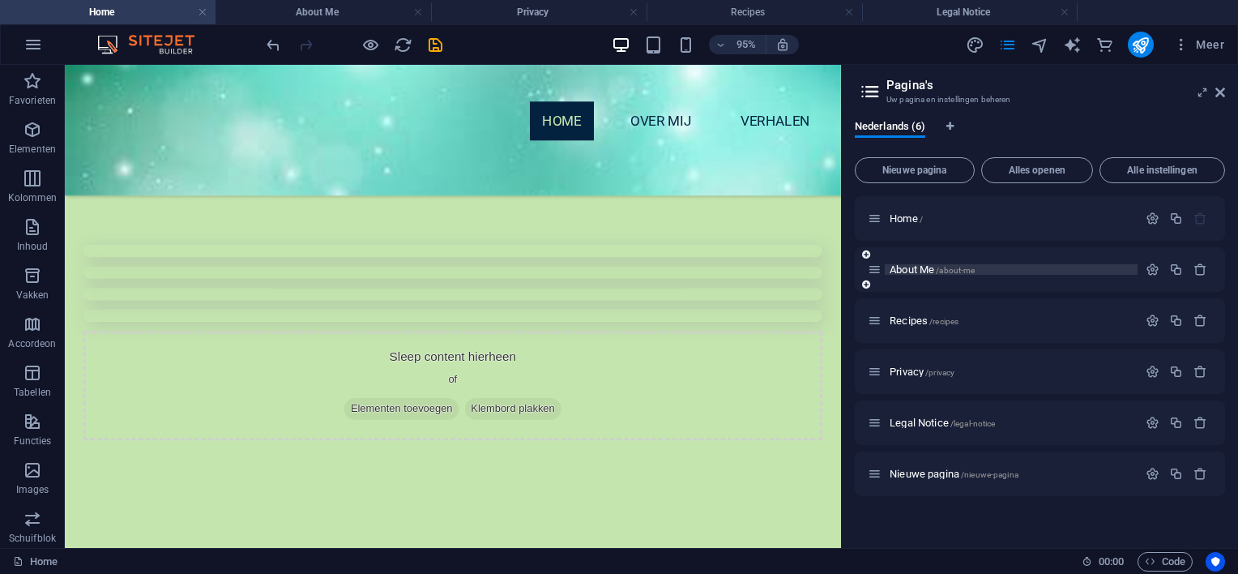
scroll to position [0, 0]
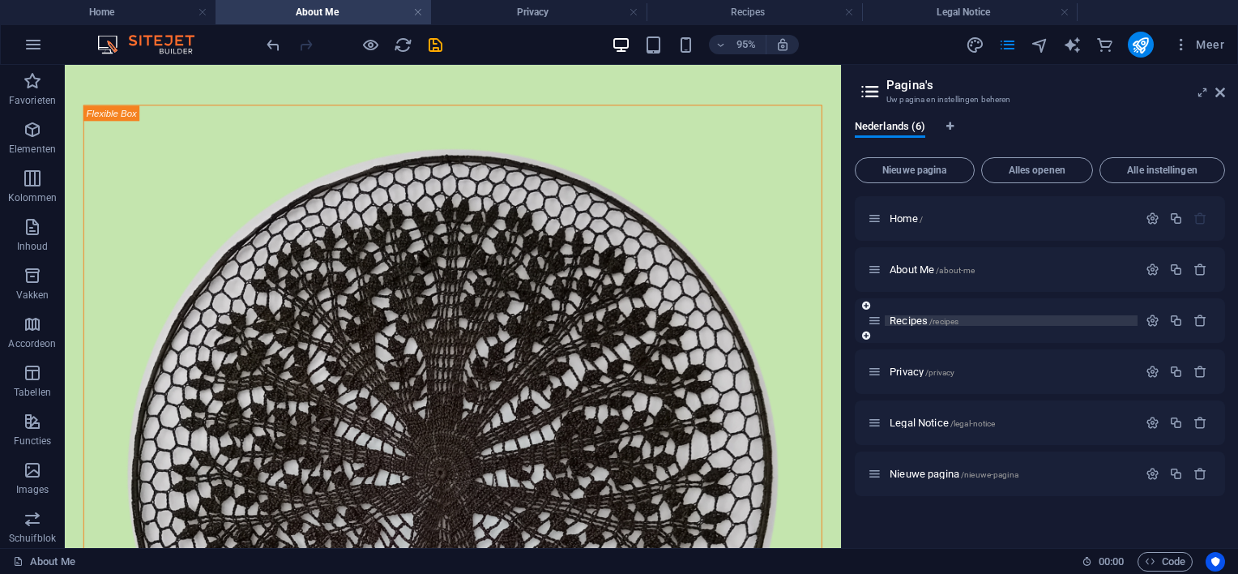
click at [902, 315] on span "Recipes /recipes" at bounding box center [924, 320] width 69 height 12
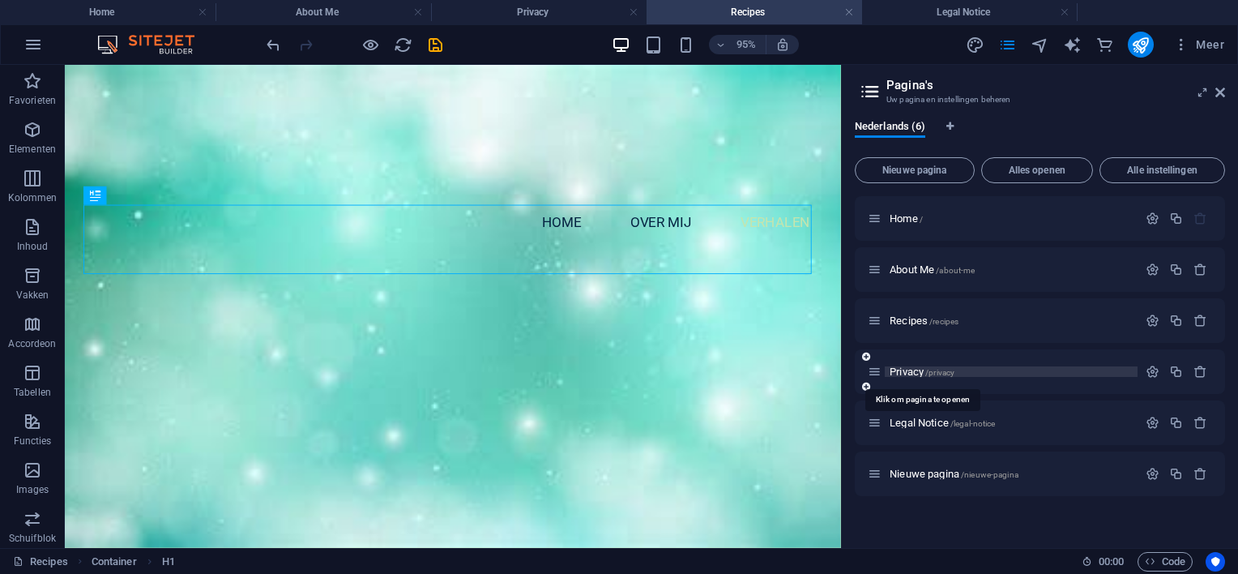
click at [909, 369] on span "Privacy /privacy" at bounding box center [922, 371] width 65 height 12
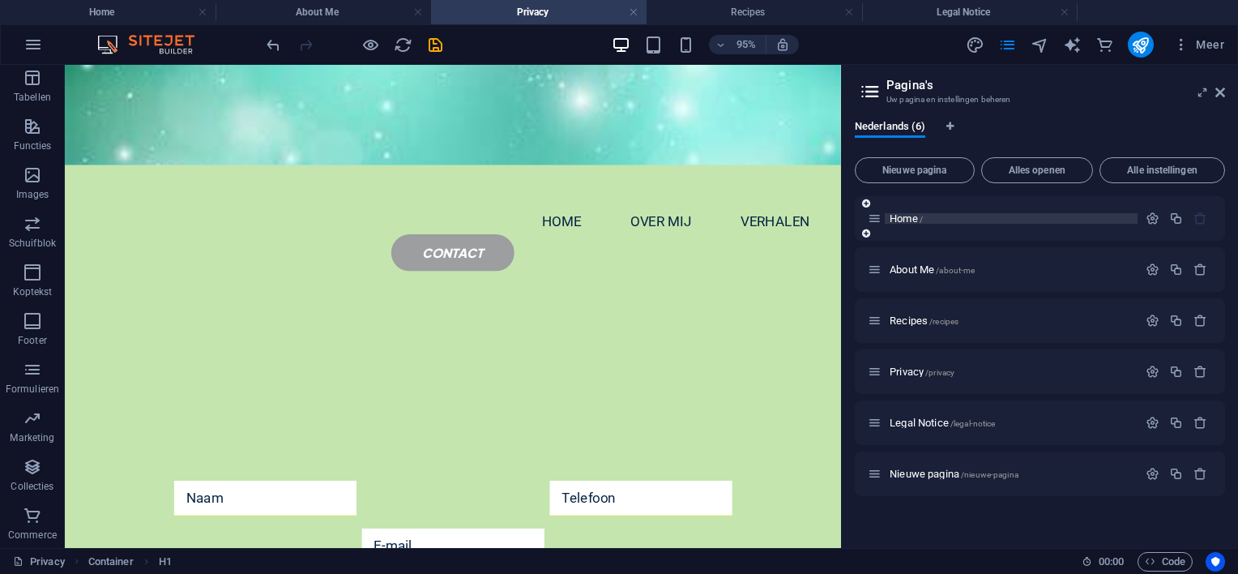
click at [916, 216] on span "Home /" at bounding box center [906, 218] width 33 height 12
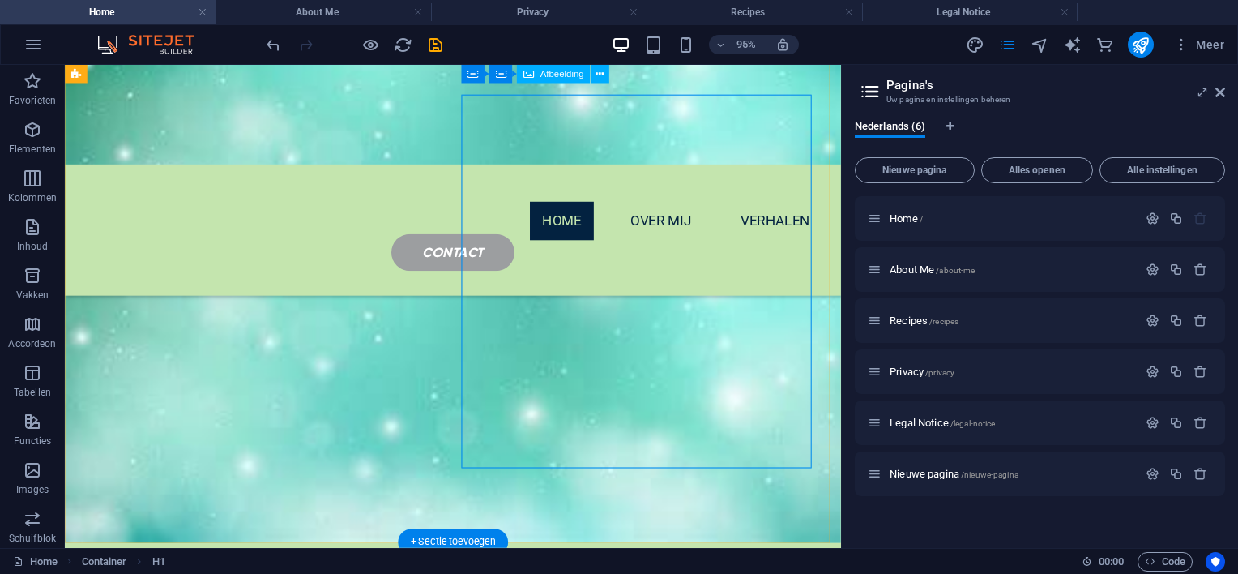
scroll to position [166, 0]
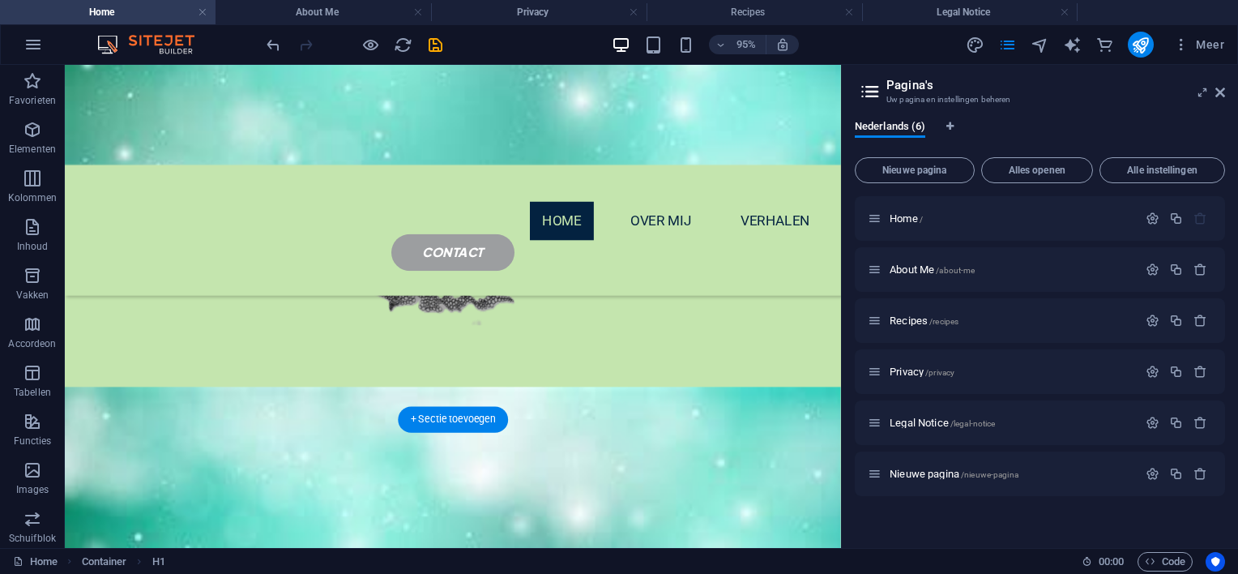
scroll to position [1462, 0]
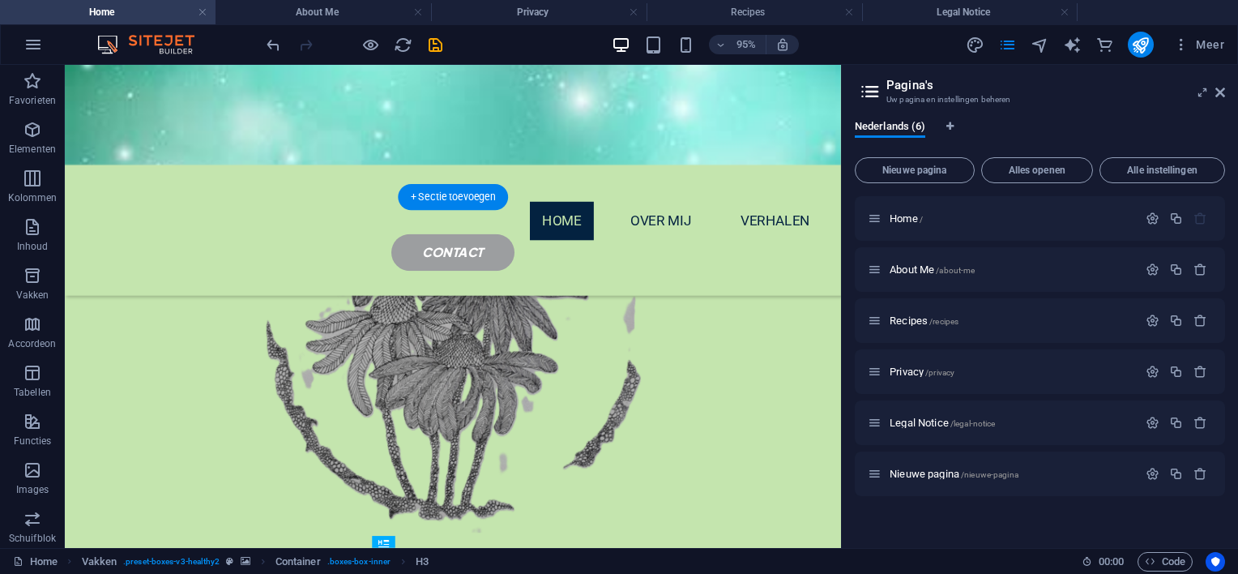
scroll to position [1219, 0]
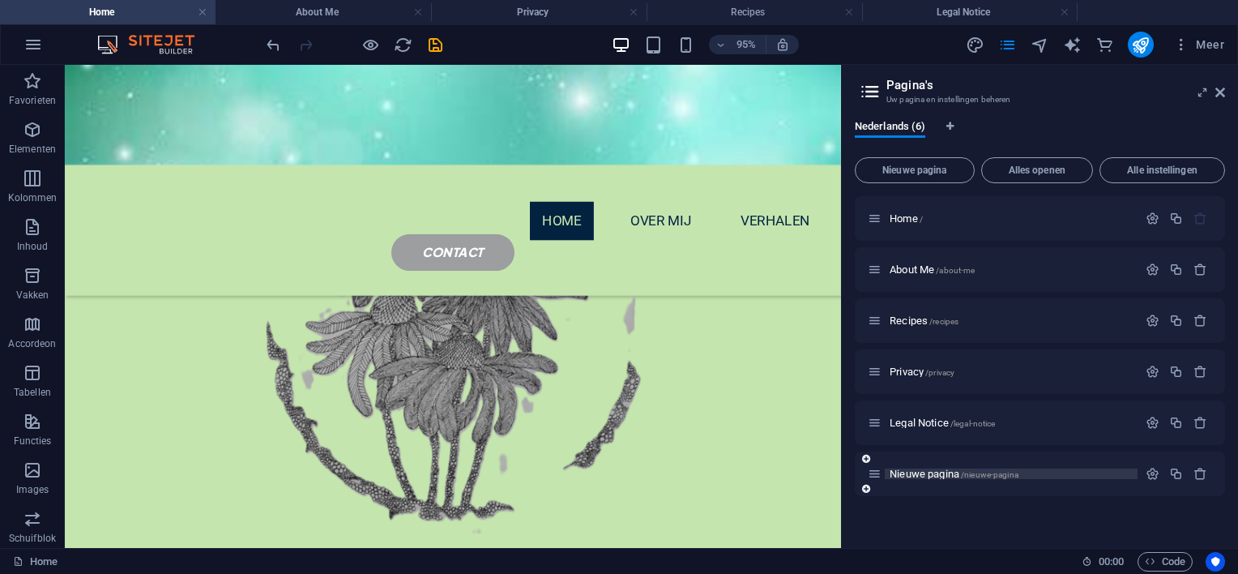
click at [895, 472] on span "Nieuwe pagina /nieuwe-pagina" at bounding box center [954, 474] width 129 height 12
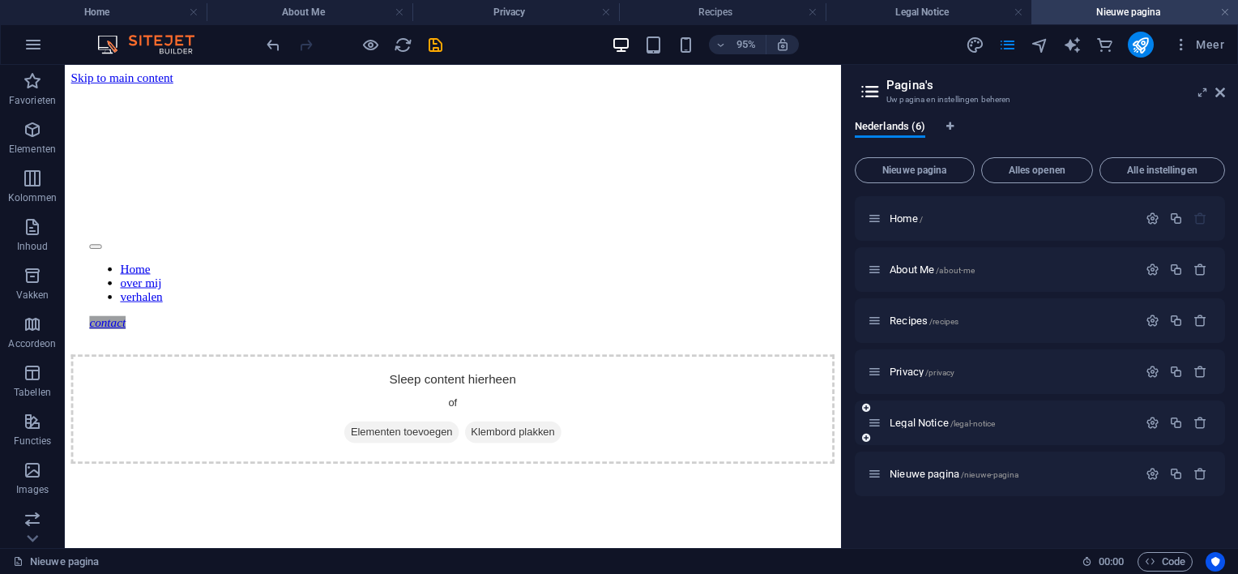
scroll to position [0, 0]
click at [901, 422] on span "Legal Notice /legal-notice" at bounding box center [942, 422] width 105 height 12
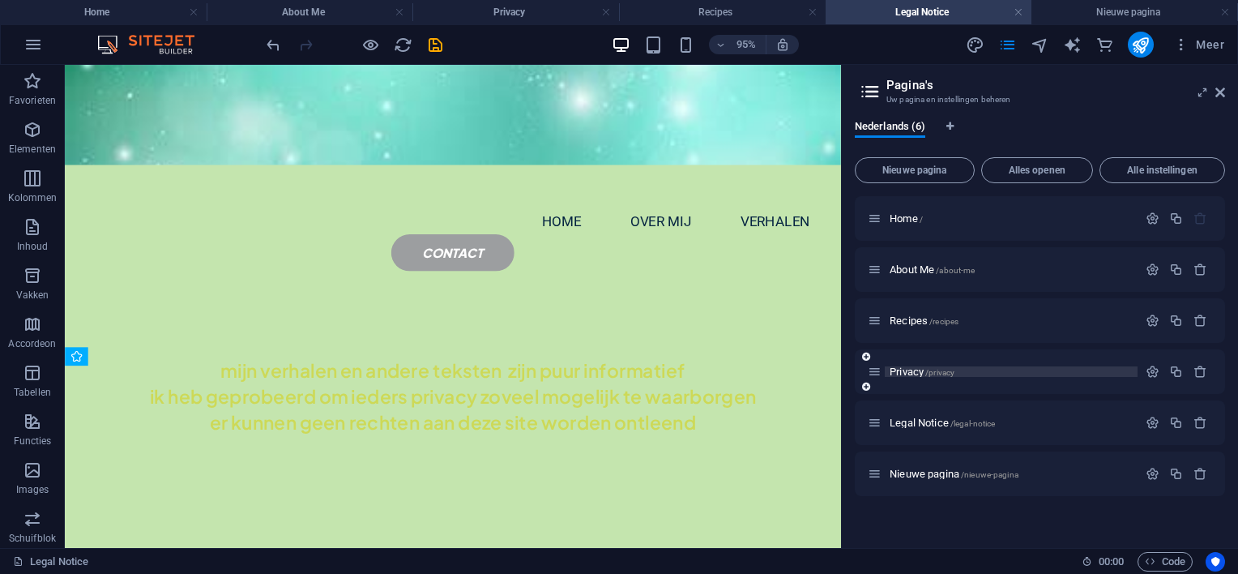
click at [903, 371] on span "Privacy /privacy" at bounding box center [922, 371] width 65 height 12
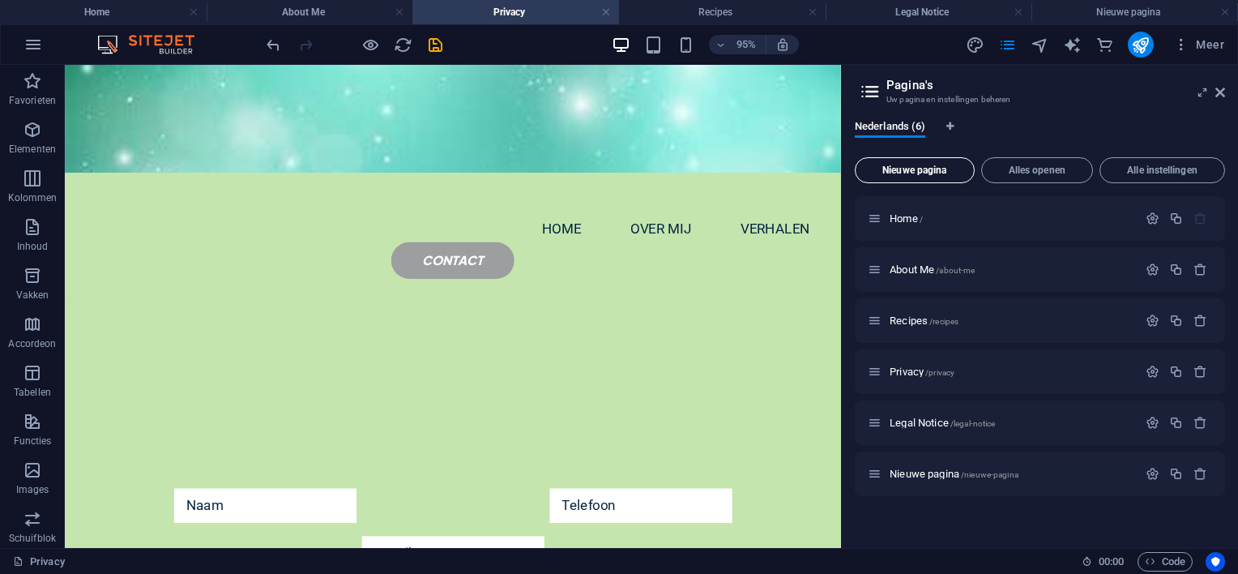
click at [950, 173] on span "Nieuwe pagina" at bounding box center [914, 170] width 105 height 10
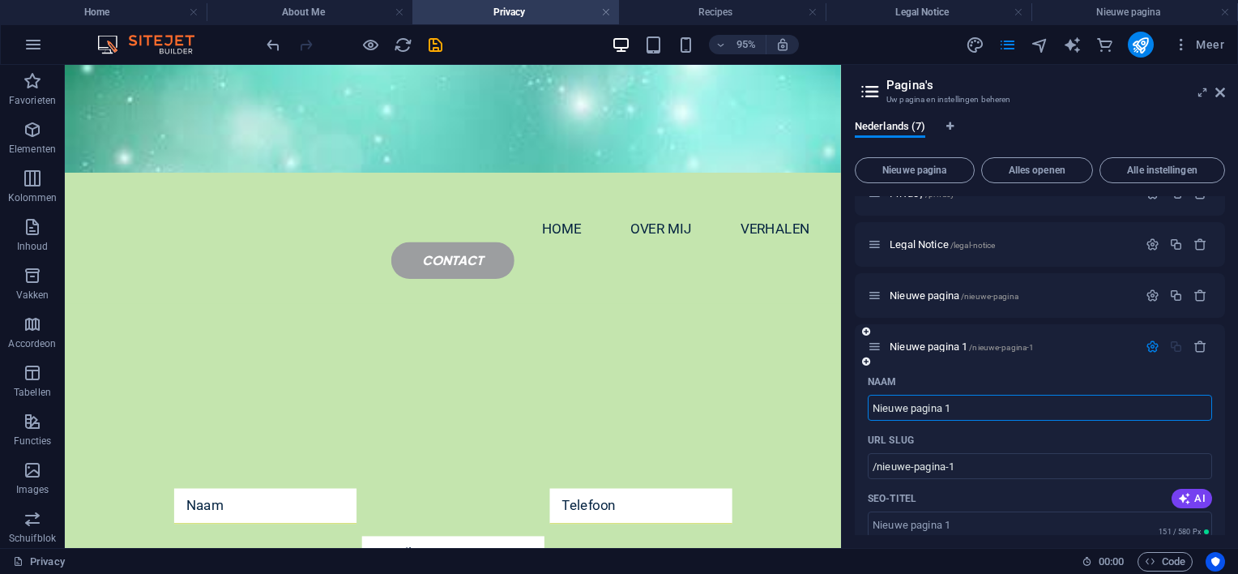
scroll to position [340, 0]
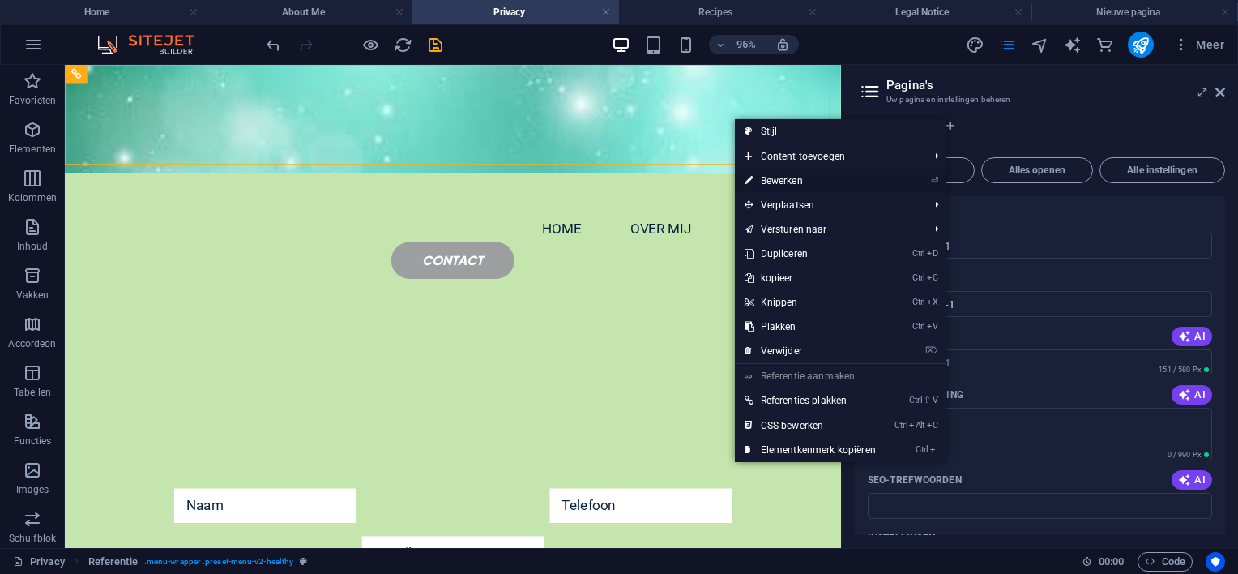
click at [779, 178] on link "⏎ Bewerken" at bounding box center [810, 181] width 151 height 24
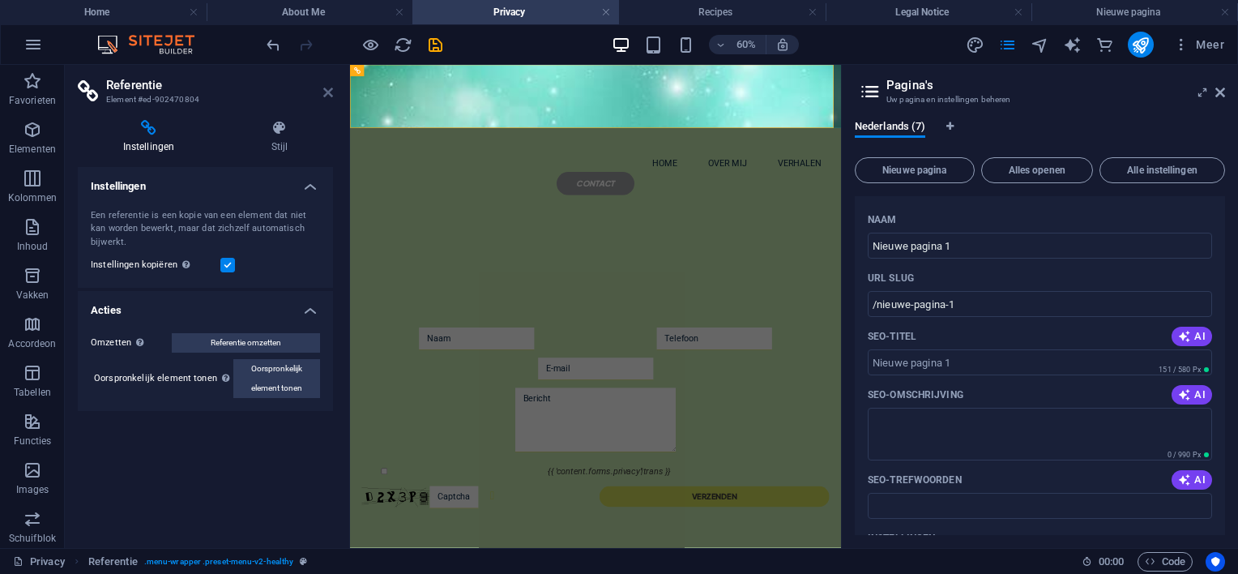
click at [327, 90] on icon at bounding box center [328, 92] width 10 height 13
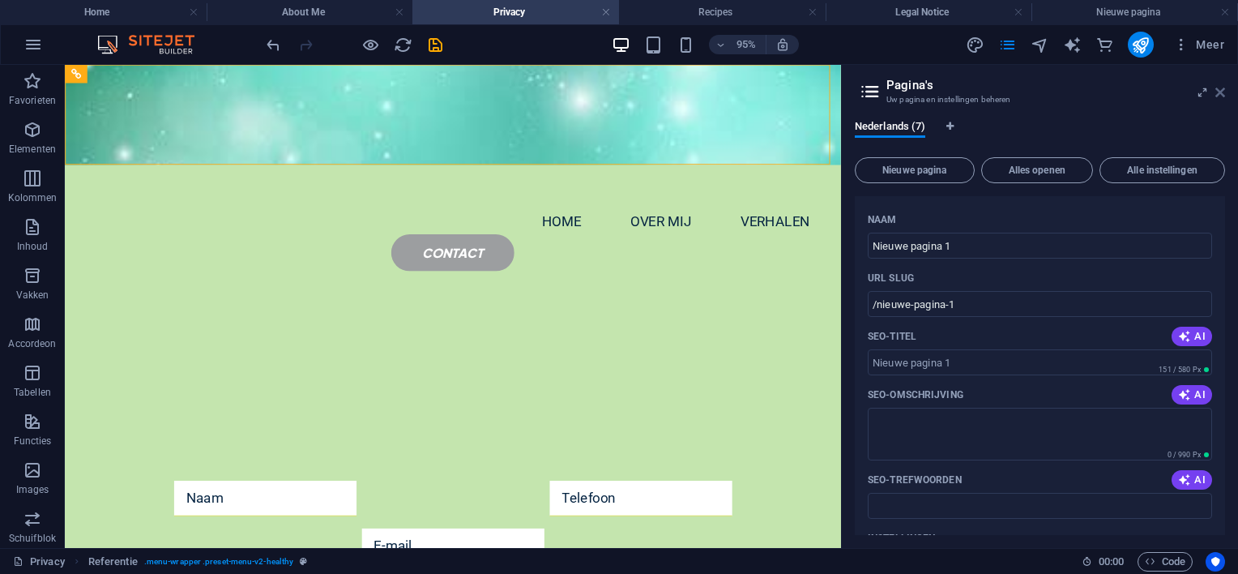
click at [1216, 90] on icon at bounding box center [1220, 92] width 10 height 13
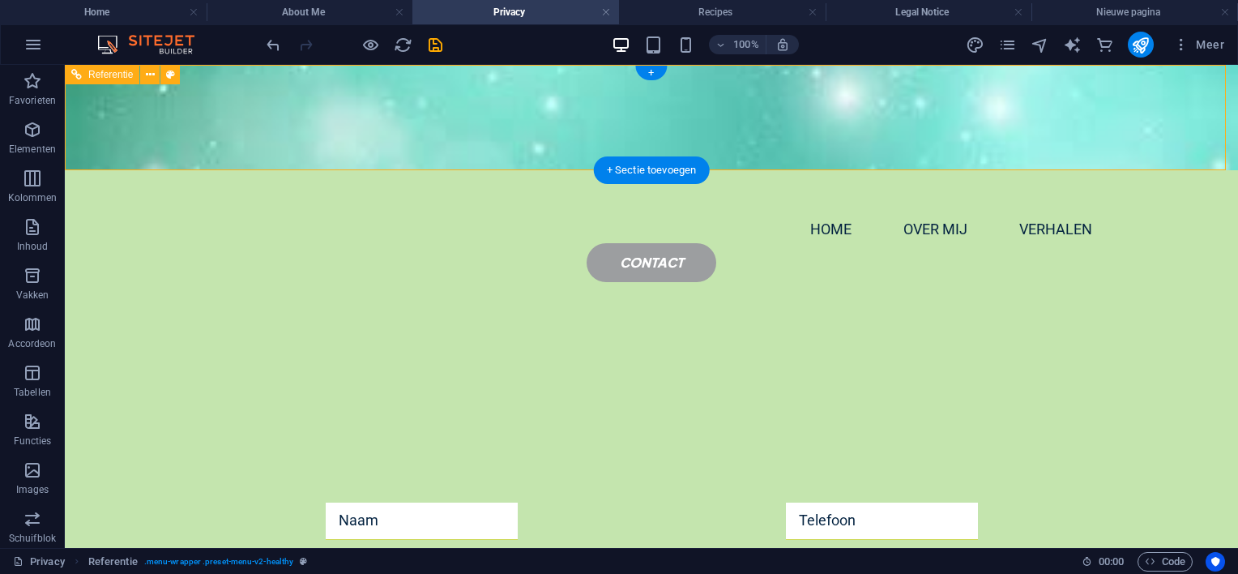
click at [236, 209] on nav "Home over mij verhalen" at bounding box center [651, 229] width 907 height 41
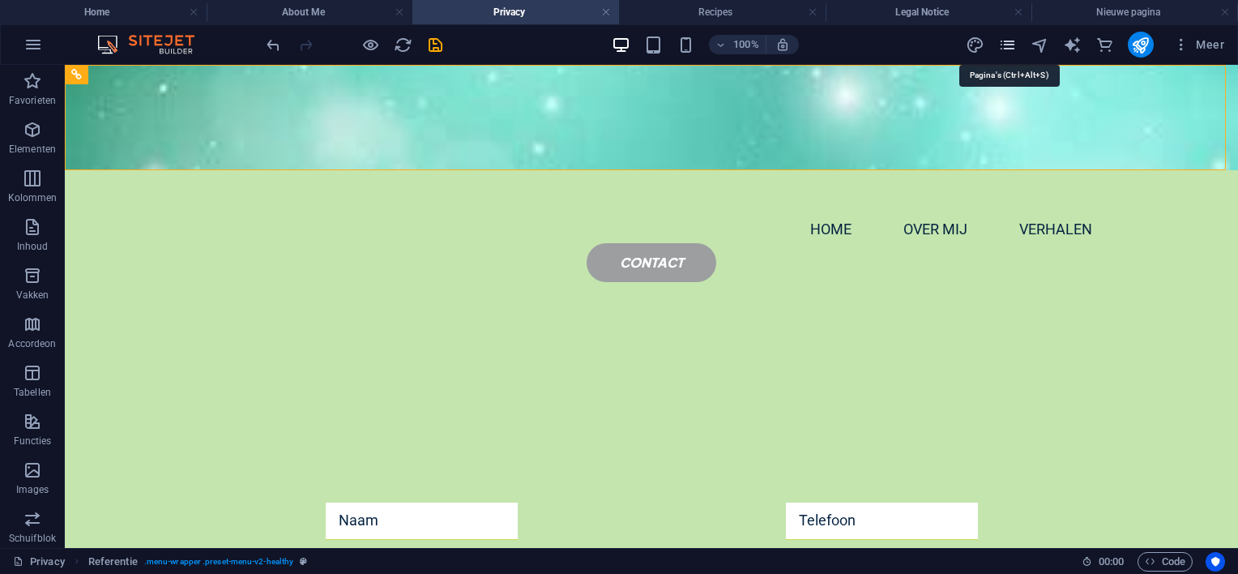
click at [1006, 41] on icon "pages" at bounding box center [1007, 45] width 19 height 19
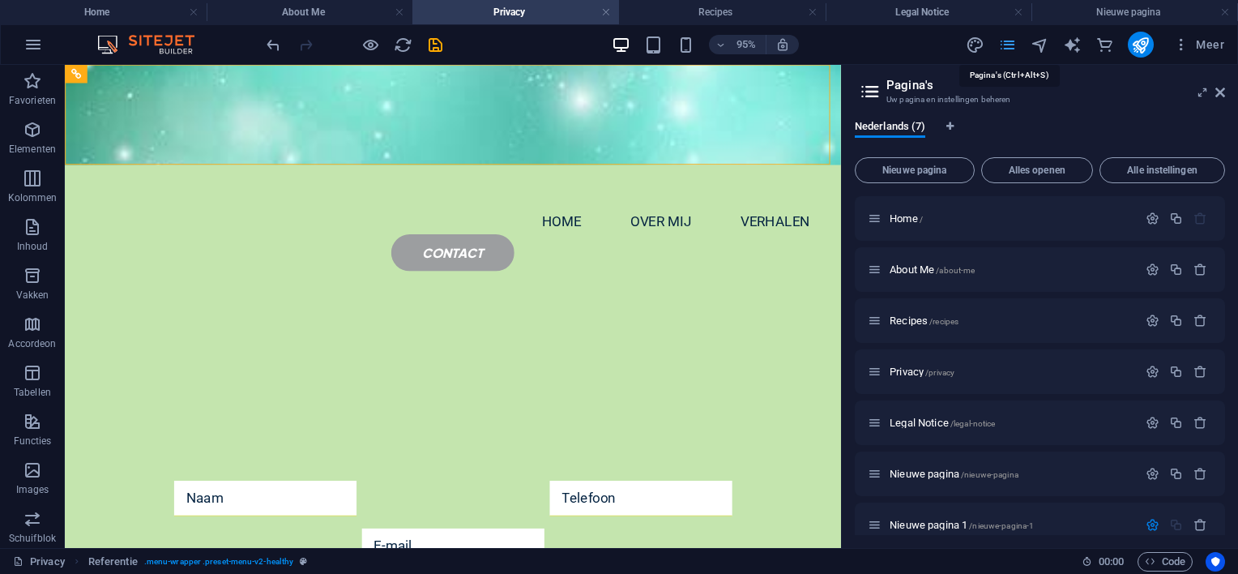
scroll to position [220, 0]
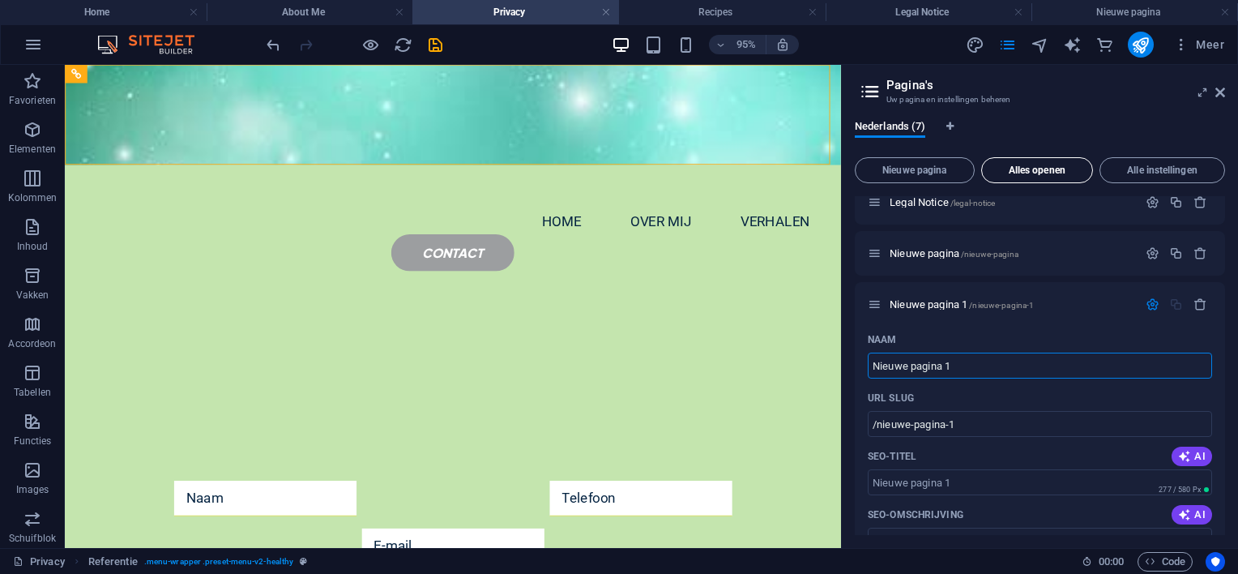
click at [1010, 165] on span "Alles openen" at bounding box center [1036, 170] width 97 height 10
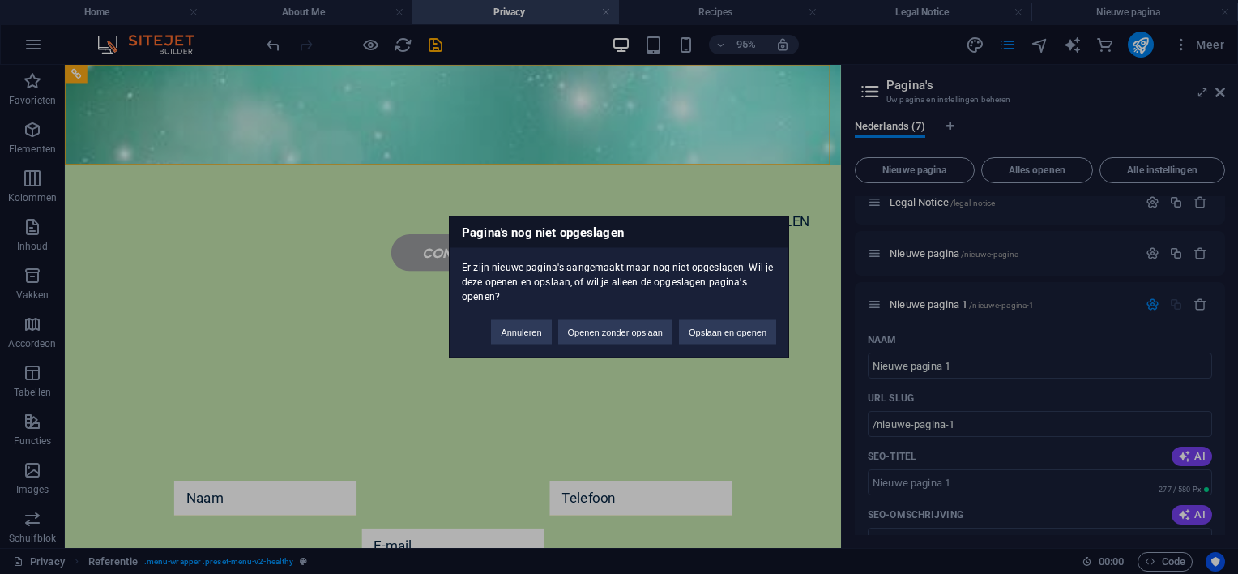
click at [1016, 102] on div "Pagina's nog niet opgeslagen Er zijn nieuwe pagina's aangemaakt maar nog niet o…" at bounding box center [619, 287] width 1238 height 574
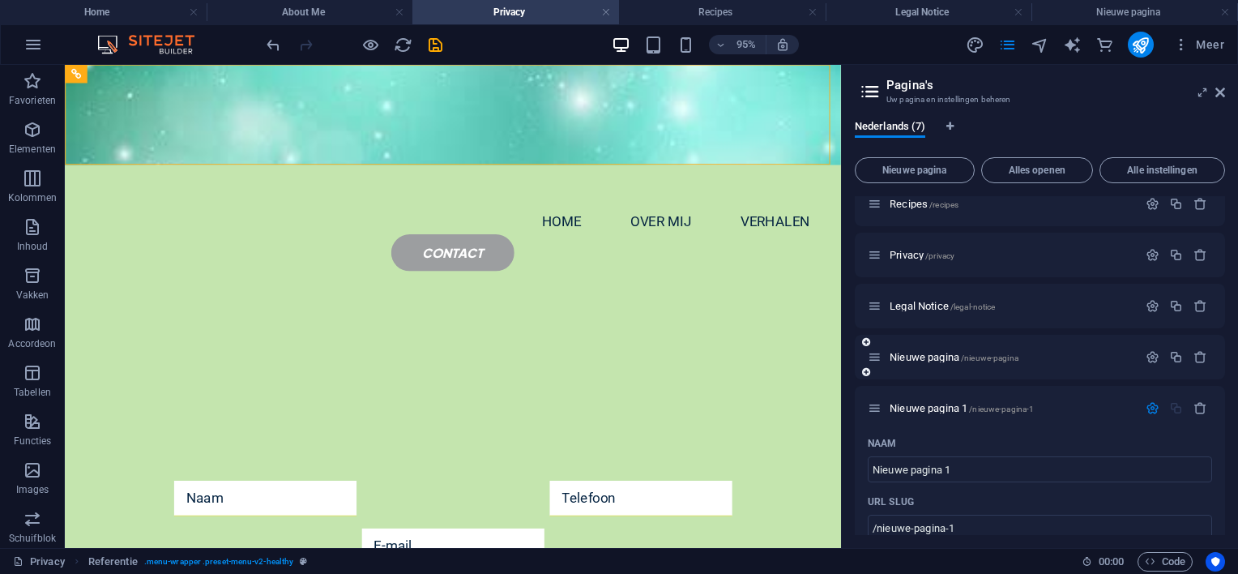
scroll to position [0, 0]
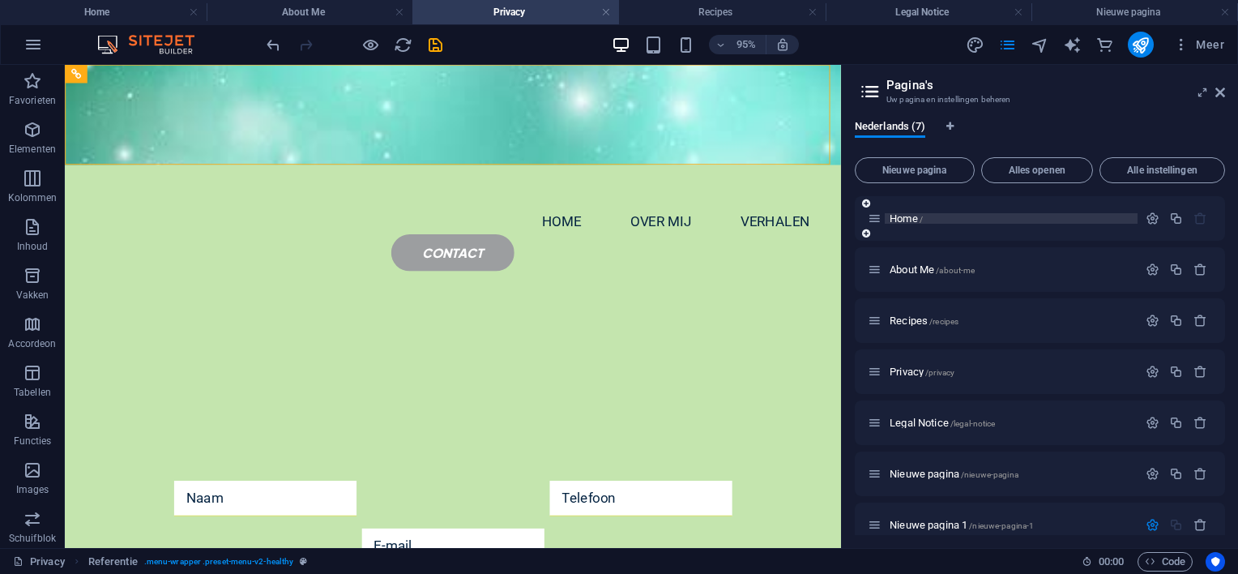
click at [905, 222] on span "Home /" at bounding box center [906, 218] width 33 height 12
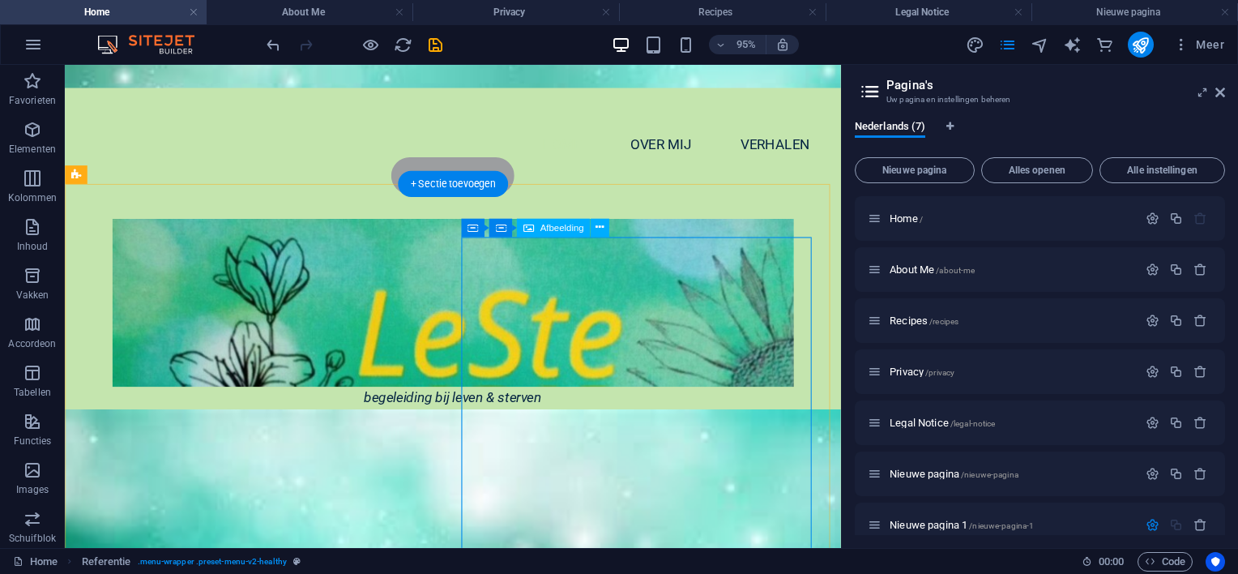
scroll to position [81, 0]
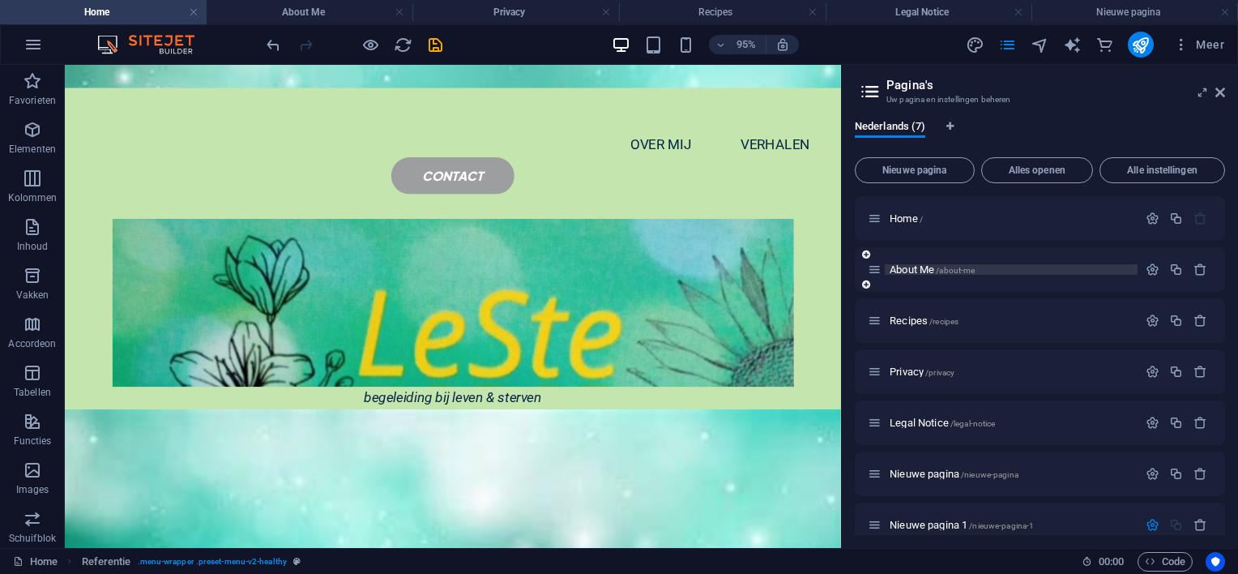
click at [903, 267] on span "About Me /about-me" at bounding box center [932, 269] width 85 height 12
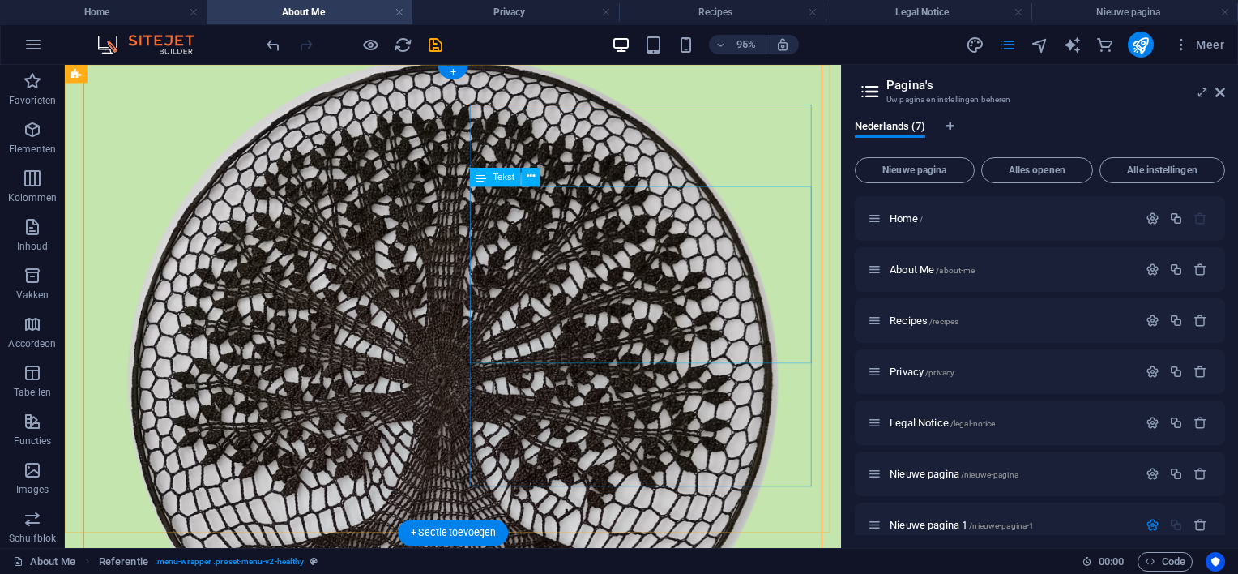
scroll to position [0, 0]
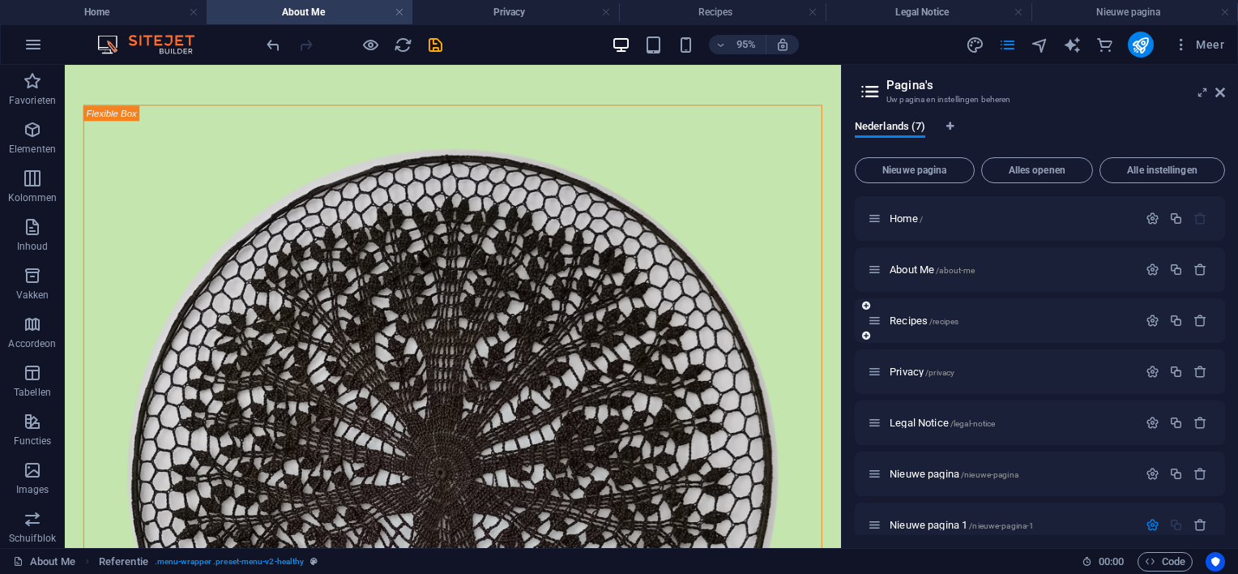
click at [904, 313] on div "Recipes /recipes" at bounding box center [1003, 320] width 270 height 19
click at [903, 319] on span "Recipes /recipes" at bounding box center [924, 320] width 69 height 12
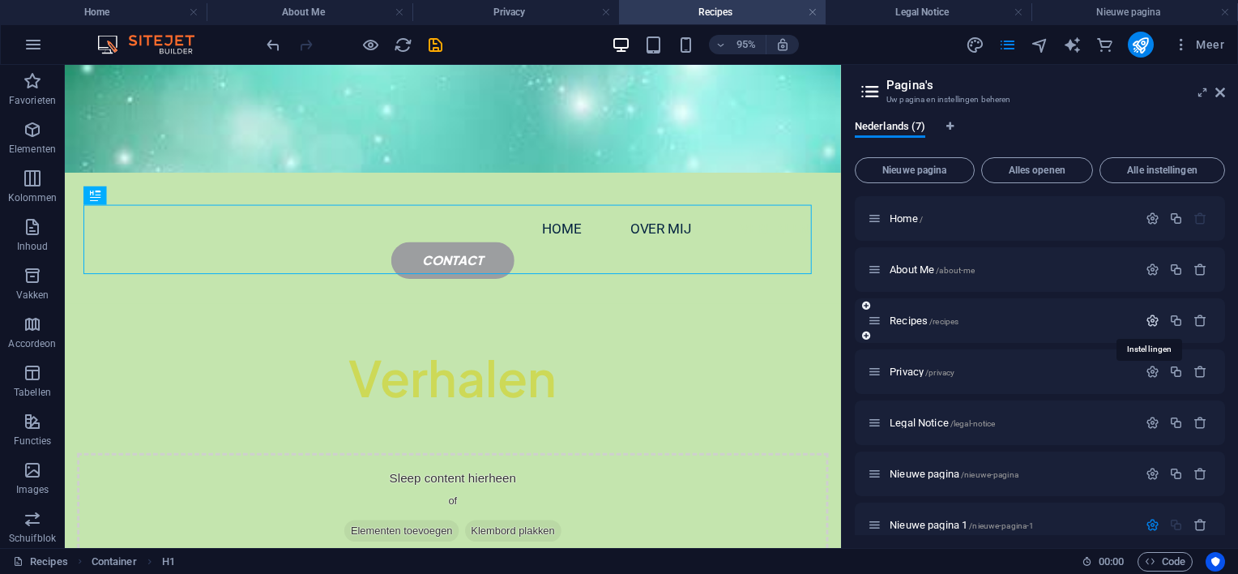
click at [1150, 318] on icon "button" at bounding box center [1153, 321] width 14 height 14
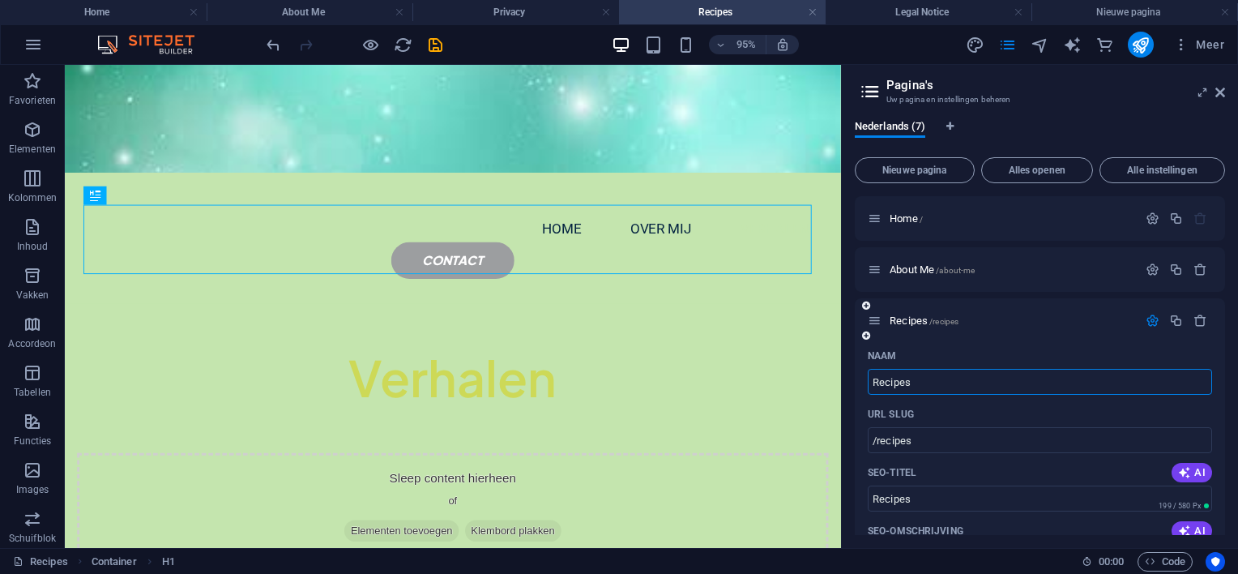
click at [932, 379] on input "Recipes" at bounding box center [1040, 382] width 344 height 26
type input "R"
type input "/"
type input "Verha"
type input "/ver"
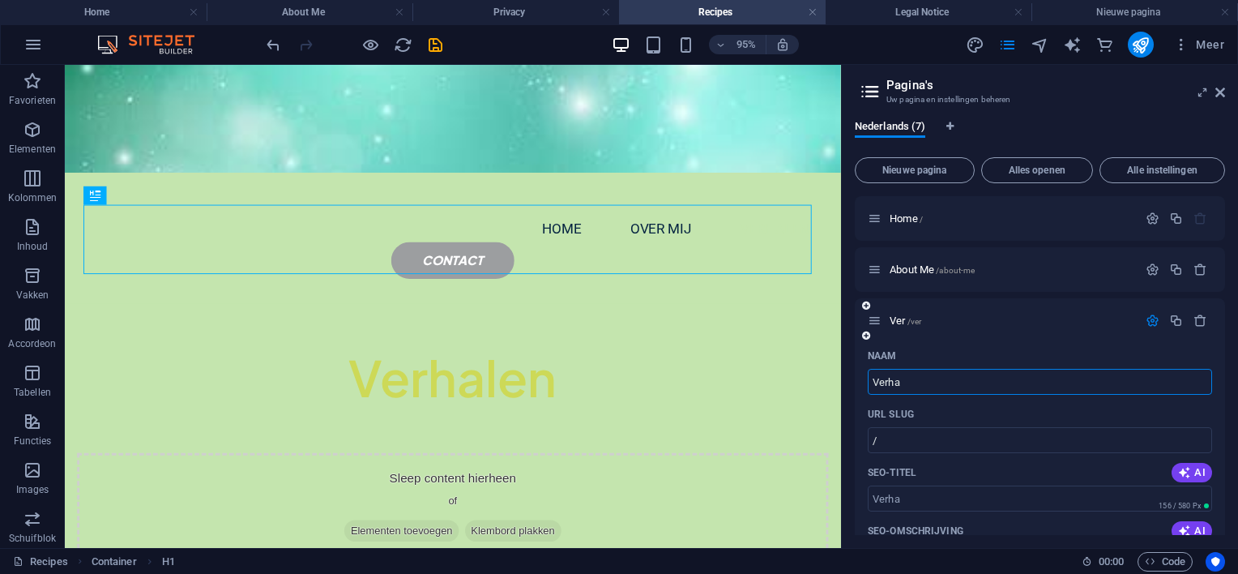
type input "Ver"
type input "Verhal"
type input "/verha"
type input "Verha"
type input "Verhalen"
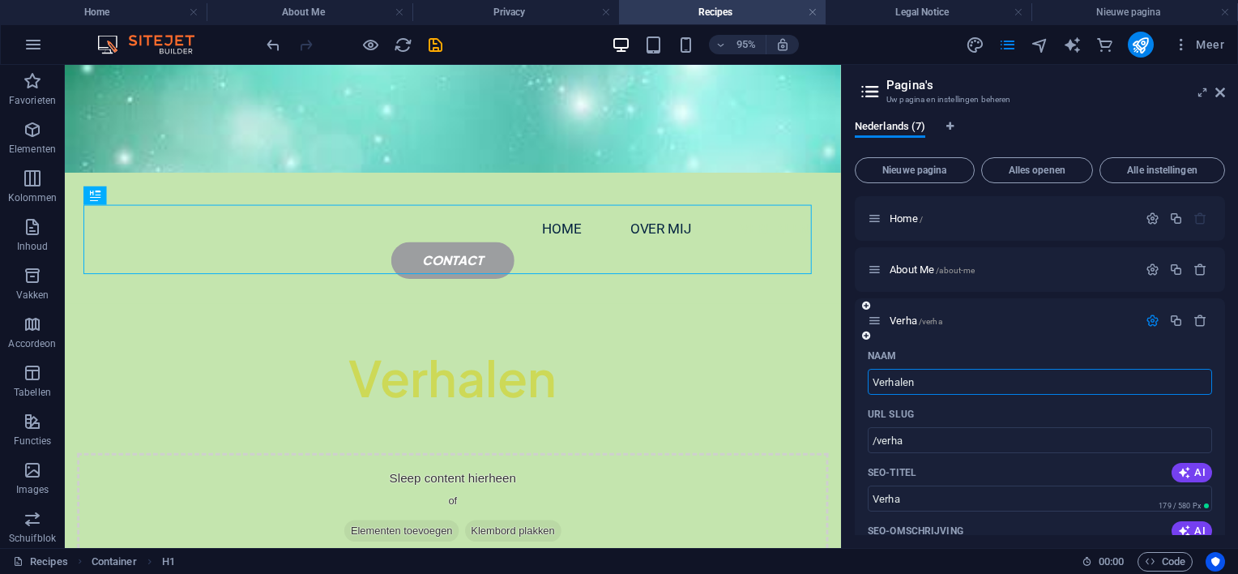
type input "/verhalen"
type input "Verhalen"
click at [1155, 344] on div "Naam" at bounding box center [1040, 356] width 344 height 26
click at [920, 267] on span "About Me /about-me" at bounding box center [932, 269] width 85 height 12
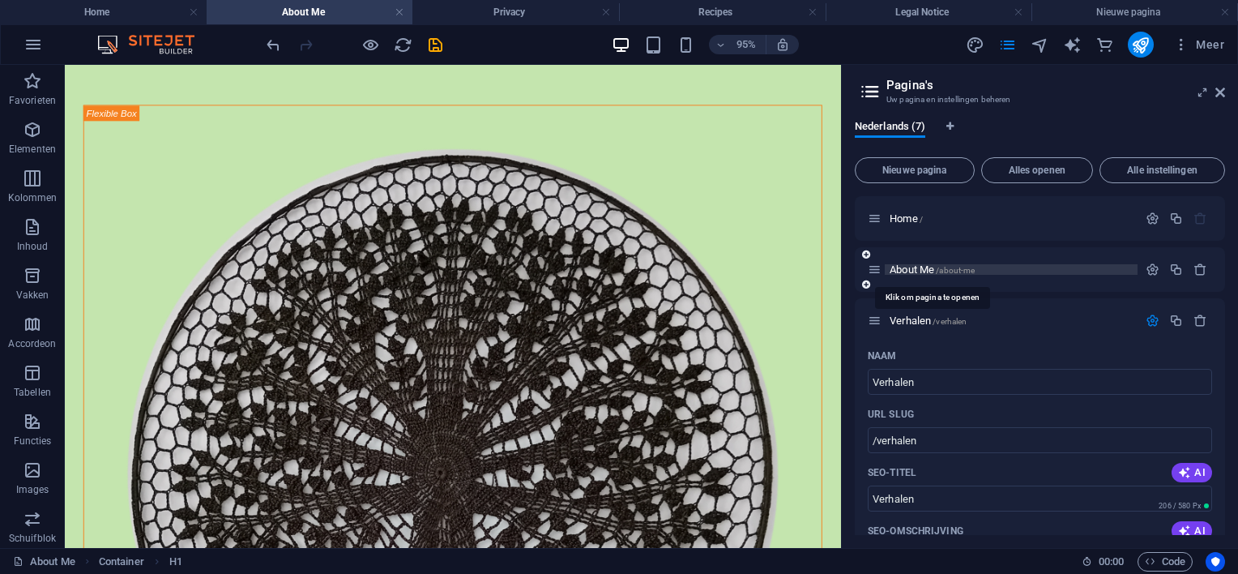
click at [907, 266] on span "About Me /about-me" at bounding box center [932, 269] width 85 height 12
click at [876, 275] on icon at bounding box center [875, 270] width 14 height 14
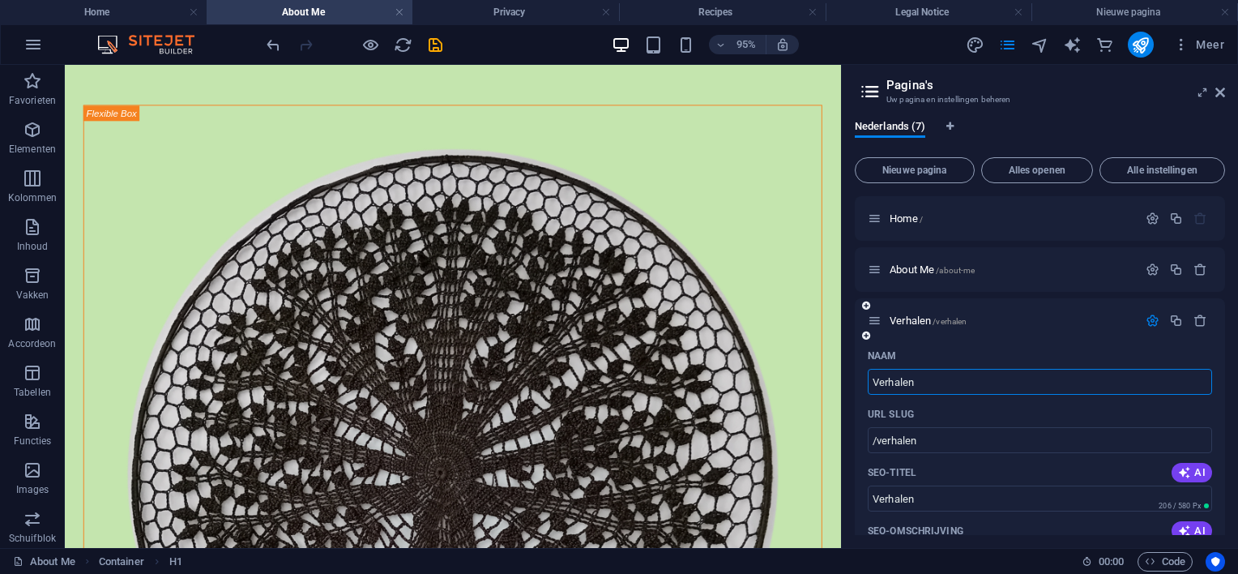
click at [927, 380] on input "Verhalen" at bounding box center [1040, 382] width 344 height 26
type input "V"
type input "/v"
type input "V"
type input "/"
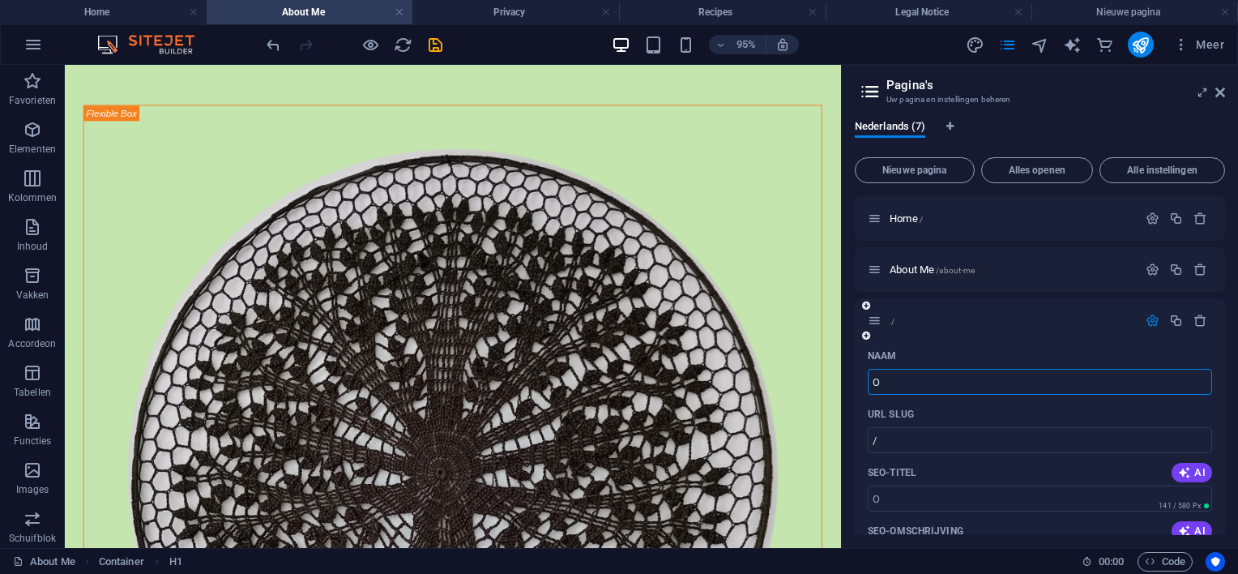
type input "Ov"
type input "/o"
type input "O"
type input "Over"
type input "/over"
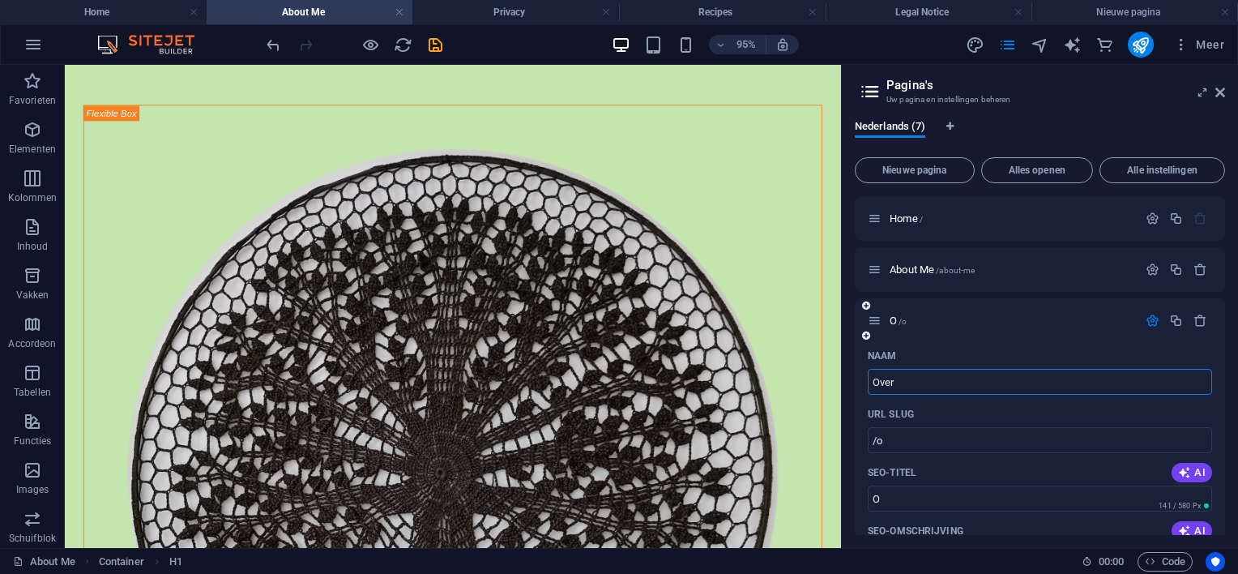
type input "Over"
type input "Over mij"
type input "/over-m"
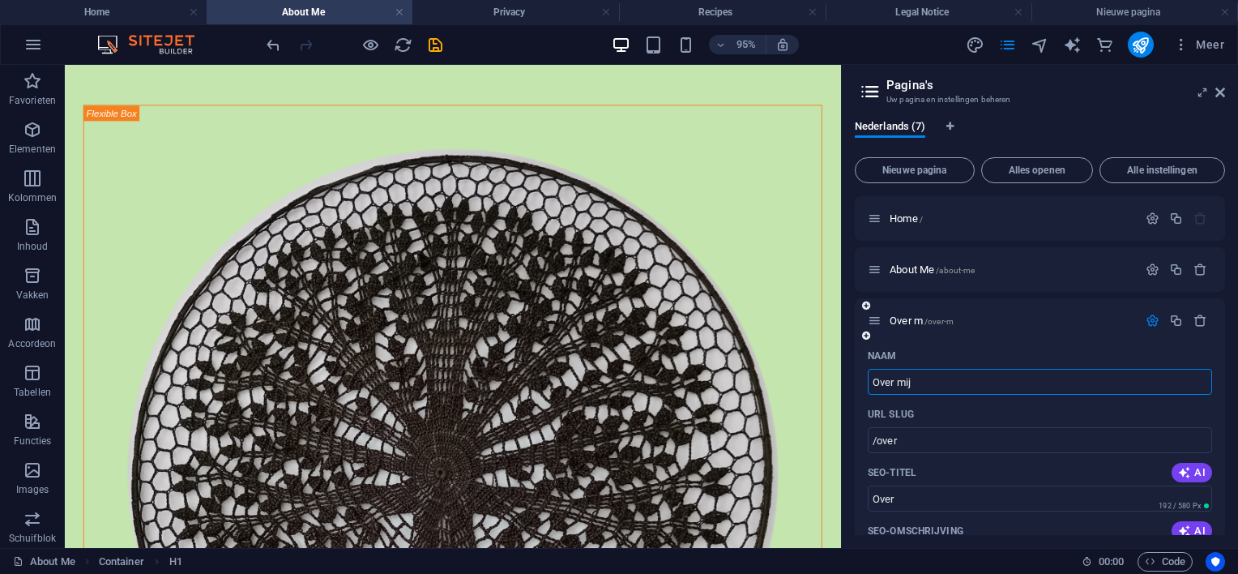
type input "Over m"
type input "Over mij"
type input "/over-mij"
type input "Over mij"
click at [904, 267] on span "About Me /about-me" at bounding box center [932, 269] width 85 height 12
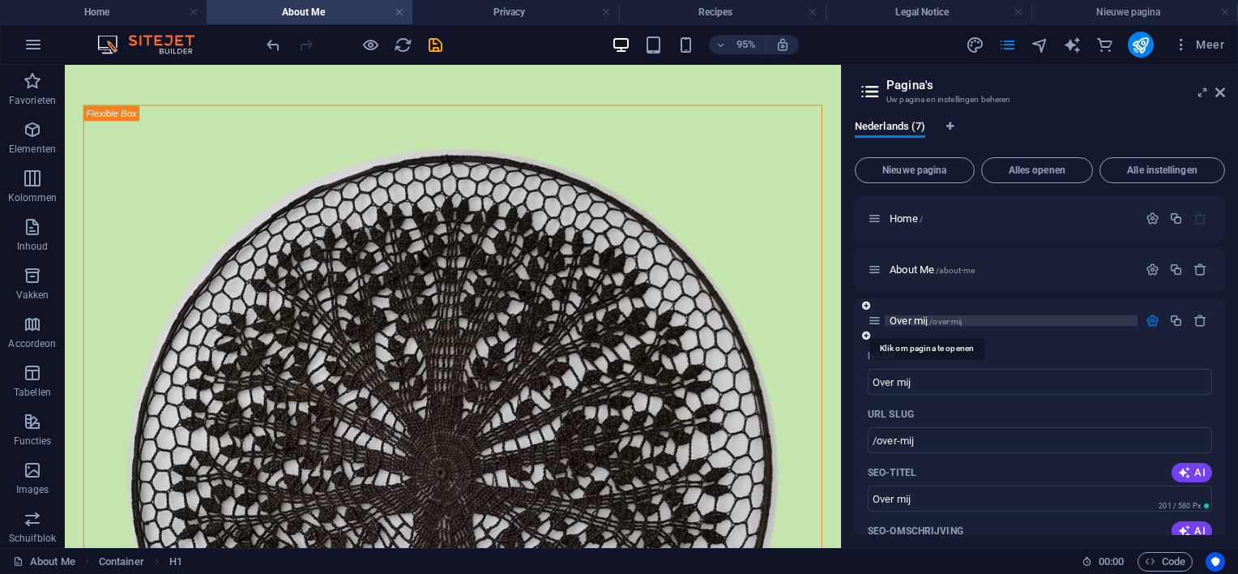
click at [906, 316] on span "Over mij /over-mij" at bounding box center [926, 320] width 72 height 12
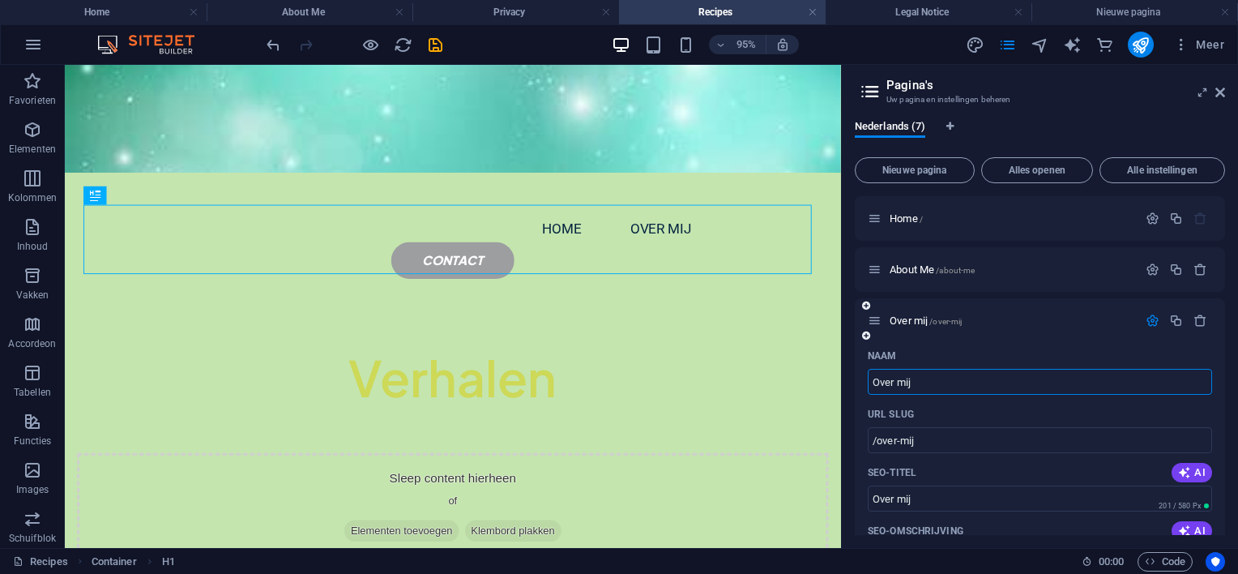
click at [925, 379] on input "Over mij" at bounding box center [1040, 382] width 344 height 26
type input "O"
type input "/"
type input "Ver"
type input "/v"
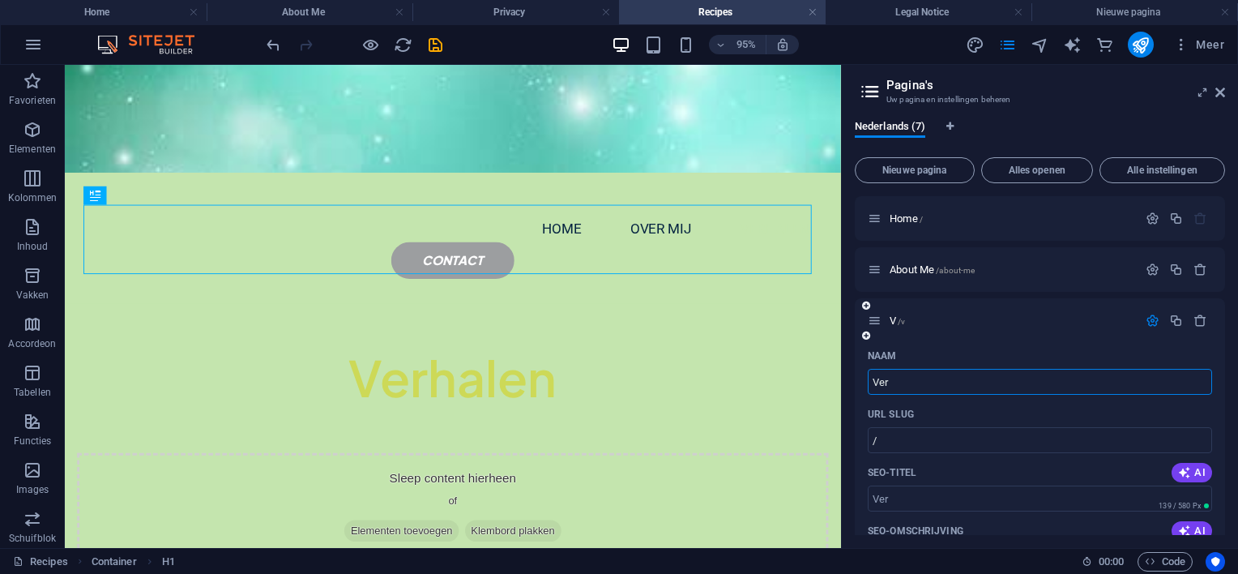
type input "V"
type input "Verhal"
type input "/verha"
type input "Verha"
type input "Verhalen"
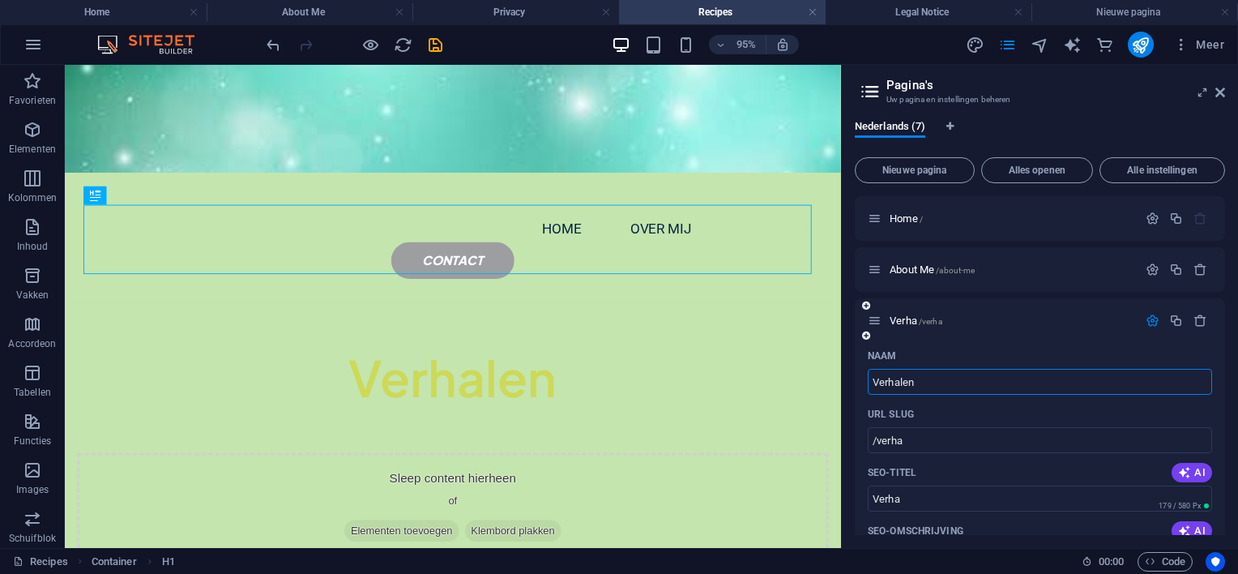
type input "/verhalen"
type input "Verhalen"
click at [891, 267] on span "About Me /about-me" at bounding box center [932, 269] width 85 height 12
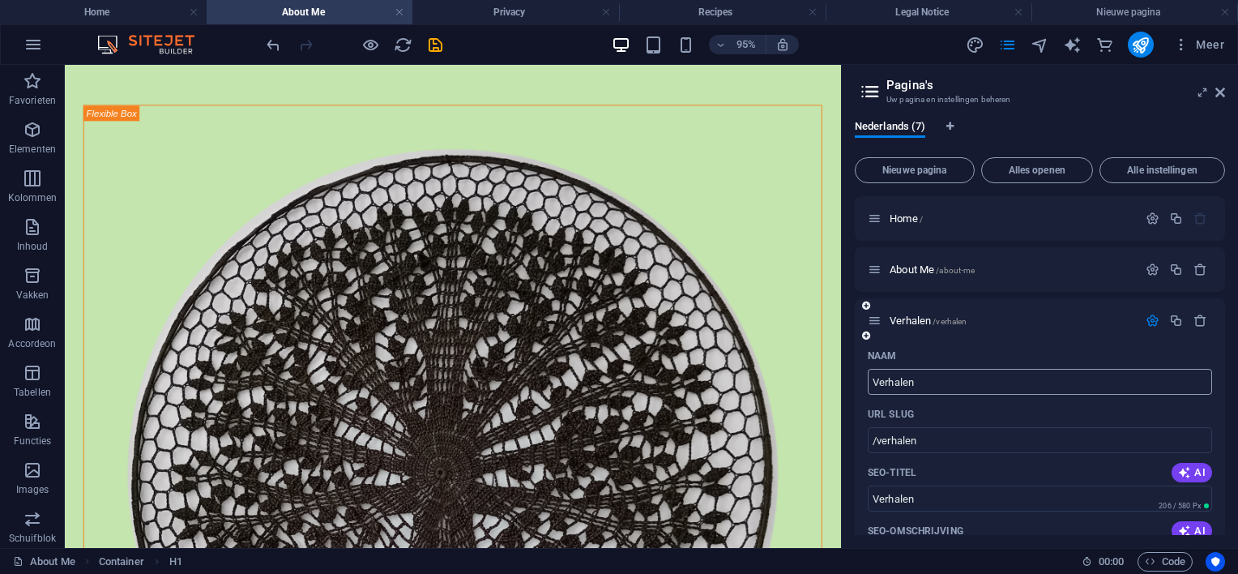
click at [927, 379] on input "Verhalen" at bounding box center [1040, 382] width 344 height 26
click at [921, 318] on span "Verhalen /verhalen" at bounding box center [928, 320] width 77 height 12
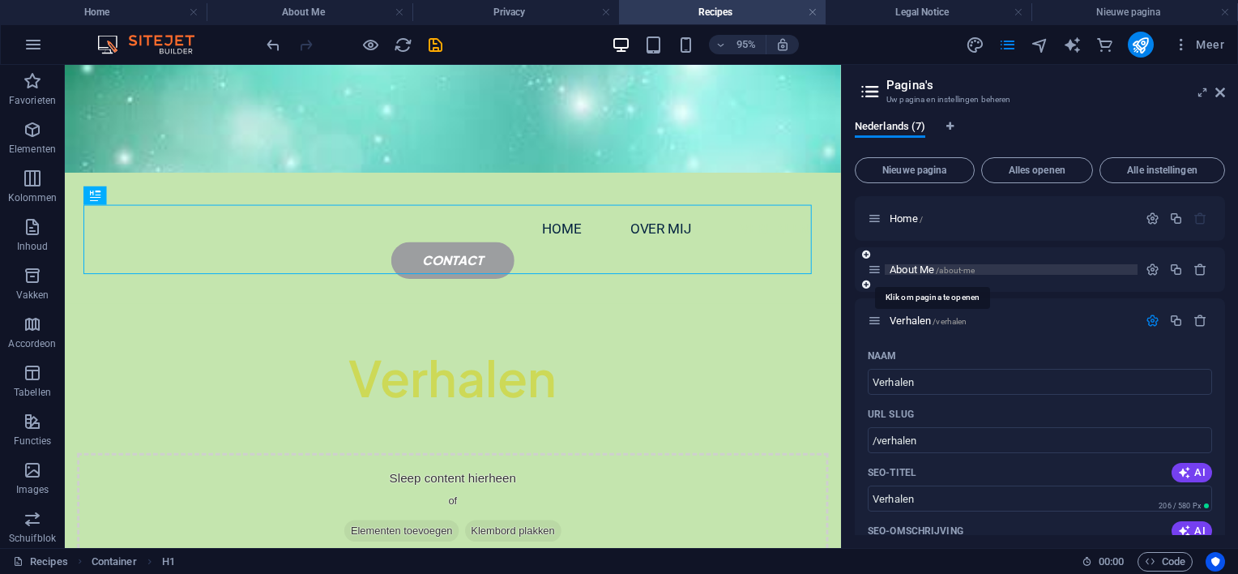
click at [916, 270] on span "About Me /about-me" at bounding box center [932, 269] width 85 height 12
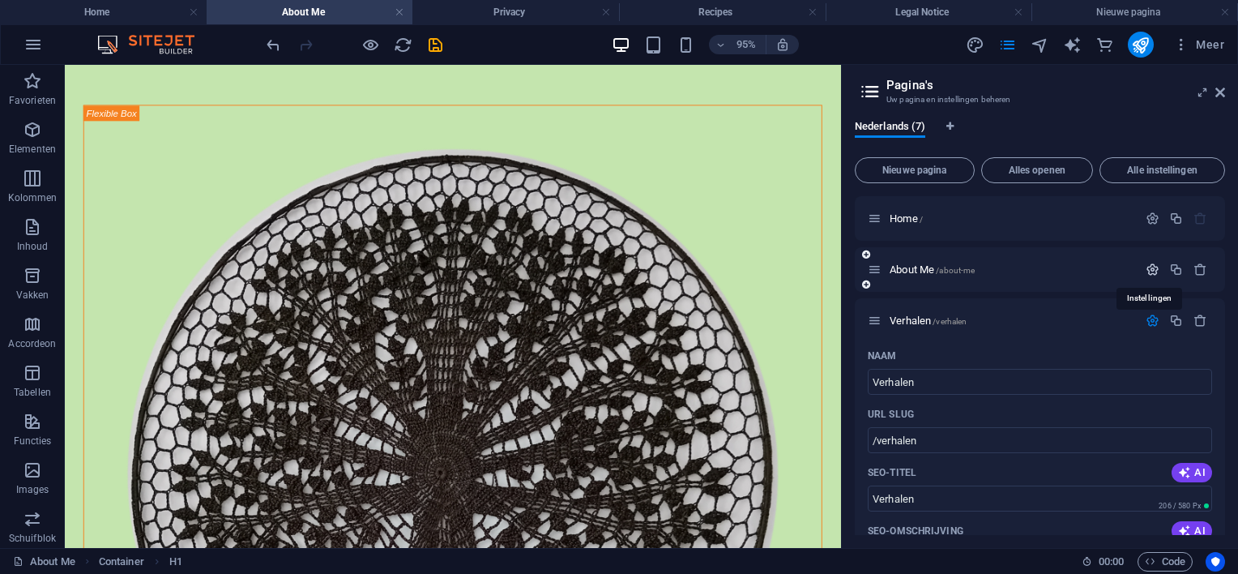
click at [1153, 263] on icon "button" at bounding box center [1153, 270] width 14 height 14
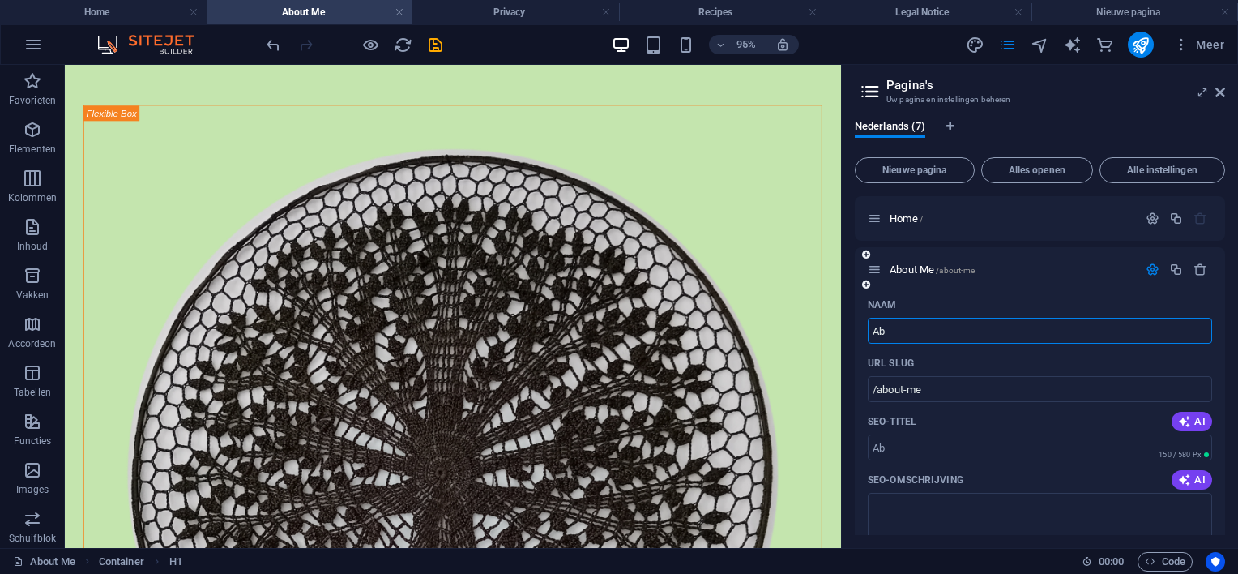
type input "A"
type input "/"
type input "Ov"
type input "/o"
type input "O"
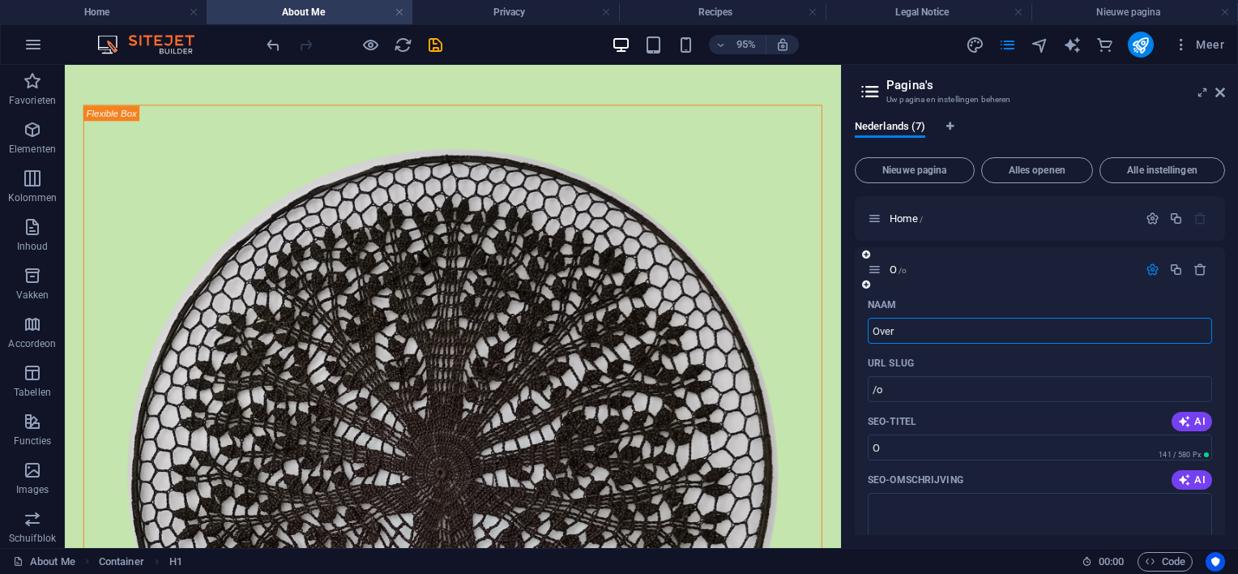
type input "Over"
type input "/over"
type input "Over"
type input "Over mij"
type input "/over-mij"
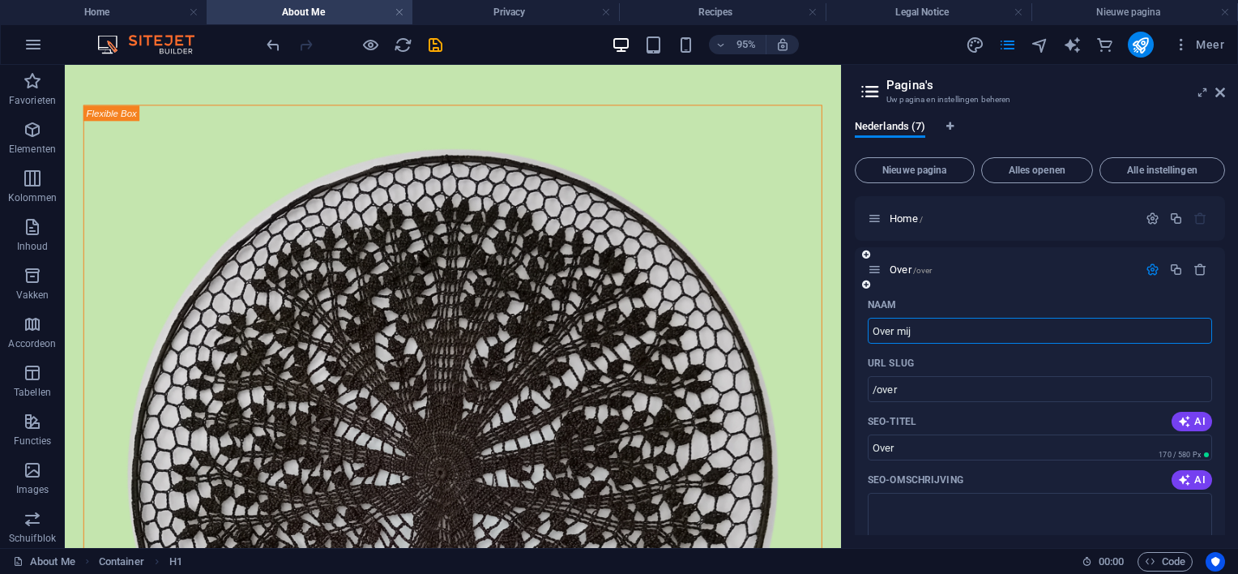
type input "Over mij"
click at [898, 220] on span "Home /" at bounding box center [906, 218] width 33 height 12
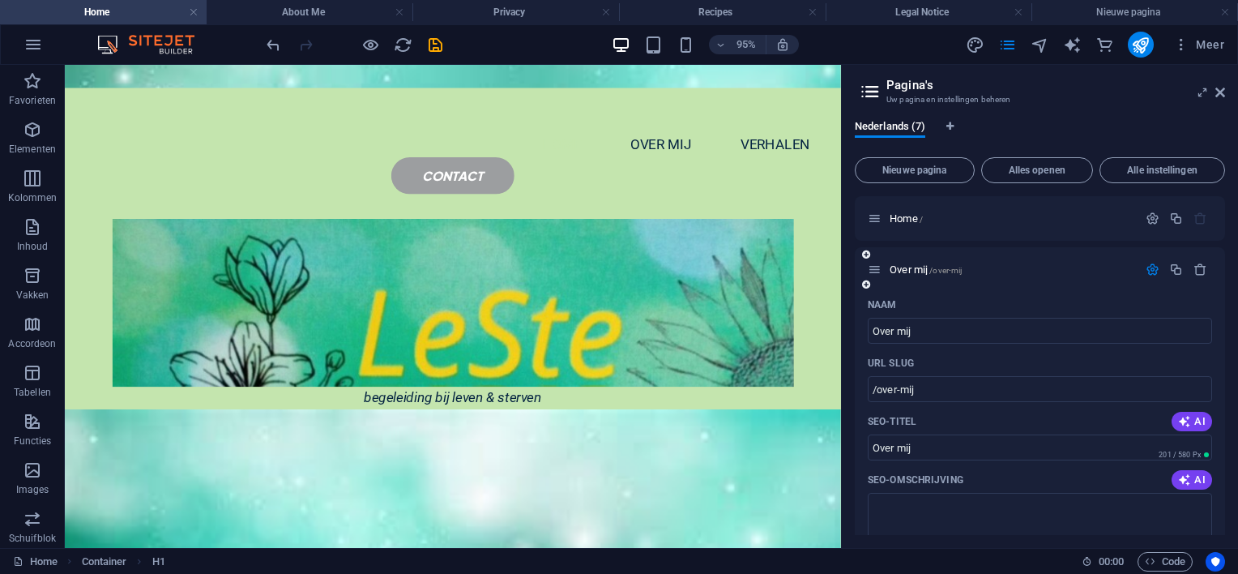
click at [864, 281] on icon at bounding box center [866, 285] width 8 height 10
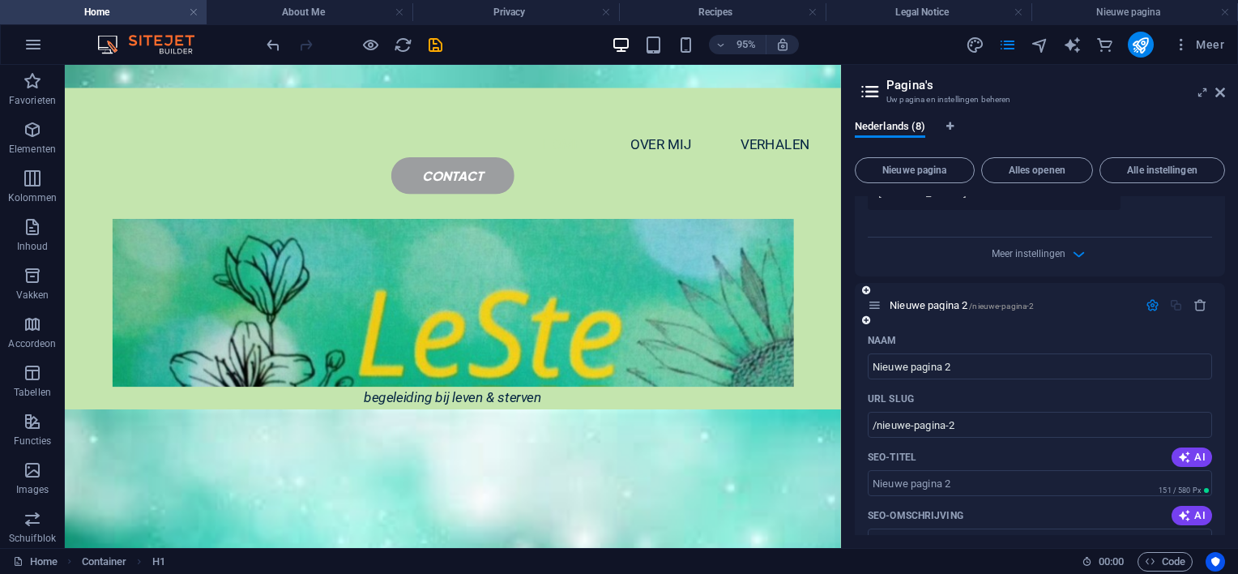
click at [865, 286] on icon at bounding box center [866, 290] width 8 height 10
click at [1074, 250] on icon "button" at bounding box center [1079, 254] width 19 height 19
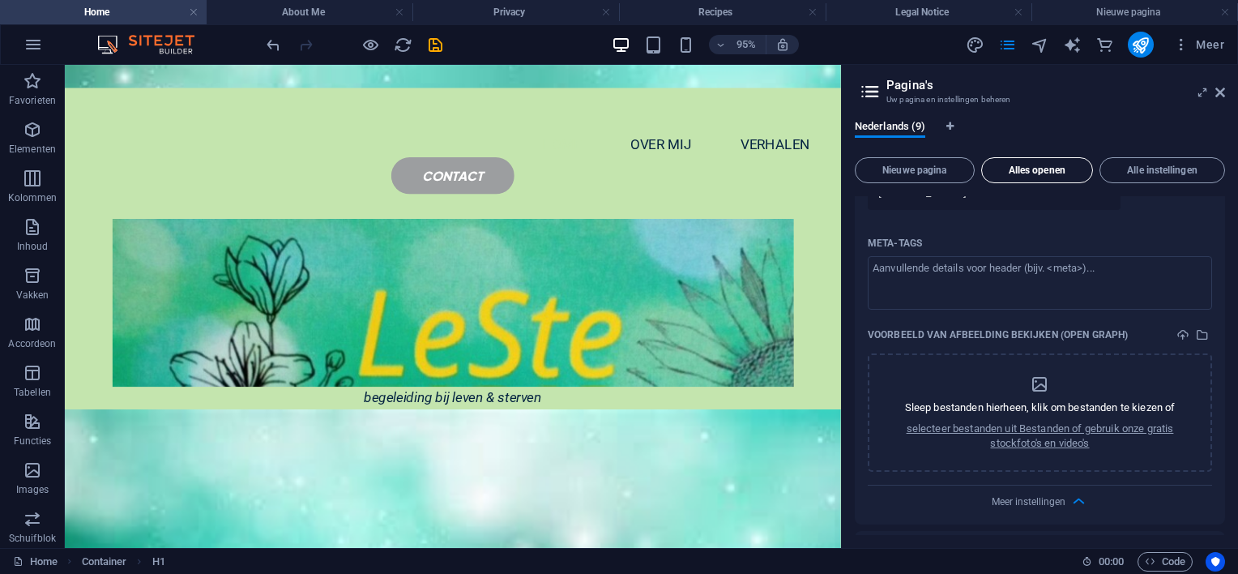
click at [1016, 171] on span "Alles openen" at bounding box center [1036, 170] width 97 height 10
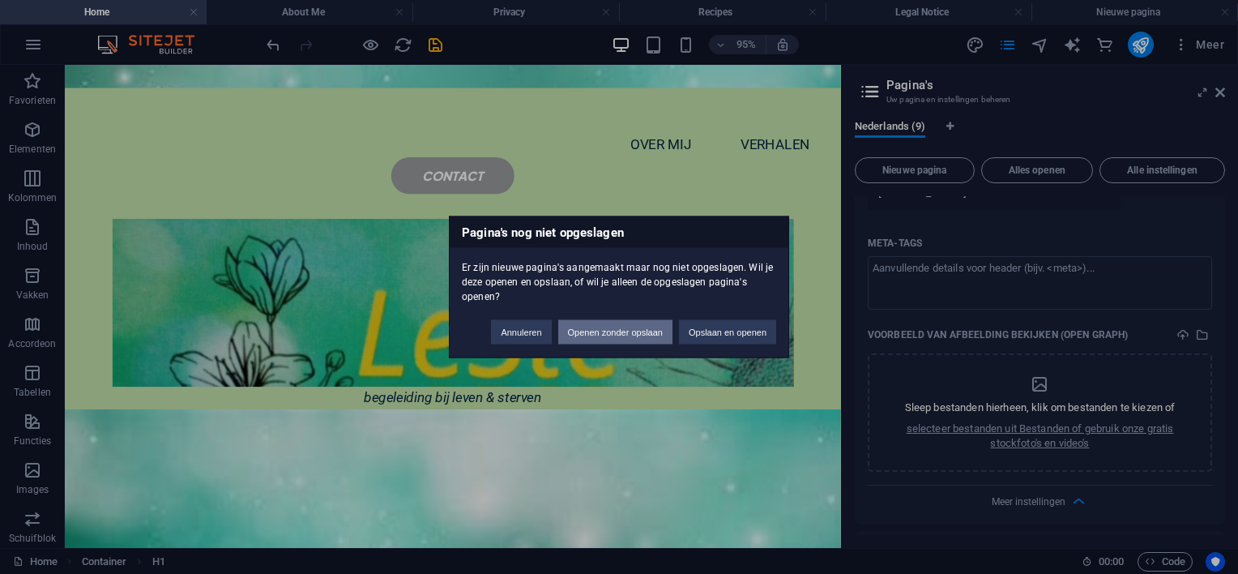
drag, startPoint x: 602, startPoint y: 331, endPoint x: 606, endPoint y: 266, distance: 65.8
click at [602, 331] on button "Openen zonder opslaan" at bounding box center [615, 332] width 114 height 24
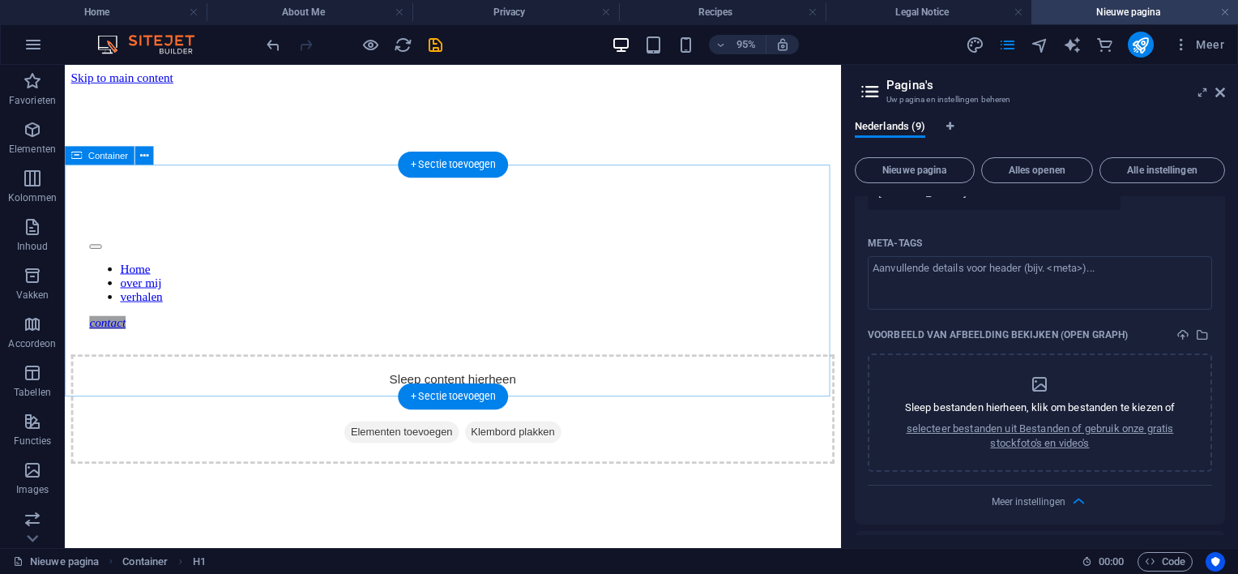
scroll to position [0, 0]
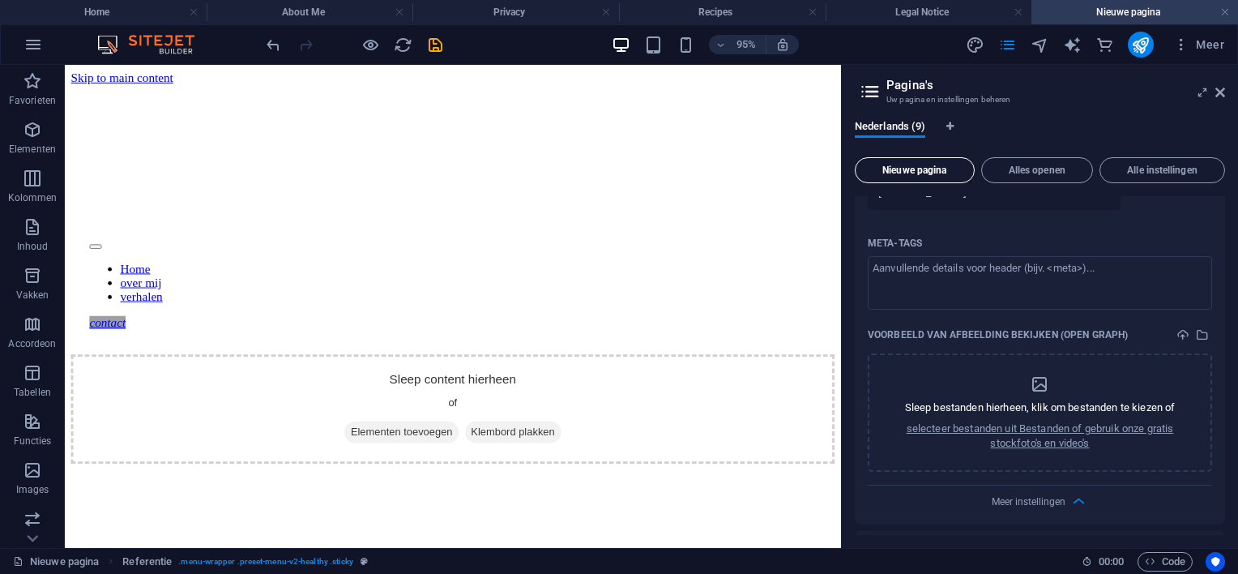
click at [924, 170] on span "Nieuwe pagina" at bounding box center [914, 170] width 105 height 10
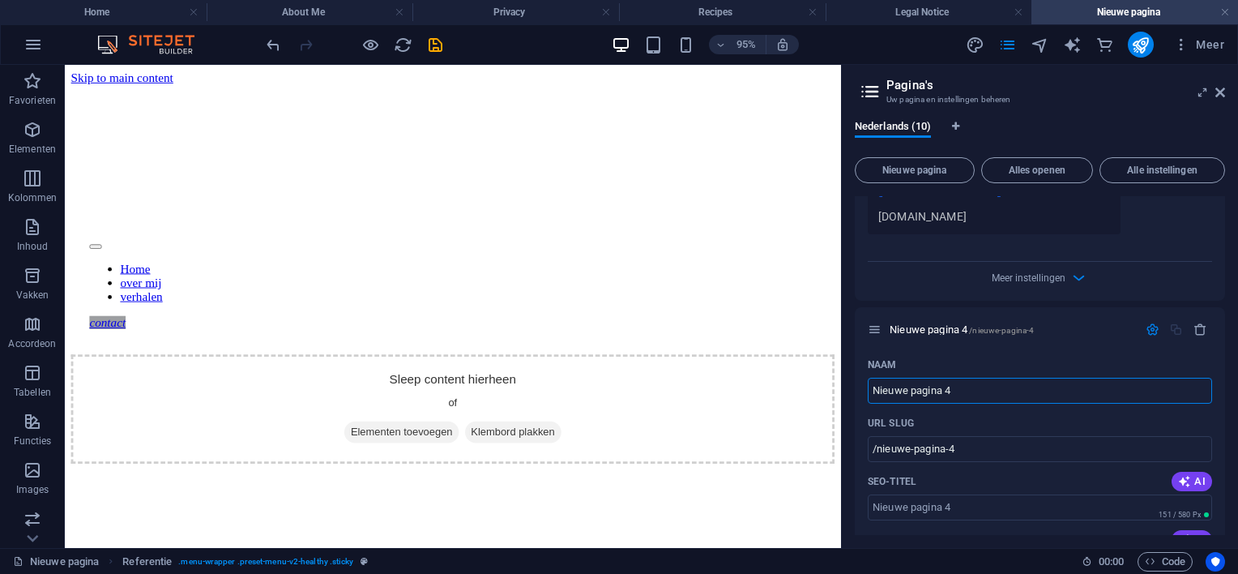
scroll to position [3399, 0]
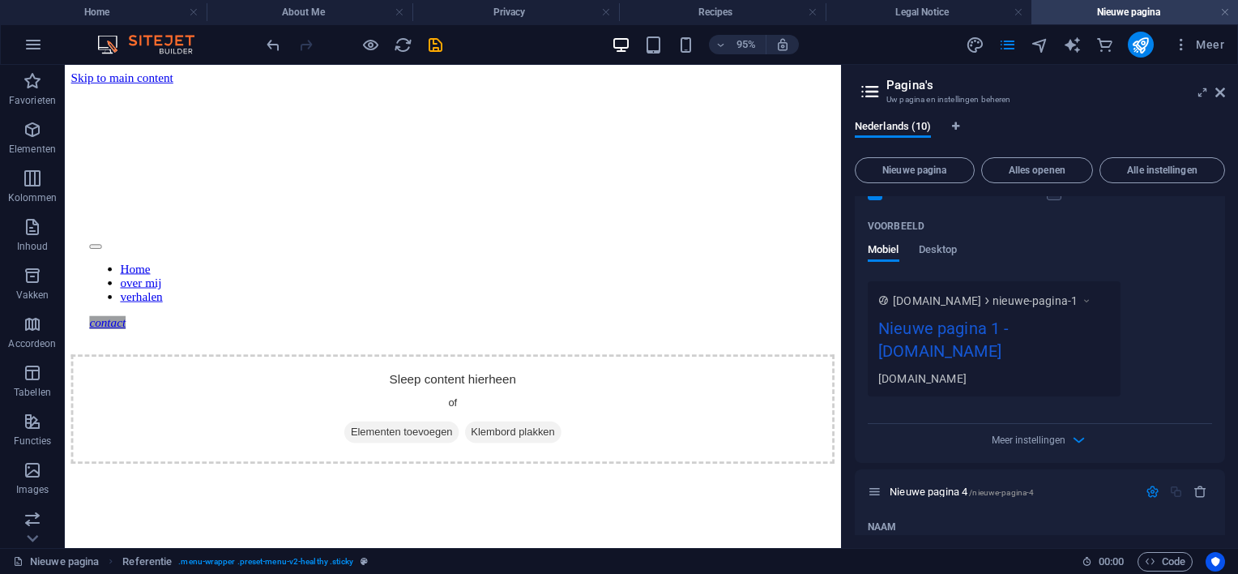
click at [872, 90] on icon at bounding box center [870, 91] width 24 height 23
click at [877, 90] on icon at bounding box center [870, 91] width 24 height 23
click at [1218, 89] on icon at bounding box center [1220, 92] width 10 height 13
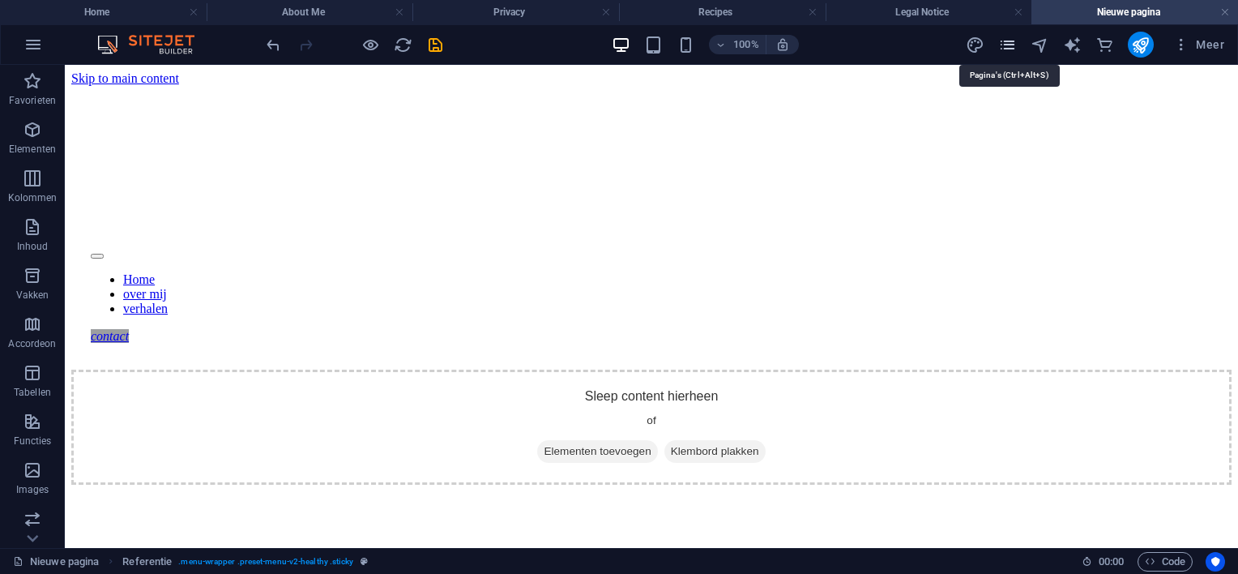
click at [1007, 43] on icon "pages" at bounding box center [1007, 45] width 19 height 19
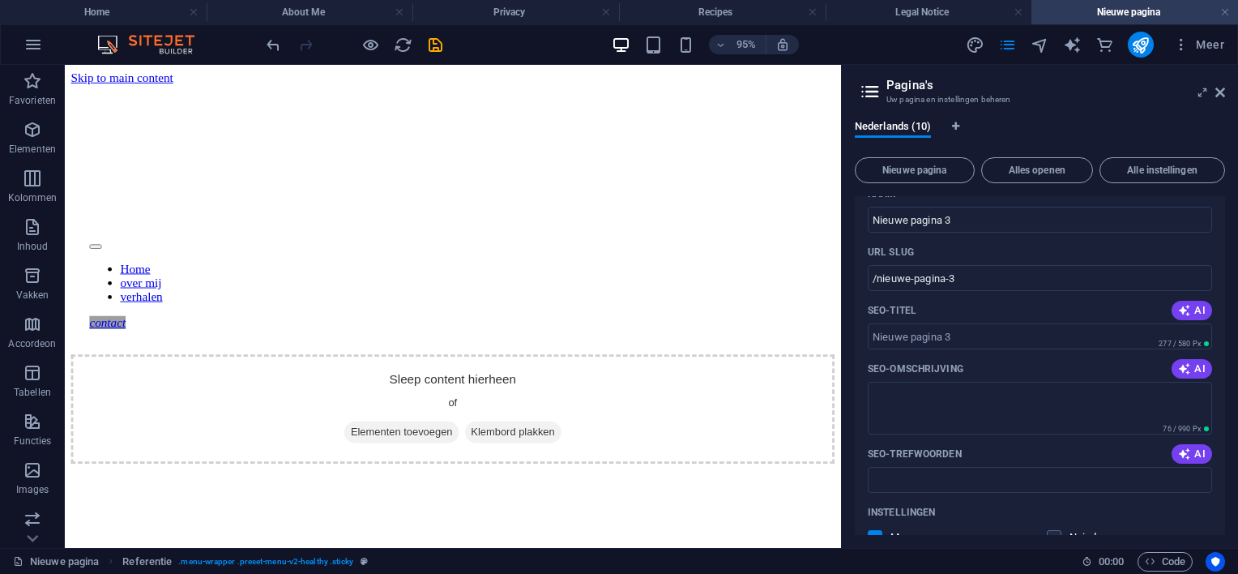
scroll to position [0, 0]
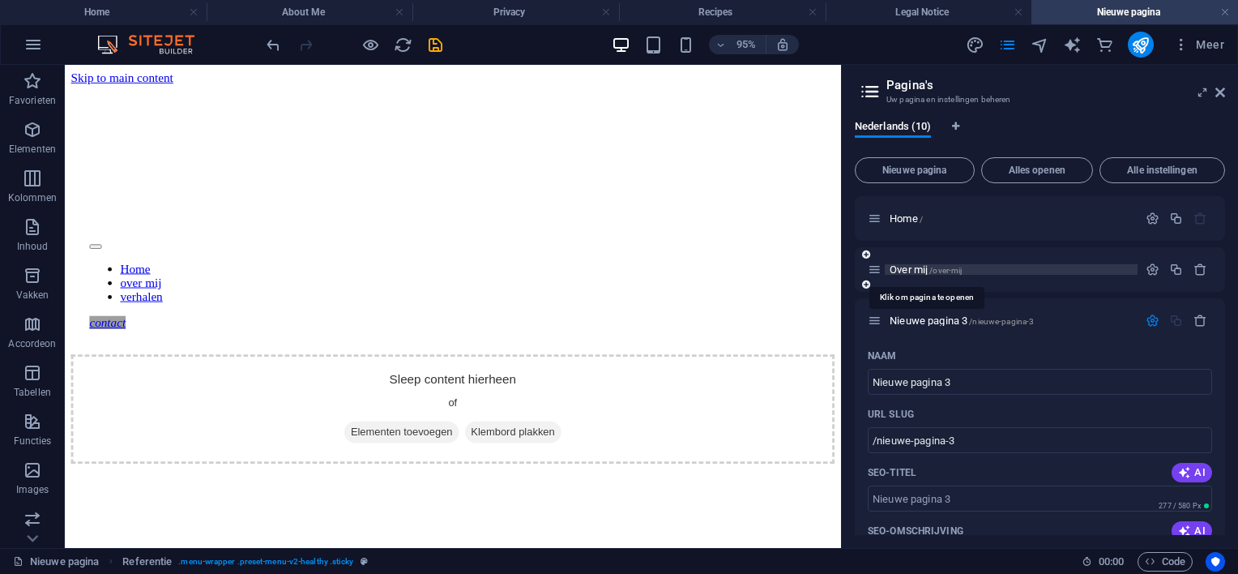
click at [900, 268] on span "Over mij /over-mij" at bounding box center [926, 269] width 72 height 12
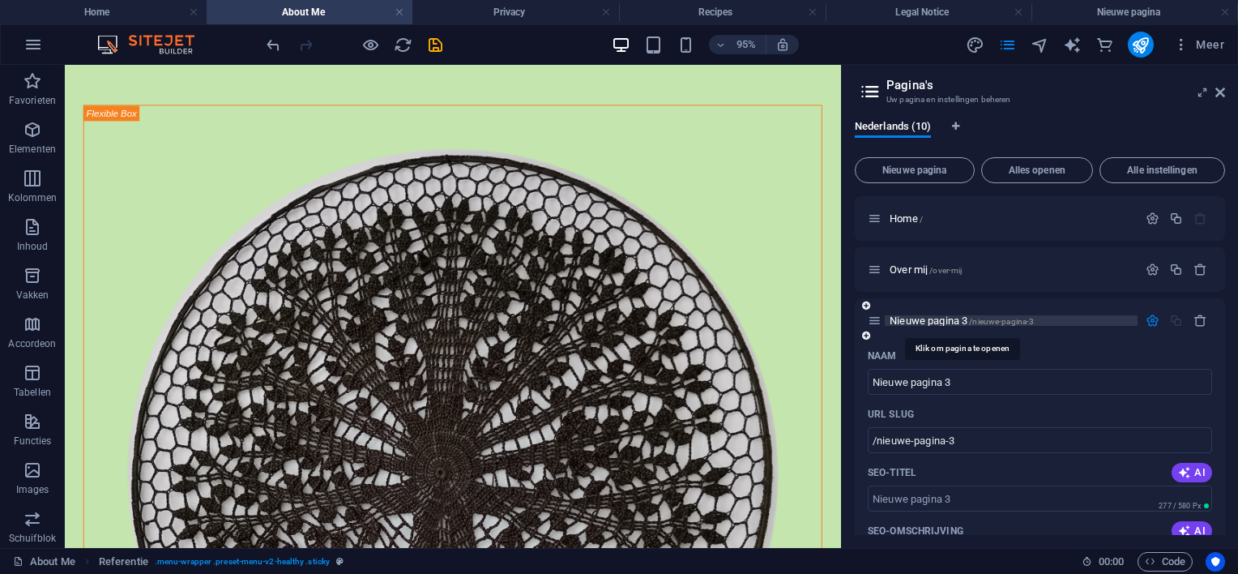
click at [903, 321] on span "Nieuwe pagina 3 /nieuwe-pagina-3" at bounding box center [962, 320] width 144 height 12
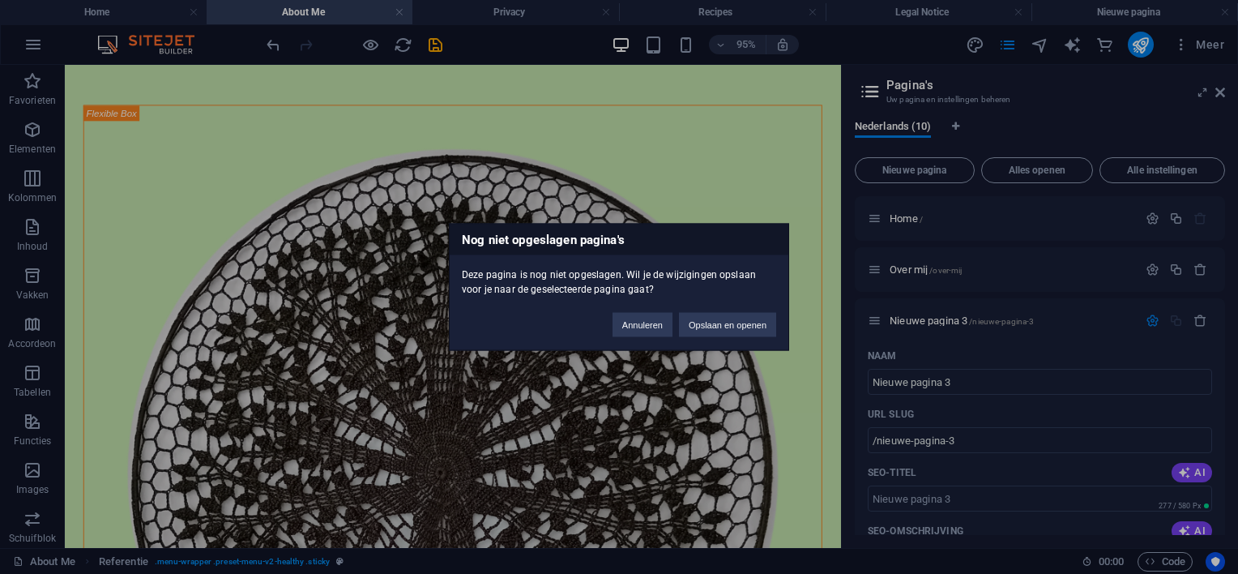
click at [873, 216] on div "Nog niet opgeslagen pagina's Deze pagina is nog niet opgeslagen. Wil je de wijz…" at bounding box center [619, 287] width 1238 height 574
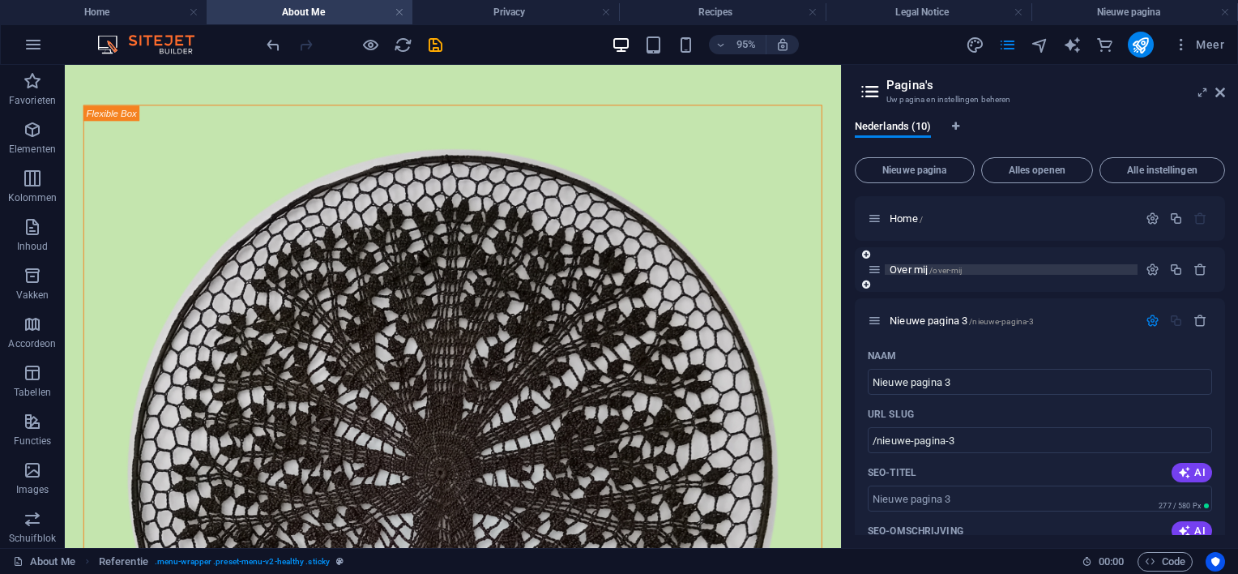
click at [908, 271] on span "Over mij /over-mij" at bounding box center [926, 269] width 72 height 12
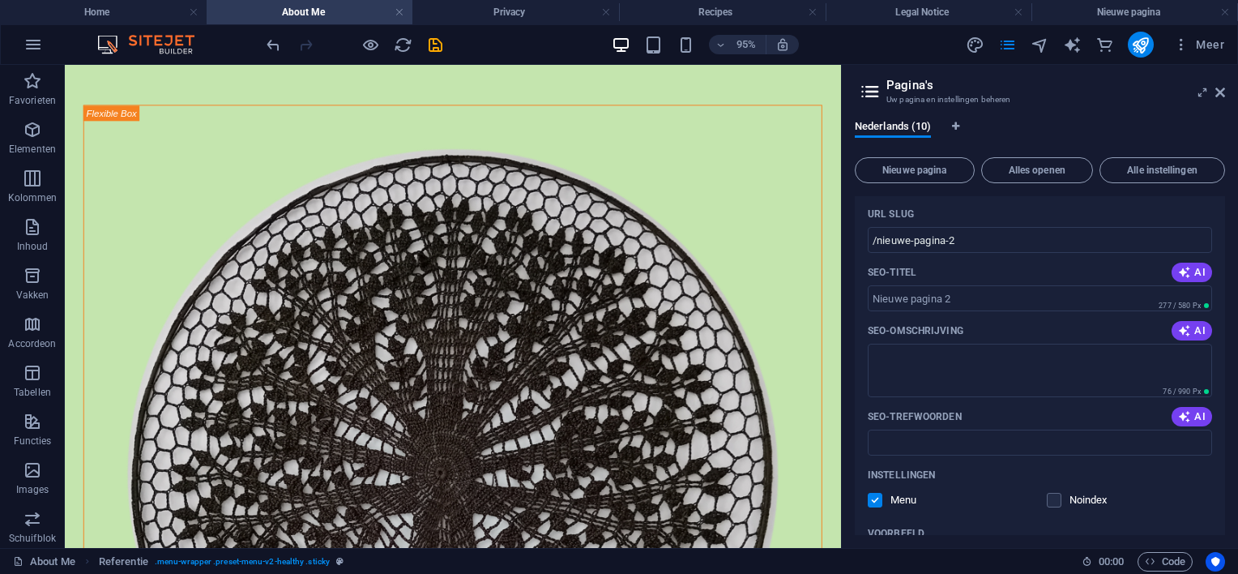
scroll to position [729, 0]
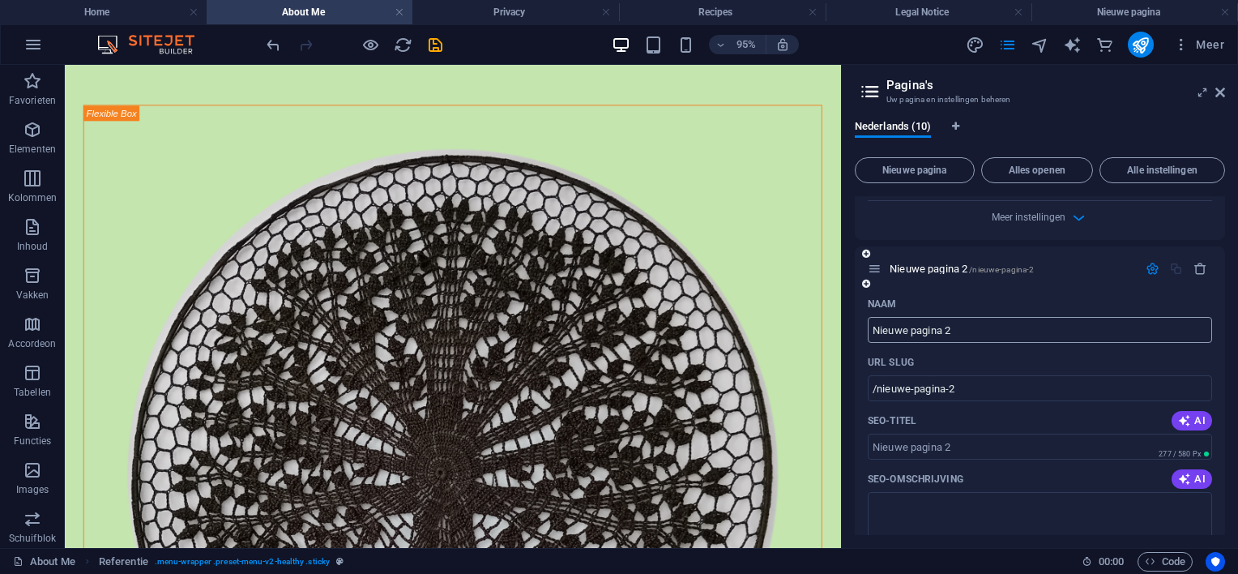
click at [976, 317] on input "Nieuwe pagina 2" at bounding box center [1040, 330] width 344 height 26
type input "/"
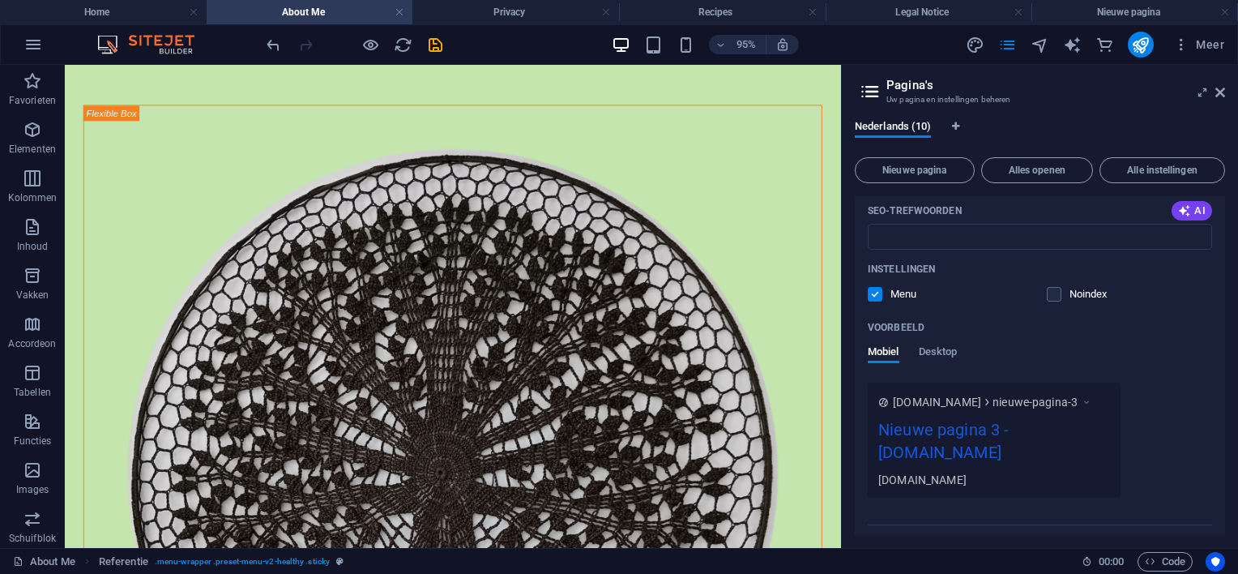
scroll to position [0, 0]
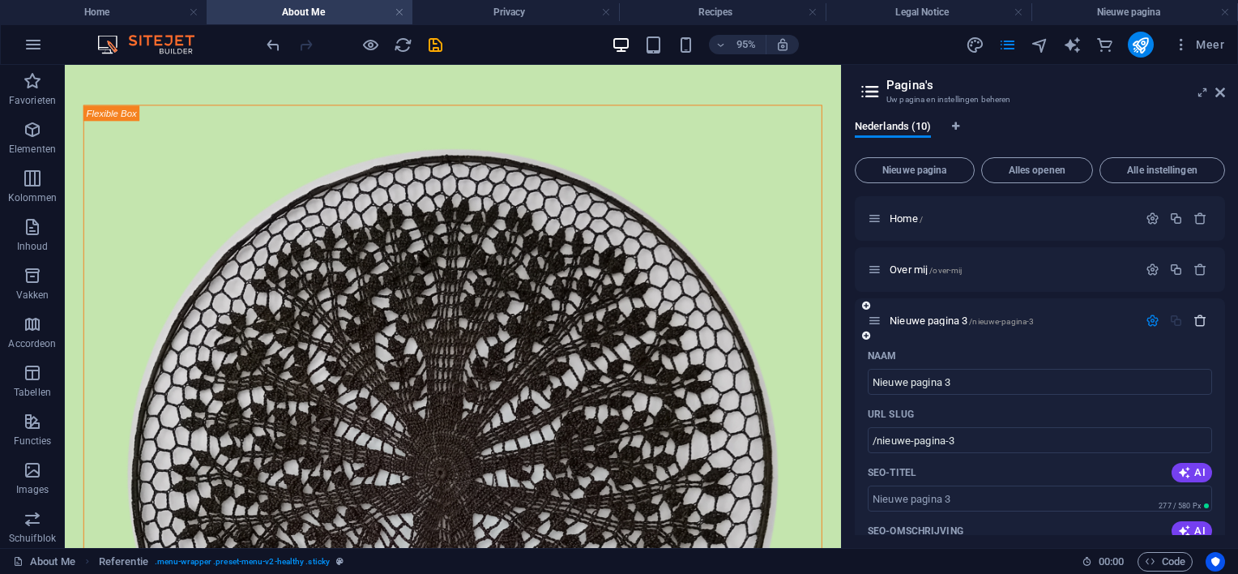
click at [1196, 321] on icon "button" at bounding box center [1200, 321] width 14 height 14
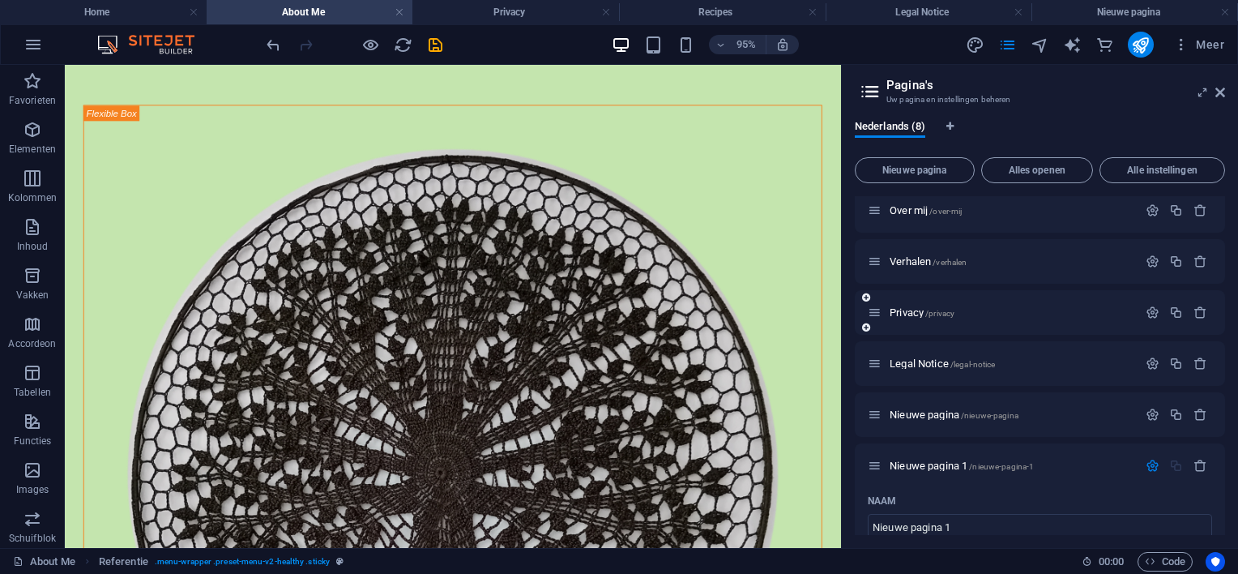
scroll to position [81, 0]
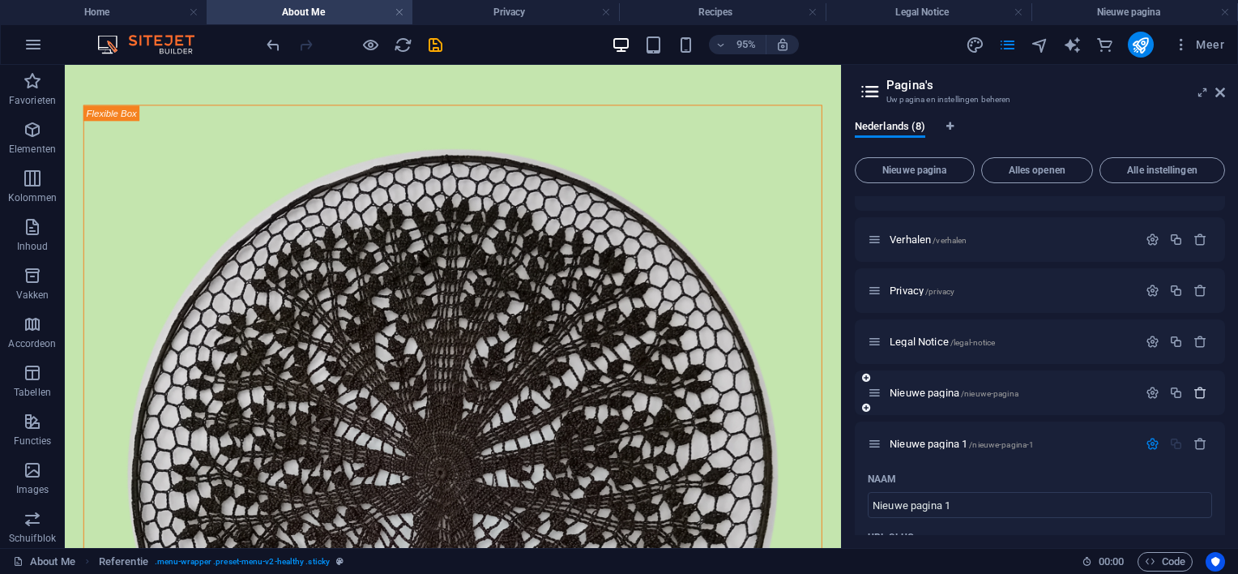
click at [1198, 389] on icon "button" at bounding box center [1200, 393] width 14 height 14
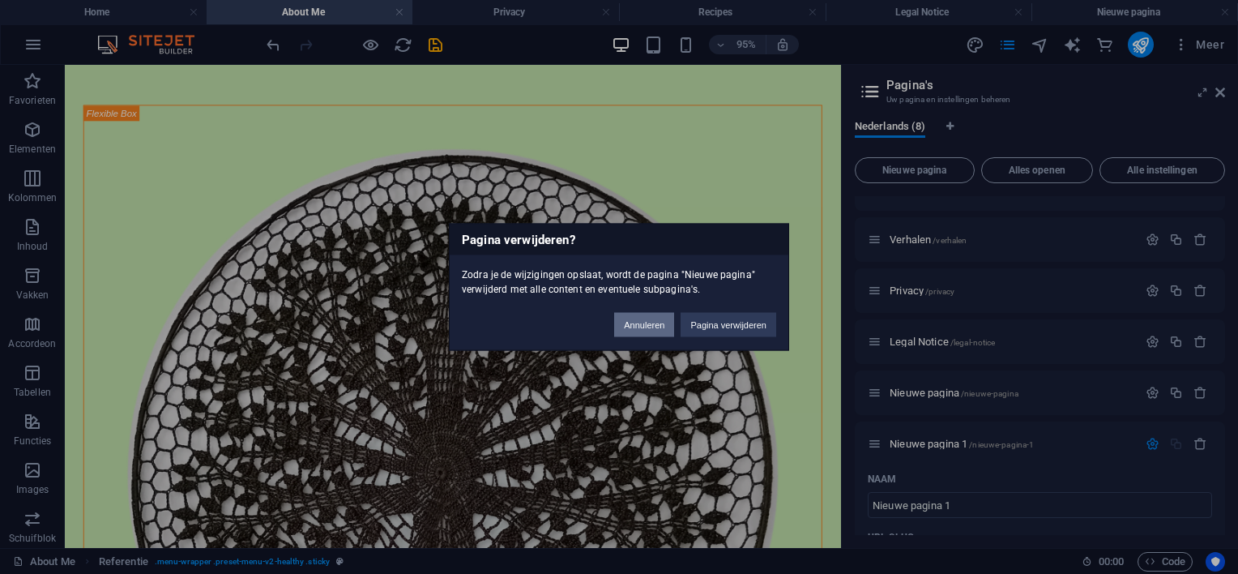
drag, startPoint x: 628, startPoint y: 322, endPoint x: 607, endPoint y: 267, distance: 58.2
click at [628, 322] on button "Annuleren" at bounding box center [644, 325] width 60 height 24
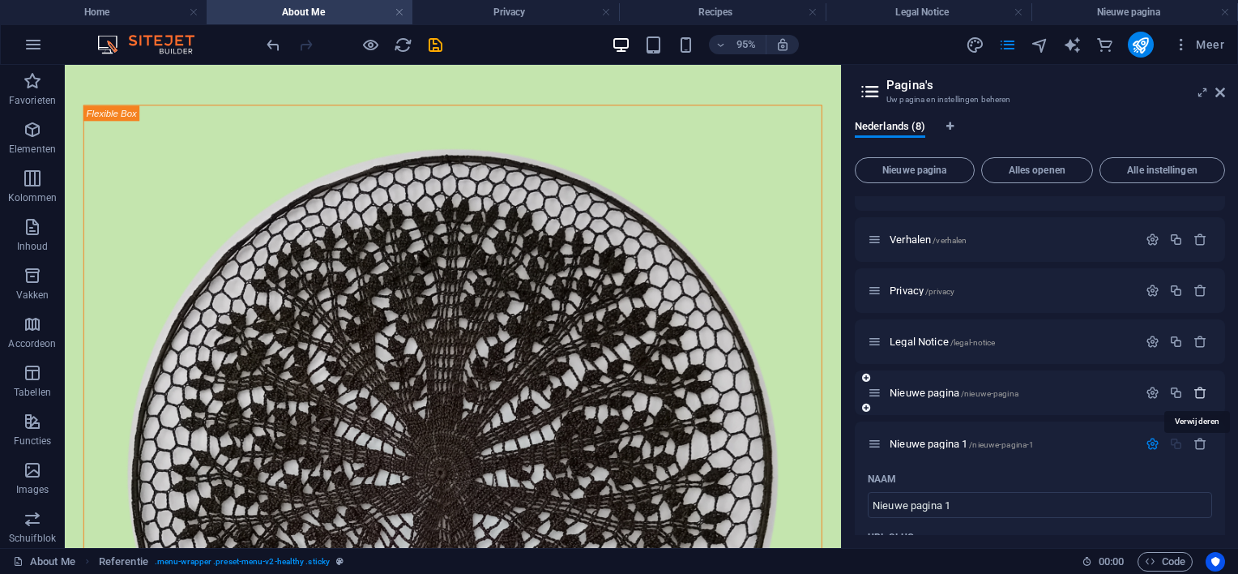
click at [1199, 395] on icon "button" at bounding box center [1200, 393] width 14 height 14
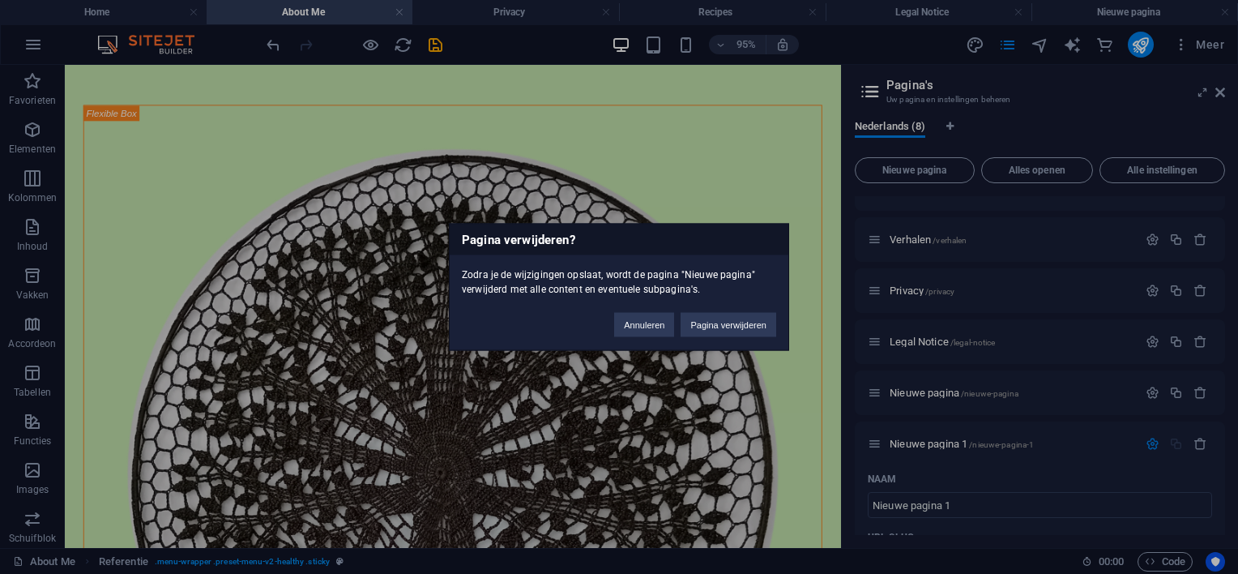
click at [1195, 450] on div "Pagina verwijderen? Zodra je de wijzigingen opslaat, wordt de pagina "Nieuwe pa…" at bounding box center [619, 287] width 1238 height 574
drag, startPoint x: 646, startPoint y: 324, endPoint x: 777, endPoint y: 254, distance: 149.0
click at [646, 324] on button "Annuleren" at bounding box center [644, 325] width 60 height 24
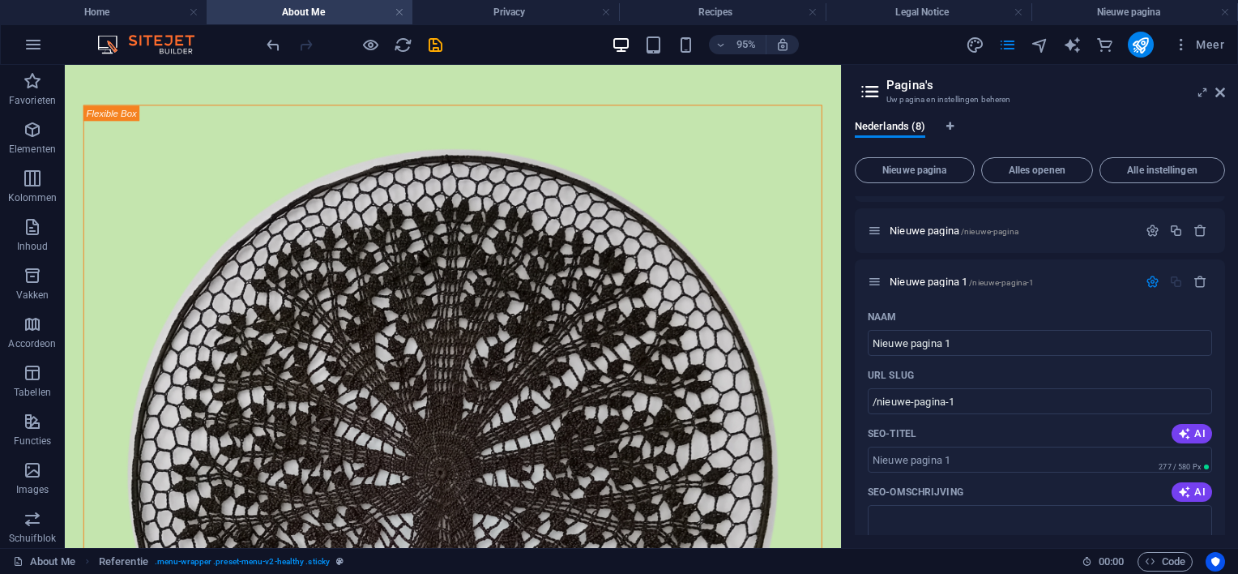
scroll to position [162, 0]
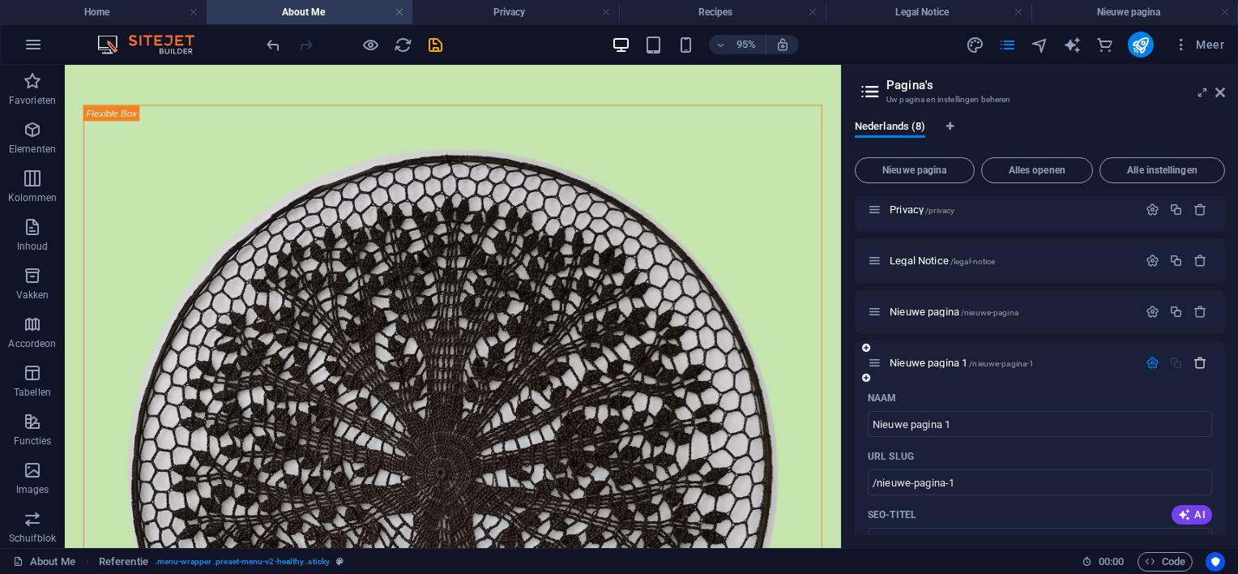
click at [1198, 363] on icon "button" at bounding box center [1200, 363] width 14 height 14
click at [1193, 363] on icon "button" at bounding box center [1200, 363] width 14 height 14
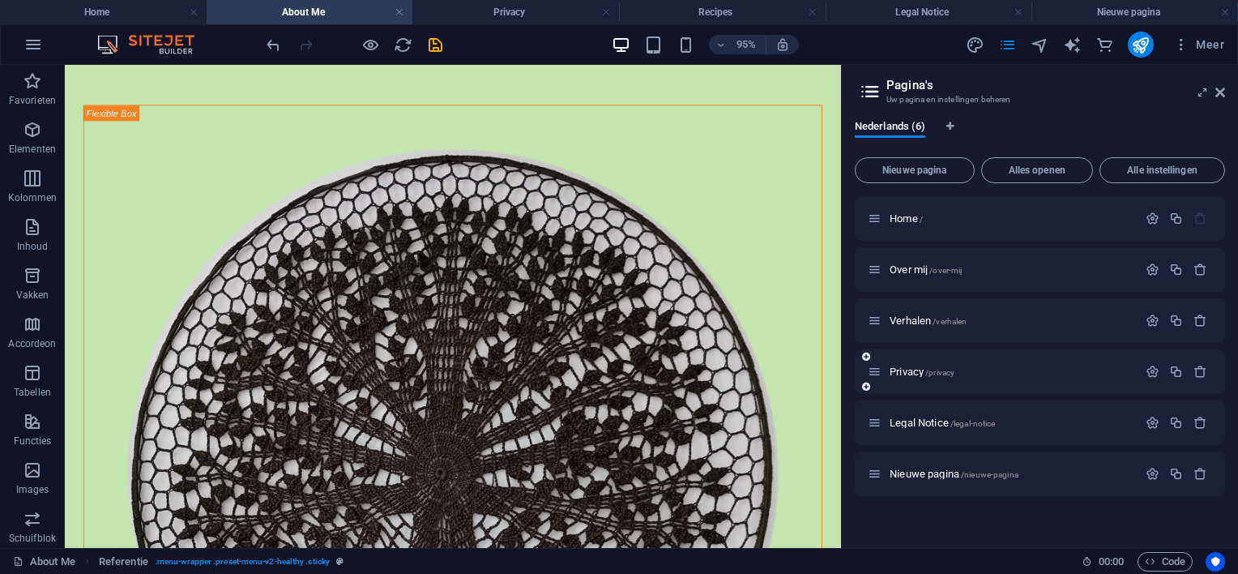
scroll to position [0, 0]
click at [890, 216] on span "Home /" at bounding box center [906, 218] width 33 height 12
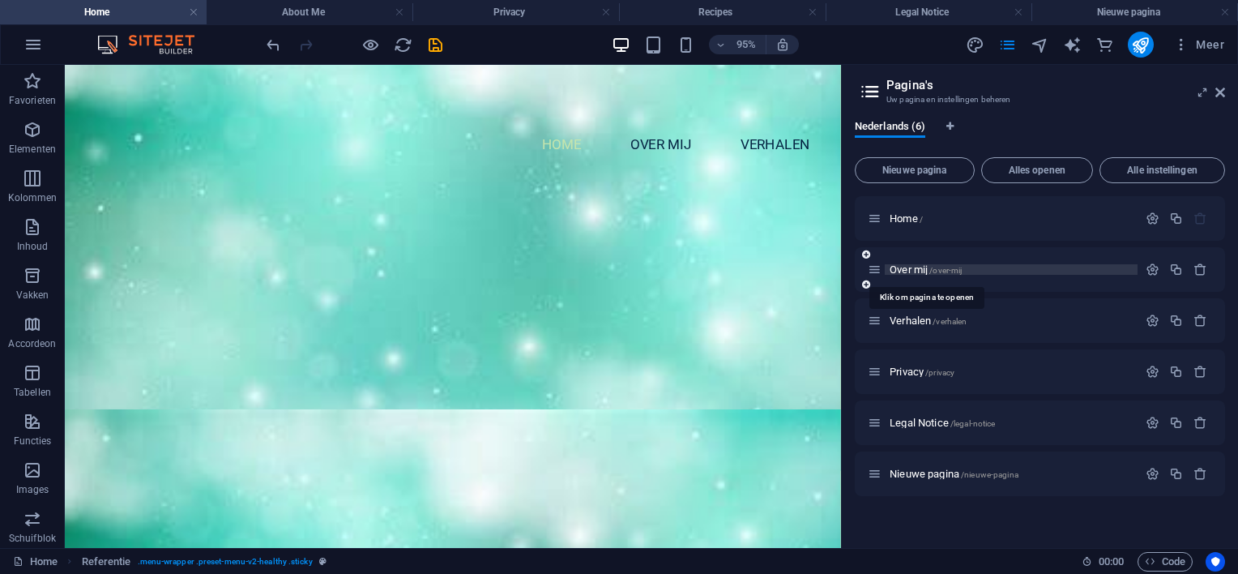
click at [900, 271] on span "Over mij /over-mij" at bounding box center [926, 269] width 72 height 12
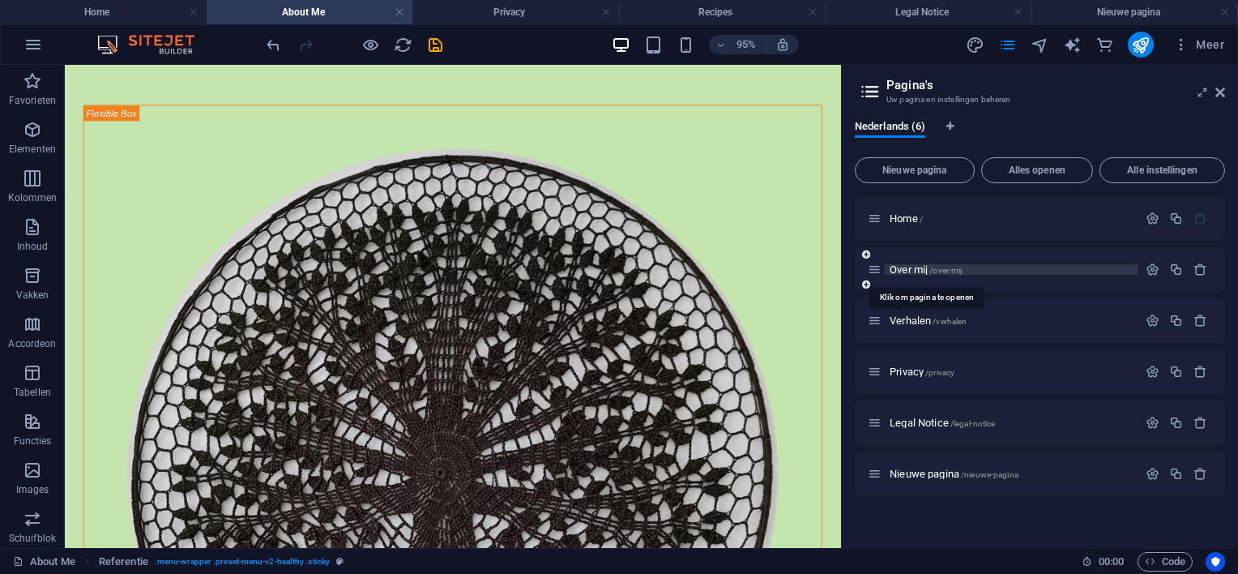
scroll to position [0, 0]
click at [903, 321] on span "Verhalen /verhalen" at bounding box center [928, 320] width 77 height 12
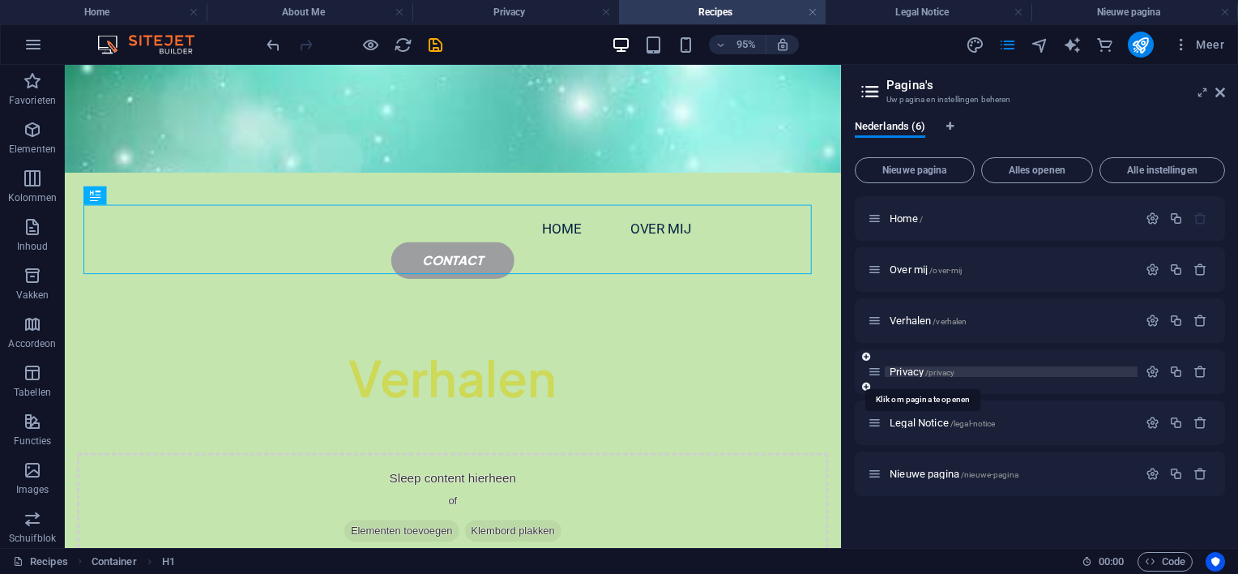
click at [904, 369] on span "Privacy /privacy" at bounding box center [922, 371] width 65 height 12
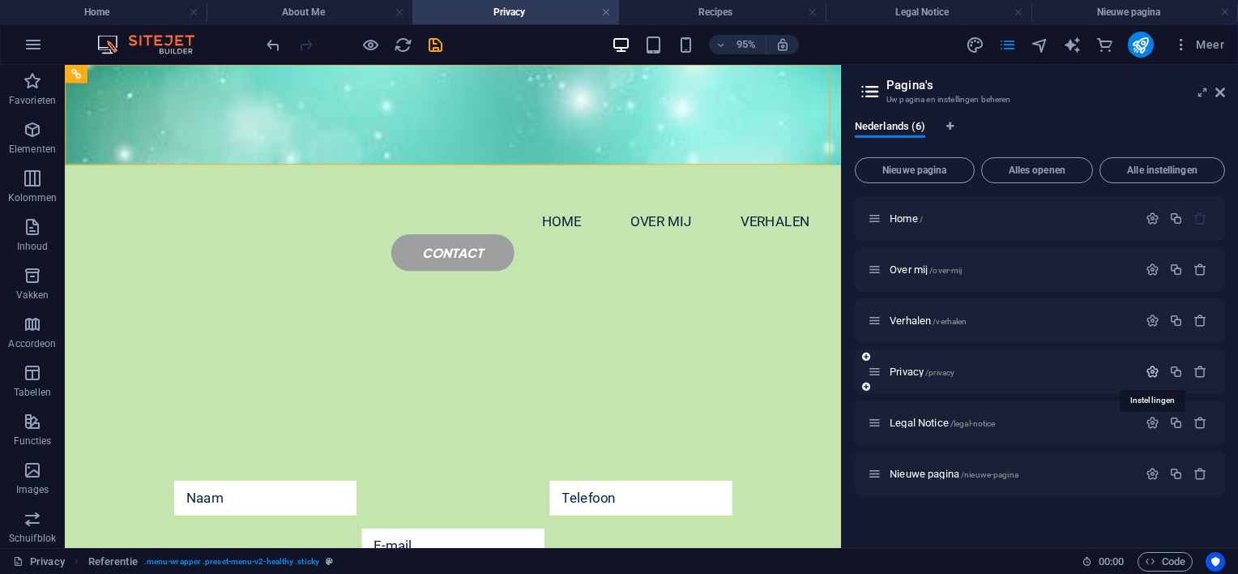
click at [1151, 368] on icon "button" at bounding box center [1153, 372] width 14 height 14
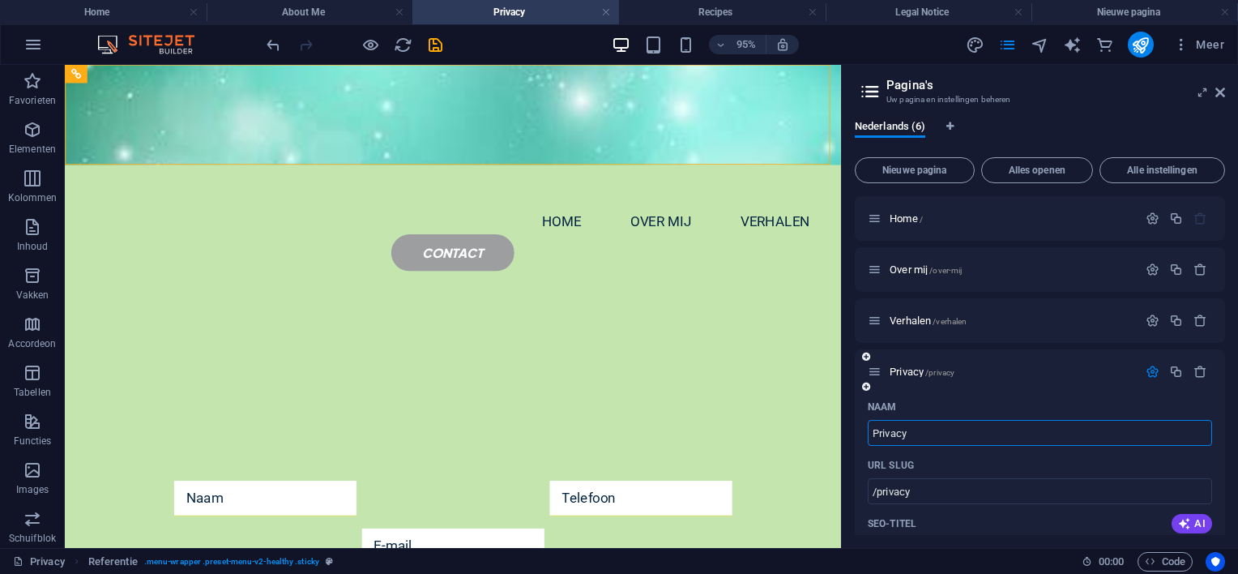
click at [959, 430] on input "Privacy" at bounding box center [1040, 433] width 344 height 26
type input "P"
type input "/"
type input "co"
type input "/c"
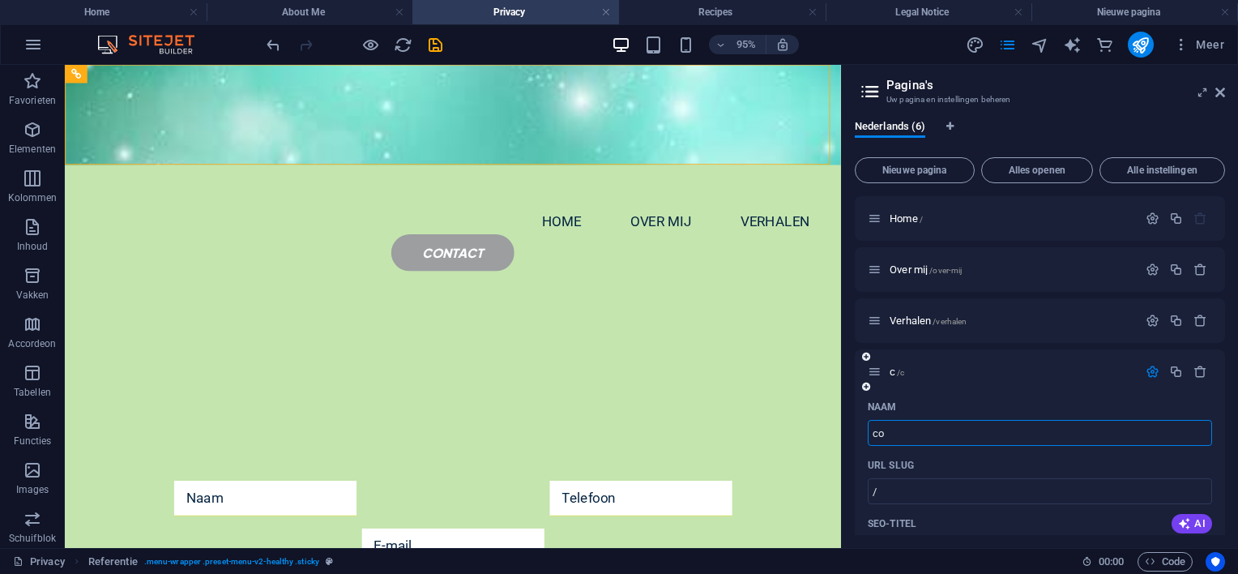
type input "c"
type input "conta"
type input "/con"
type input "con"
type input "contac"
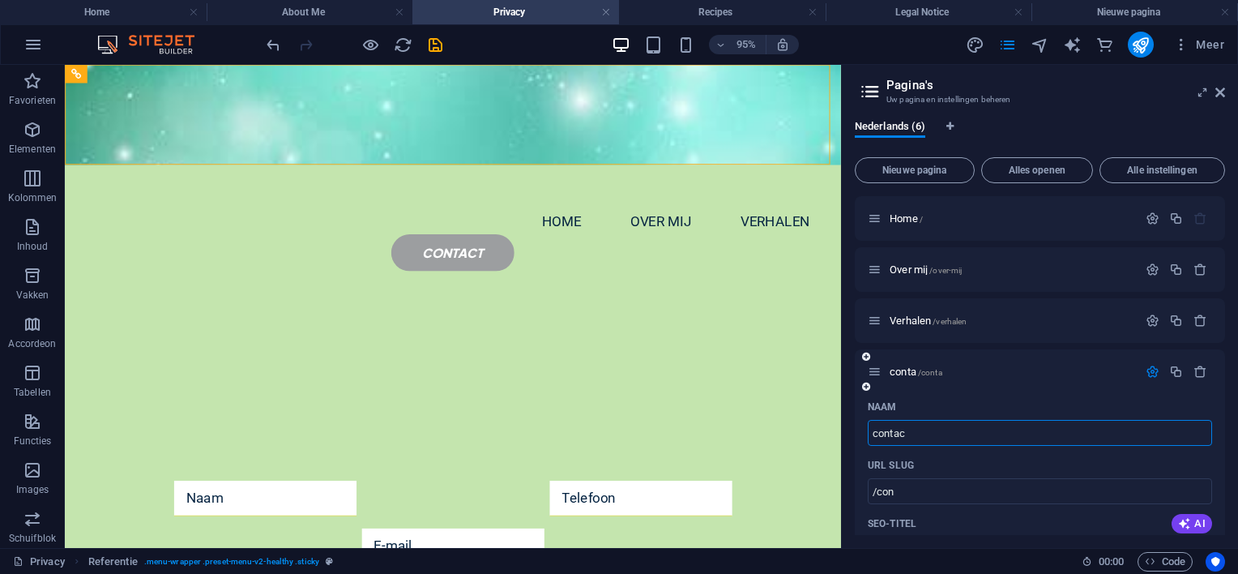
type input "/conta"
type input "conta"
type input "contact"
type input "/contac"
type input "contac"
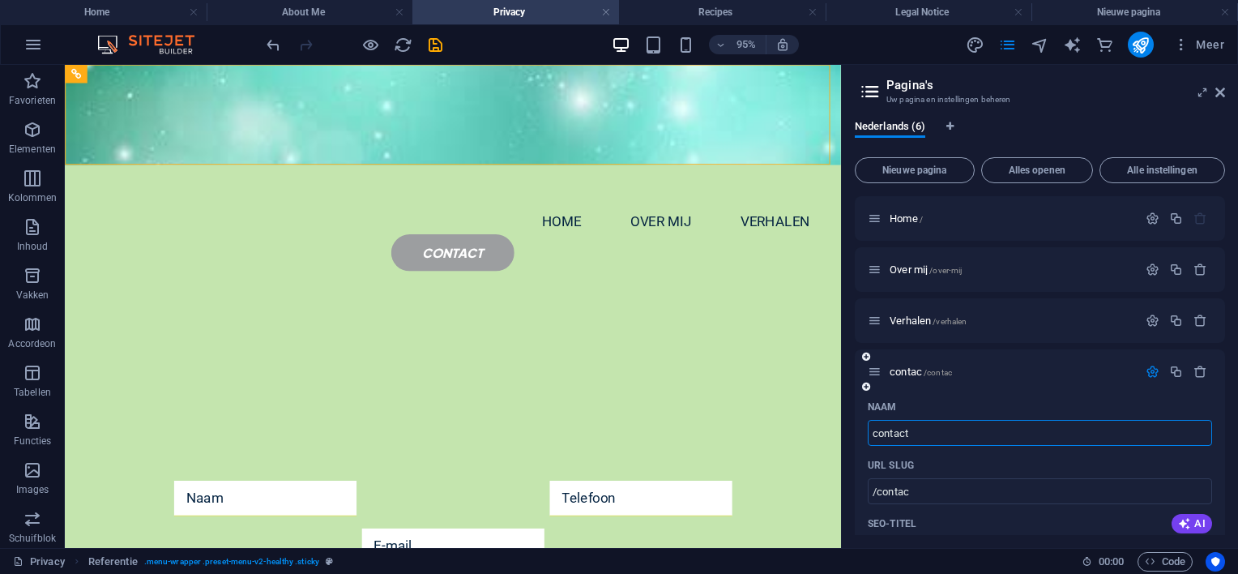
type input "contact"
type input "/contact"
type input "contact"
type input "contact f"
type input "contact"
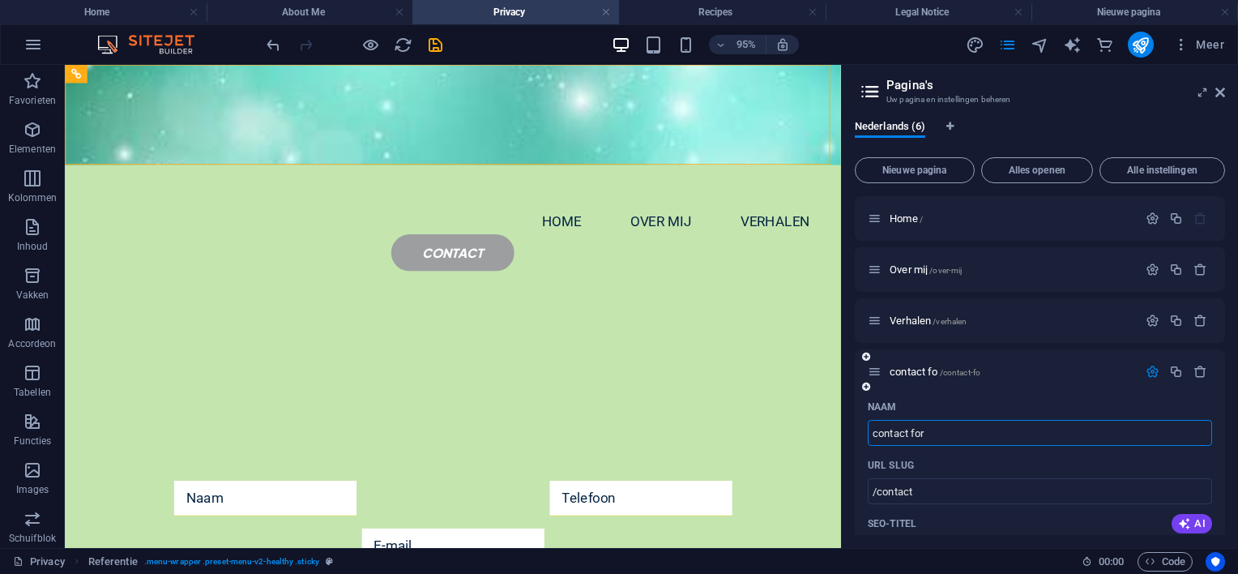
type input "contact form"
type input "/contact-fo"
type input "contact fo"
type input "contact formuli"
type input "/contact-formu"
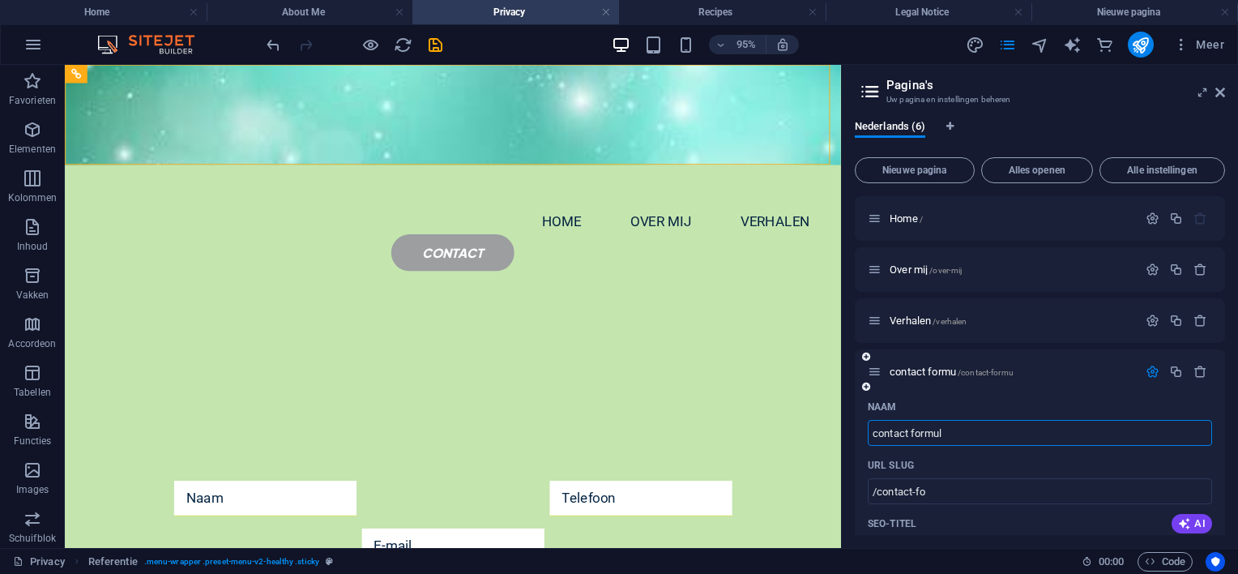
type input "contact formu"
type input "contact formulier"
type input "/contact-formulier"
type input "contact formulier"
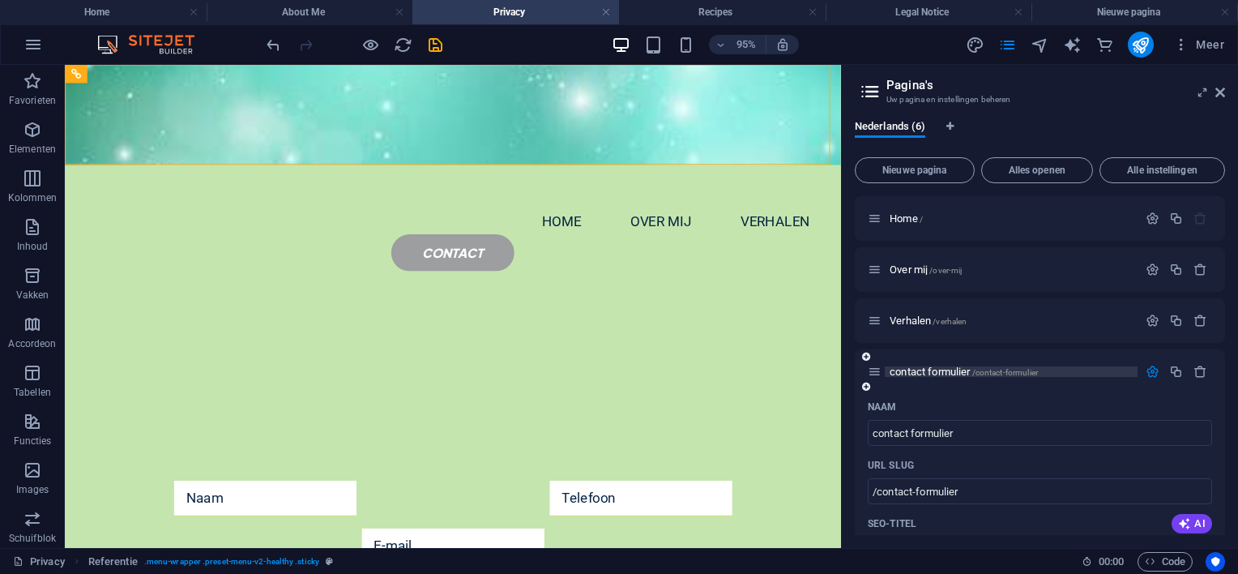
click at [995, 369] on span "/contact-formulier" at bounding box center [1005, 372] width 66 height 9
click at [946, 367] on span "contact formulier /contact-formulier" at bounding box center [964, 371] width 148 height 12
click at [915, 317] on span "Verhalen /verhalen" at bounding box center [928, 320] width 77 height 12
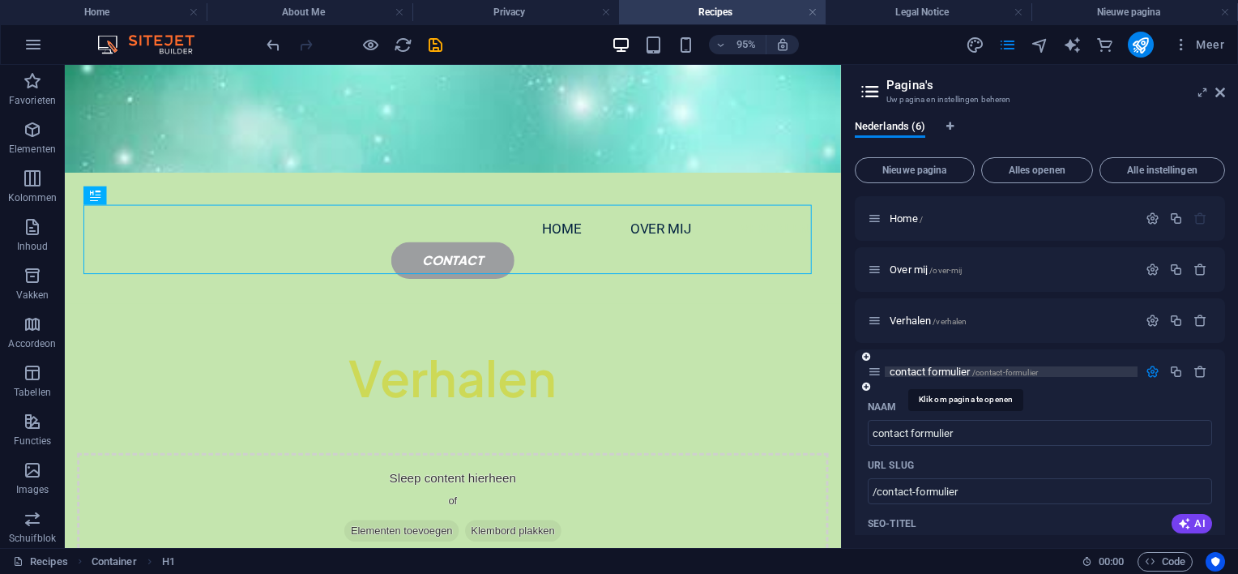
click at [915, 369] on span "contact formulier /contact-formulier" at bounding box center [964, 371] width 148 height 12
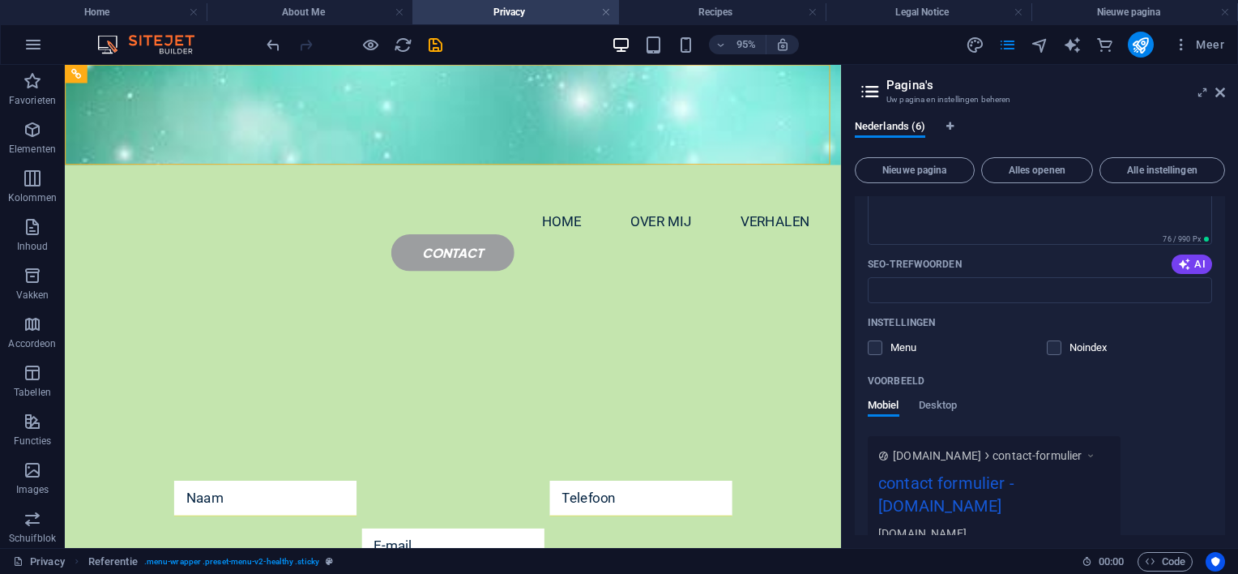
scroll to position [405, 0]
click at [876, 346] on label at bounding box center [875, 345] width 15 height 15
click at [0, 0] on input "checkbox" at bounding box center [0, 0] width 0 height 0
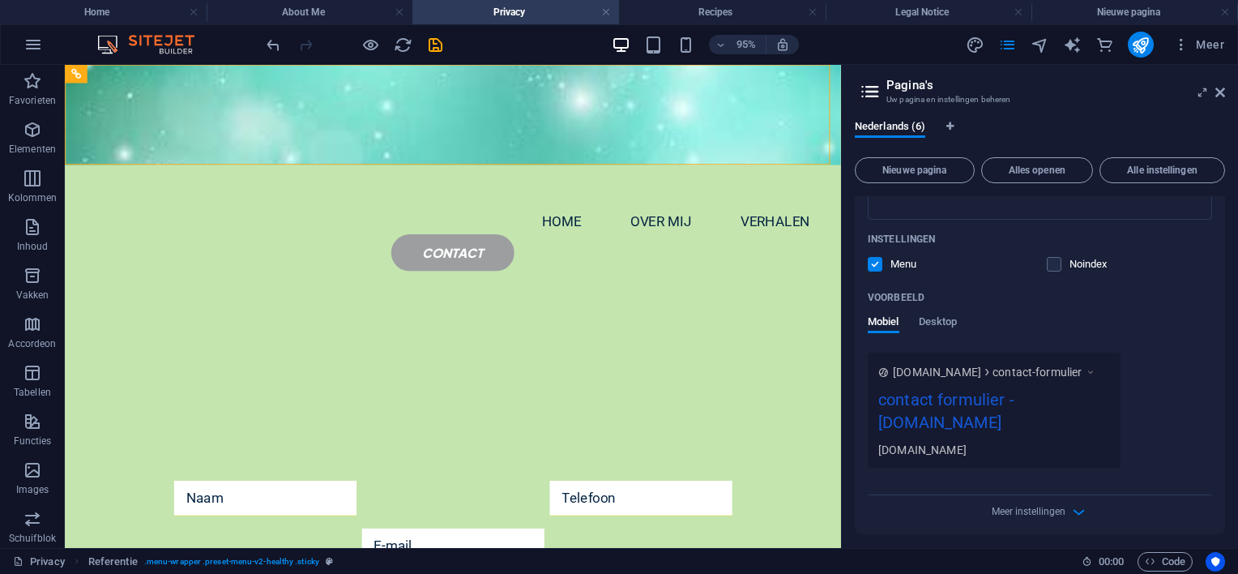
scroll to position [570, 0]
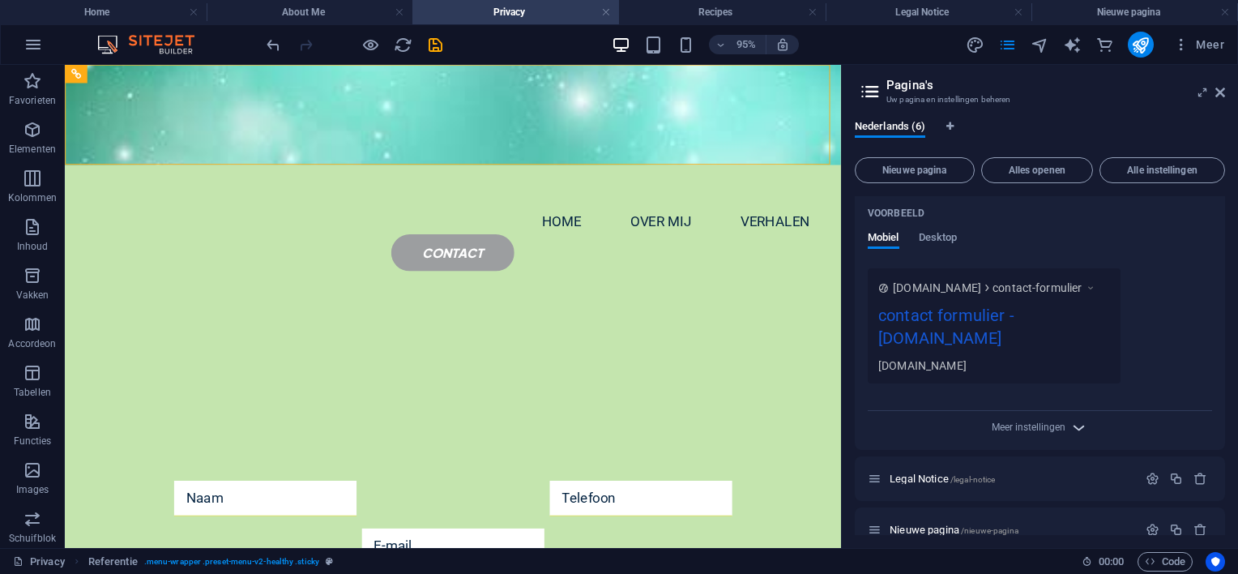
click at [1078, 418] on icon "button" at bounding box center [1079, 427] width 19 height 19
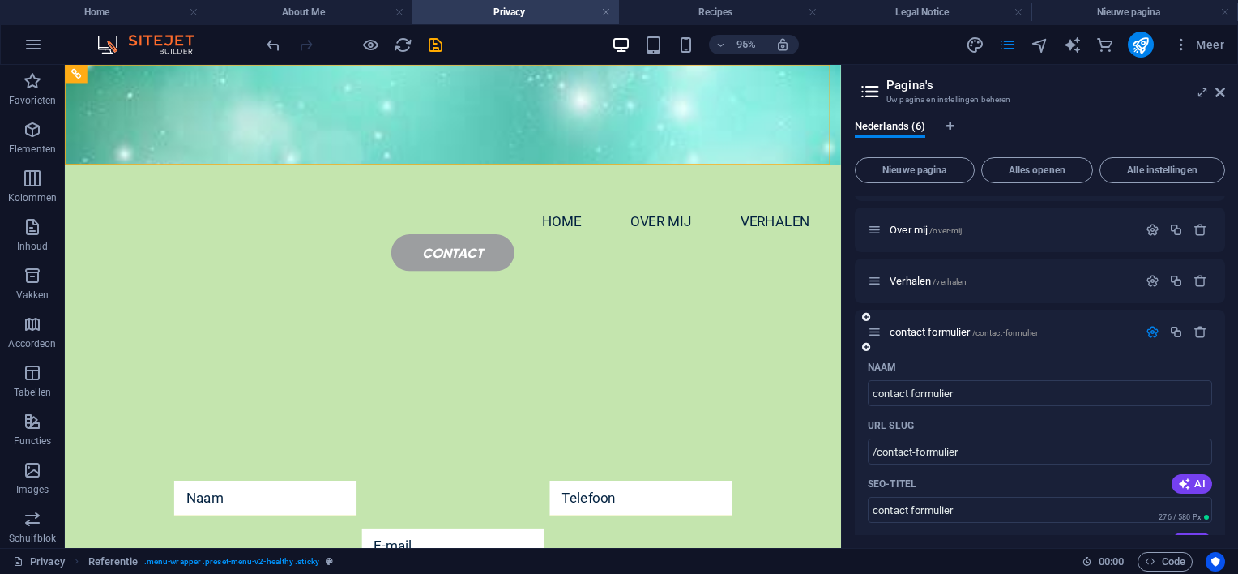
scroll to position [0, 0]
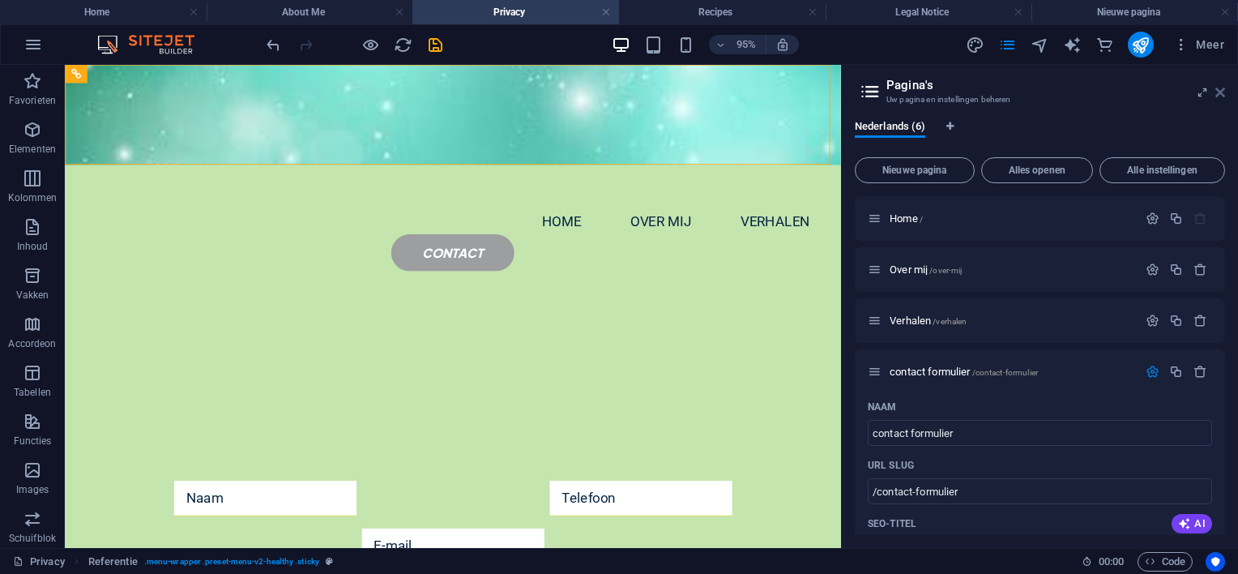
click at [1219, 90] on icon at bounding box center [1220, 92] width 10 height 13
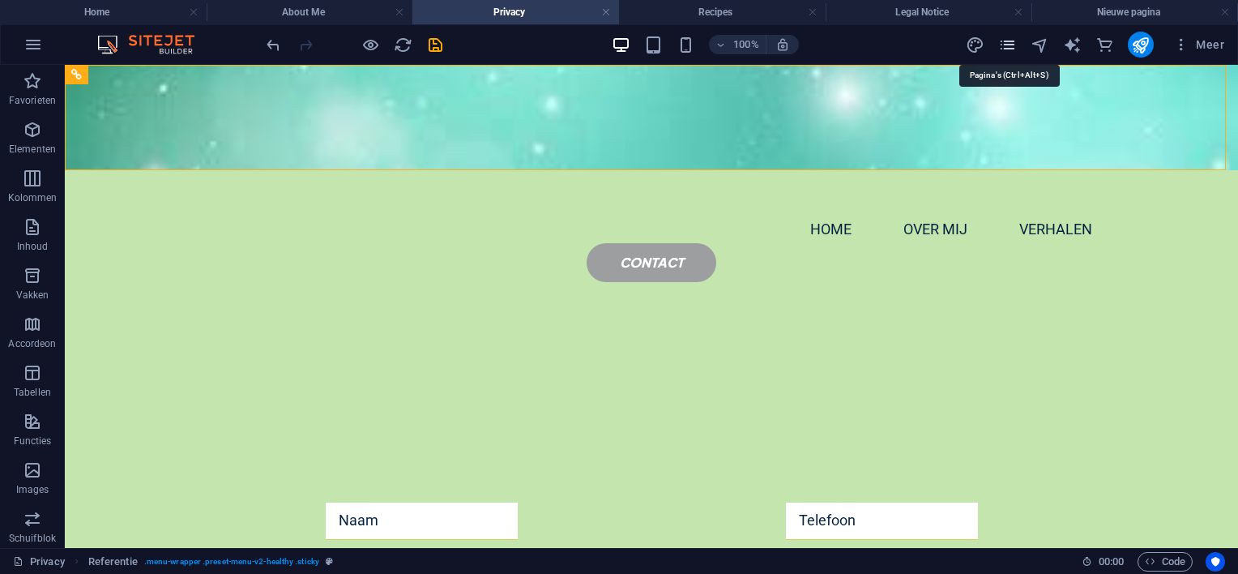
click at [1002, 42] on icon "pages" at bounding box center [1007, 45] width 19 height 19
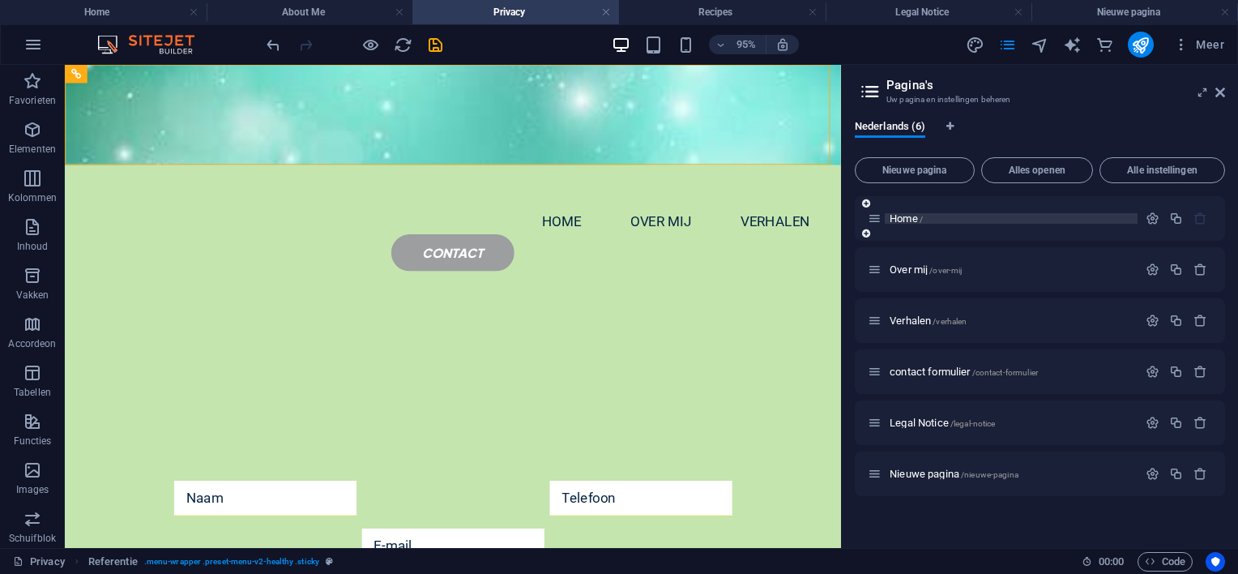
click at [903, 217] on span "Home /" at bounding box center [906, 218] width 33 height 12
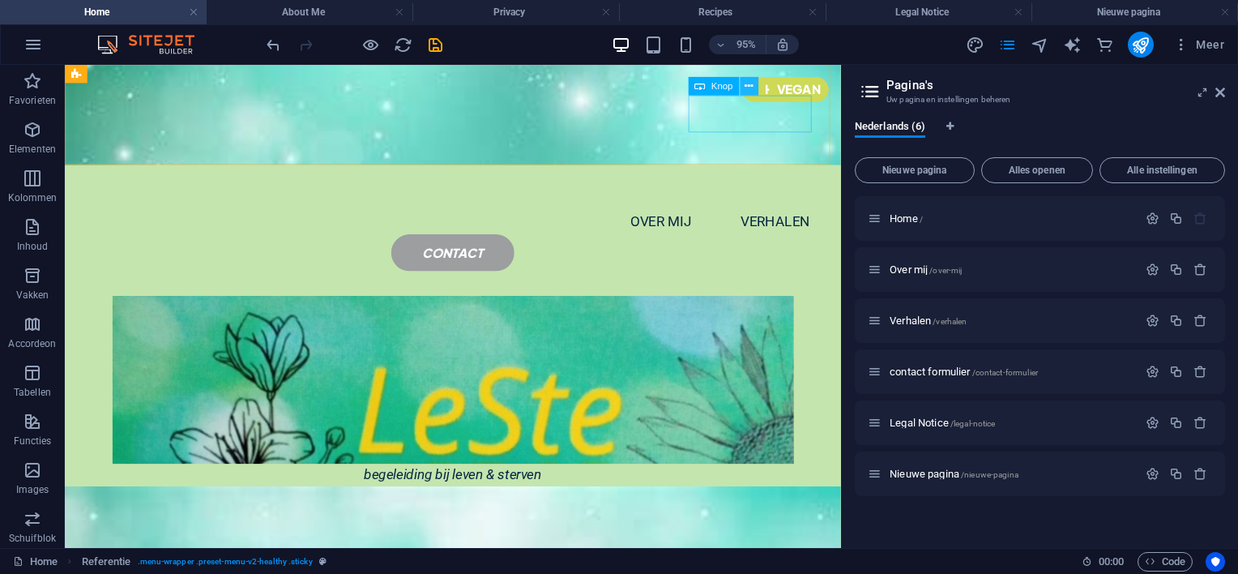
click at [750, 87] on icon at bounding box center [749, 87] width 8 height 16
click at [1225, 85] on aside "Pagina's Uw pagina en instellingen beheren Nederlands (6) Nieuwe pagina Alles o…" at bounding box center [1039, 306] width 397 height 483
click at [749, 84] on icon at bounding box center [749, 87] width 8 height 16
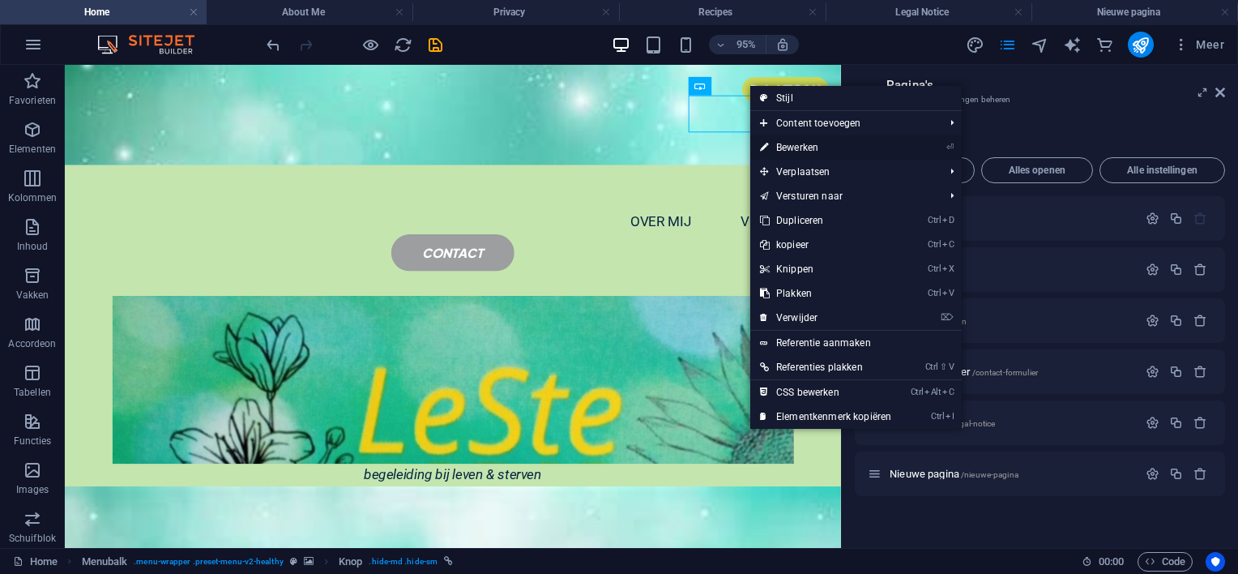
click at [780, 142] on link "⏎ Bewerken" at bounding box center [825, 147] width 151 height 24
select select "px"
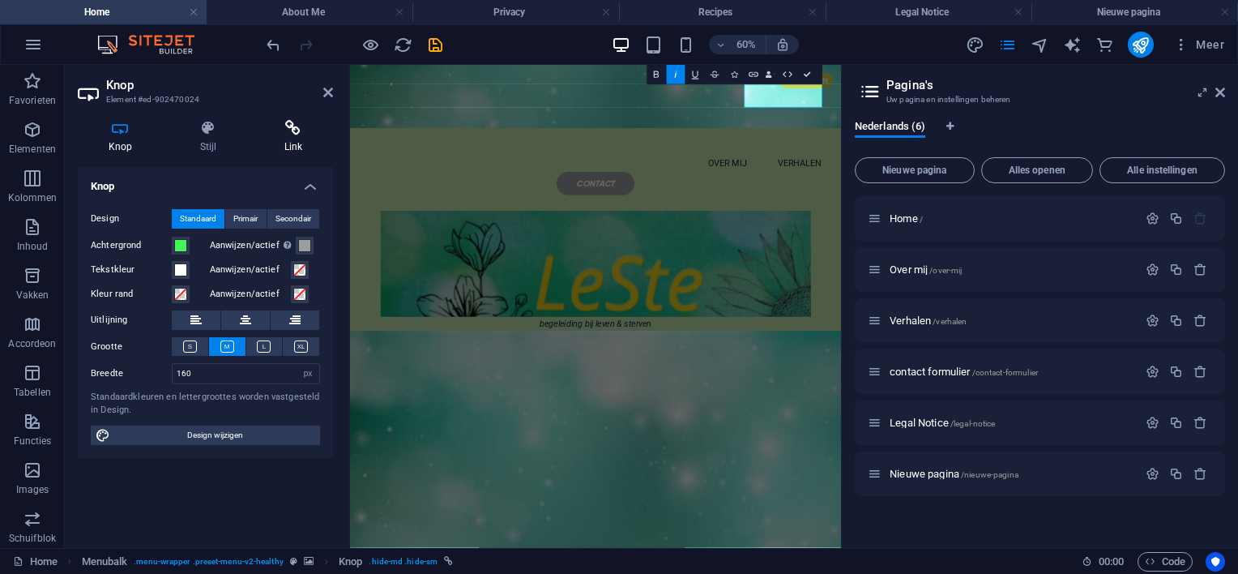
click at [297, 127] on icon at bounding box center [293, 128] width 79 height 16
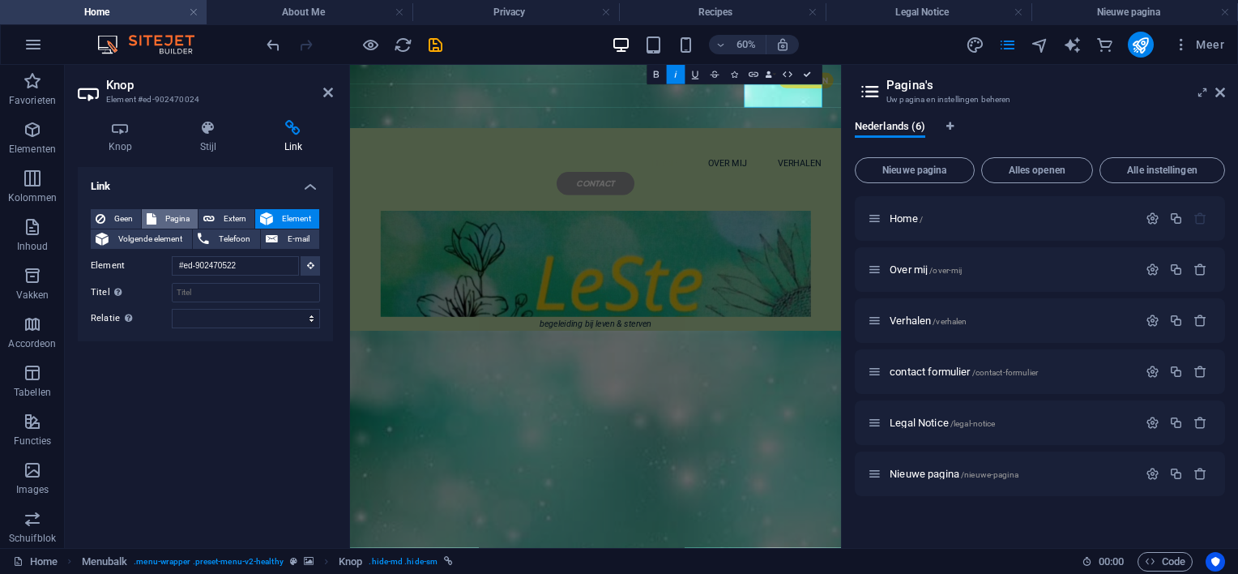
click at [168, 218] on span "Pagina" at bounding box center [177, 218] width 32 height 19
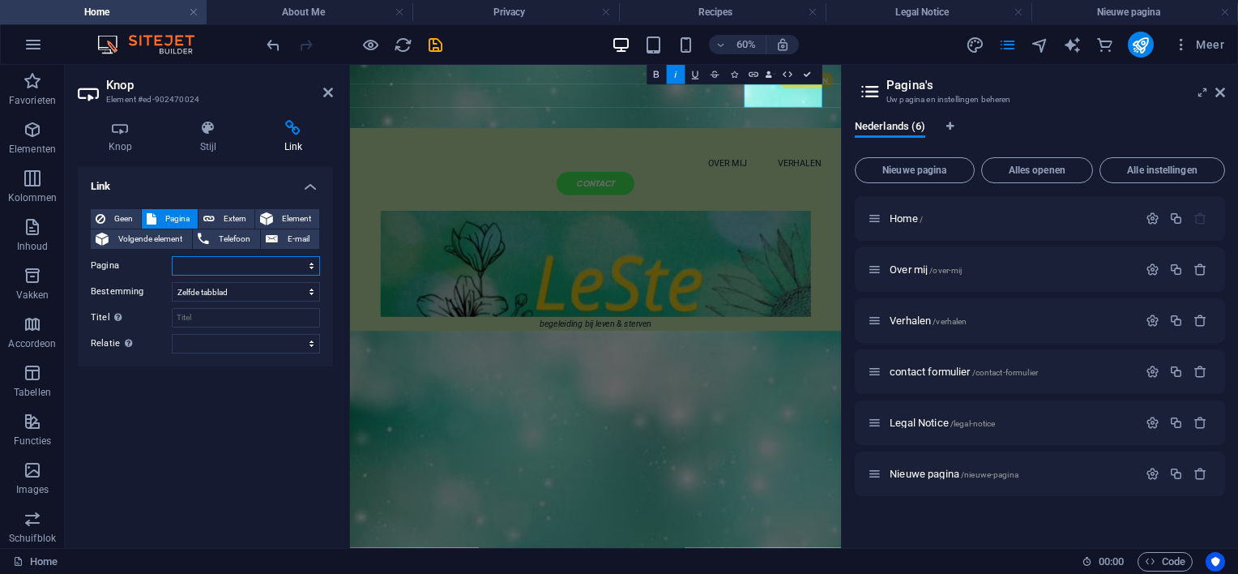
click at [190, 267] on select "Home Over mij Verhalen contact formulier Legal Notice Nieuwe pagina" at bounding box center [246, 265] width 148 height 19
select select "3"
click at [172, 256] on select "Home Over mij Verhalen contact formulier Legal Notice Nieuwe pagina" at bounding box center [246, 265] width 148 height 19
drag, startPoint x: 328, startPoint y: 93, endPoint x: 278, endPoint y: 29, distance: 81.4
click at [329, 92] on icon at bounding box center [328, 92] width 10 height 13
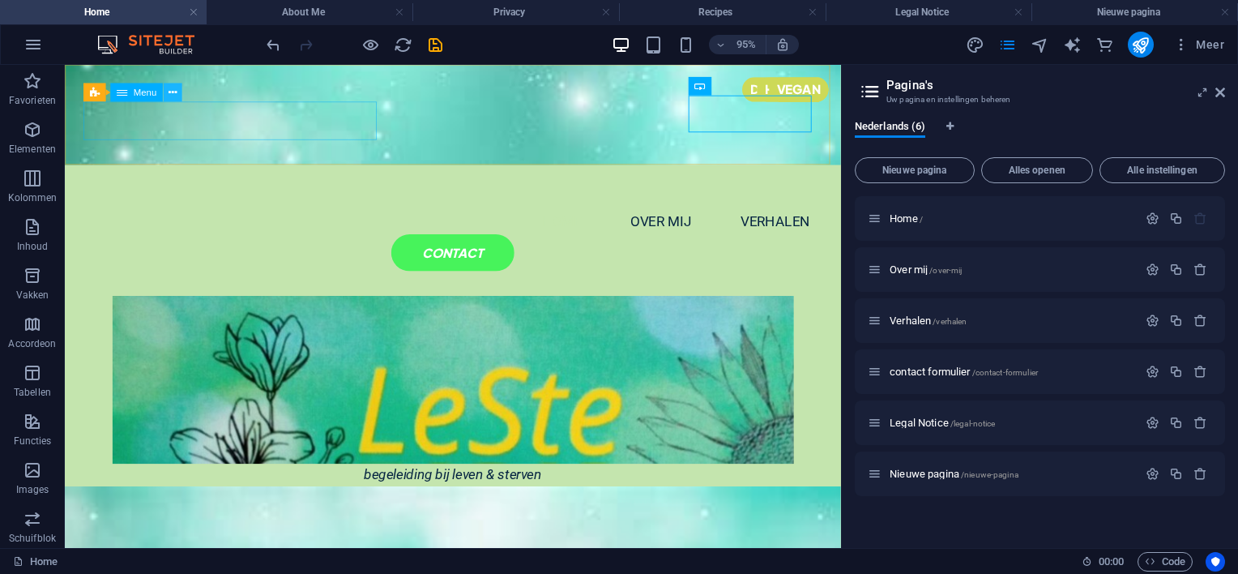
click at [178, 92] on button at bounding box center [173, 92] width 19 height 19
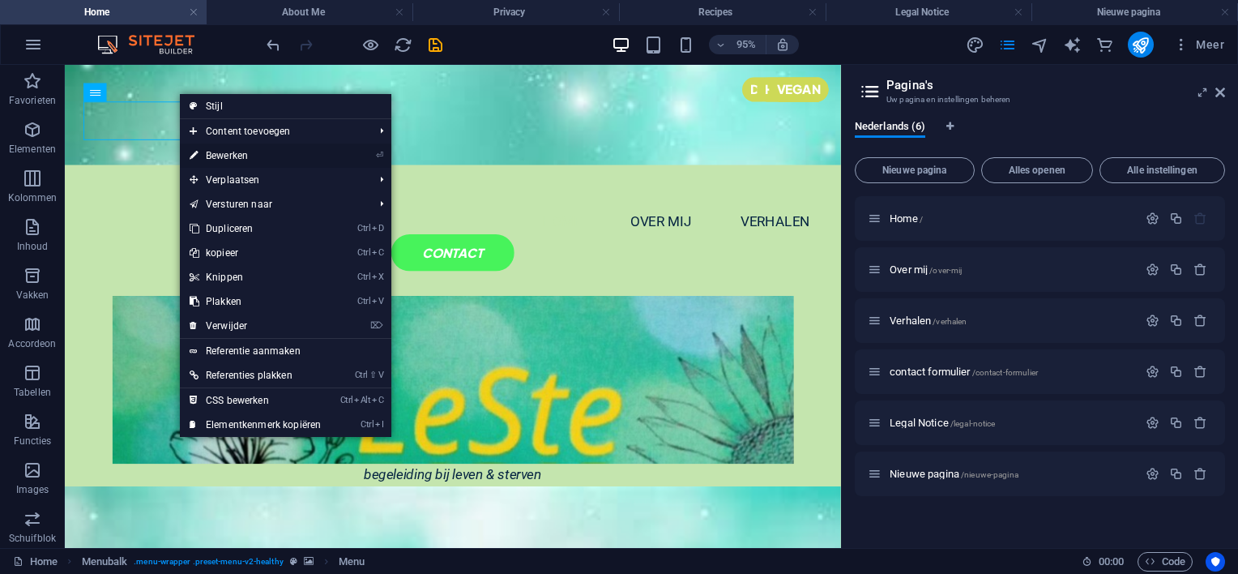
click at [217, 149] on link "⏎ Bewerken" at bounding box center [255, 155] width 151 height 24
select select
select select "1"
select select
select select "2"
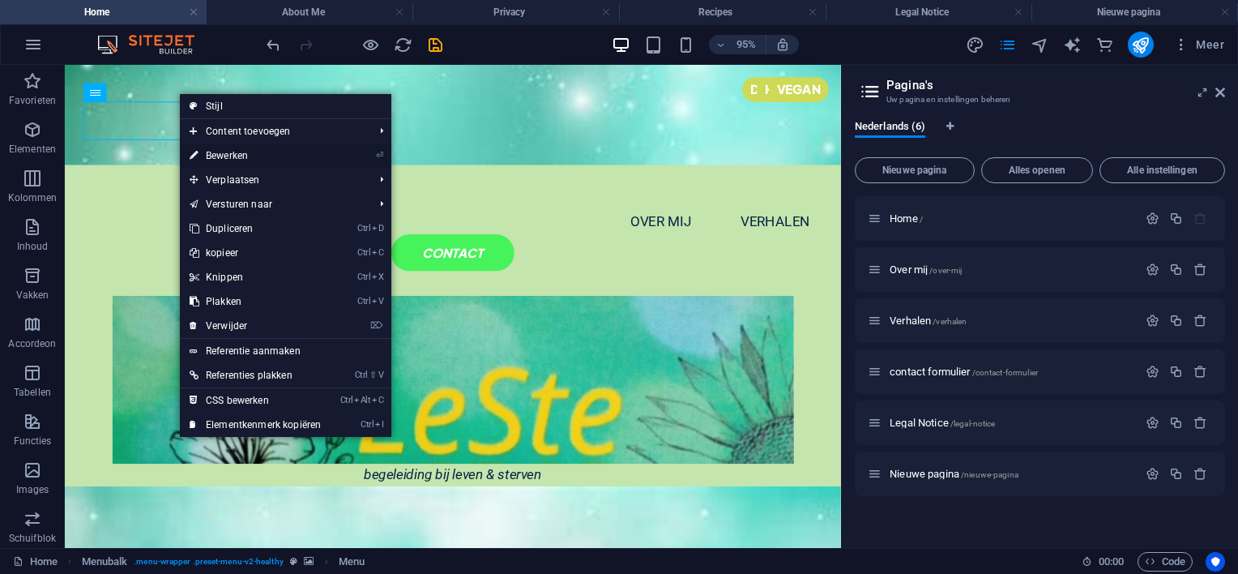
select select
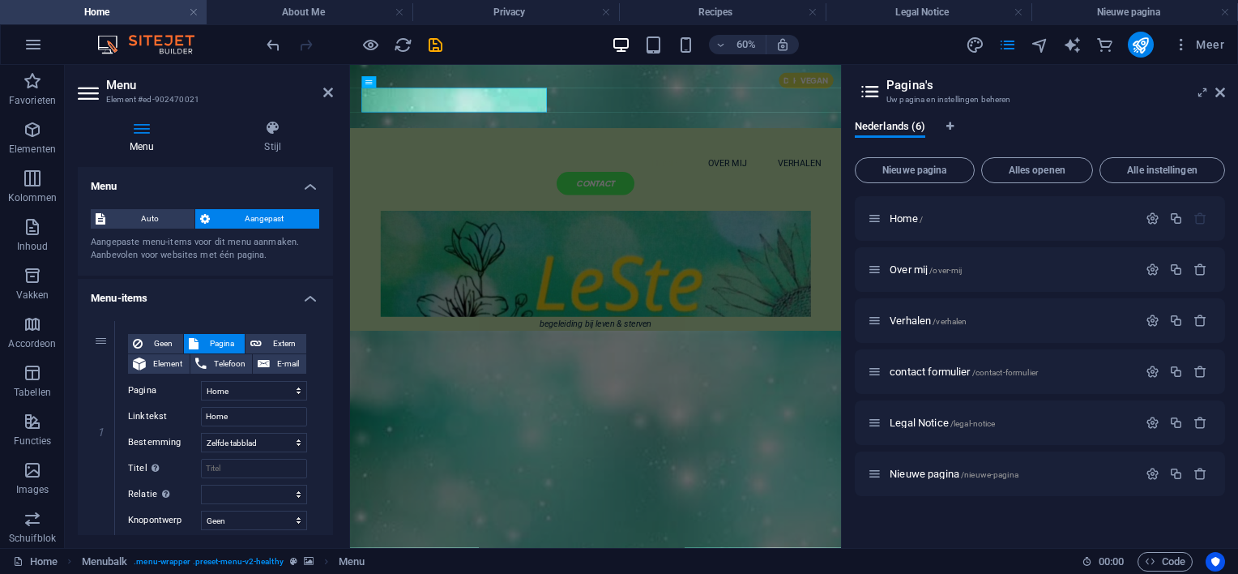
click at [322, 92] on header "Menu Element #ed-902470021" at bounding box center [205, 86] width 255 height 42
click at [331, 89] on icon at bounding box center [328, 92] width 10 height 13
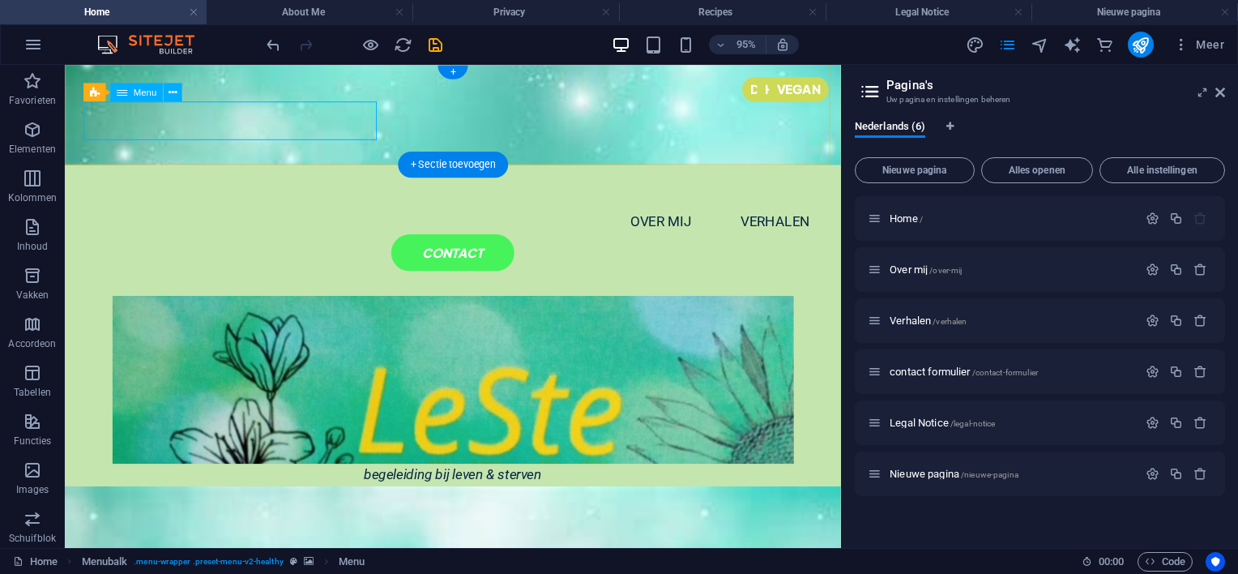
click at [224, 209] on nav "Home over mij verhalen" at bounding box center [473, 229] width 778 height 41
click at [784, 243] on div "contact" at bounding box center [473, 262] width 778 height 39
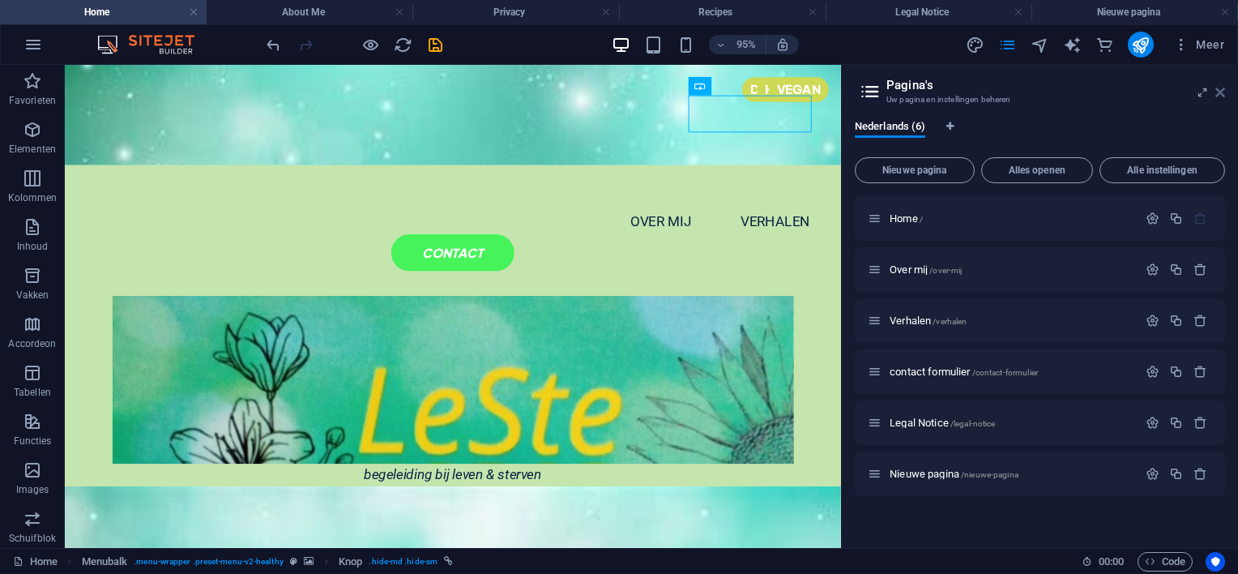
click at [1219, 89] on icon at bounding box center [1220, 92] width 10 height 13
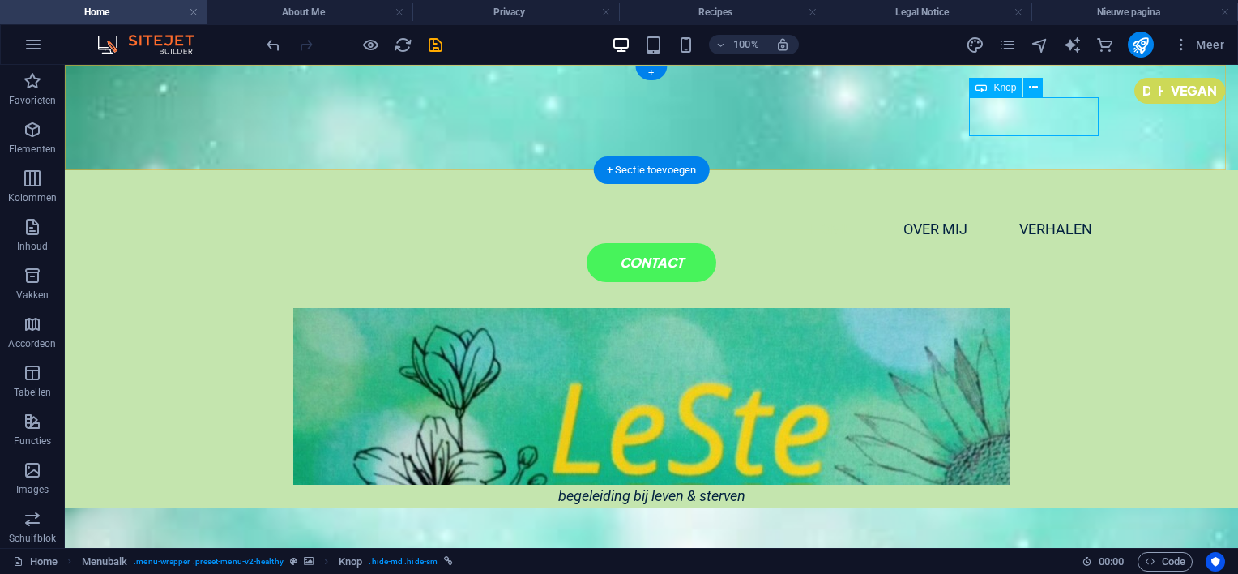
click at [1026, 243] on div "contact" at bounding box center [651, 262] width 907 height 39
click at [446, 209] on nav "Home over mij verhalen" at bounding box center [651, 229] width 907 height 41
click at [327, 209] on nav "Home over mij verhalen" at bounding box center [651, 229] width 907 height 41
click at [223, 209] on nav "Home over mij verhalen" at bounding box center [651, 229] width 907 height 41
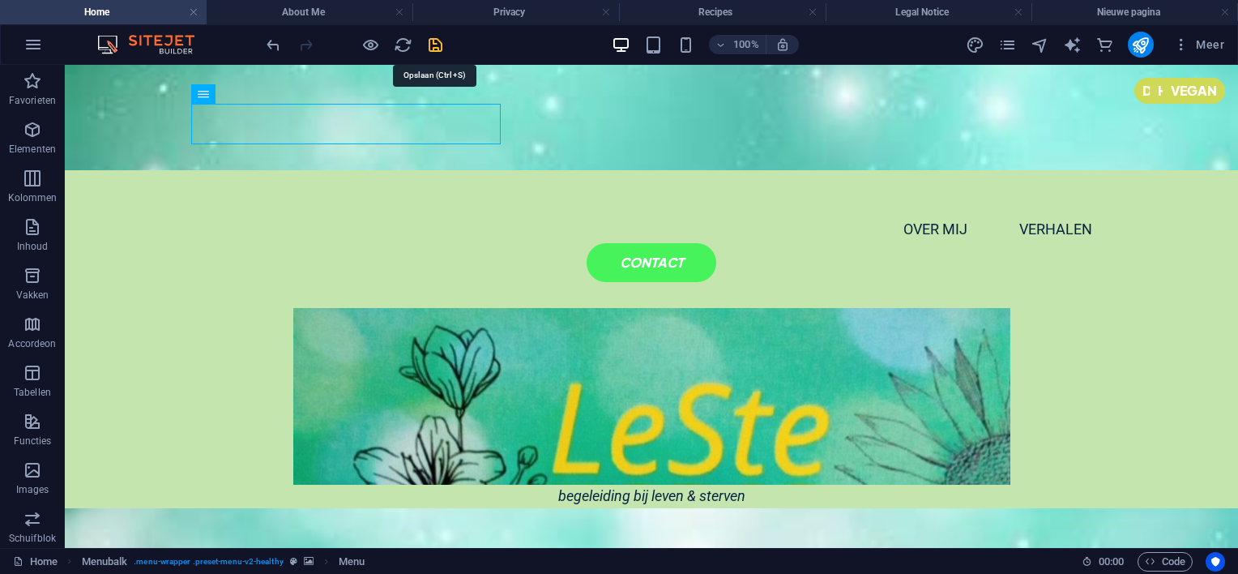
click at [438, 39] on icon "save" at bounding box center [435, 45] width 19 height 19
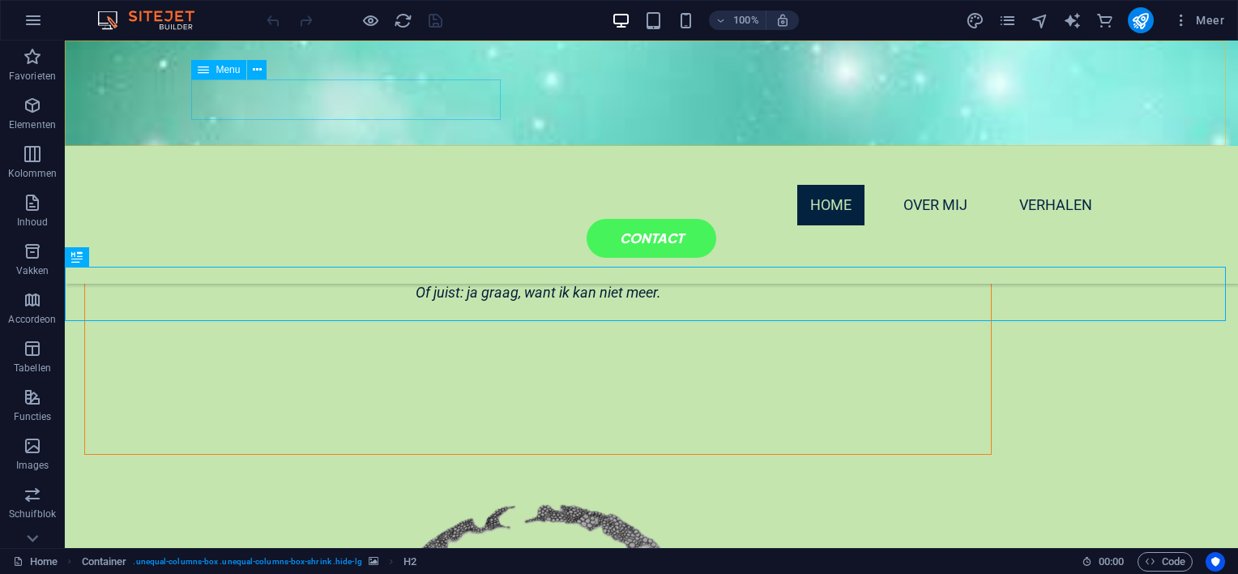
click at [322, 185] on nav "Home over mij verhalen" at bounding box center [651, 205] width 907 height 41
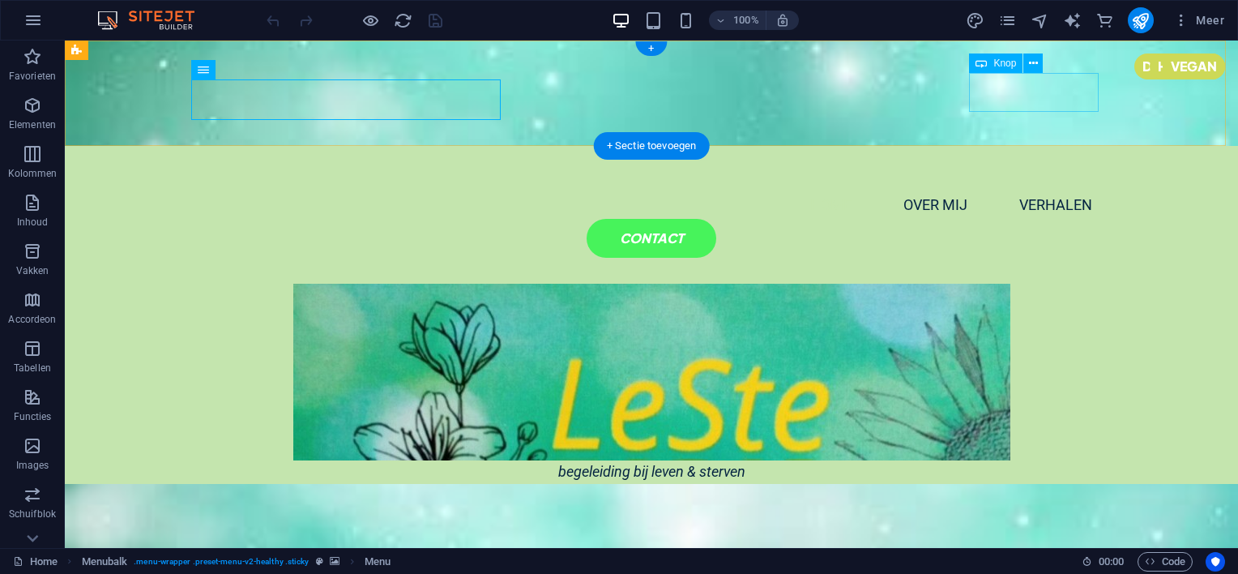
click at [1026, 219] on div "contact" at bounding box center [651, 238] width 907 height 39
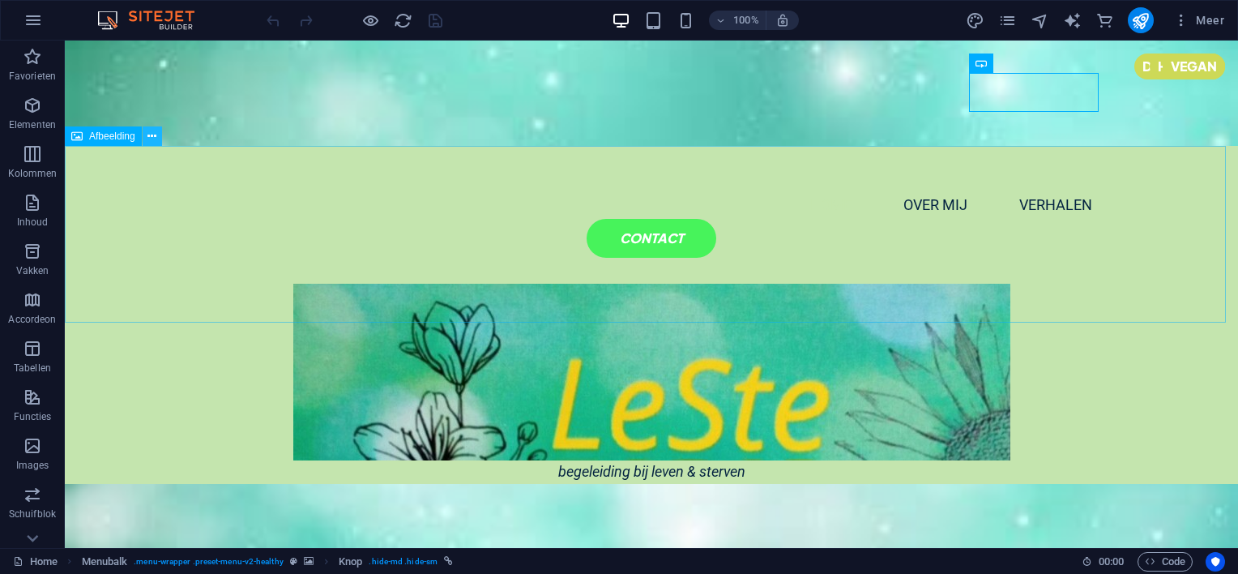
click at [0, 0] on button at bounding box center [0, 0] width 0 height 0
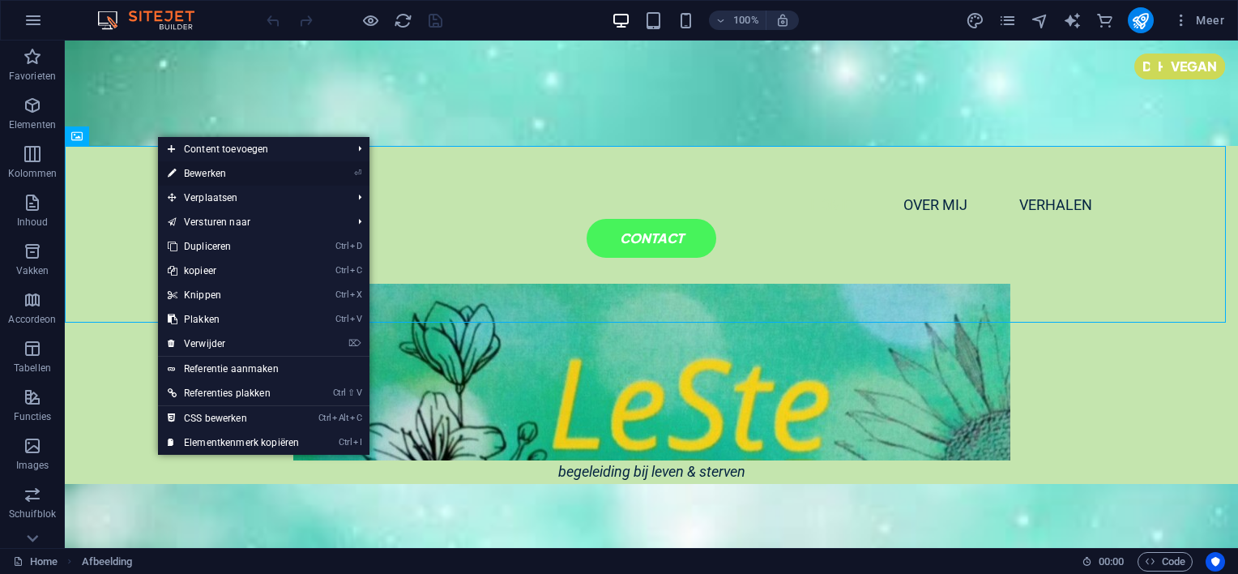
click at [191, 169] on link "⏎ Bewerken" at bounding box center [233, 173] width 151 height 24
select select "px"
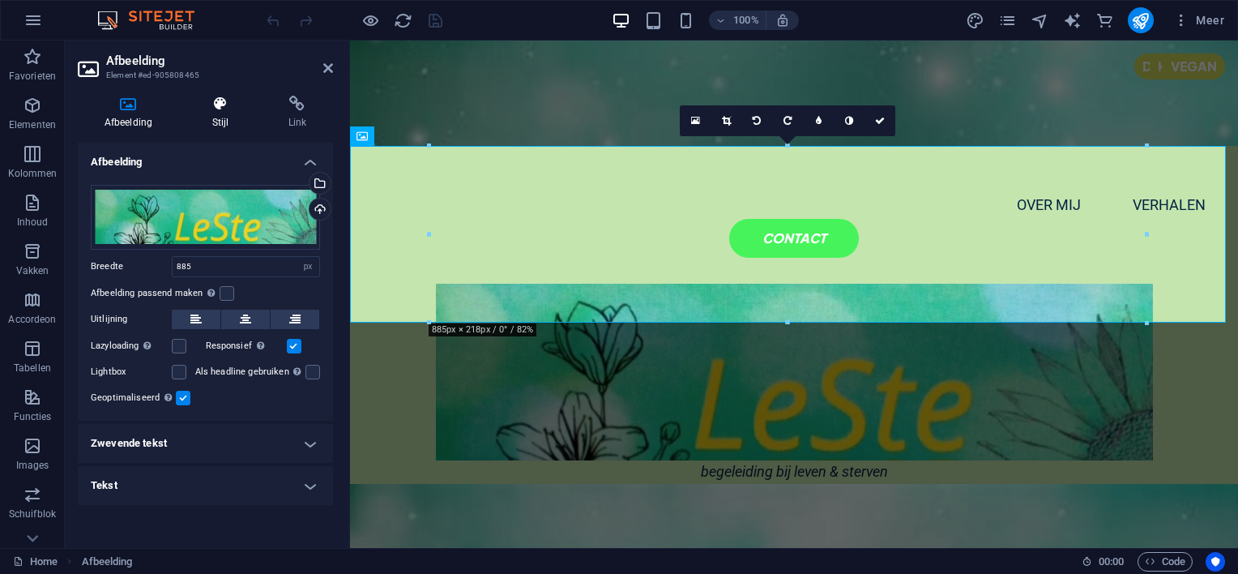
click at [221, 108] on icon at bounding box center [221, 104] width 70 height 16
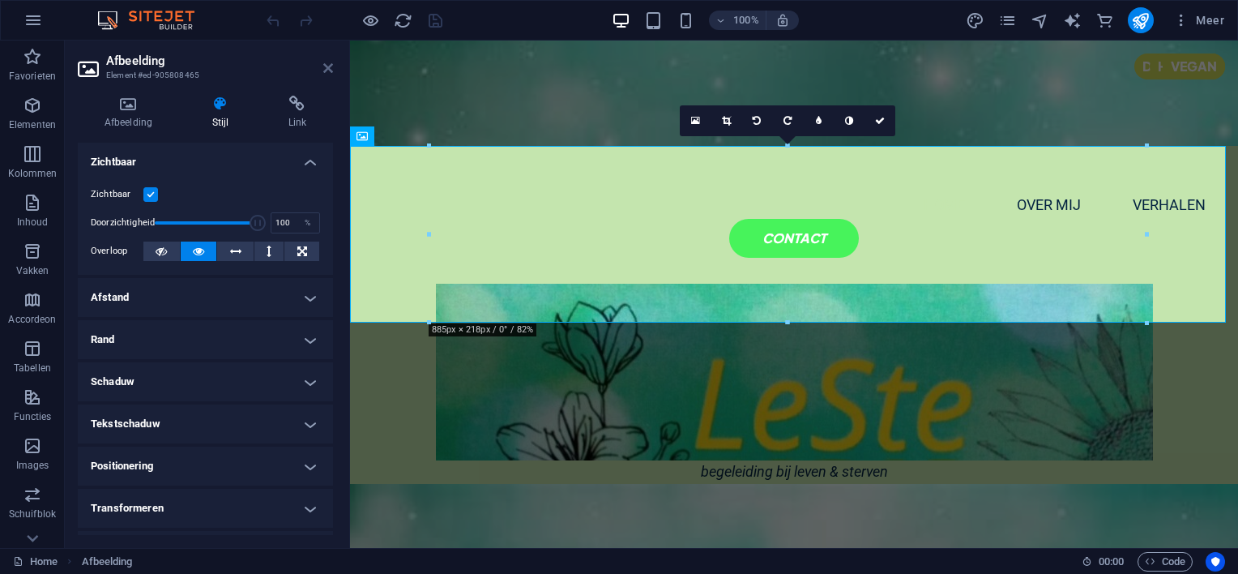
click at [329, 64] on icon at bounding box center [328, 68] width 10 height 13
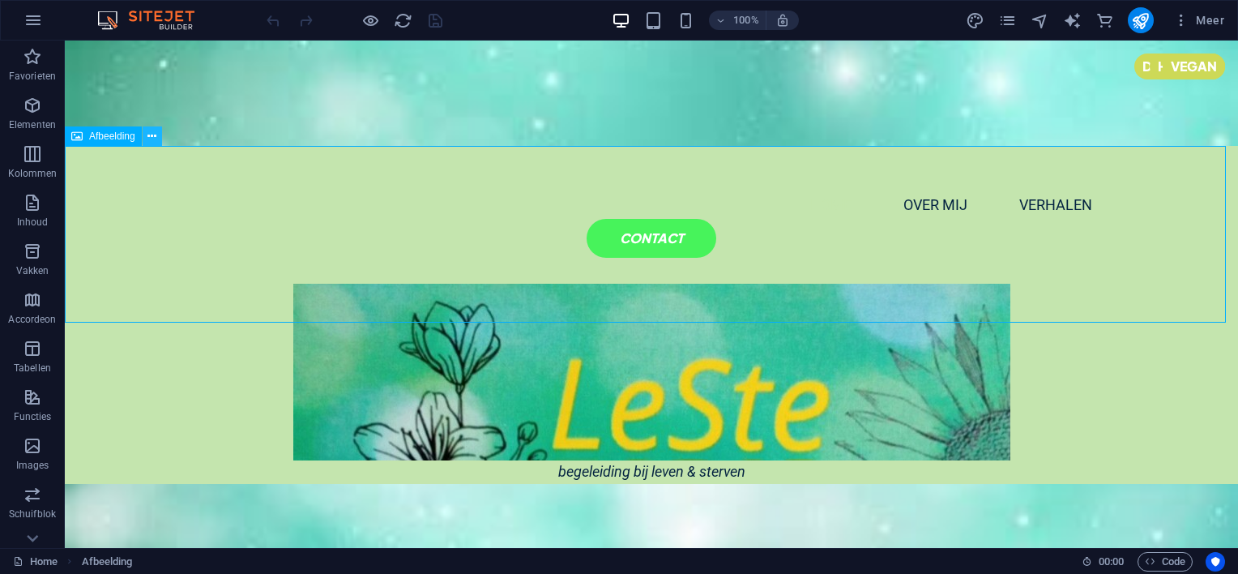
click at [152, 133] on icon at bounding box center [151, 136] width 9 height 17
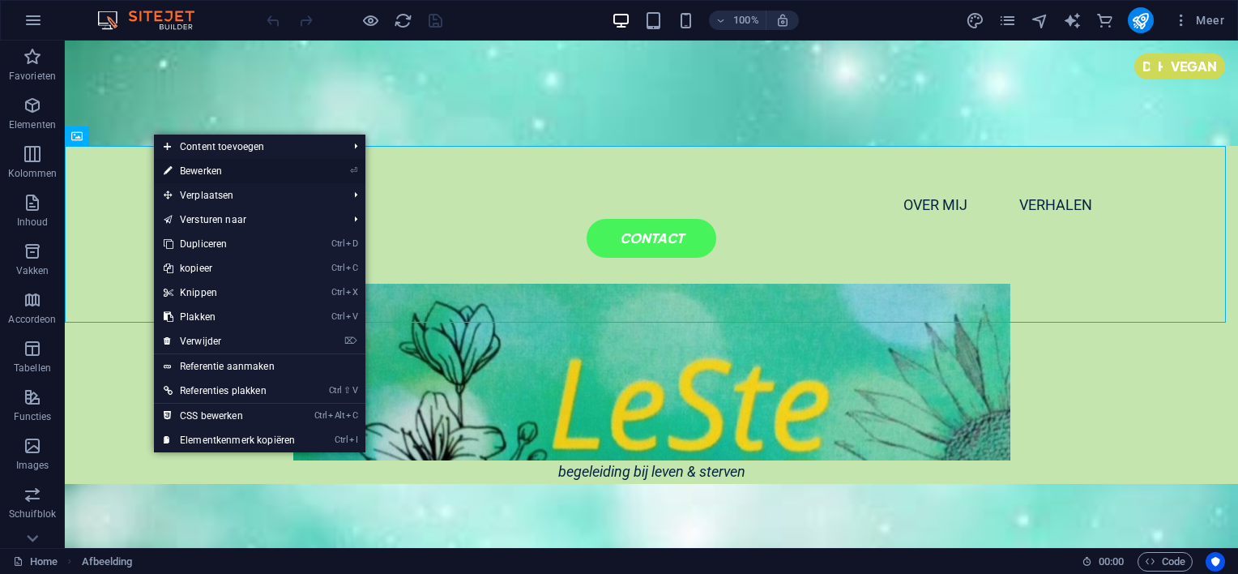
click at [187, 169] on link "⏎ Bewerken" at bounding box center [229, 171] width 151 height 24
select select "px"
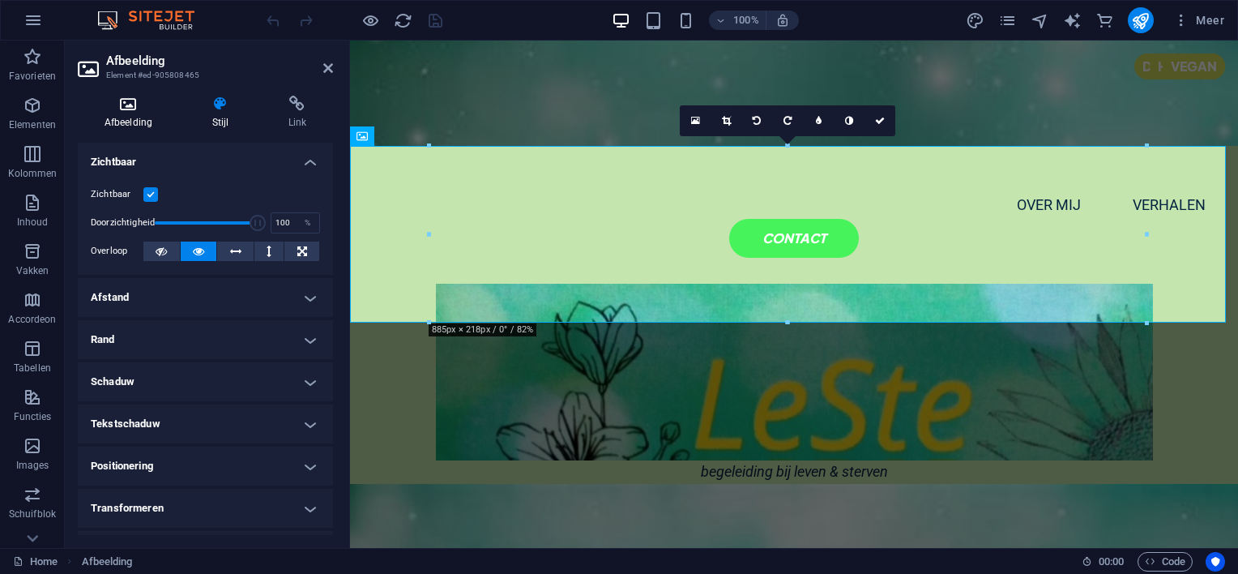
click at [135, 111] on icon at bounding box center [128, 104] width 101 height 16
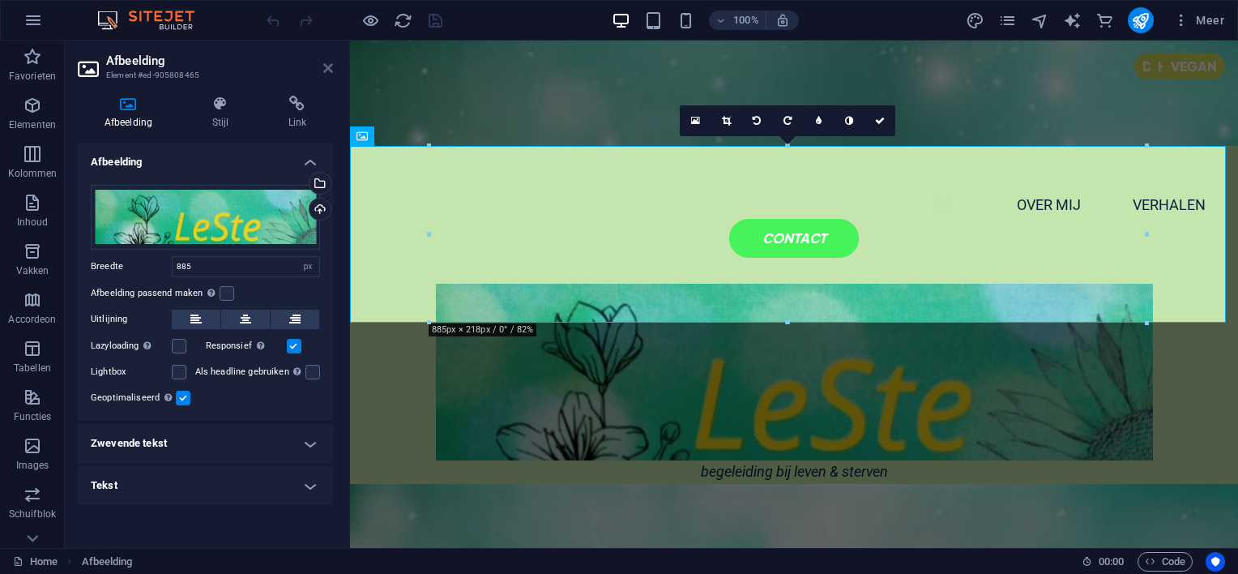
click at [327, 66] on icon at bounding box center [328, 68] width 10 height 13
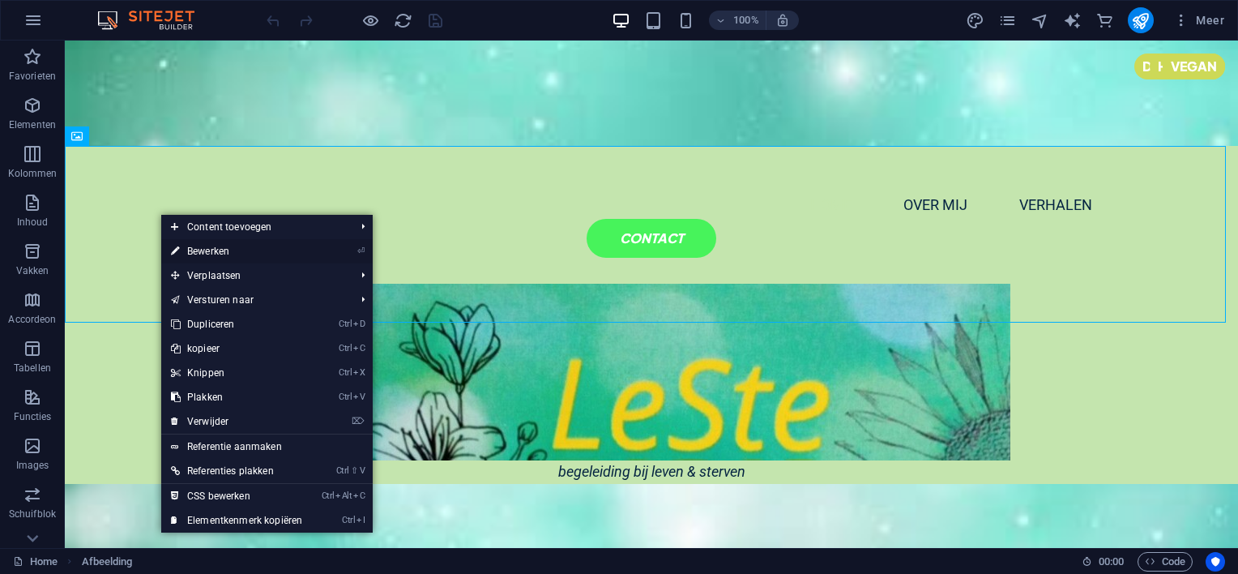
click at [209, 250] on link "⏎ Bewerken" at bounding box center [236, 251] width 151 height 24
select select "px"
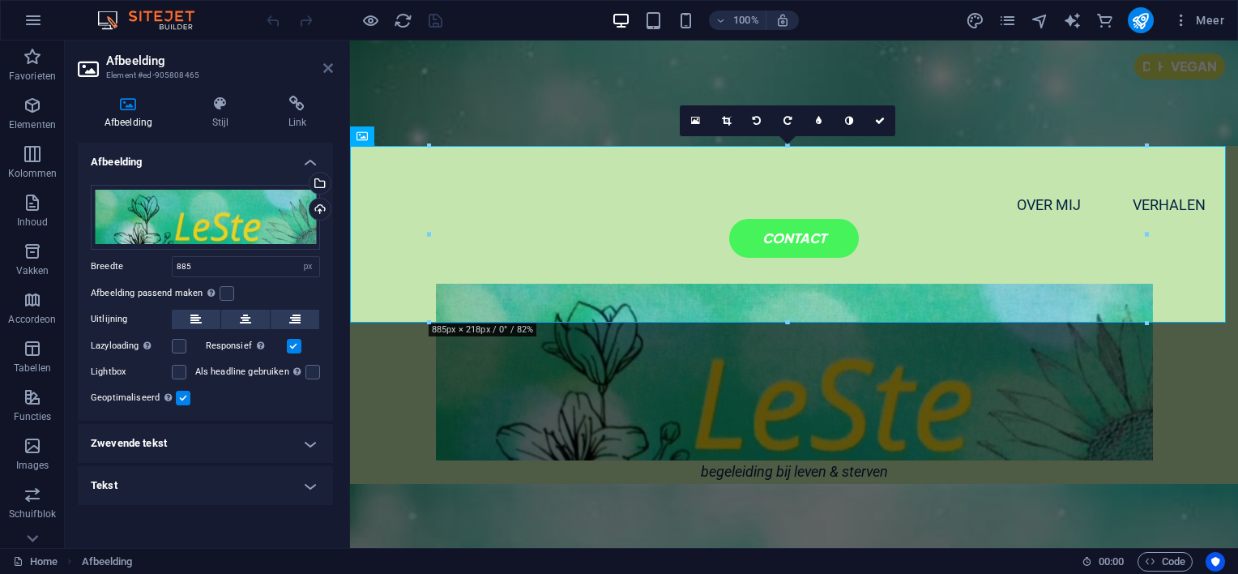
click at [327, 64] on icon at bounding box center [328, 68] width 10 height 13
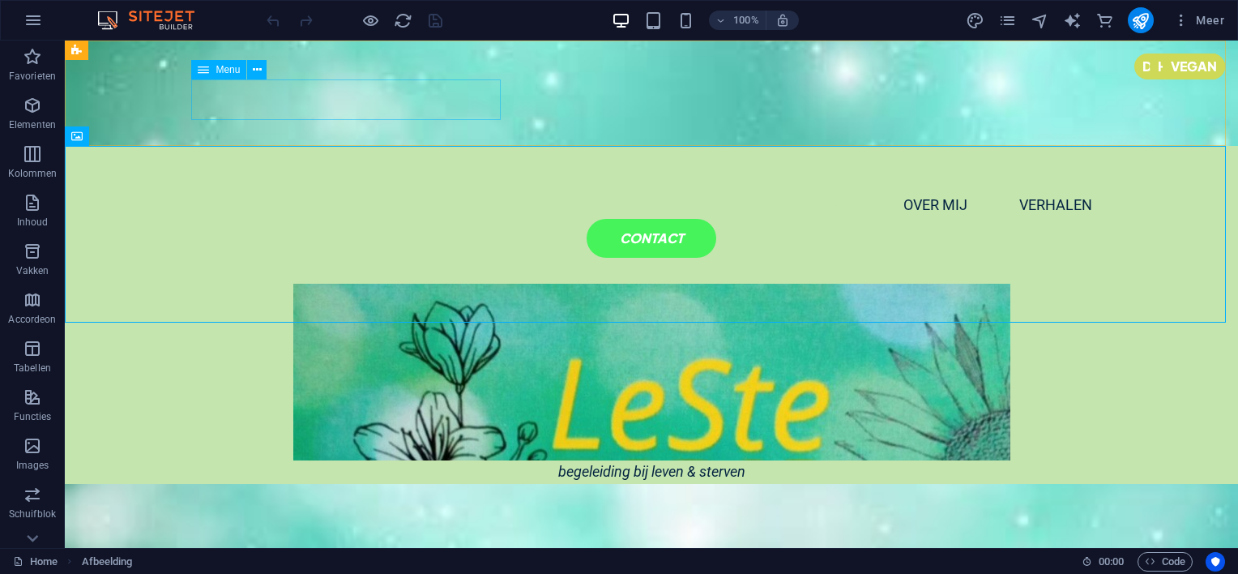
click at [204, 75] on icon at bounding box center [203, 69] width 11 height 19
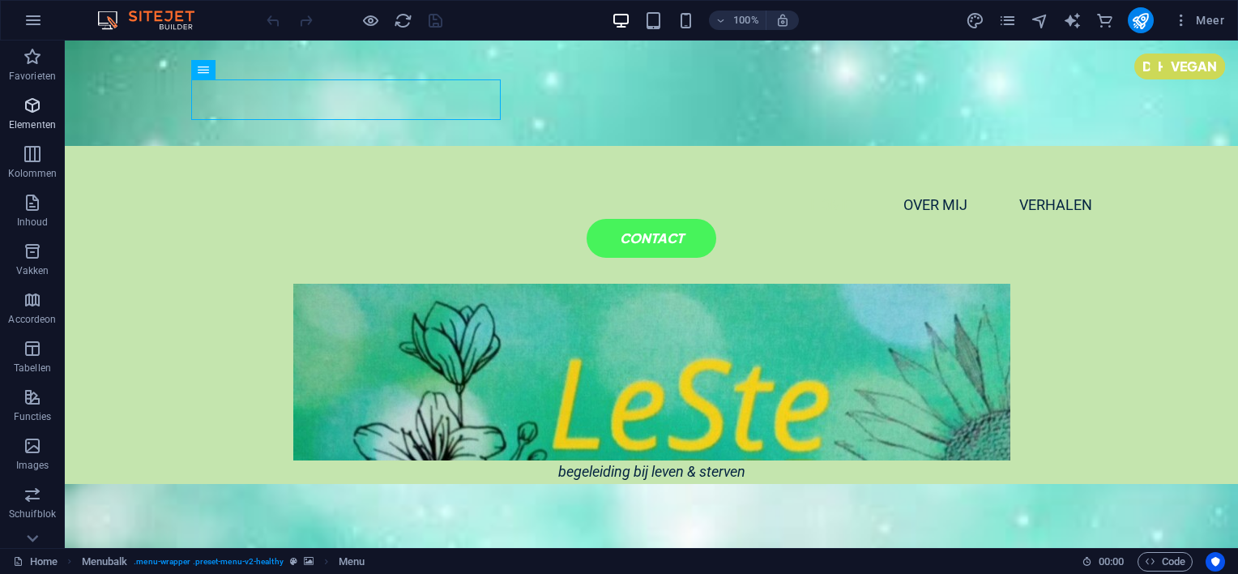
click at [39, 110] on icon "button" at bounding box center [32, 105] width 19 height 19
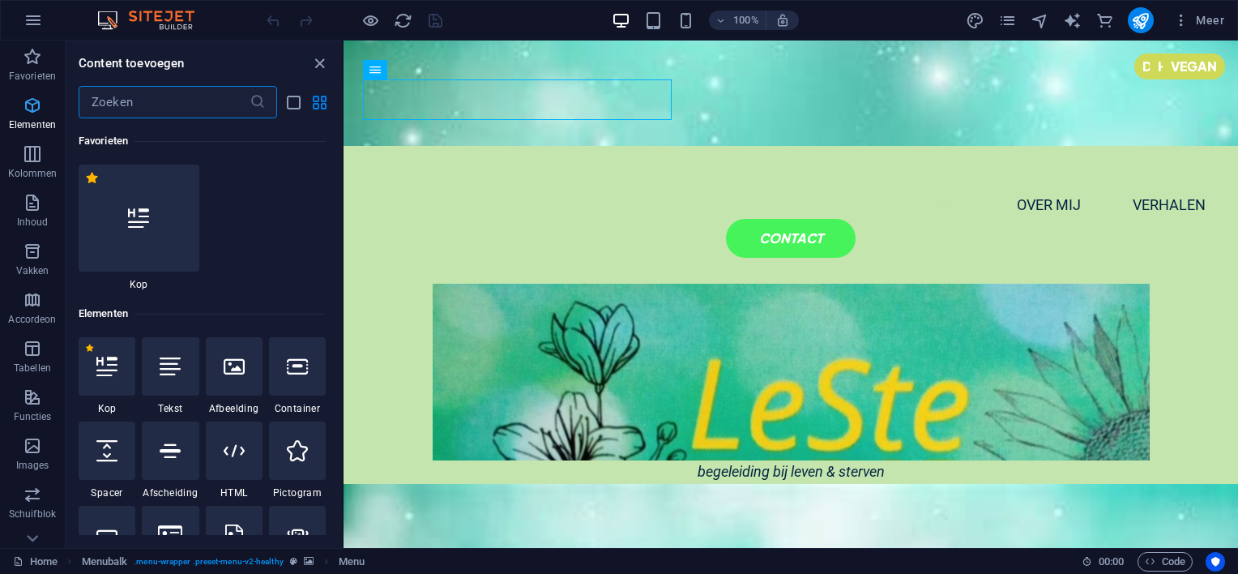
scroll to position [172, 0]
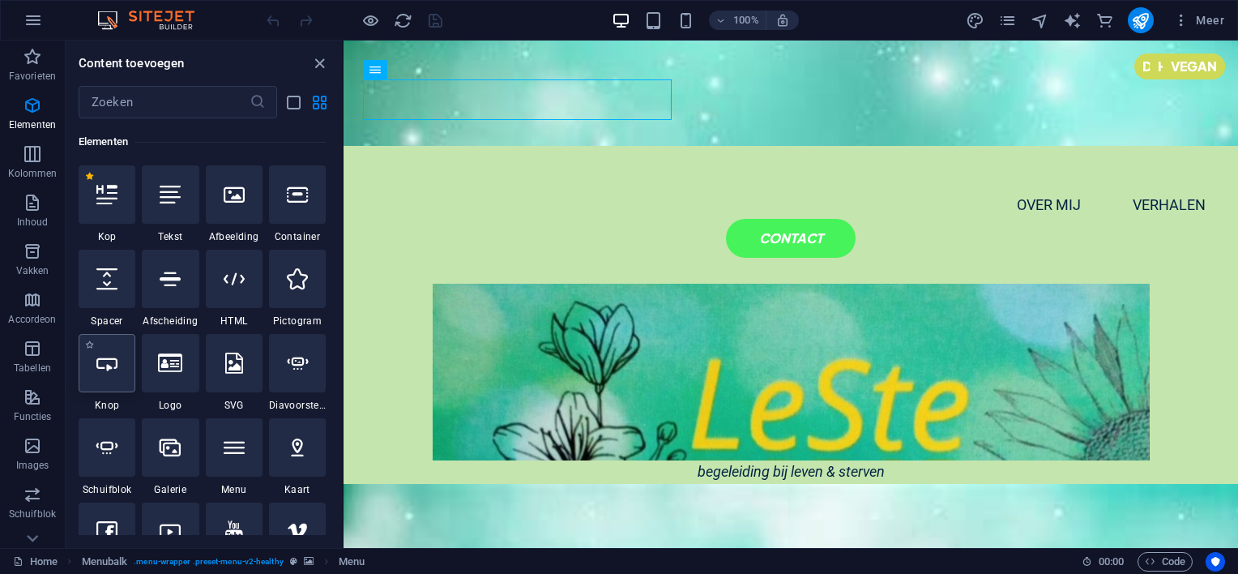
click at [115, 366] on icon at bounding box center [106, 362] width 21 height 21
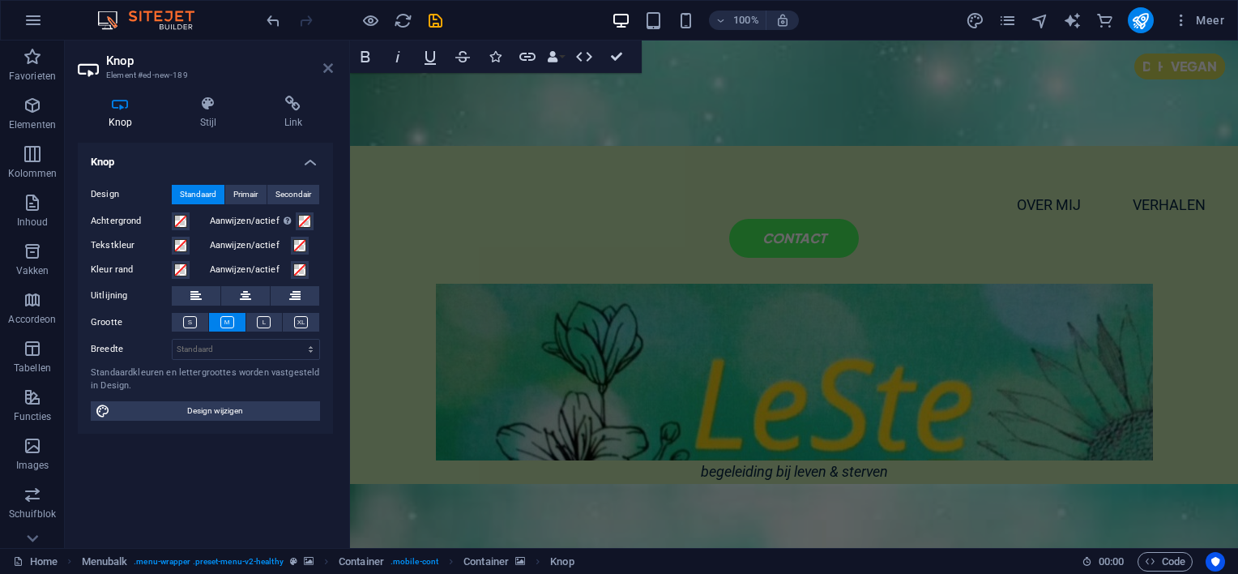
click at [324, 64] on icon at bounding box center [328, 68] width 10 height 13
